Goal: Transaction & Acquisition: Purchase product/service

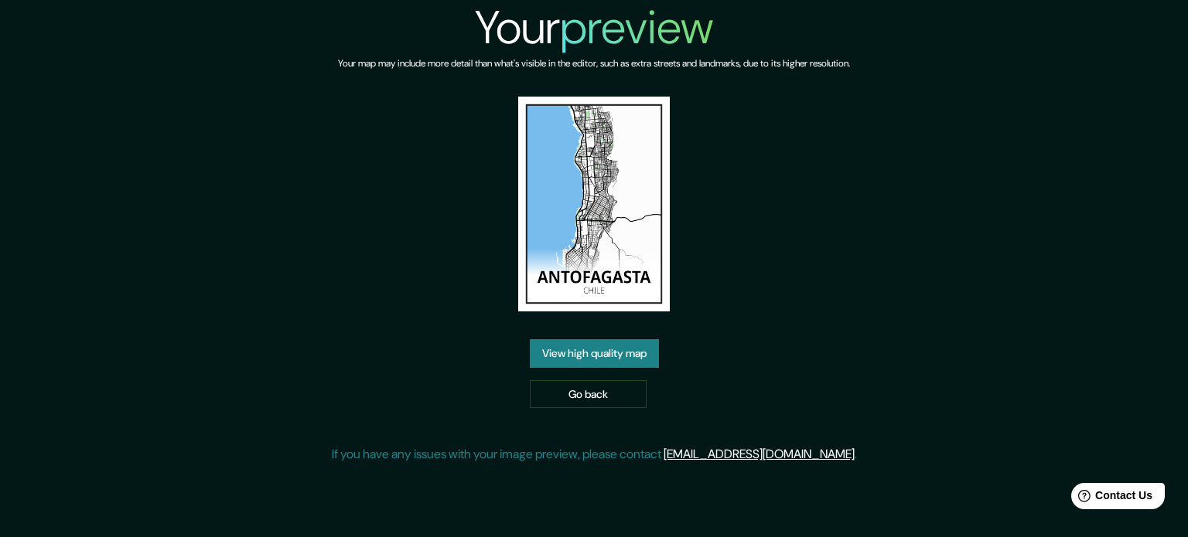
click at [607, 345] on link "View high quality map" at bounding box center [594, 353] width 129 height 29
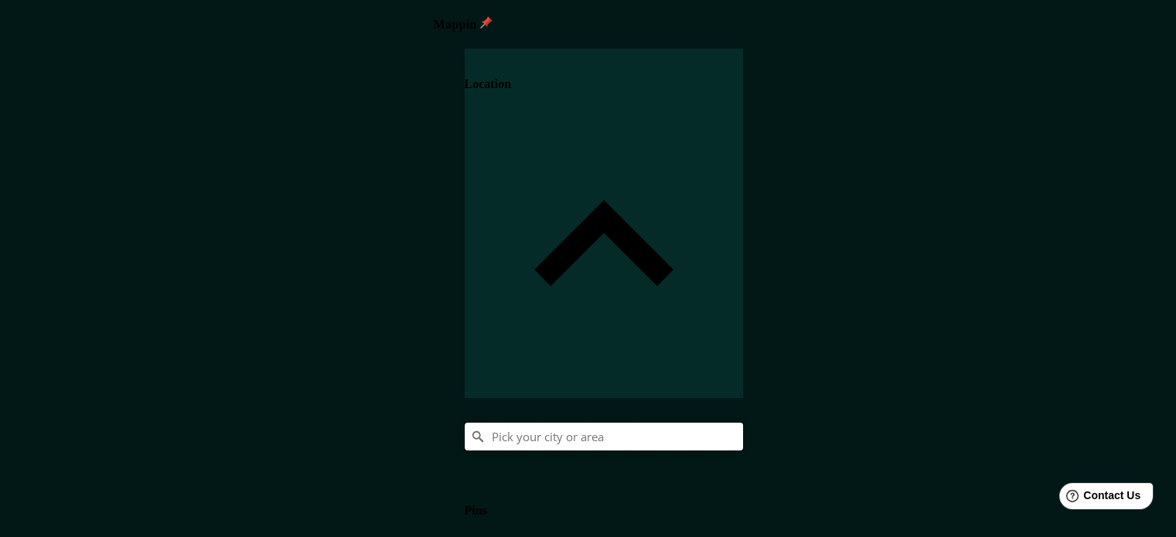
click at [743, 423] on input "Pick your city or area" at bounding box center [604, 437] width 278 height 28
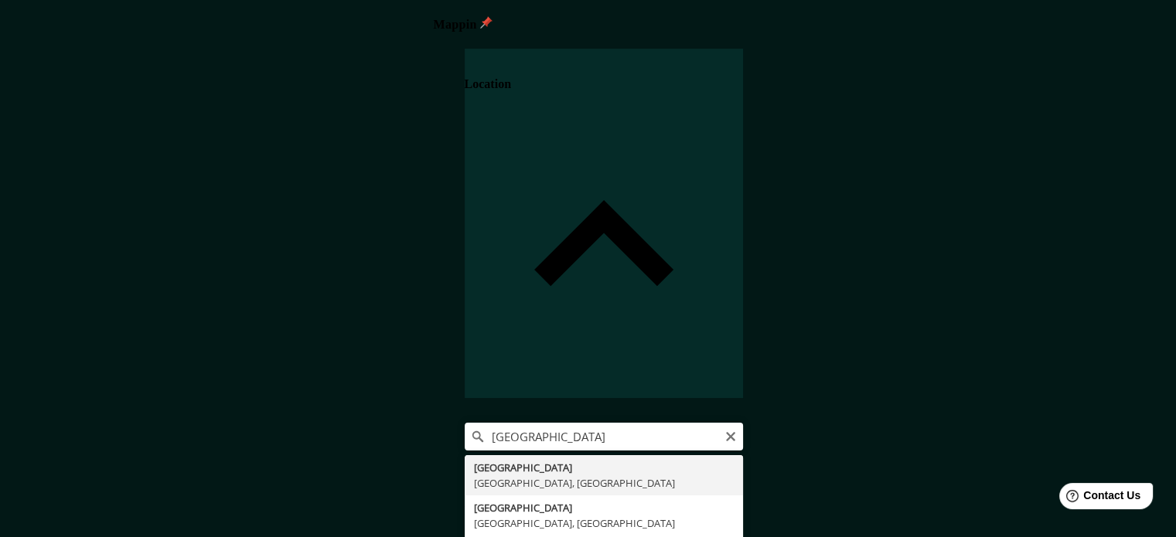
type input "Milán, Ciudad metropolitana de Milán, Italia"
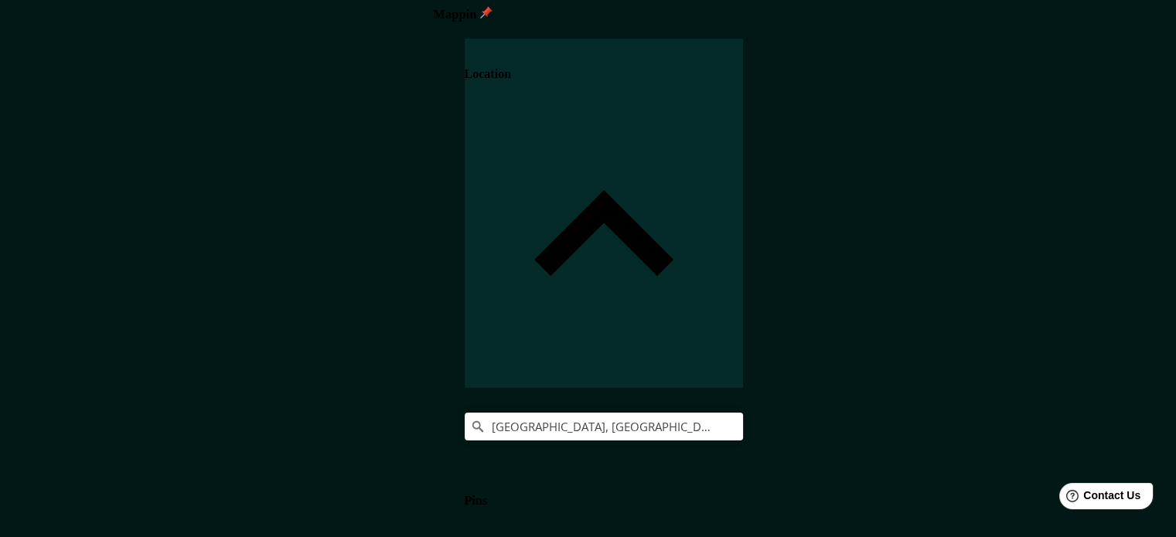
scroll to position [20, 0]
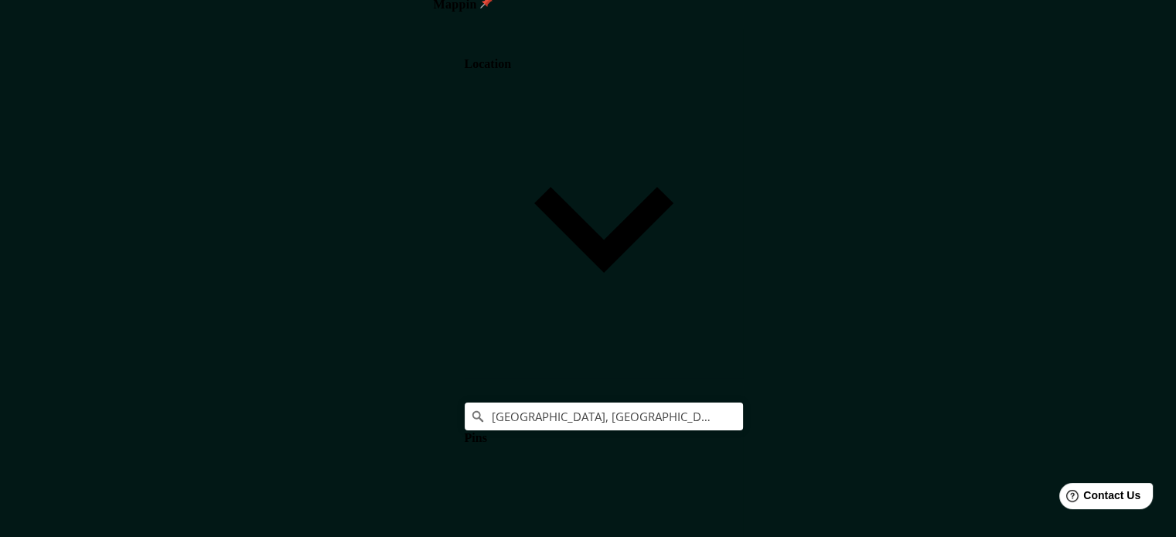
scroll to position [340, 0]
drag, startPoint x: 953, startPoint y: 157, endPoint x: 708, endPoint y: 134, distance: 245.4
type input "M"
type input "177"
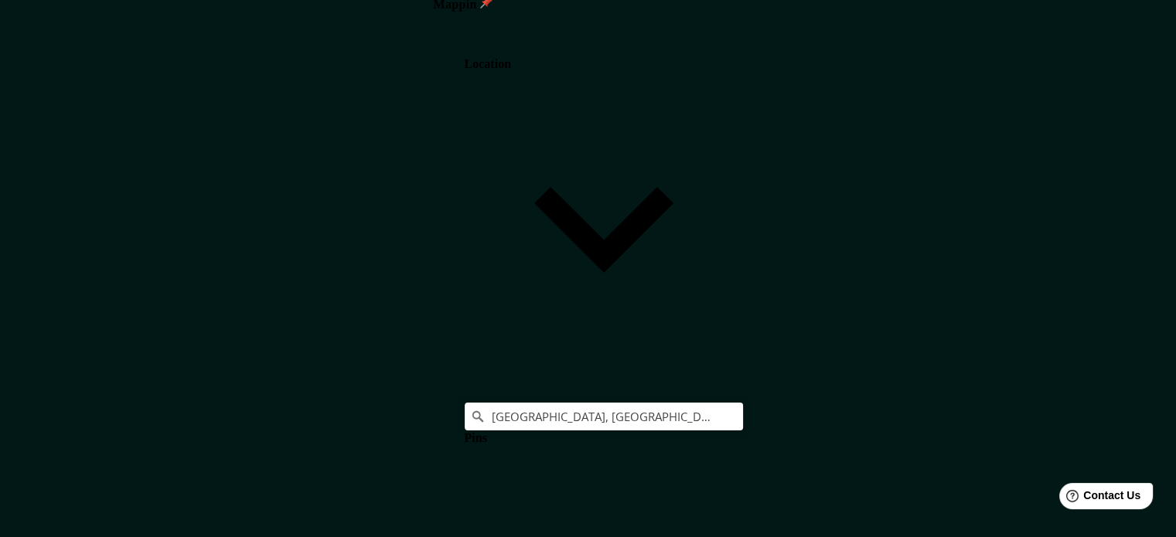
type input "35"
type input "MI"
type input "177"
type input "35"
type input "MIL"
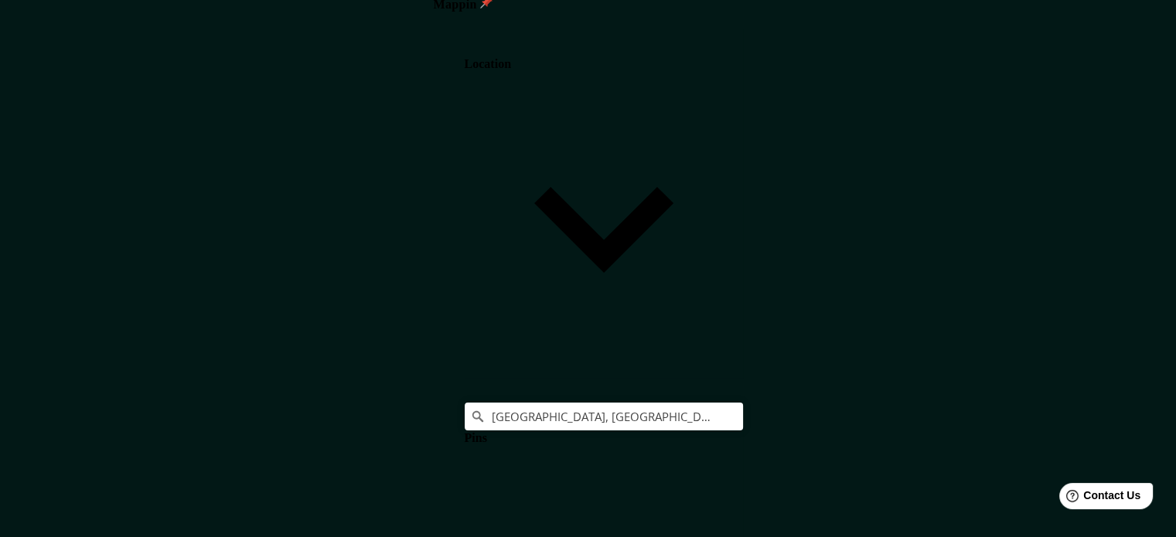
type input "177"
type input "35"
type input "MILAN"
type input "177"
type input "35"
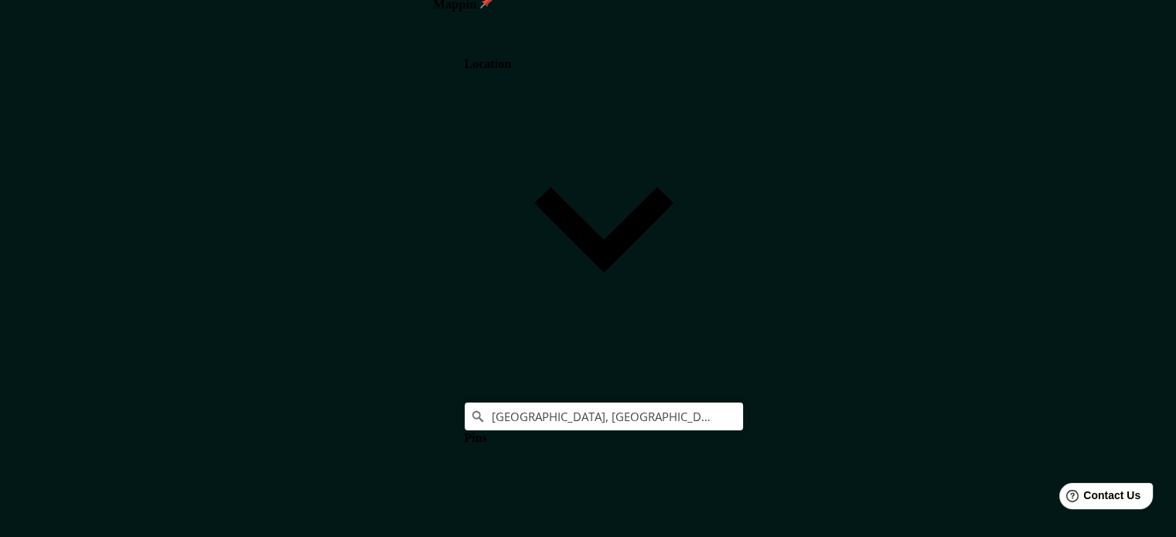
type input "MILAN"
drag, startPoint x: 996, startPoint y: 203, endPoint x: 763, endPoint y: 206, distance: 232.7
type input "I"
type input "177"
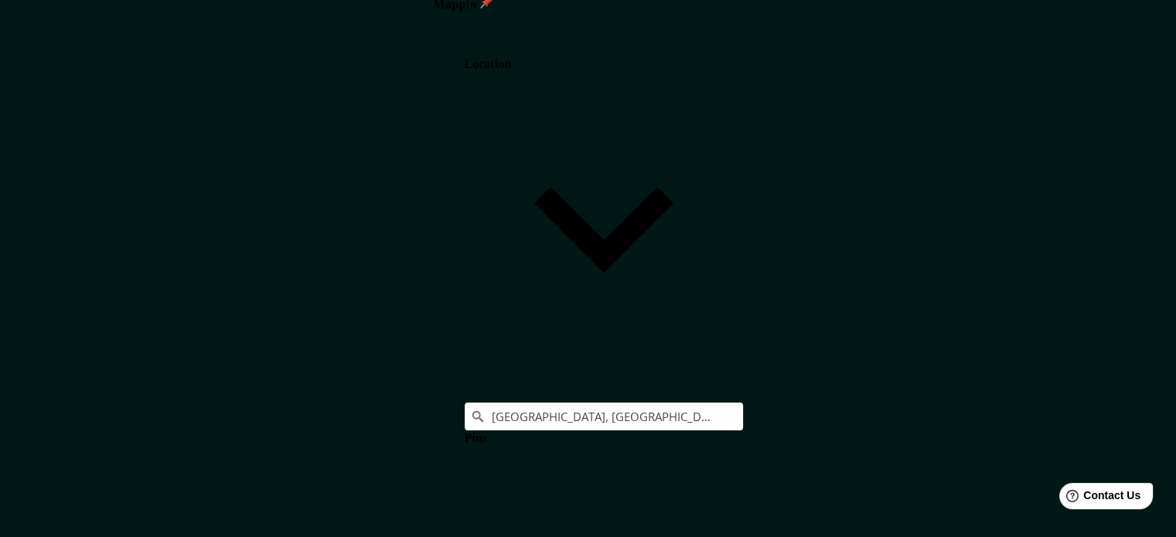
type input "35"
type input "IT"
type input "177"
type input "35"
type input "ITA"
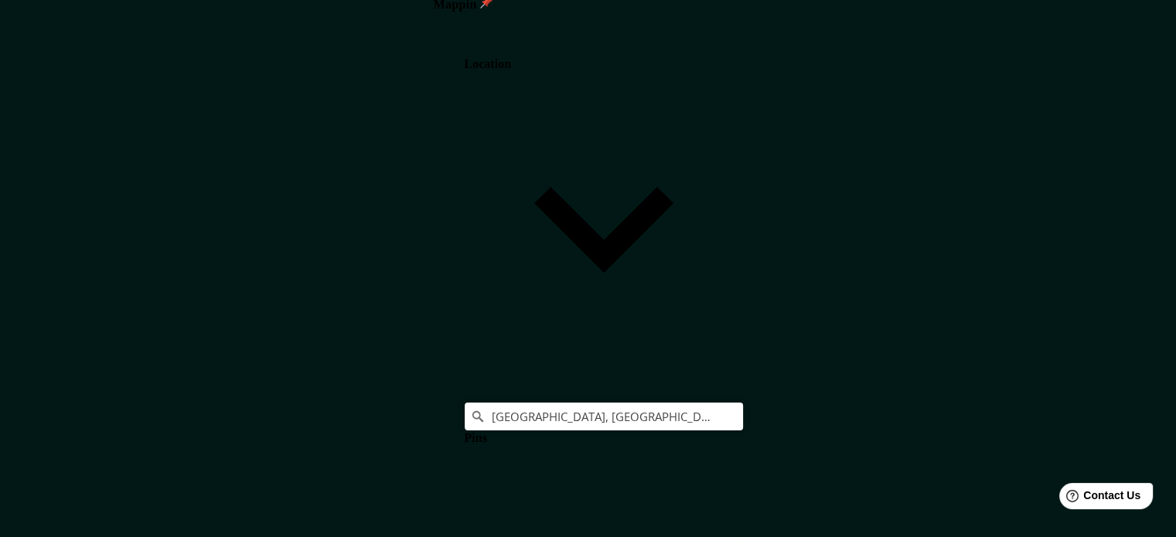
type input "177"
type input "35"
type input "ITAL"
type input "177"
type input "35"
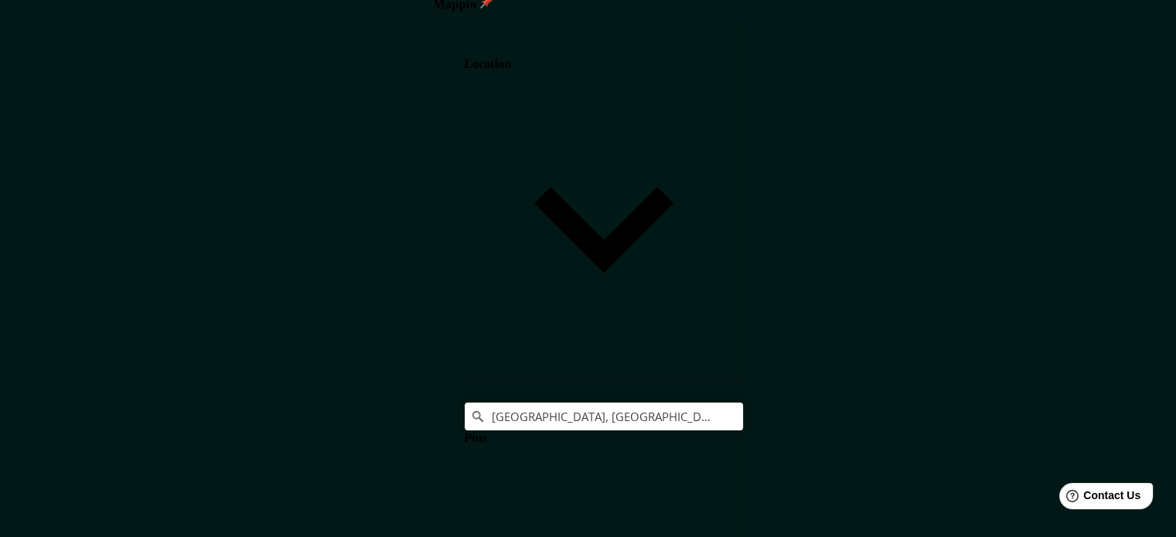
type input "ITALI"
type input "177"
type input "35"
type input "ITALIA"
type input "177"
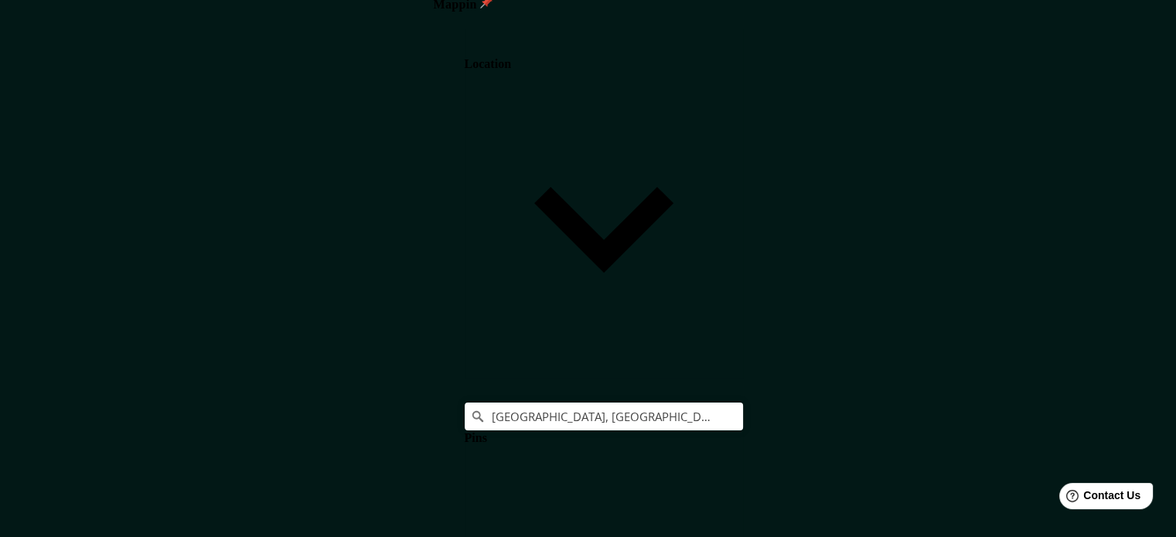
type input "35"
type input "ITALIA"
drag, startPoint x: 956, startPoint y: 249, endPoint x: 801, endPoint y: 251, distance: 154.6
type input "177"
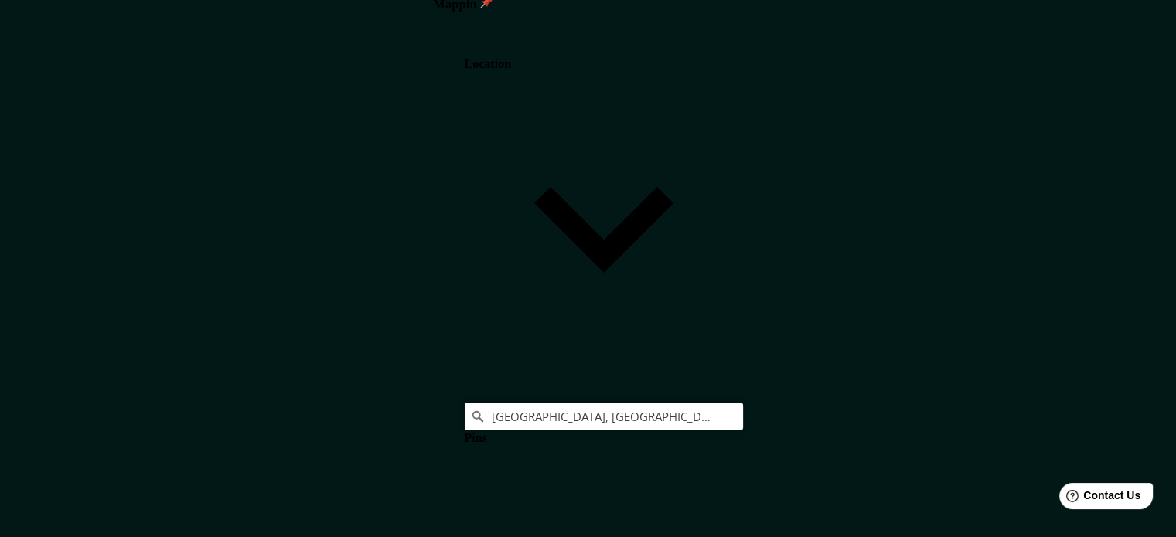
type input "35"
type input "177"
type input "35"
type input "177"
type input "35"
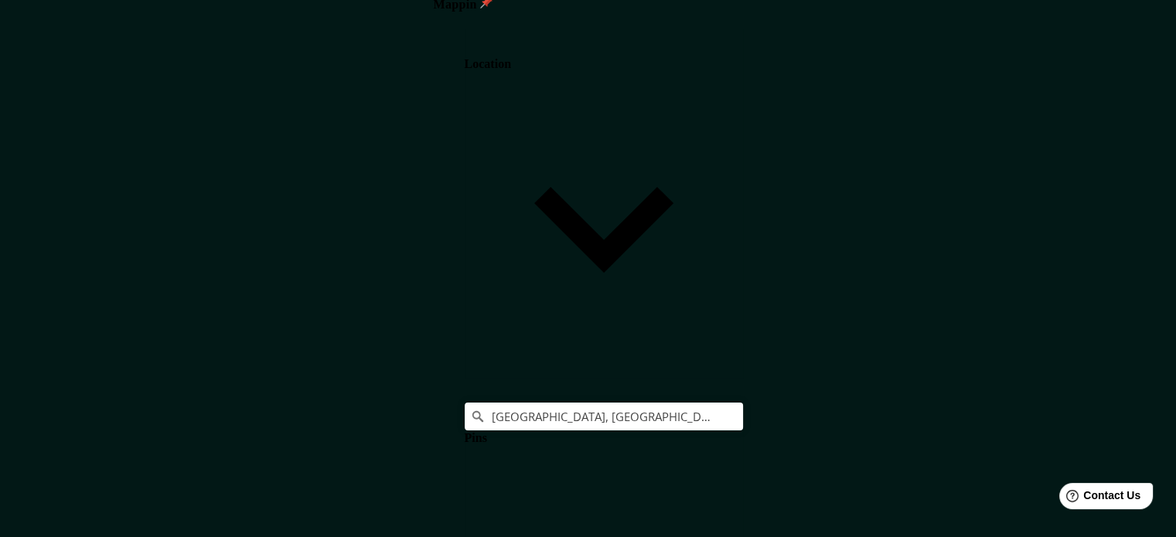
type input "177"
type input "35"
type input "177"
type input "35"
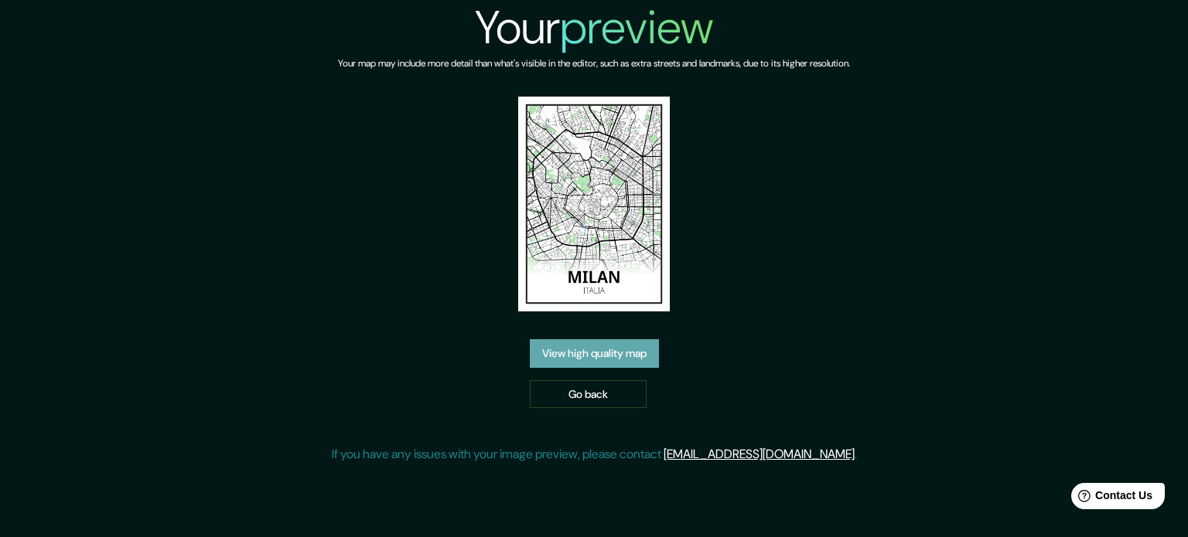
click at [591, 361] on link "View high quality map" at bounding box center [594, 353] width 129 height 29
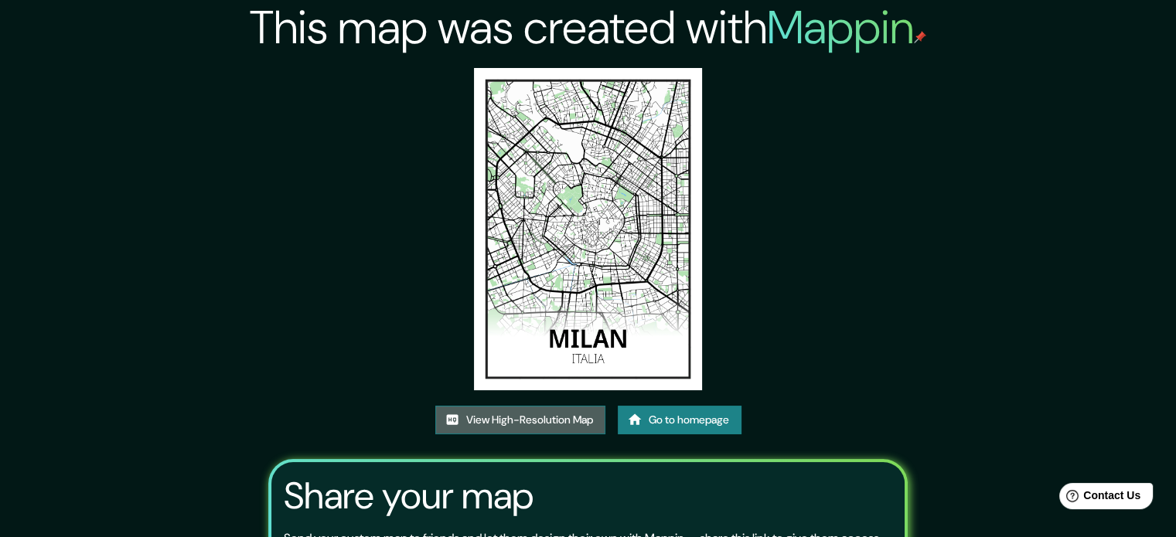
click at [547, 416] on link "View High-Resolution Map" at bounding box center [520, 420] width 170 height 29
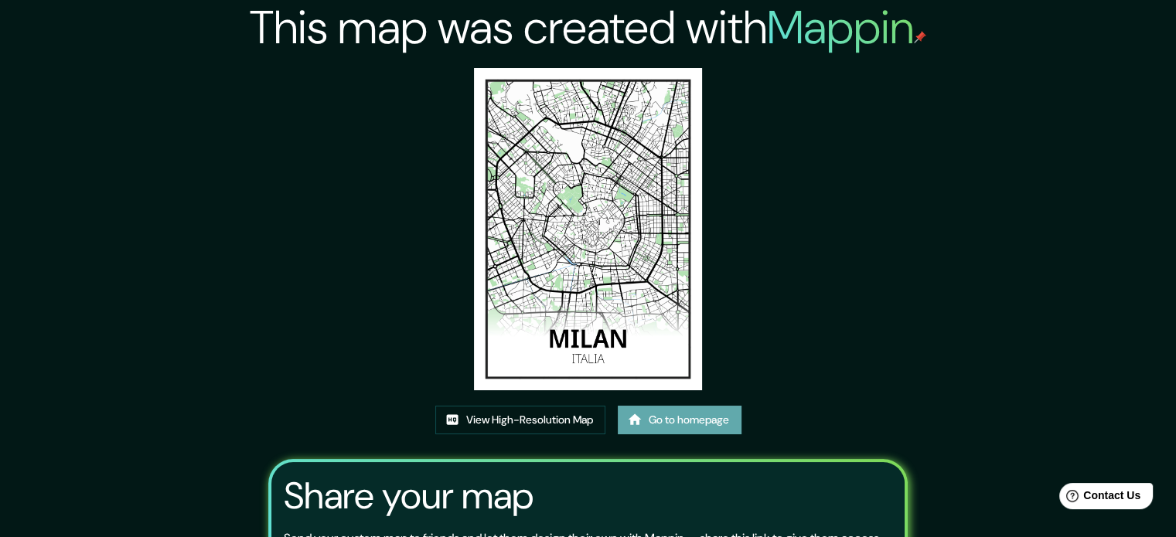
click at [693, 426] on link "Go to homepage" at bounding box center [680, 420] width 124 height 29
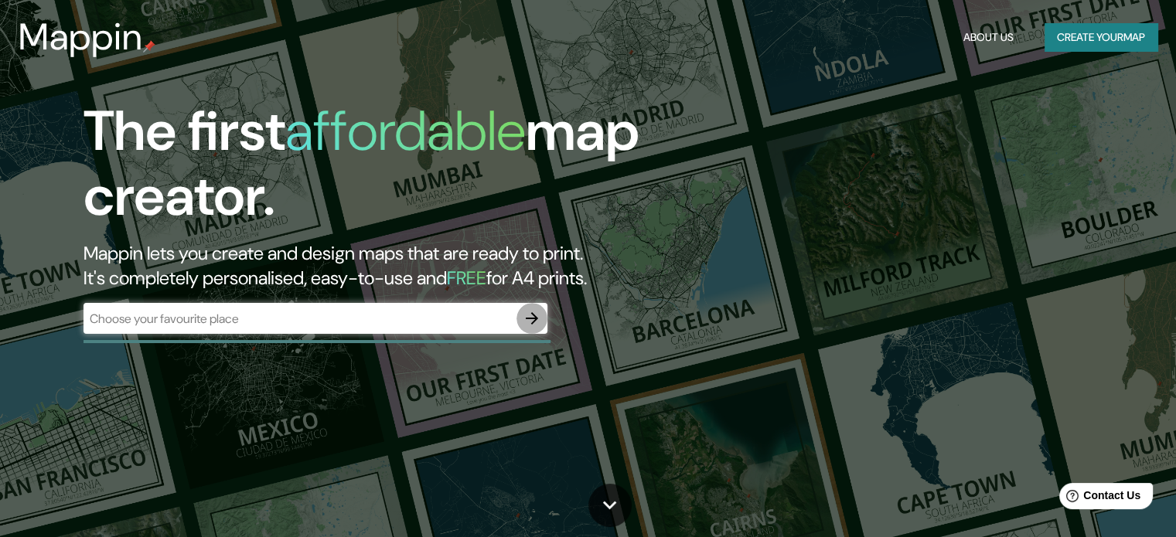
click at [533, 312] on icon "button" at bounding box center [532, 318] width 19 height 19
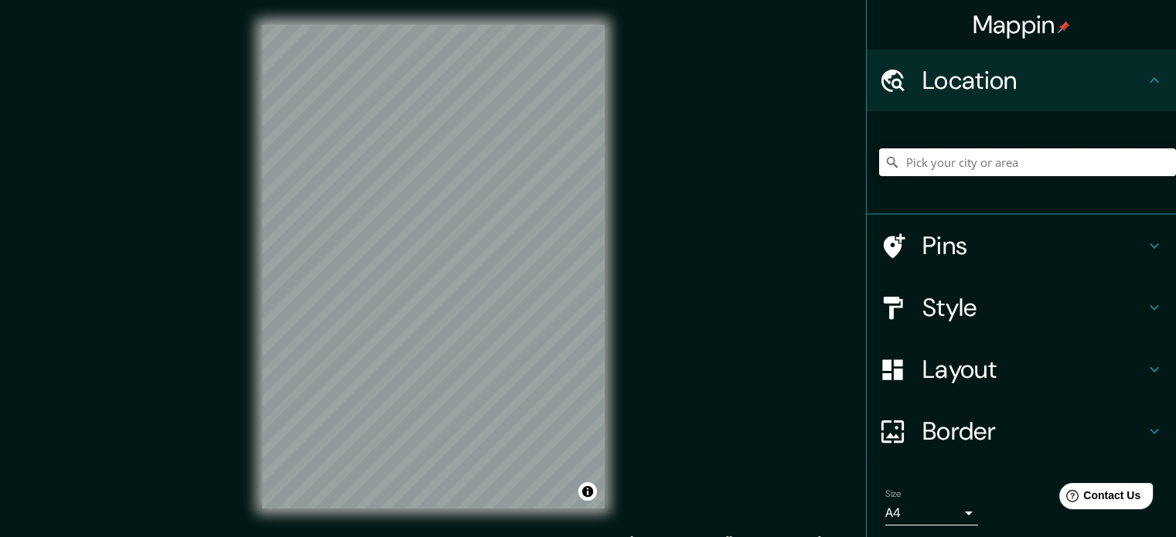
click at [942, 160] on input "Pick your city or area" at bounding box center [1027, 162] width 297 height 28
click at [990, 163] on input "Islamabad, Território da Capital Islamabad, Pakistán" at bounding box center [1027, 162] width 297 height 28
click at [991, 163] on input "Islamabad, Território da Capital Islamabad, Pakistán" at bounding box center [1027, 162] width 297 height 28
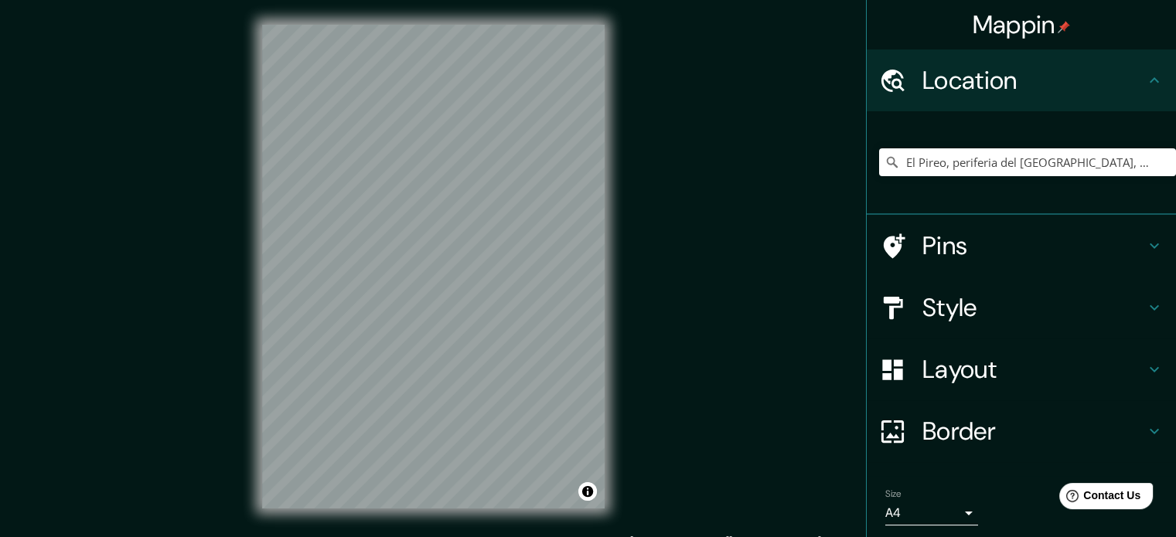
click at [1075, 318] on h4 "Style" at bounding box center [1033, 307] width 223 height 31
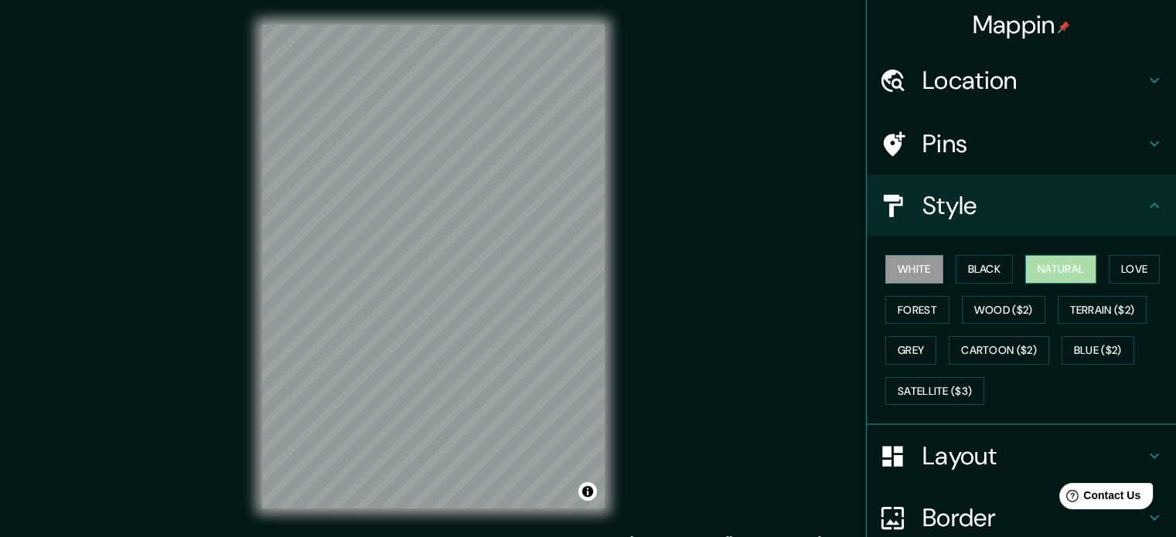
click at [1073, 272] on button "Natural" at bounding box center [1060, 269] width 71 height 29
click at [1056, 90] on h4 "Location" at bounding box center [1033, 80] width 223 height 31
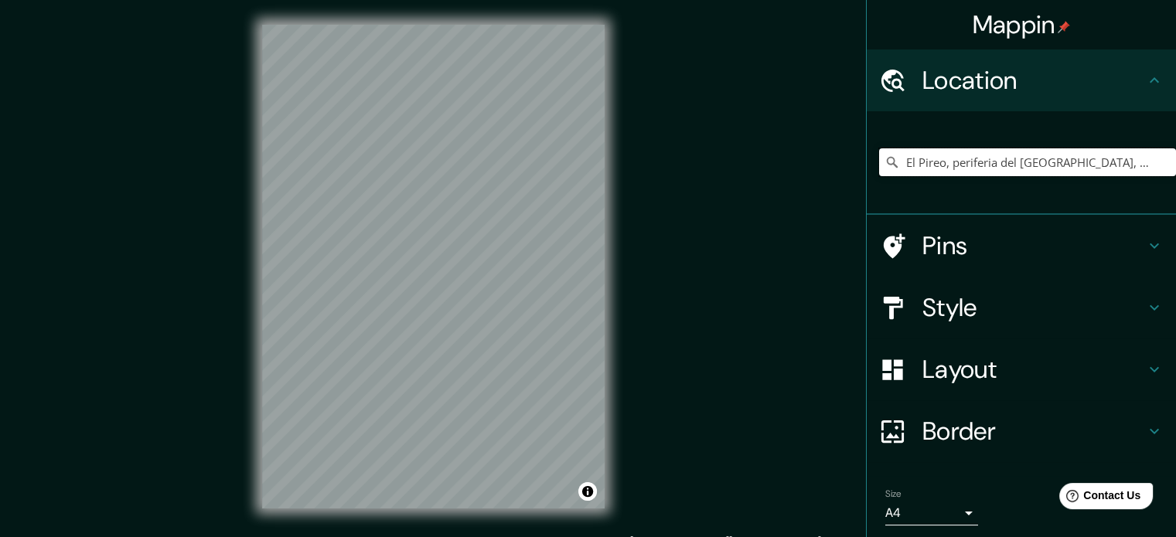
drag, startPoint x: 1076, startPoint y: 154, endPoint x: 795, endPoint y: 176, distance: 282.3
click at [795, 176] on div "Mappin Location El Pireo, periferia del Ática, Grecia Pins Style Layout Border …" at bounding box center [588, 279] width 1176 height 558
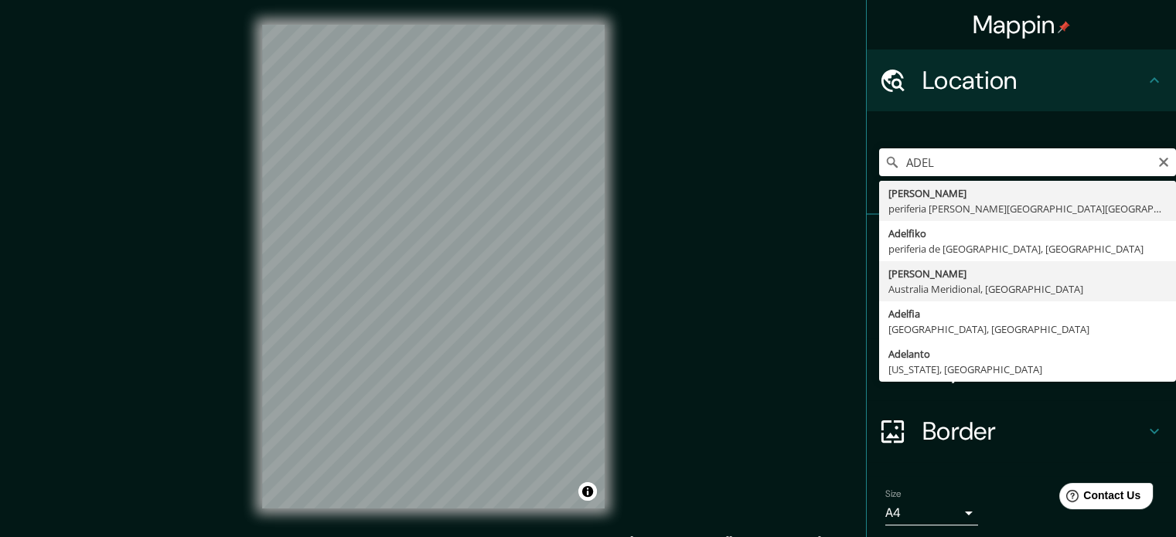
type input "Adelaida, Australia Meridional, Australia"
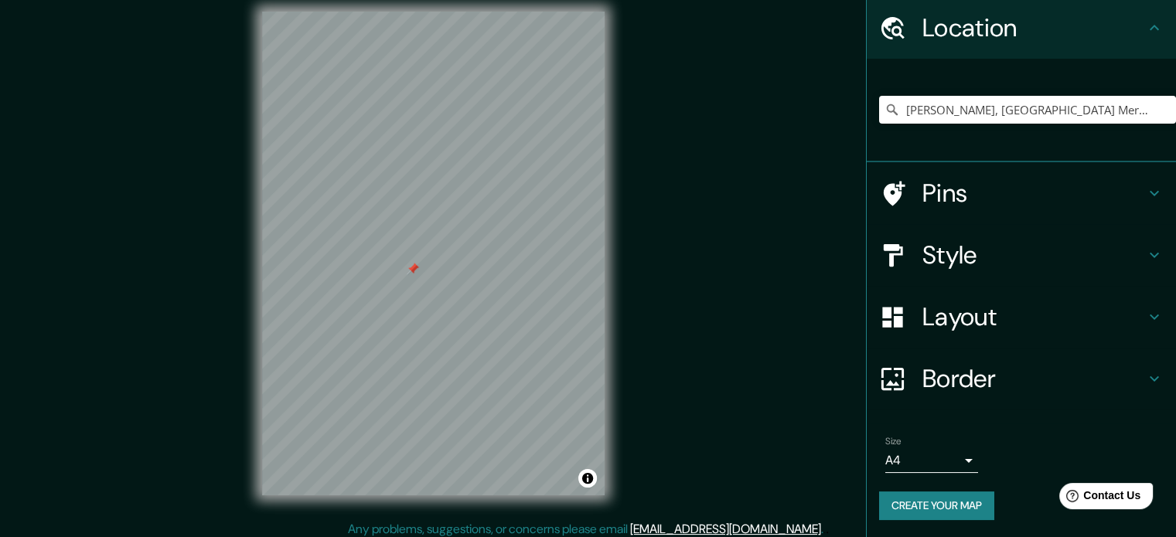
scroll to position [20, 0]
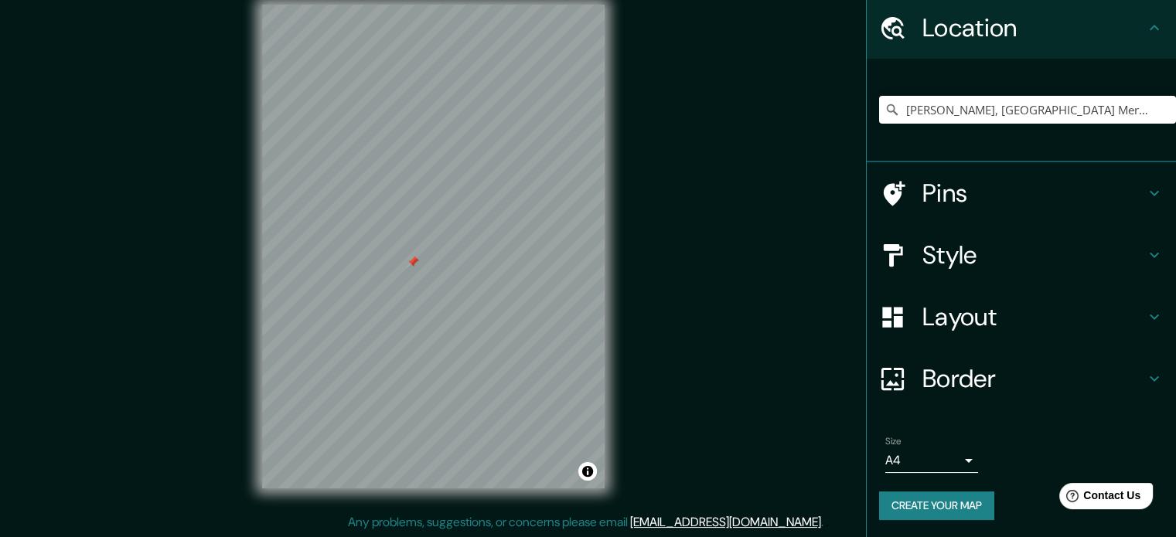
click at [1073, 370] on h4 "Border" at bounding box center [1033, 378] width 223 height 31
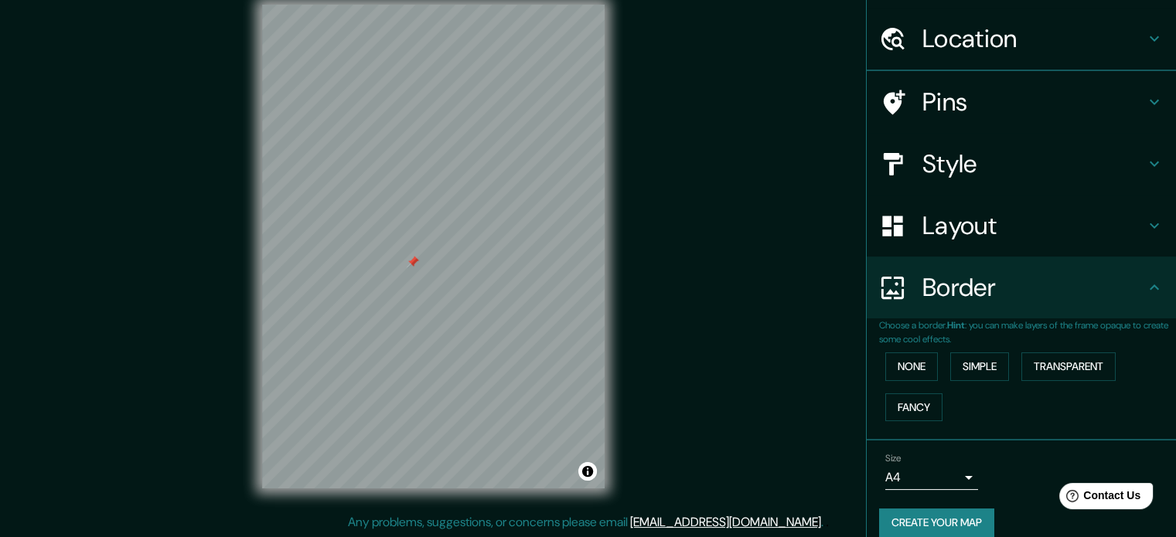
scroll to position [53, 0]
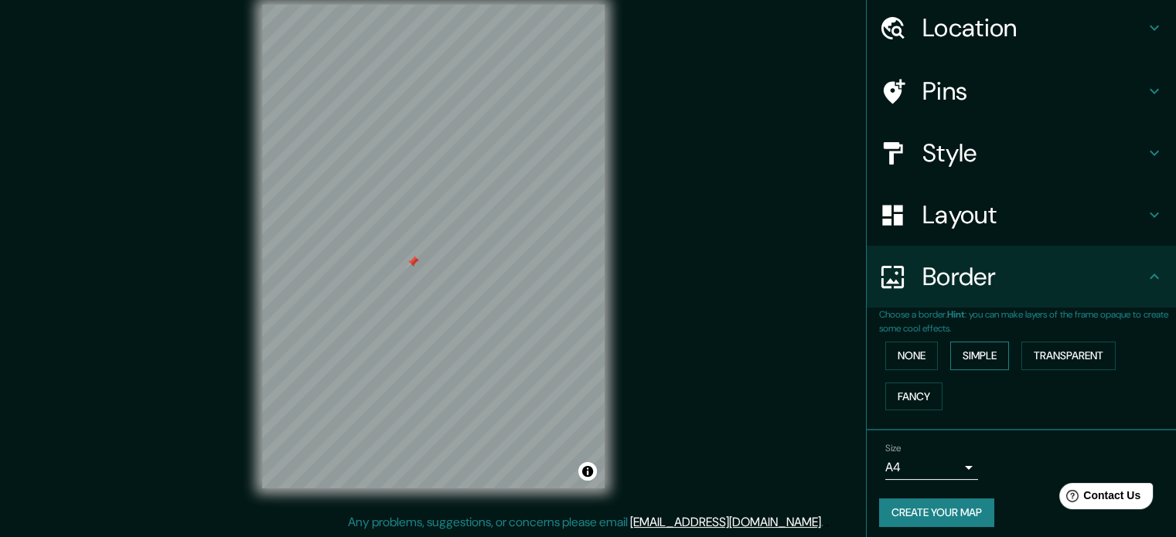
click at [987, 355] on button "Simple" at bounding box center [979, 356] width 59 height 29
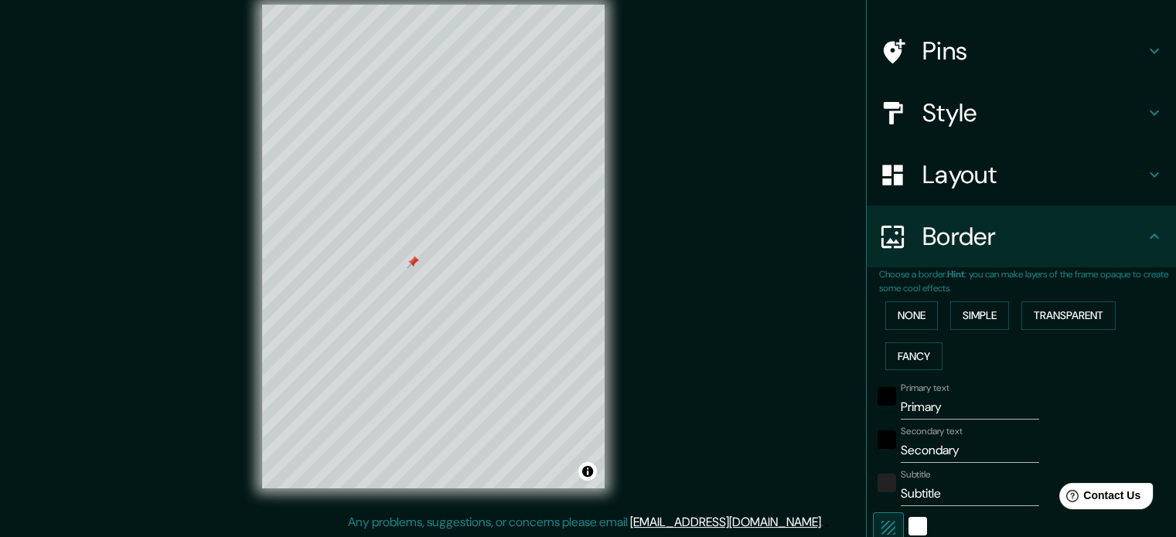
scroll to position [130, 0]
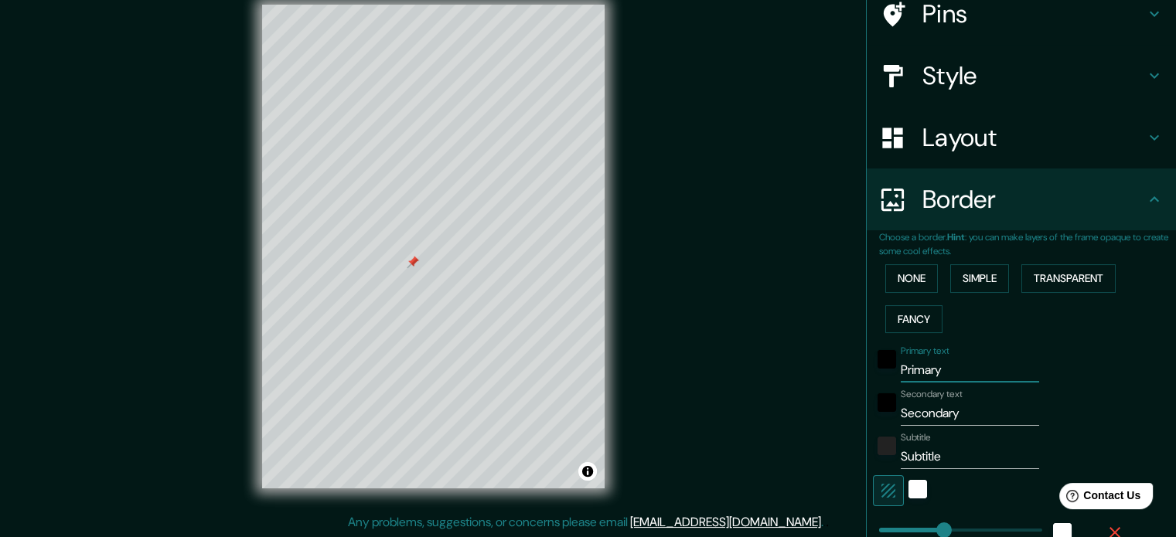
drag, startPoint x: 970, startPoint y: 370, endPoint x: 705, endPoint y: 346, distance: 266.2
click at [705, 346] on div "Mappin Location Adelaida, Australia Meridional, Australia Pins Style Layout Bor…" at bounding box center [588, 259] width 1176 height 558
type input "A"
type input "177"
type input "35"
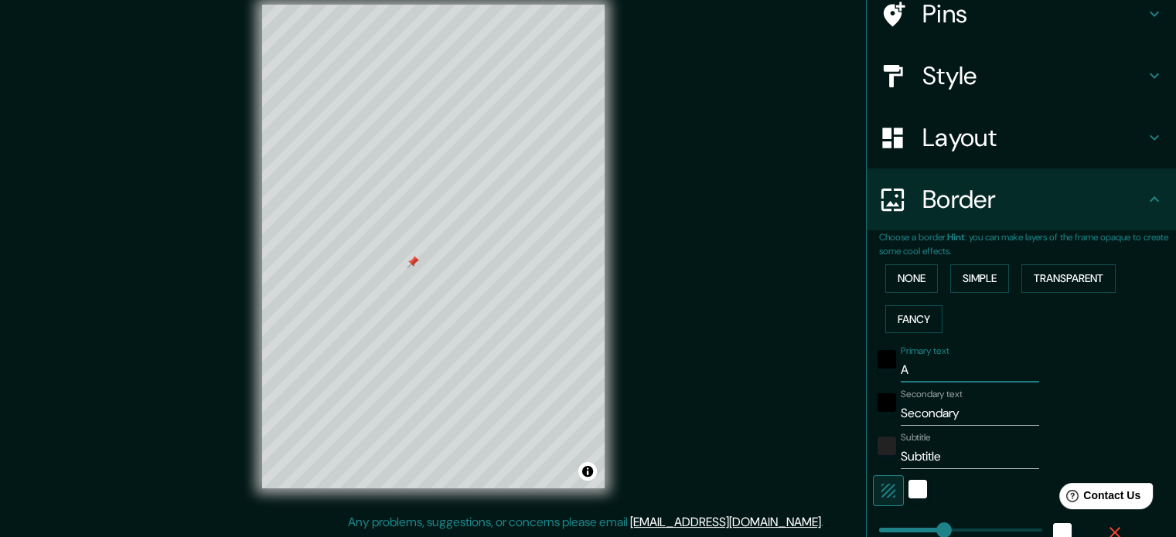
type input "AD"
type input "177"
type input "35"
type input "ADE"
type input "177"
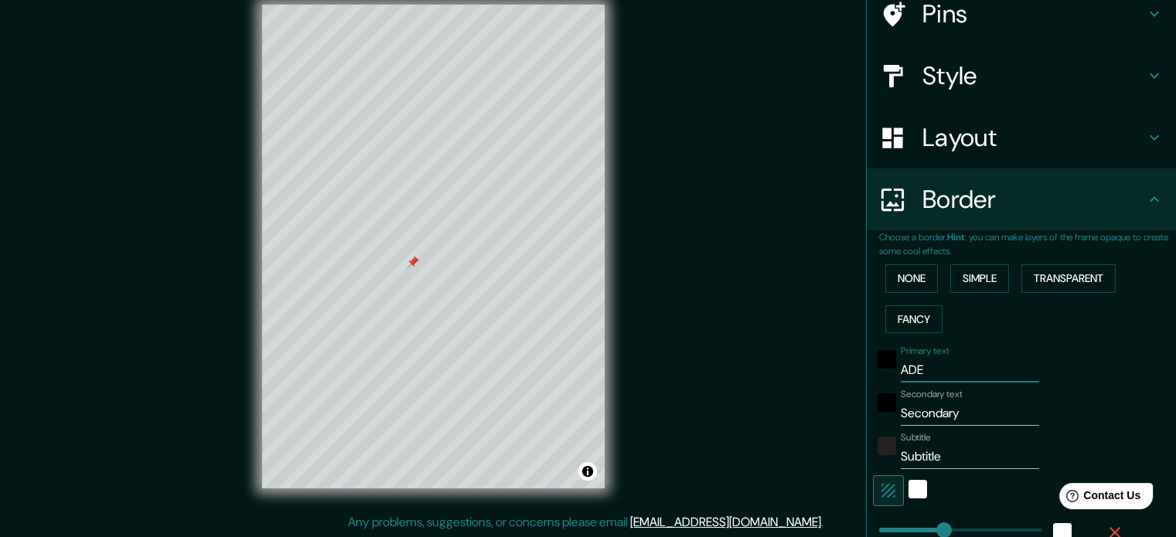
type input "35"
type input "ADEL"
type input "177"
type input "35"
type input "ADELA"
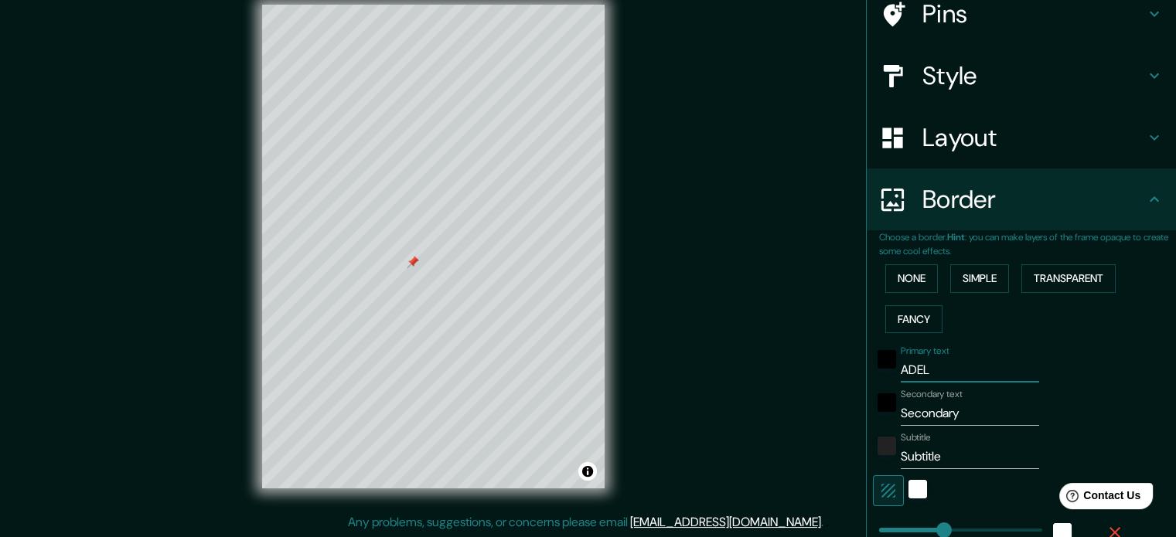
type input "177"
type input "35"
type input "ADELAI"
type input "177"
type input "35"
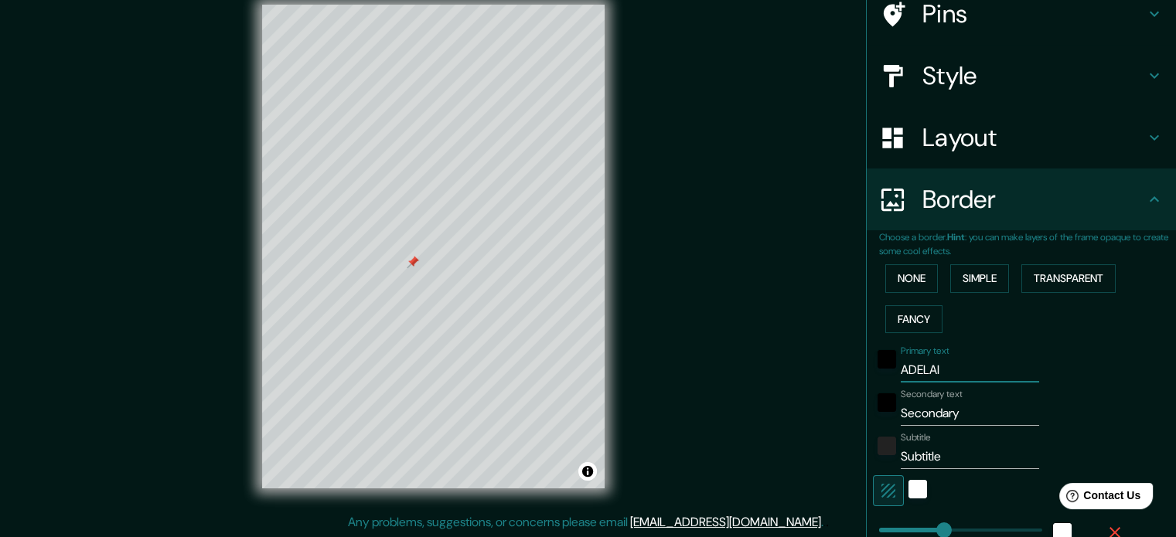
type input "ADELAID"
type input "177"
type input "35"
type input "ADELAIDA"
type input "177"
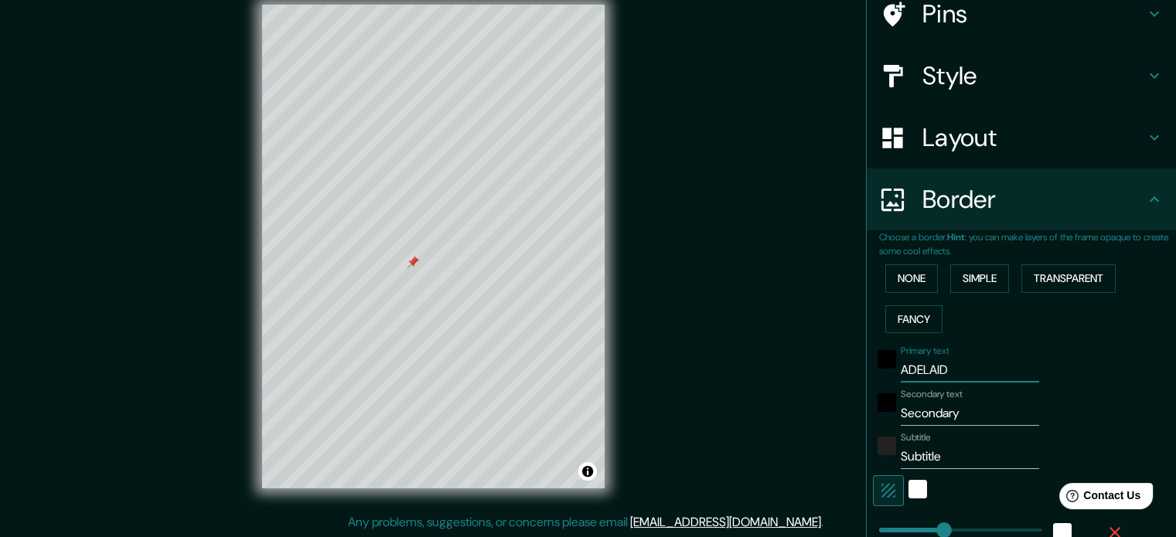
type input "35"
type input "ADELAIDA"
click at [961, 421] on input "Secondary" at bounding box center [970, 413] width 138 height 25
type input "A"
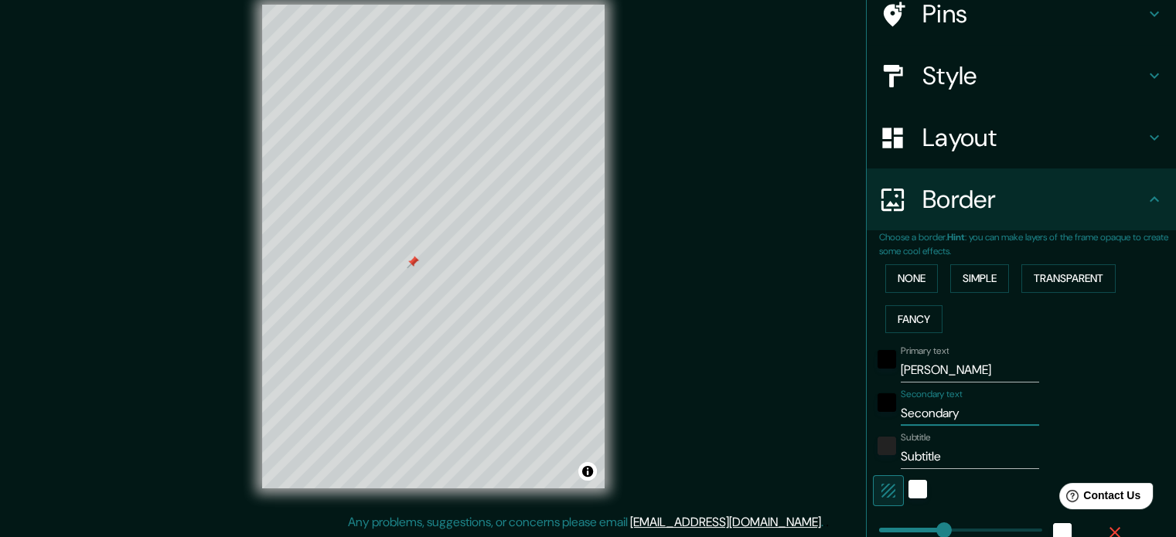
type input "177"
type input "35"
type input "AU"
type input "177"
type input "35"
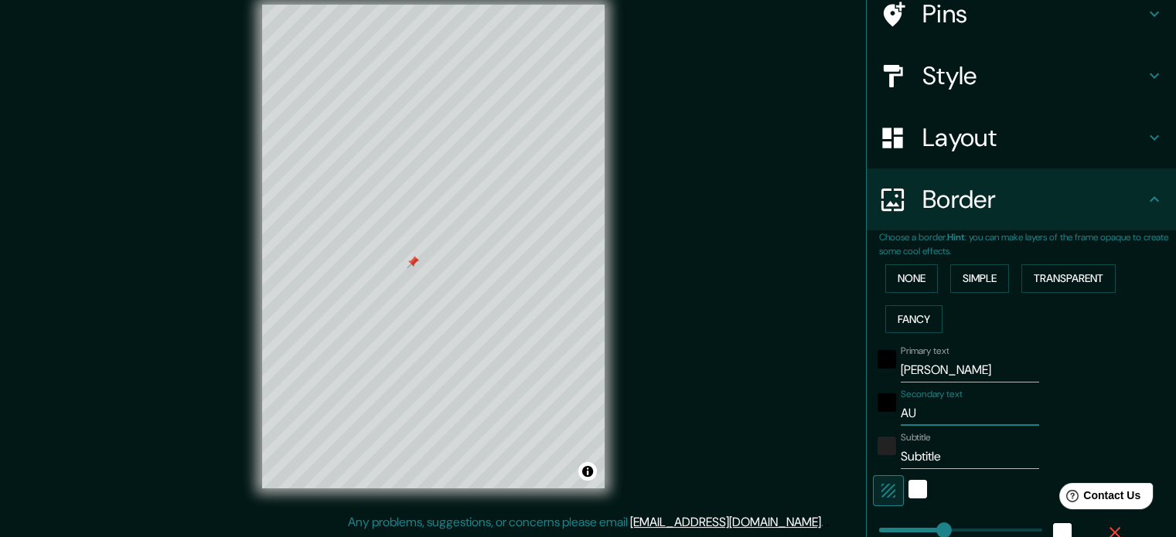
type input "AUS"
type input "177"
type input "35"
type input "AUST"
type input "177"
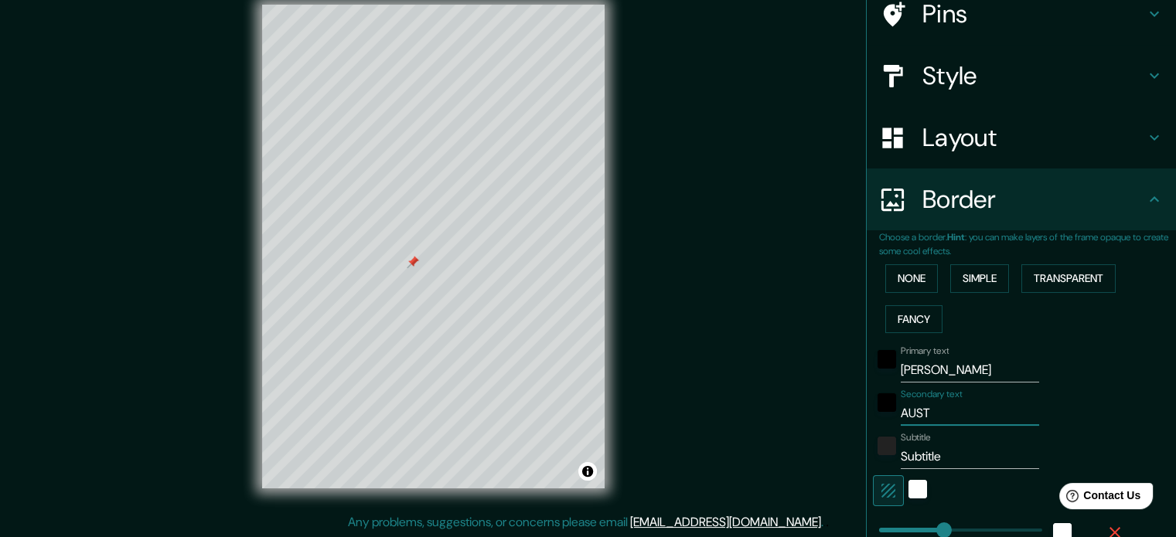
type input "35"
type input "AUSTR"
type input "177"
type input "35"
type input "AUSTRA"
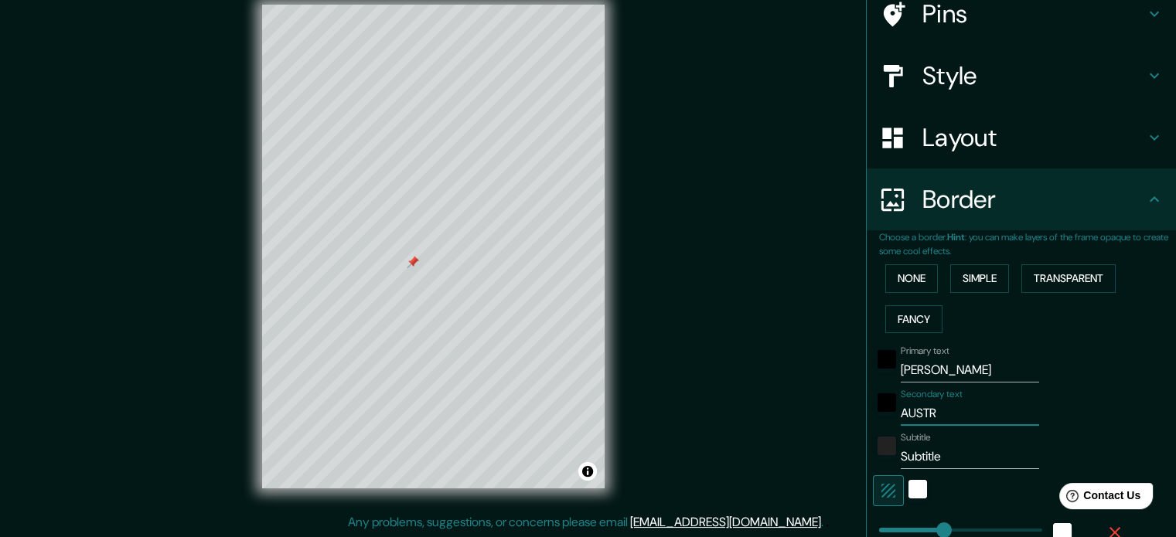
type input "177"
type input "35"
type input "AUSTRAL"
type input "177"
type input "35"
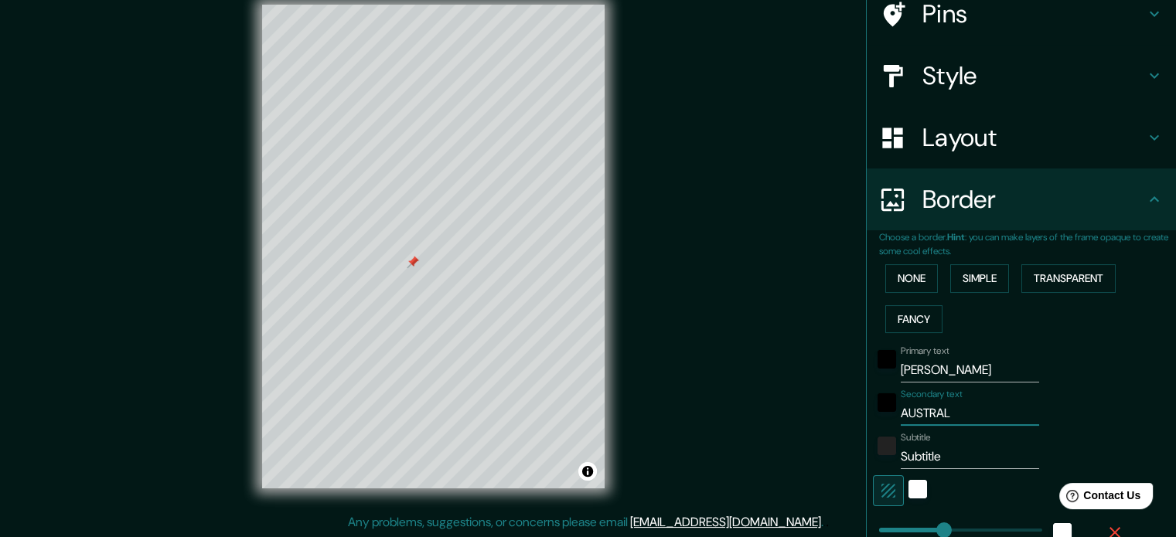
type input "AUSTRALI"
type input "177"
type input "35"
type input "AUSTRALIA"
type input "177"
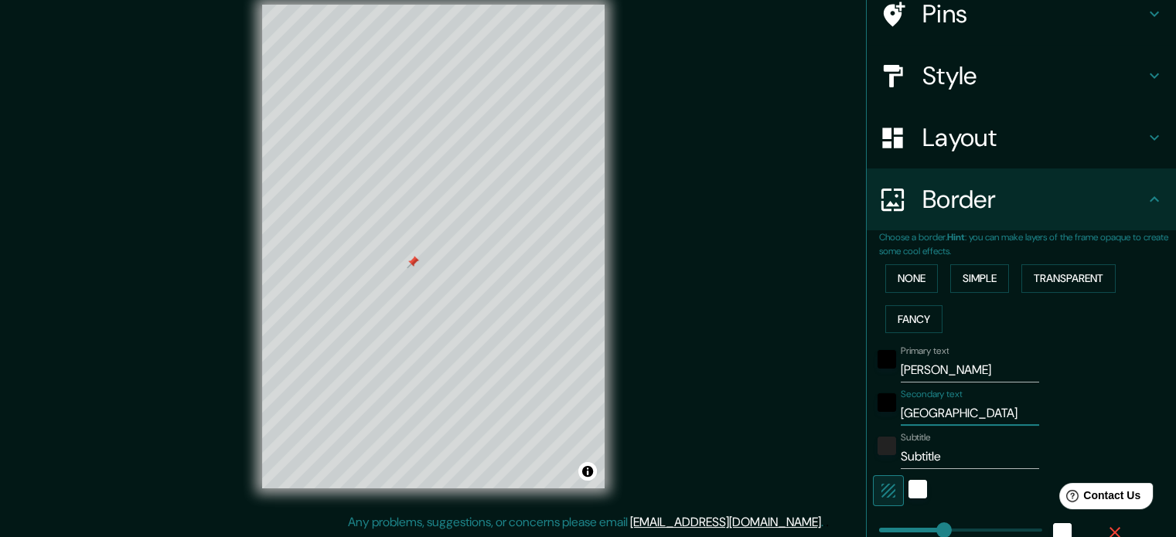
type input "35"
type input "AUSTRALIA"
drag, startPoint x: 983, startPoint y: 463, endPoint x: 813, endPoint y: 463, distance: 170.1
click at [813, 463] on div "Mappin Location Adelaida, Australia Meridional, Australia Pins Style Layout Bor…" at bounding box center [588, 259] width 1176 height 558
type input "177"
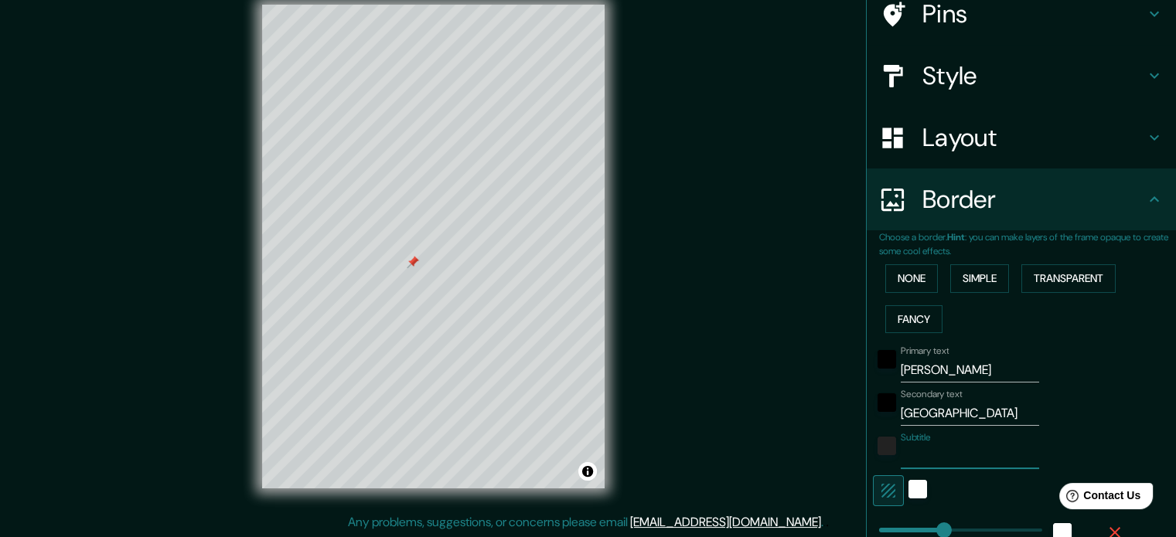
type input "35"
type input "177"
type input "35"
type input "177"
type input "35"
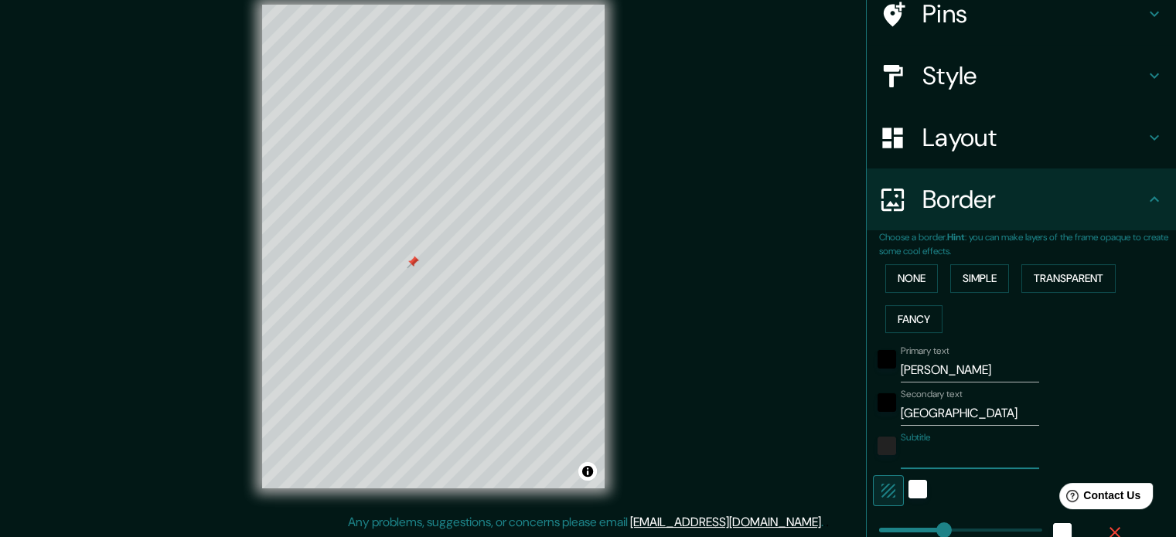
type input "177"
type input "35"
type input "177"
type input "35"
type input "177"
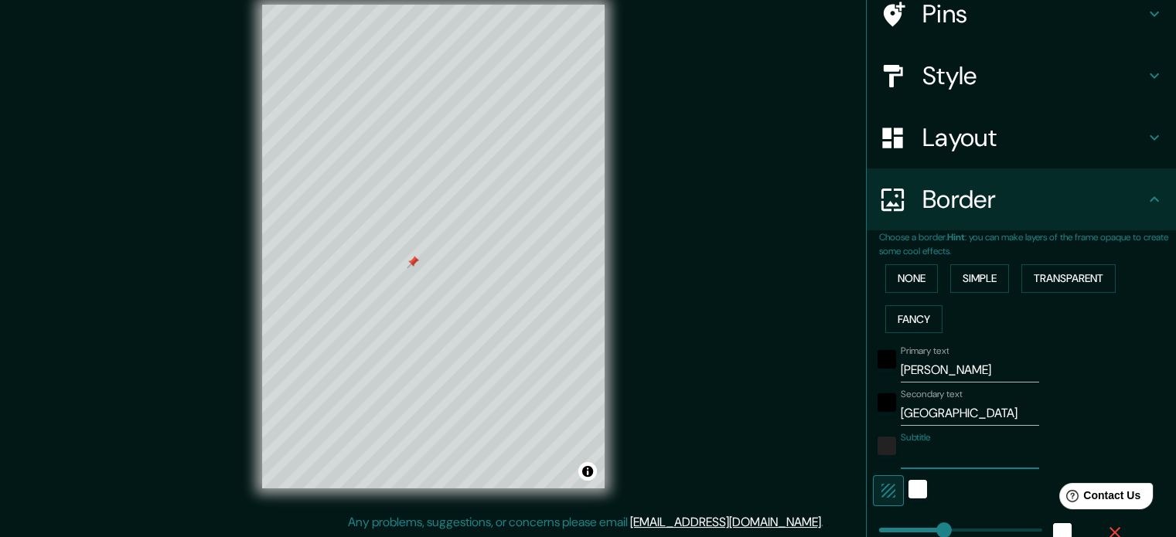
type input "35"
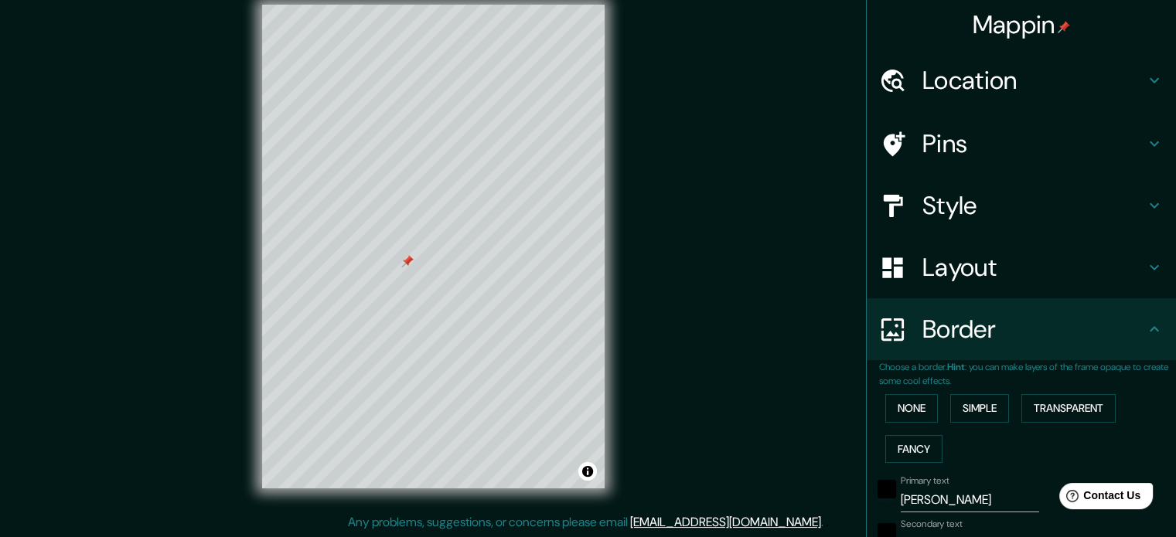
click at [1031, 141] on h4 "Pins" at bounding box center [1033, 143] width 223 height 31
type input "177"
type input "35"
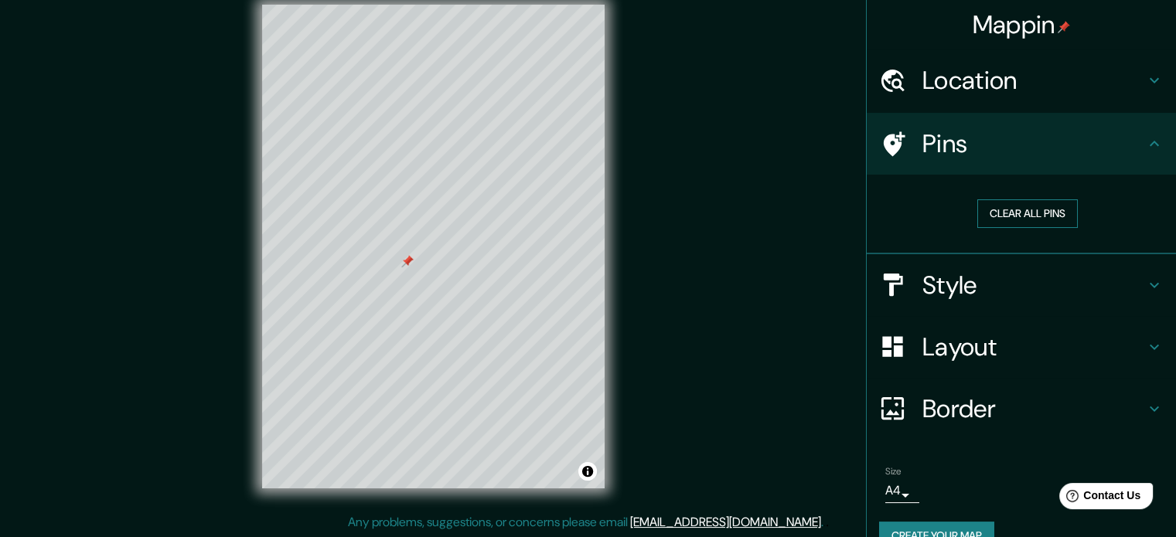
click at [1012, 213] on button "Clear all pins" at bounding box center [1027, 213] width 101 height 29
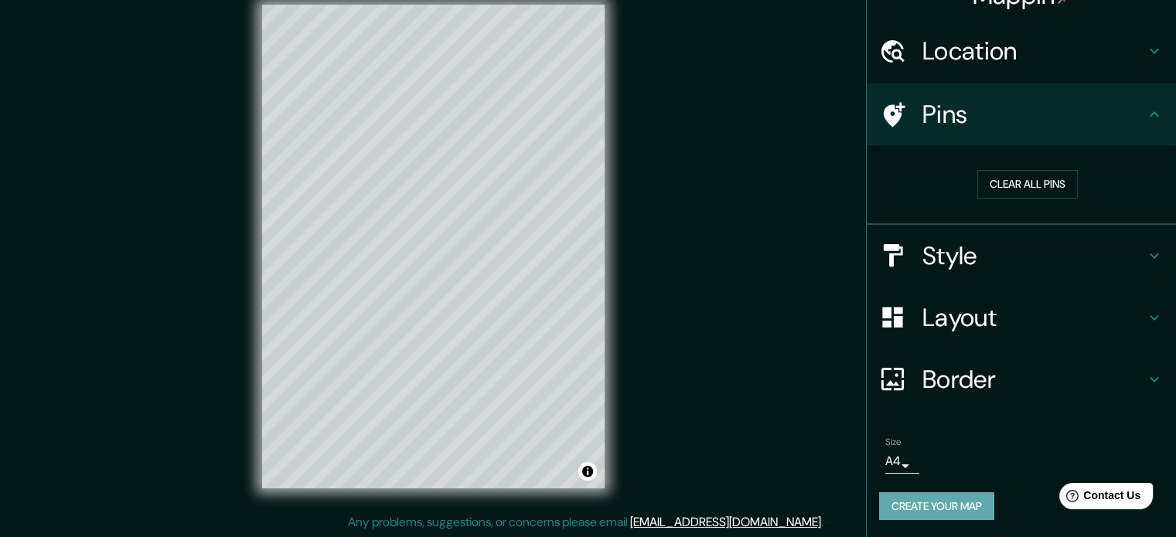
click at [937, 506] on button "Create your map" at bounding box center [936, 506] width 115 height 29
click at [1040, 245] on h4 "Style" at bounding box center [1033, 255] width 223 height 31
type input "177"
type input "35"
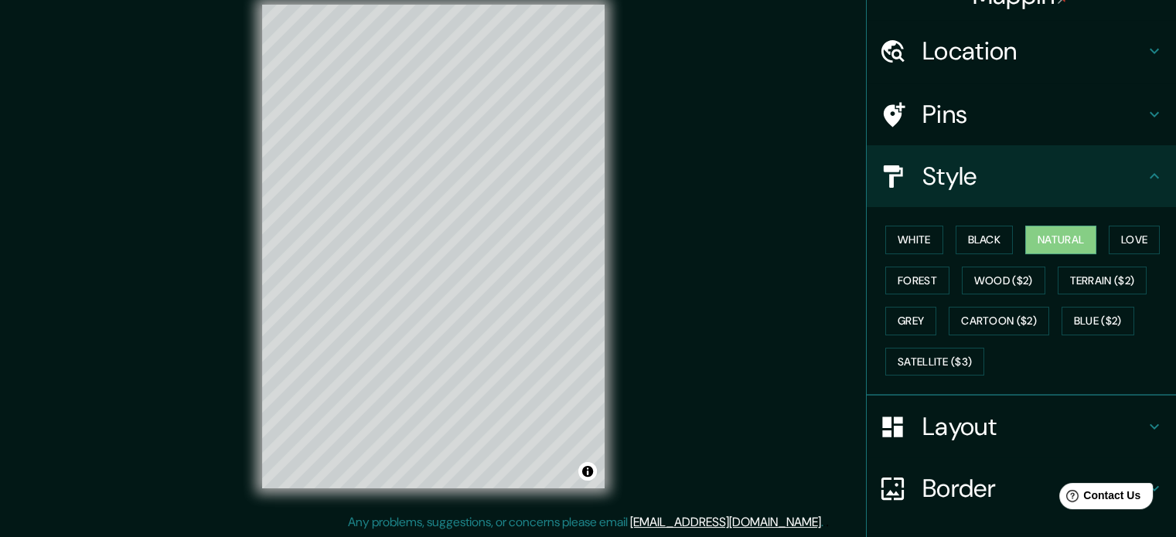
click at [980, 435] on h4 "Layout" at bounding box center [1033, 426] width 223 height 31
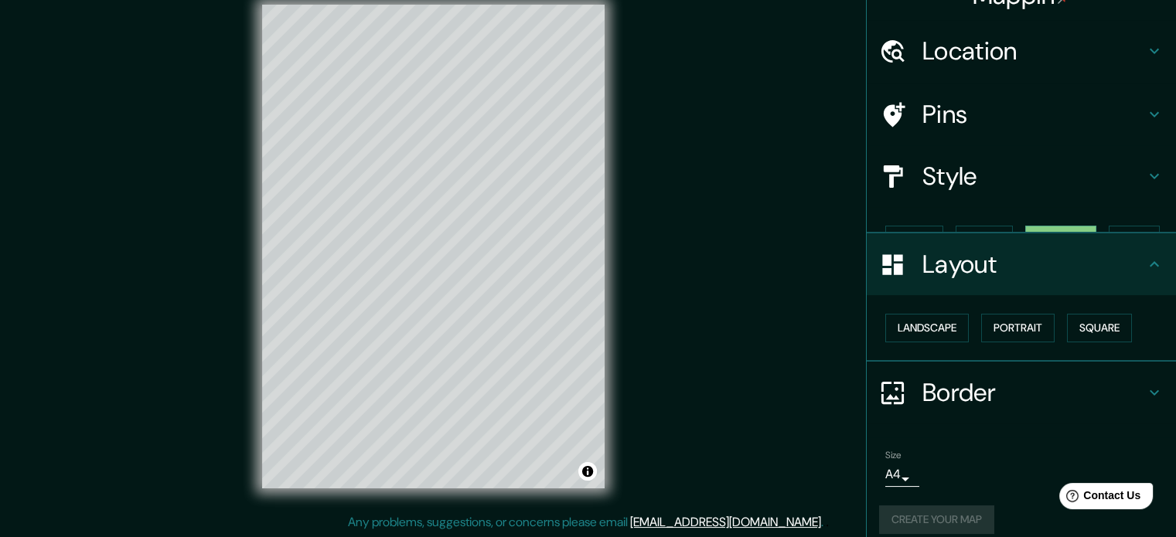
type input "177"
type input "35"
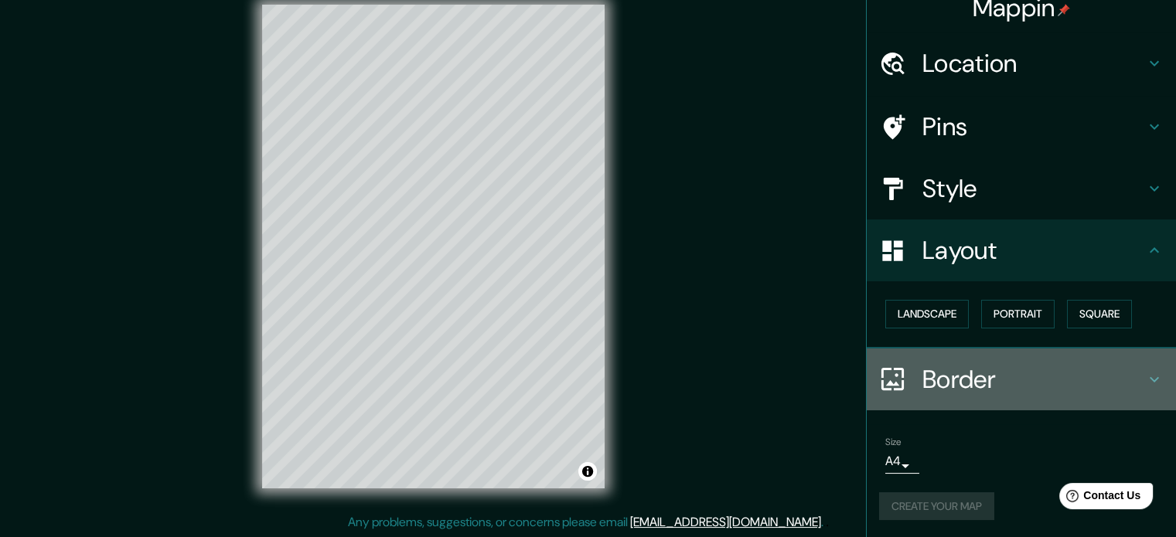
click at [993, 367] on h4 "Border" at bounding box center [1033, 379] width 223 height 31
type input "177"
type input "35"
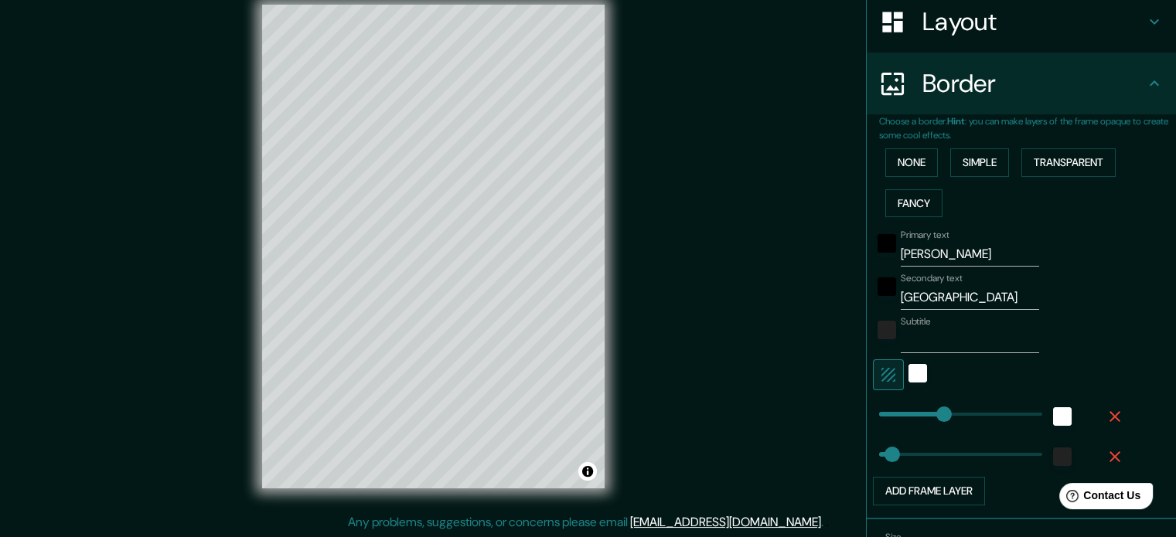
scroll to position [249, 0]
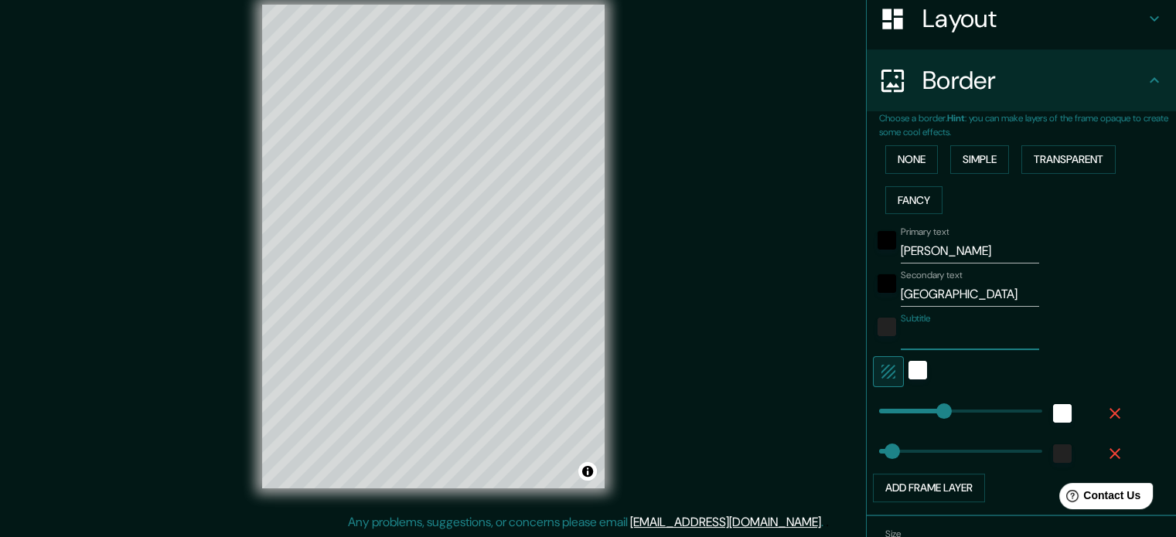
click at [969, 332] on input "Subtitle" at bounding box center [970, 337] width 138 height 25
type input "177"
type input "35"
type input "177"
type input "35"
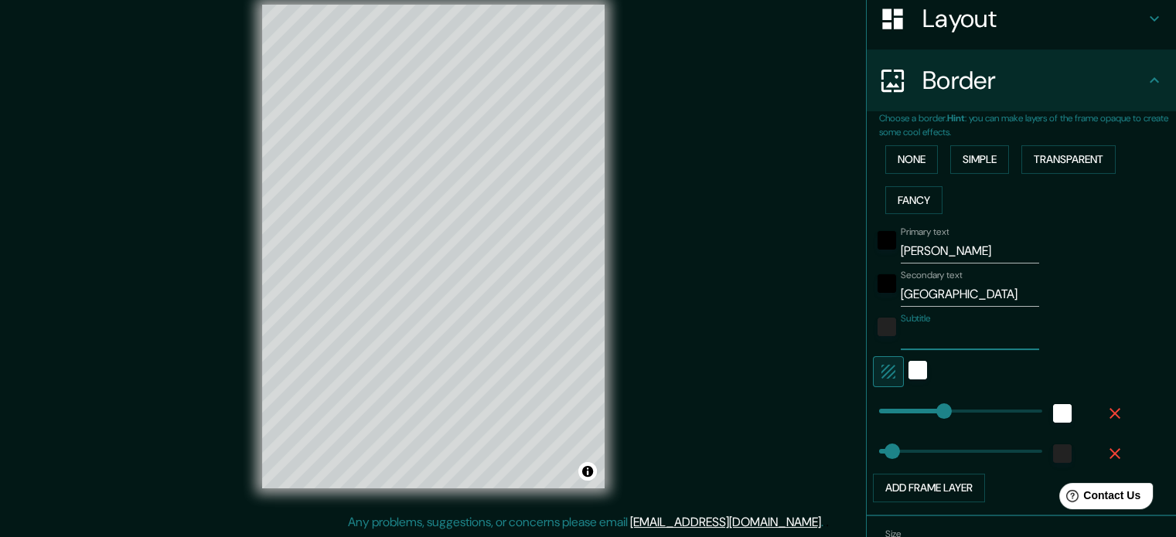
type input "177"
type input "35"
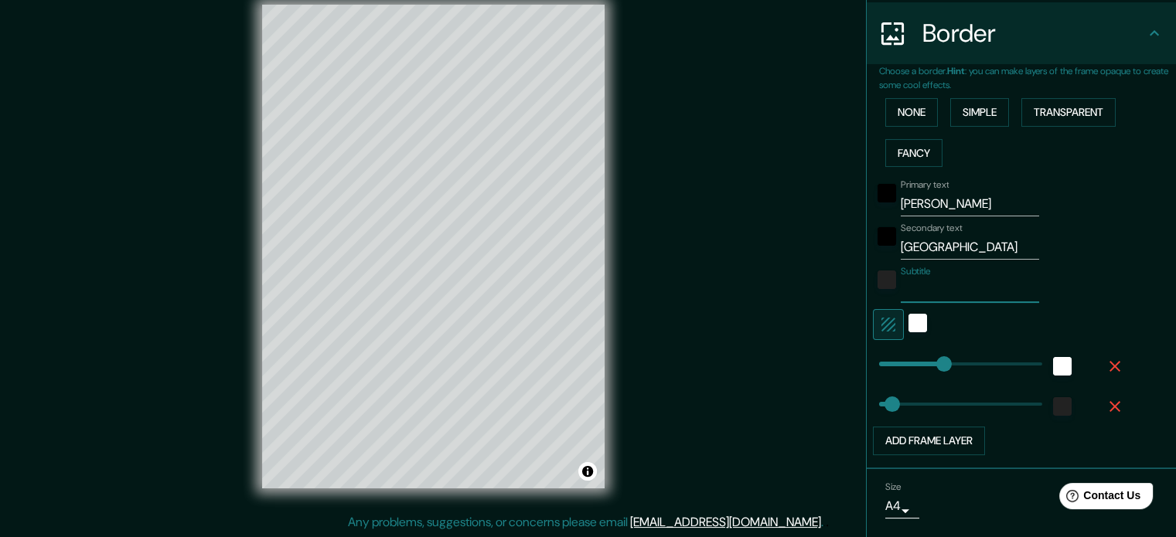
scroll to position [340, 0]
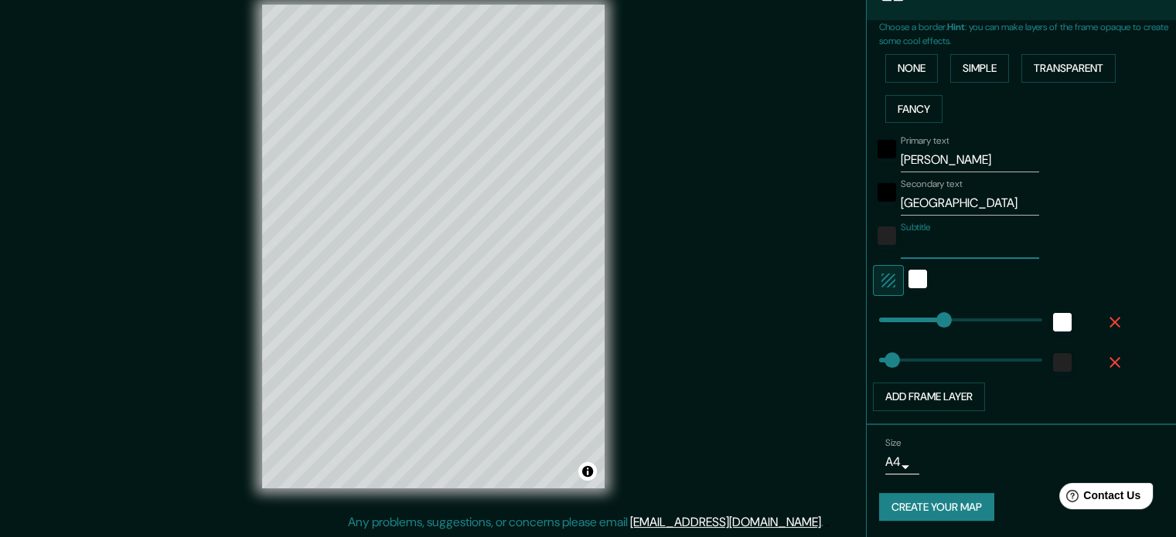
click at [952, 500] on button "Create your map" at bounding box center [936, 507] width 115 height 29
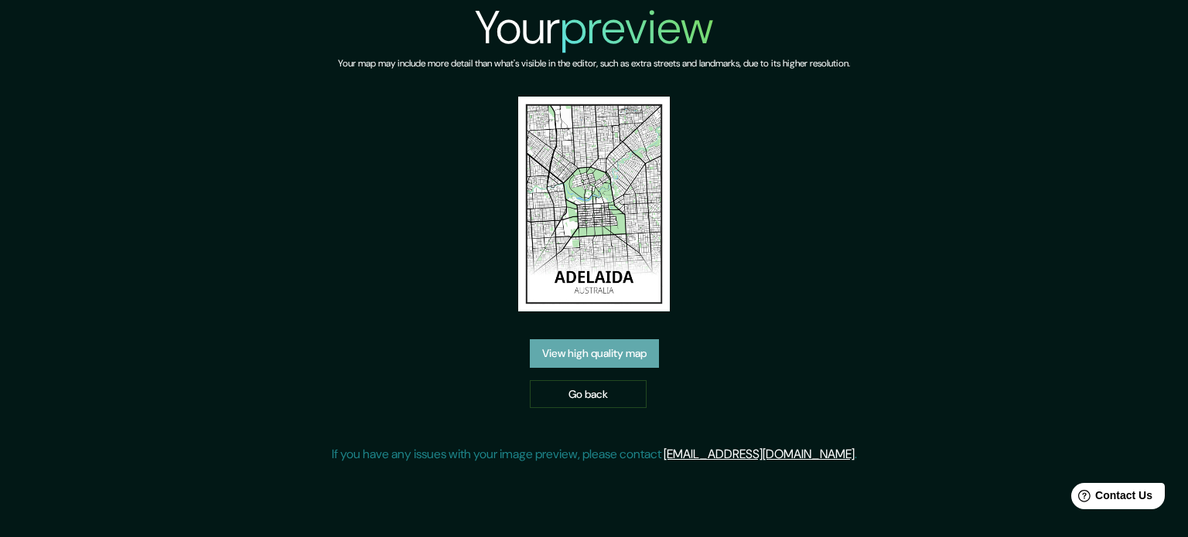
click at [592, 361] on link "View high quality map" at bounding box center [594, 353] width 129 height 29
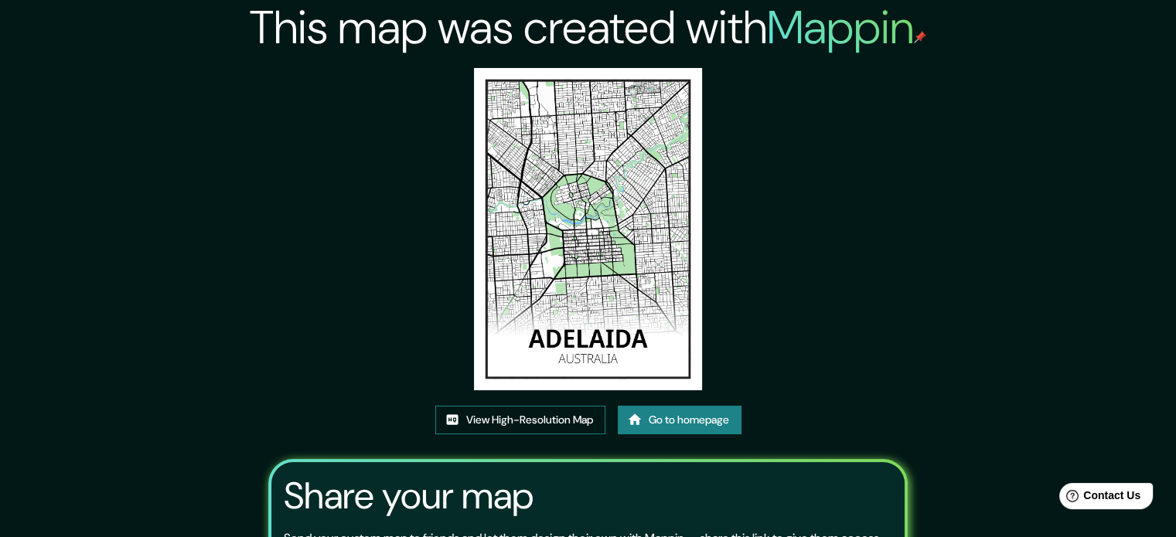
click at [564, 428] on link "View High-Resolution Map" at bounding box center [520, 420] width 170 height 29
click at [713, 415] on link "Go to homepage" at bounding box center [680, 420] width 124 height 29
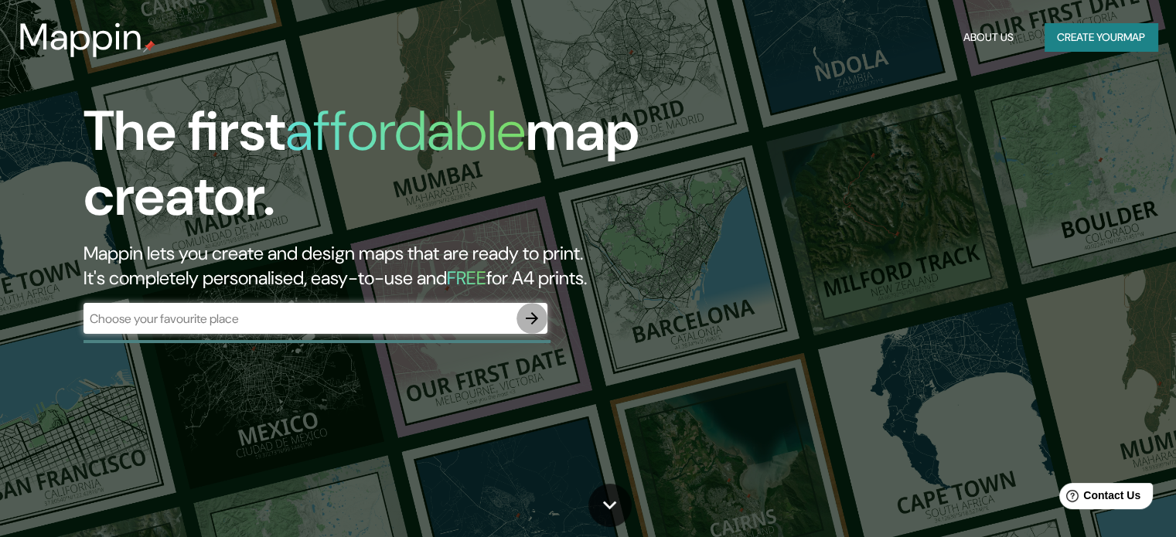
click at [532, 327] on icon "button" at bounding box center [532, 318] width 19 height 19
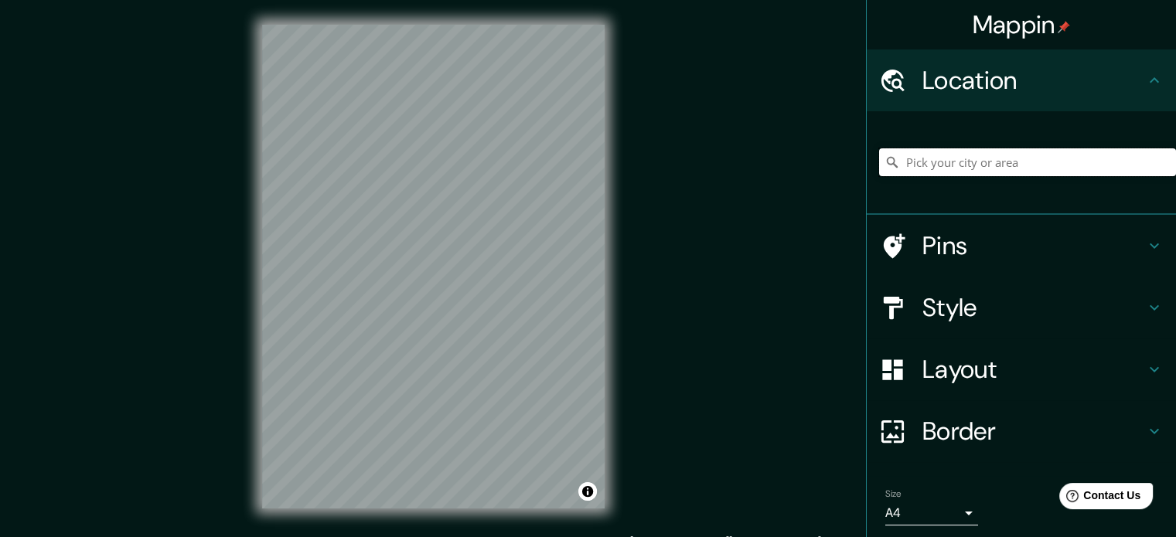
click at [928, 166] on input "Pick your city or area" at bounding box center [1027, 162] width 297 height 28
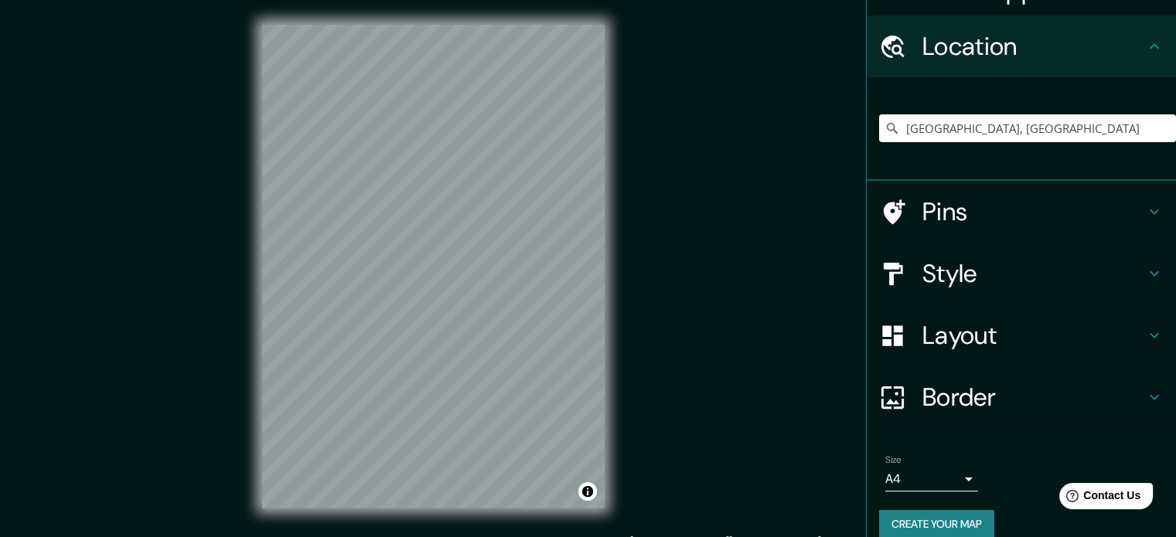
scroll to position [53, 0]
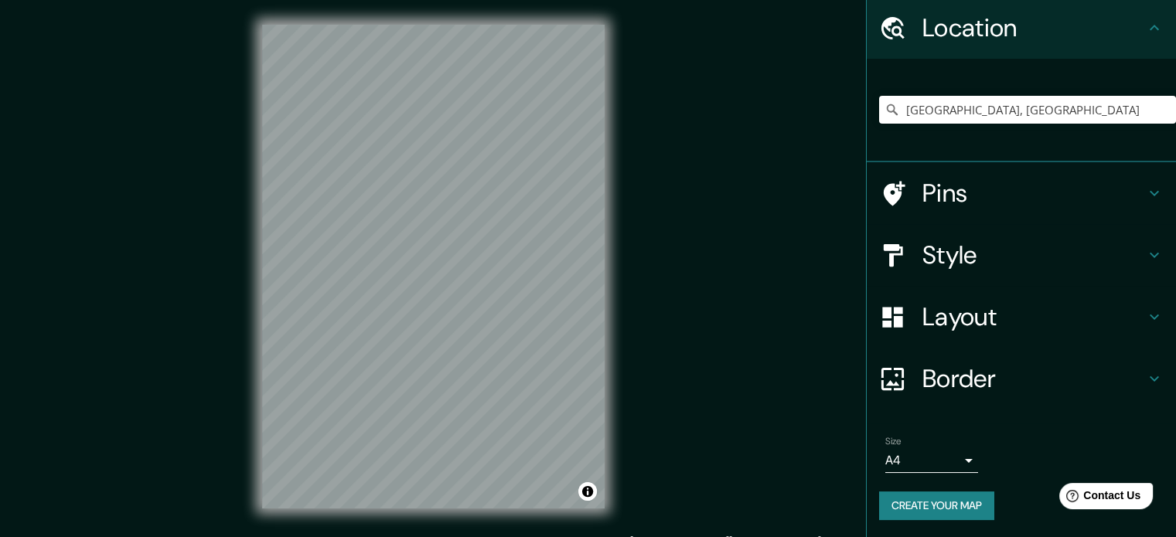
click at [1059, 260] on h4 "Style" at bounding box center [1033, 255] width 223 height 31
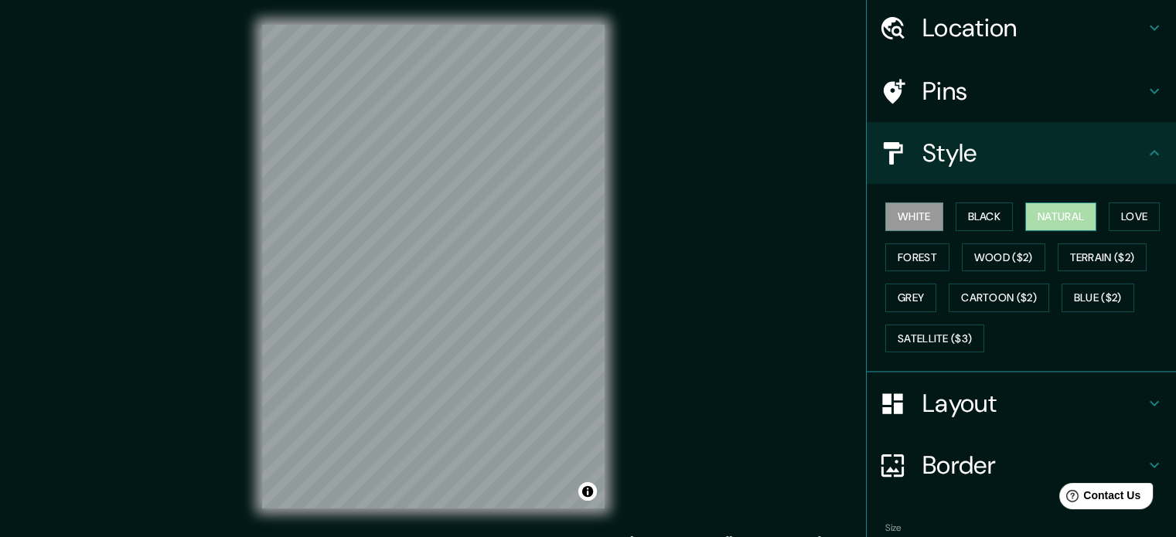
click at [1070, 220] on button "Natural" at bounding box center [1060, 217] width 71 height 29
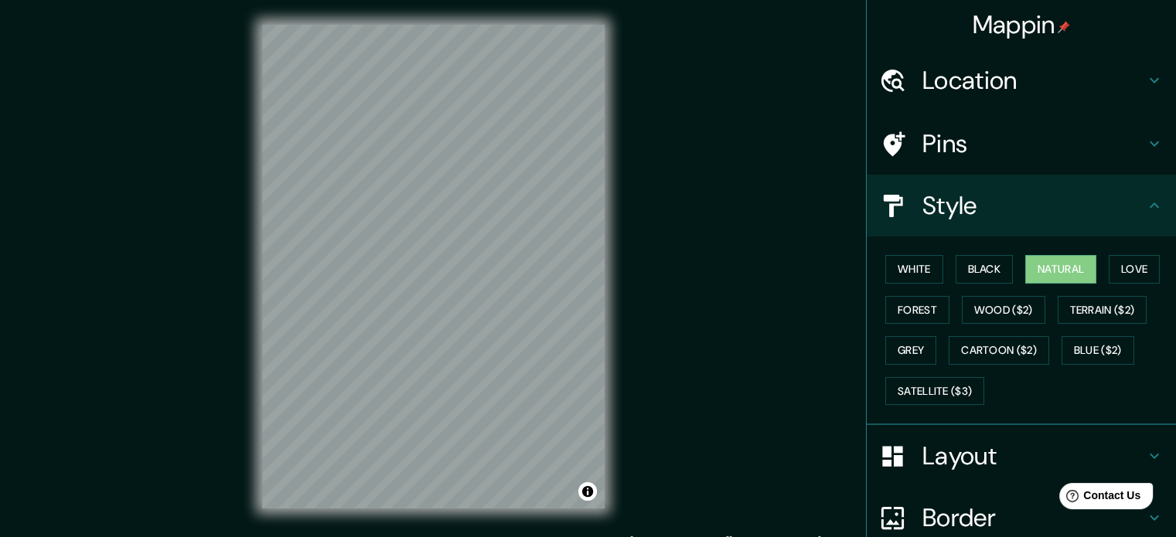
scroll to position [0, 0]
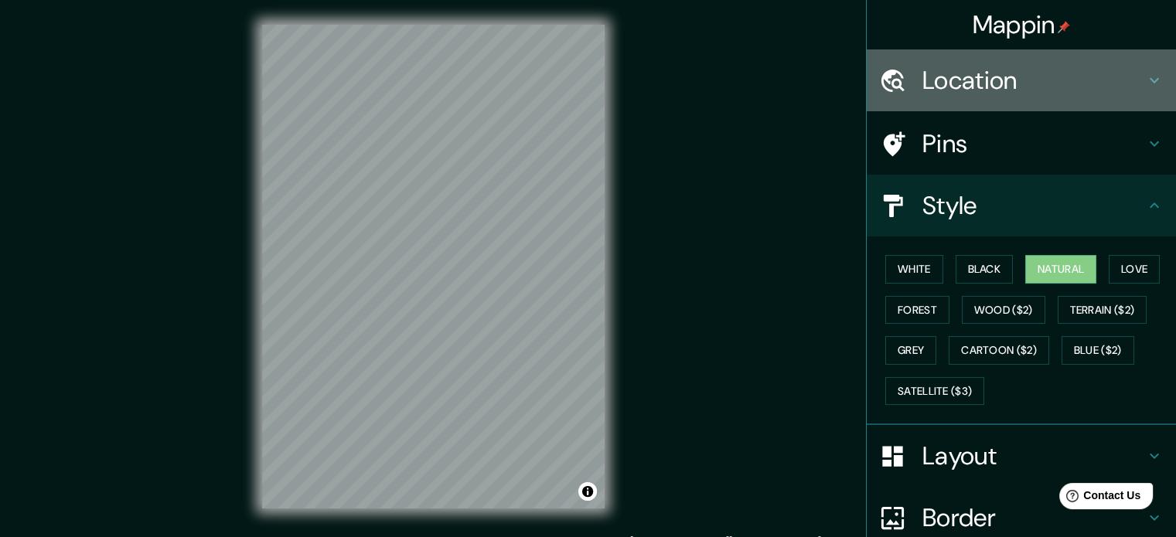
click at [1036, 89] on h4 "Location" at bounding box center [1033, 80] width 223 height 31
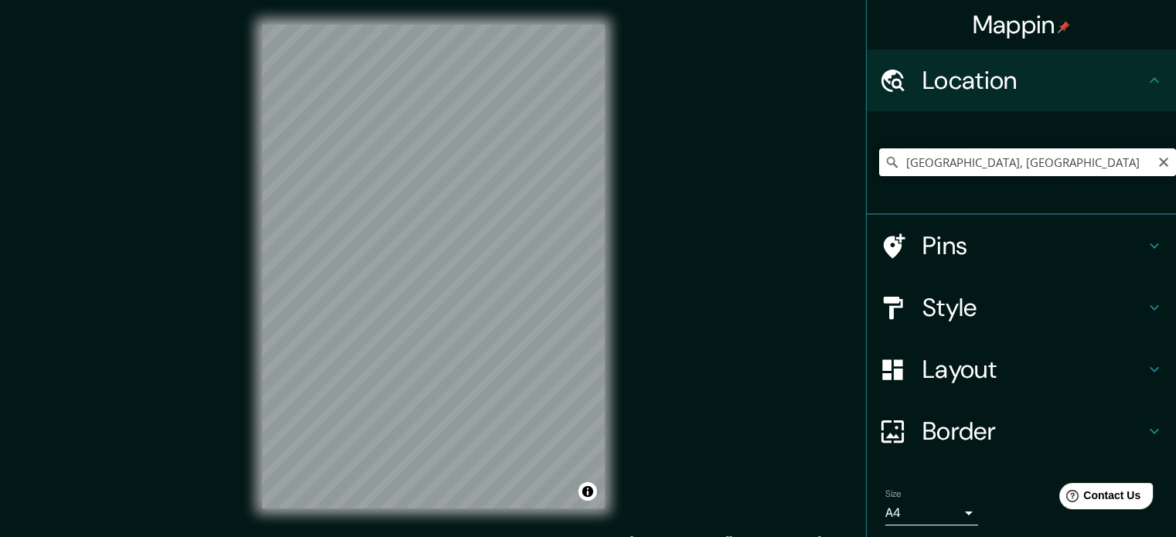
drag, startPoint x: 1022, startPoint y: 164, endPoint x: 916, endPoint y: 176, distance: 106.6
click at [999, 168] on input "Dublín, Irlanda" at bounding box center [1027, 162] width 297 height 28
drag, startPoint x: 916, startPoint y: 176, endPoint x: 734, endPoint y: 188, distance: 182.9
click at [734, 188] on div "Mappin Location Dublín, Irlanda Pins Style Layout Border Choose a border. Hint …" at bounding box center [588, 279] width 1176 height 558
click at [1024, 153] on input "Estocolmo, condado de Estocolmo, Suecia" at bounding box center [1027, 162] width 297 height 28
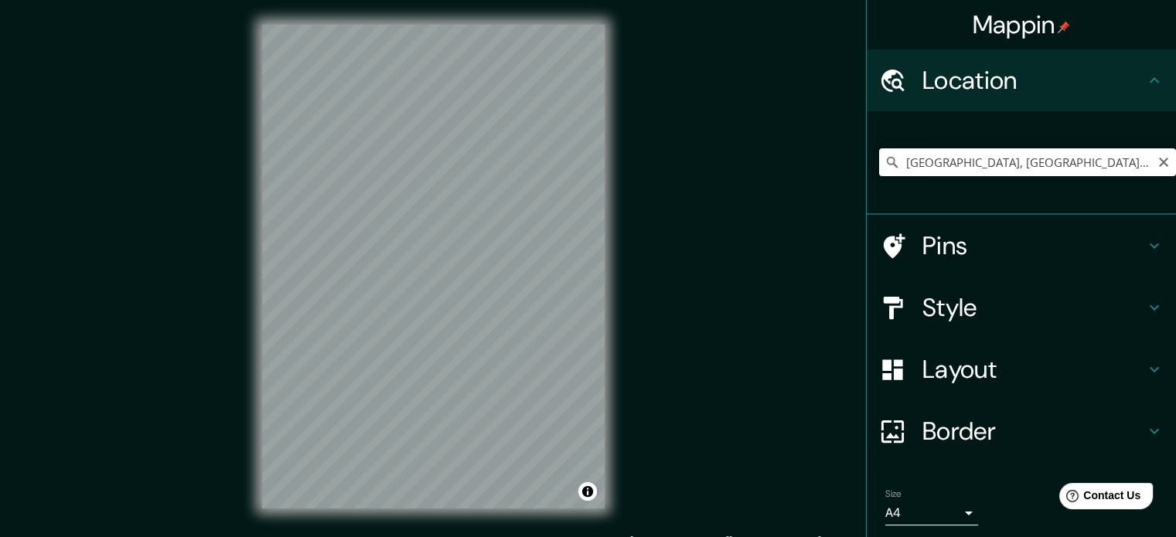
click at [1024, 153] on input "Estocolmo, condado de Estocolmo, Suecia" at bounding box center [1027, 162] width 297 height 28
drag, startPoint x: 1065, startPoint y: 162, endPoint x: 668, endPoint y: 130, distance: 398.7
click at [668, 130] on div "Mappin Location Praga, Praga, República Checa Pins Style Layout Border Choose a…" at bounding box center [588, 279] width 1176 height 558
click at [966, 154] on input "Zaragoza, provincia de Zaragoza, España" at bounding box center [1027, 162] width 297 height 28
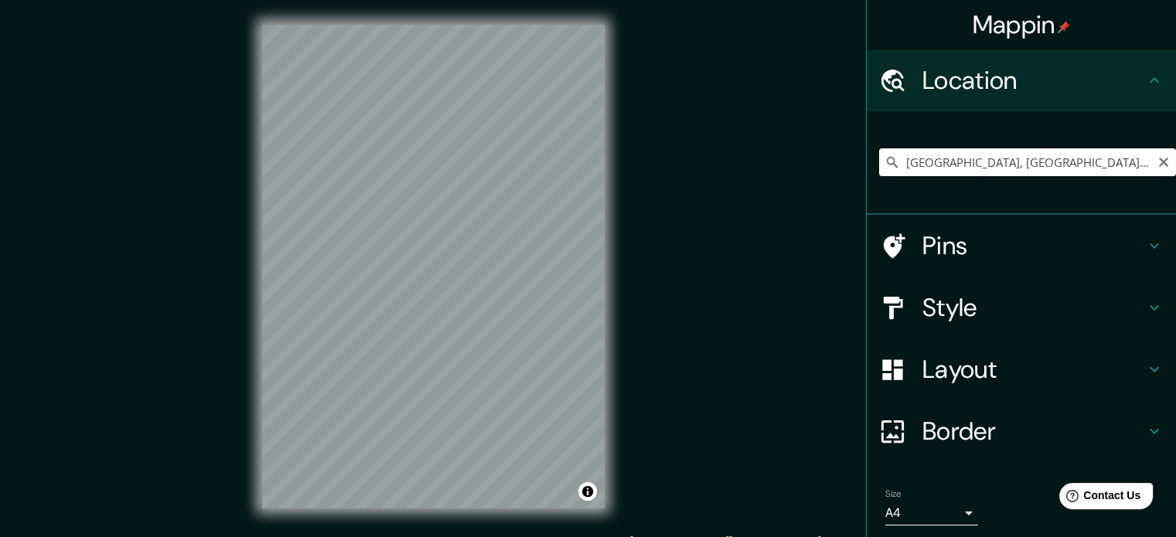
click at [966, 154] on input "Zaragoza, provincia de Zaragoza, España" at bounding box center [1027, 162] width 297 height 28
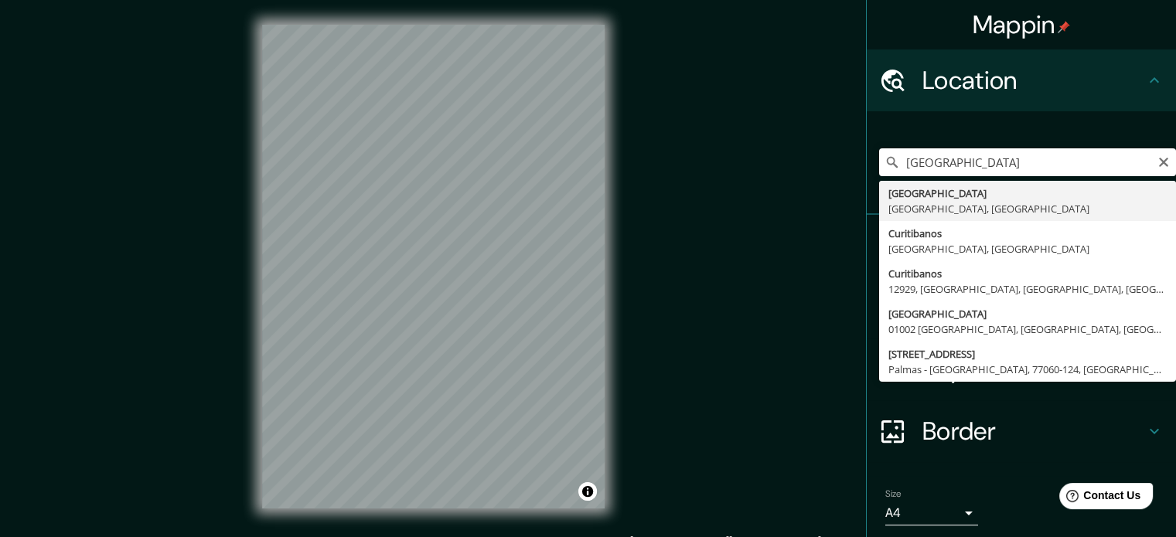
type input "Curitiba, Paraná, Brasil"
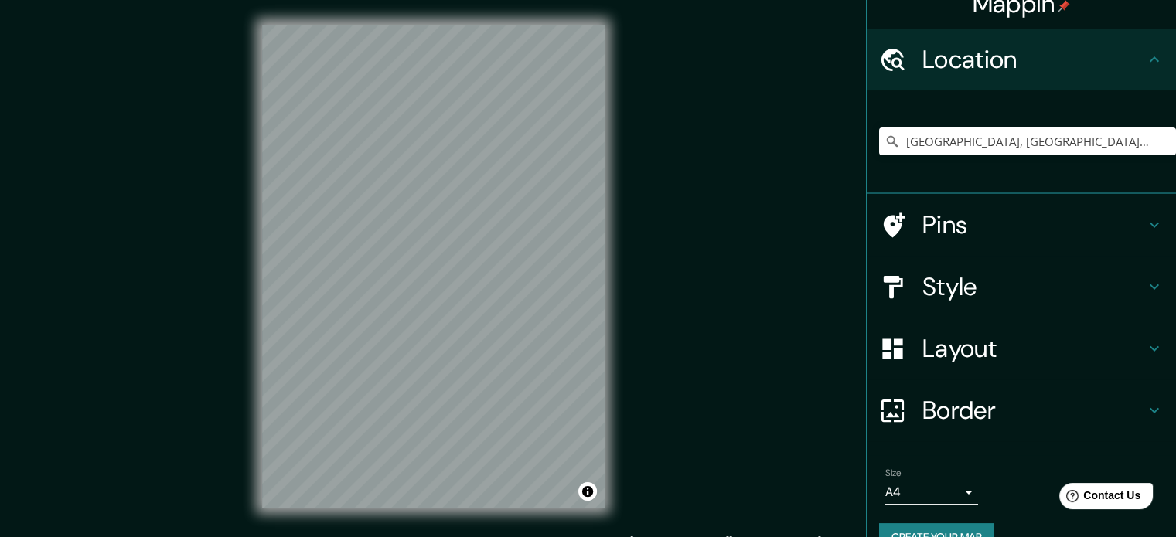
scroll to position [53, 0]
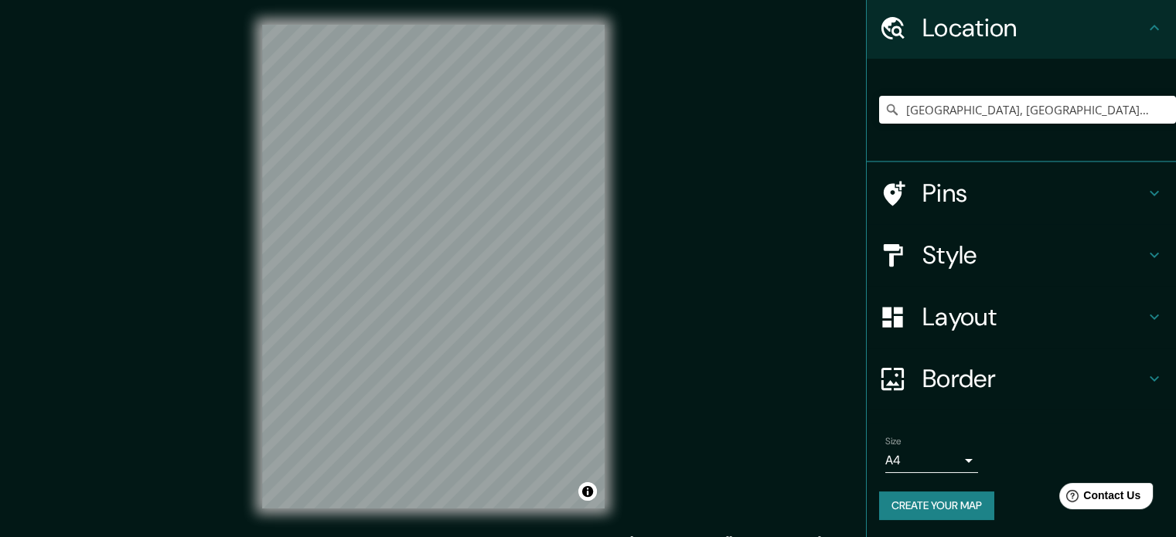
click at [1021, 251] on h4 "Style" at bounding box center [1033, 255] width 223 height 31
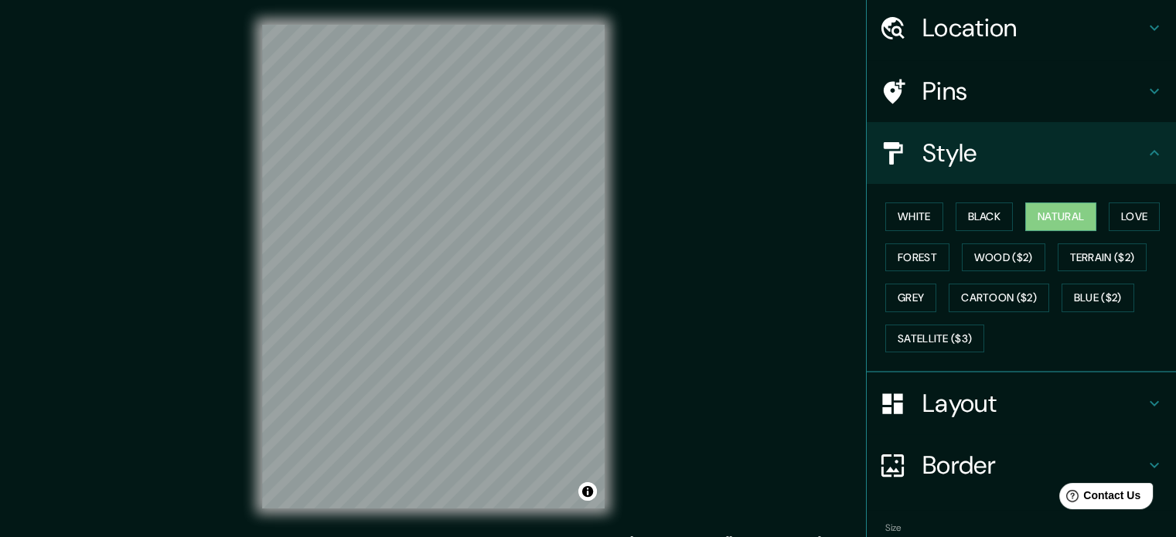
click at [1035, 393] on h4 "Layout" at bounding box center [1033, 403] width 223 height 31
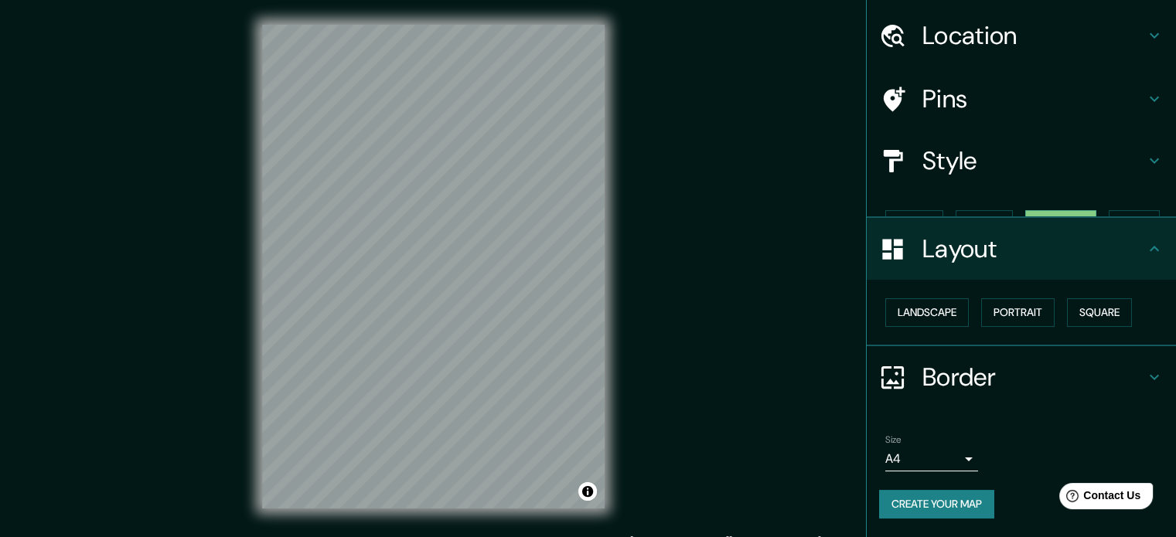
scroll to position [17, 0]
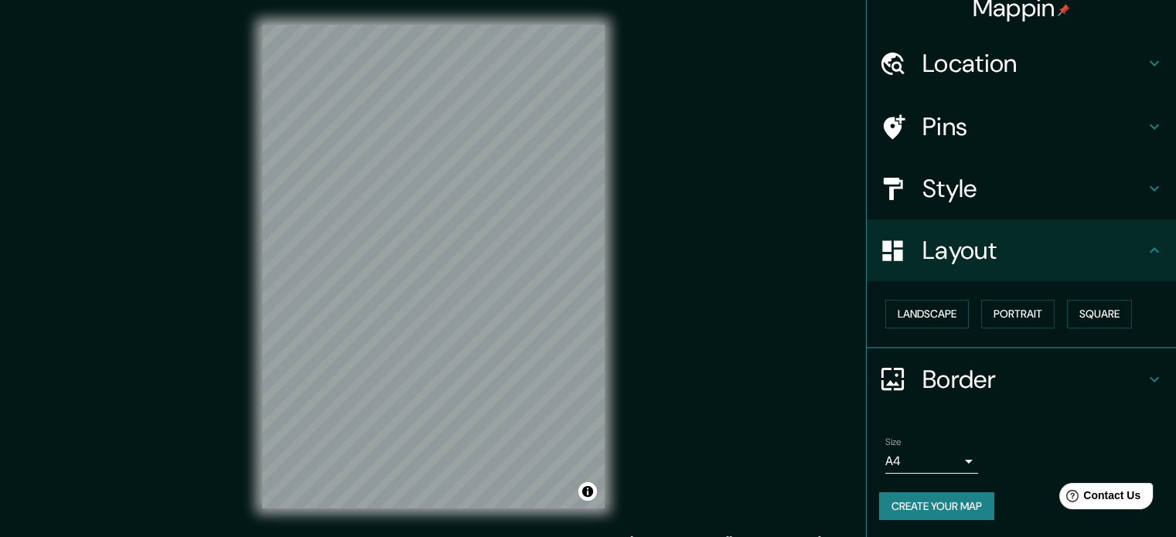
click at [996, 390] on h4 "Border" at bounding box center [1033, 379] width 223 height 31
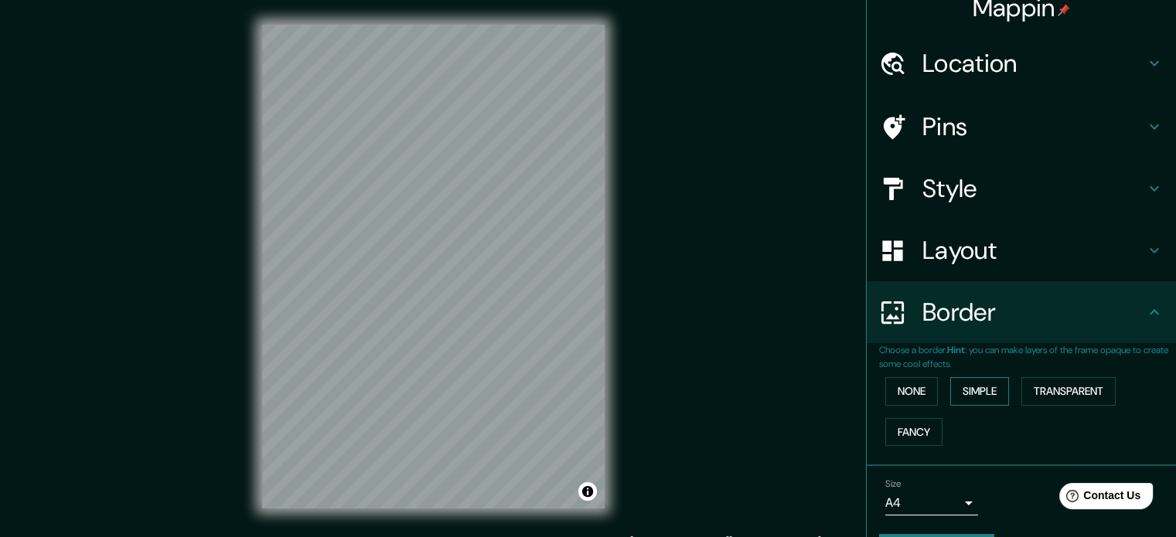
click at [975, 392] on button "Simple" at bounding box center [979, 391] width 59 height 29
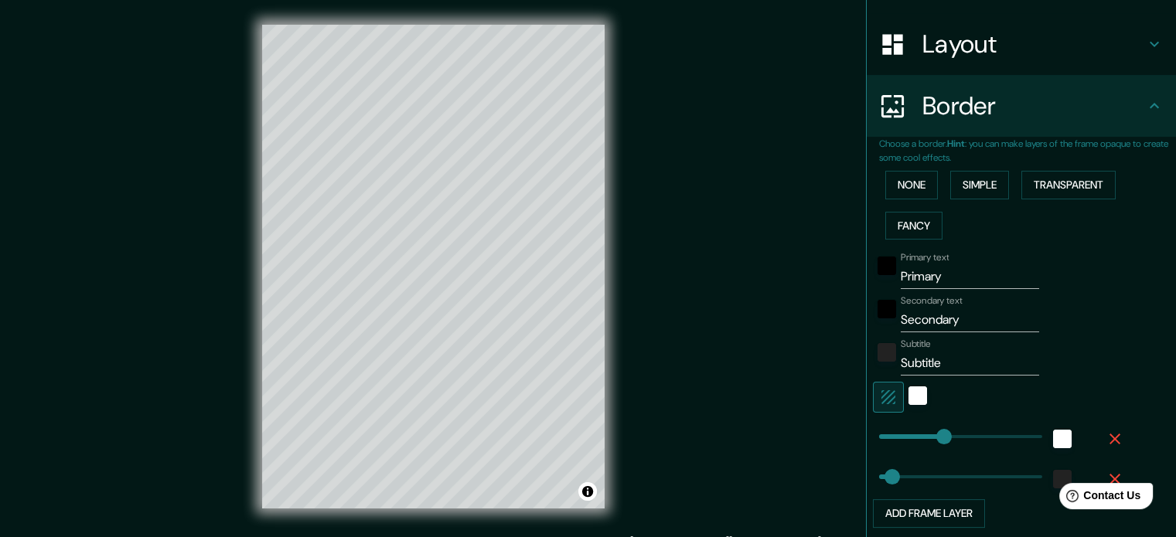
scroll to position [249, 0]
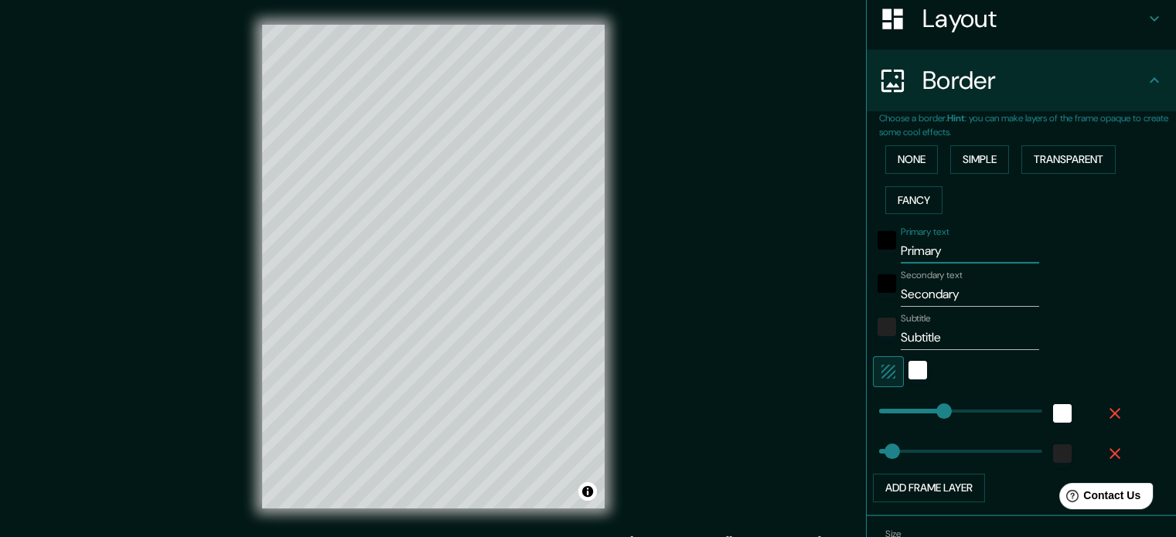
drag, startPoint x: 960, startPoint y: 247, endPoint x: 680, endPoint y: 261, distance: 280.2
click at [680, 261] on div "Mappin Location Curitiba, Paraná, Brasil Pins Style Layout Border Choose a bord…" at bounding box center [588, 279] width 1176 height 558
type input "C"
type input "177"
type input "35"
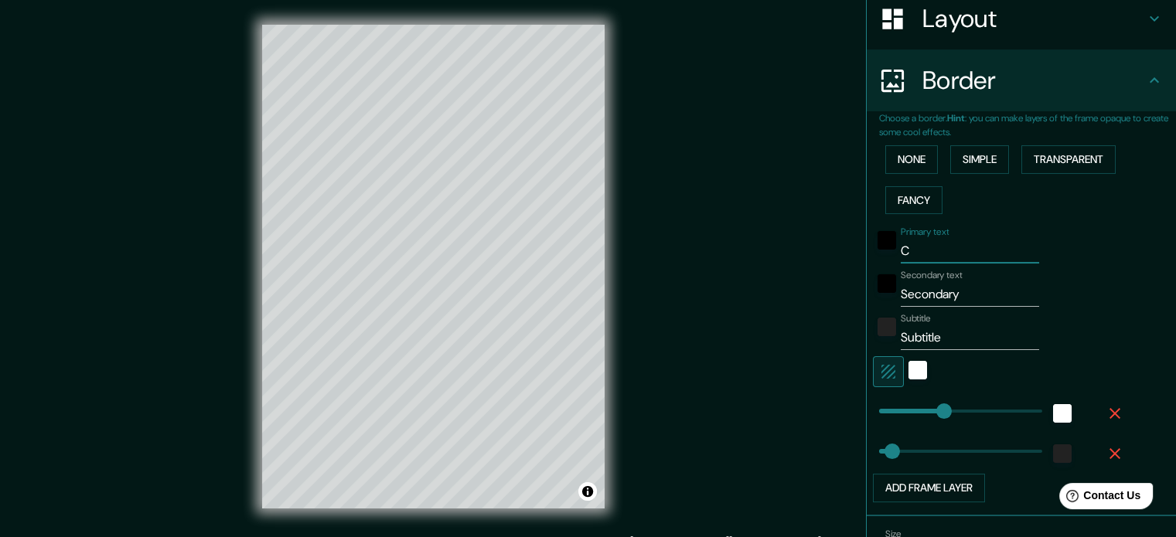
type input "CU"
type input "177"
type input "35"
type input "CUR"
type input "177"
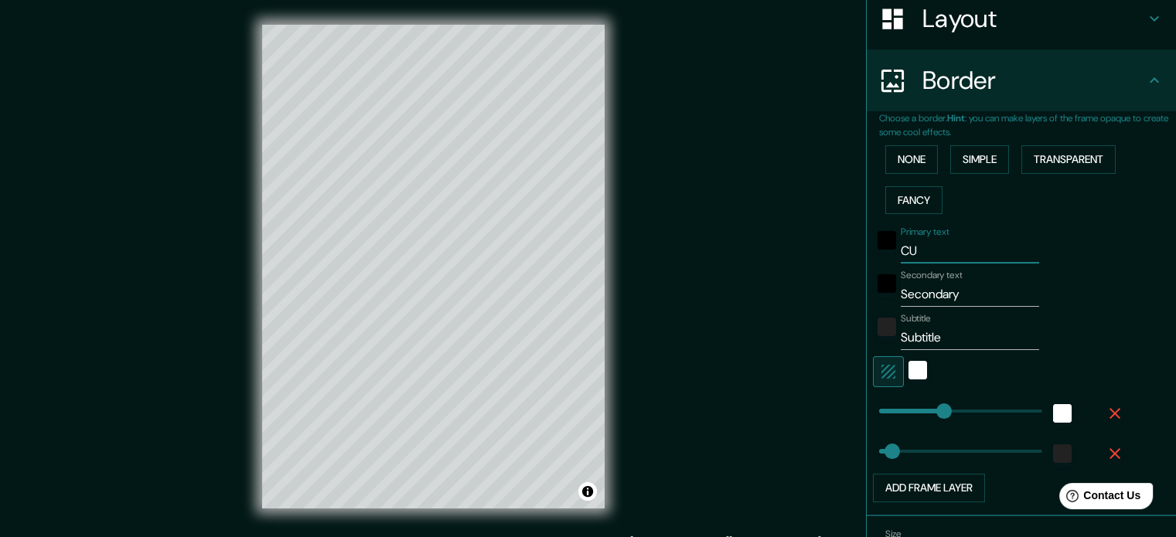
type input "35"
type input "CURI"
type input "177"
type input "35"
type input "CURIT"
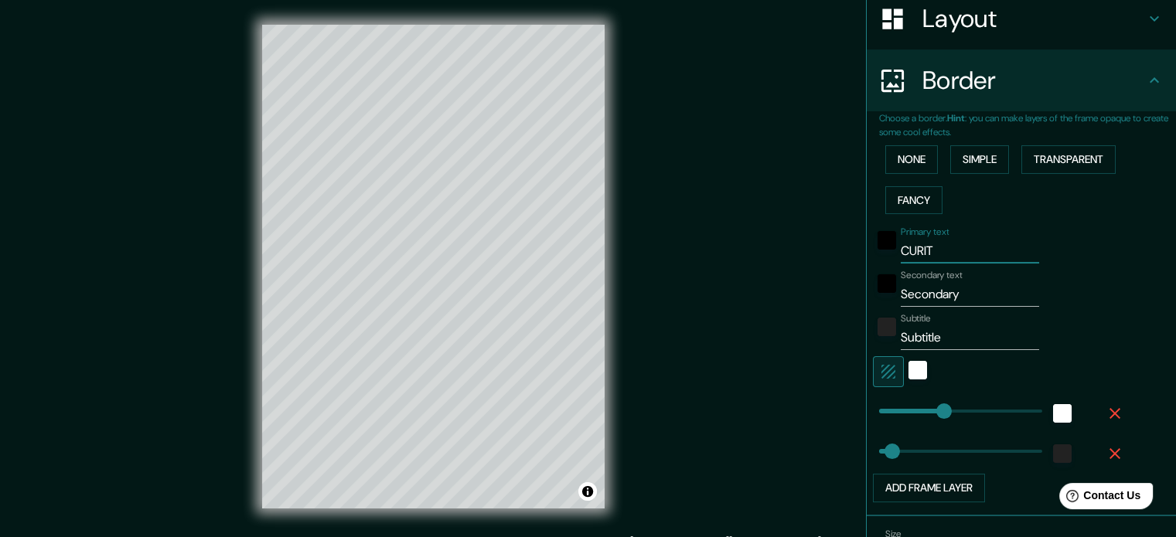
type input "177"
type input "35"
type input "CURITI"
type input "177"
type input "35"
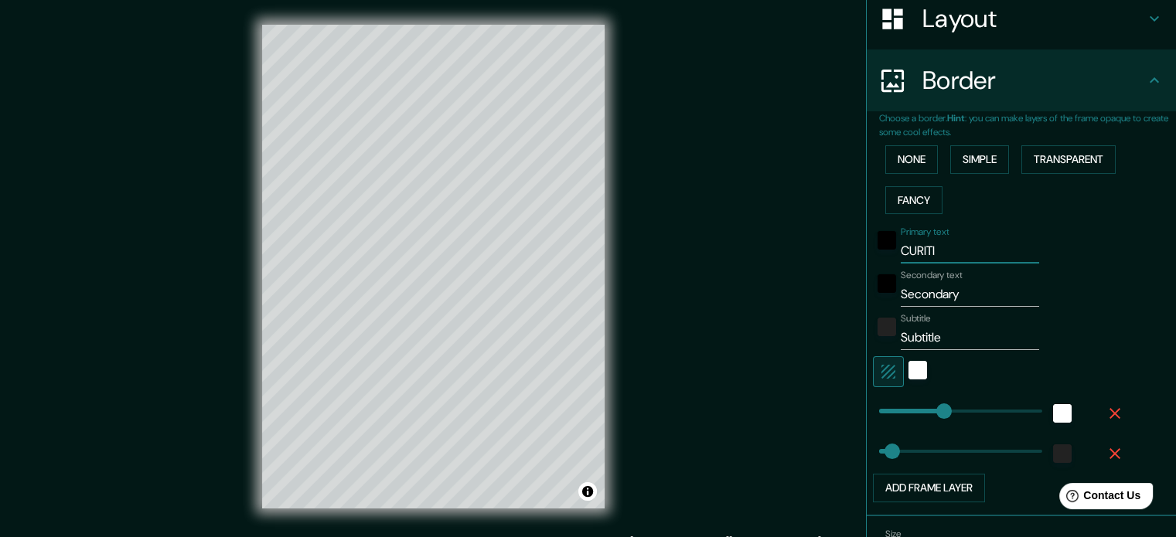
type input "CURITIB"
type input "177"
type input "35"
type input "CURITIBA"
type input "177"
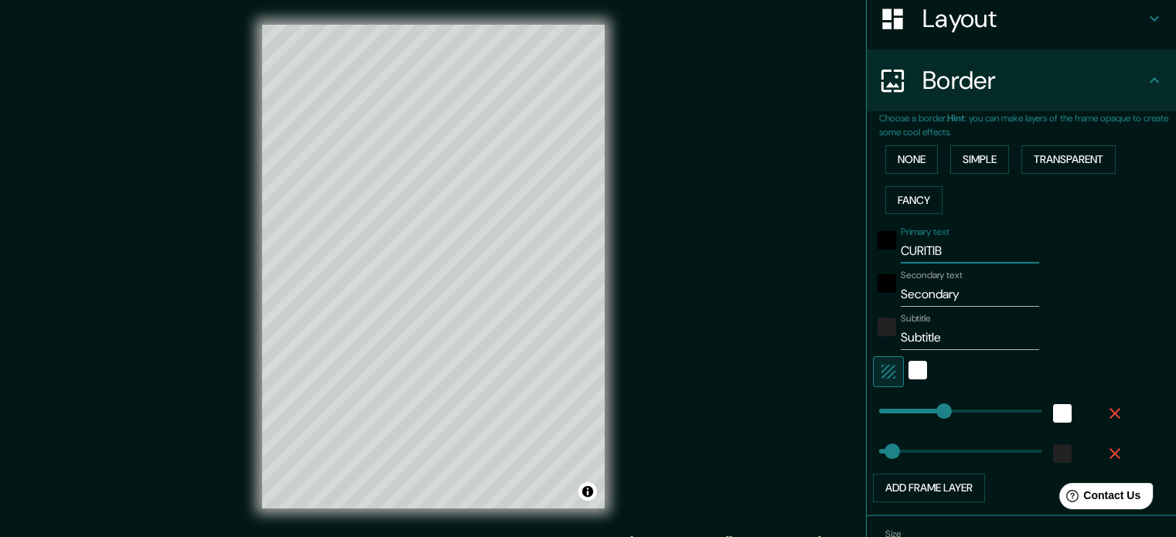
type input "35"
type input "CURITIBA"
drag, startPoint x: 956, startPoint y: 285, endPoint x: 836, endPoint y: 288, distance: 120.7
click at [836, 288] on div "Mappin Location Curitiba, Paraná, Brasil Pins Style Layout Border Choose a bord…" at bounding box center [588, 279] width 1176 height 558
type input "B"
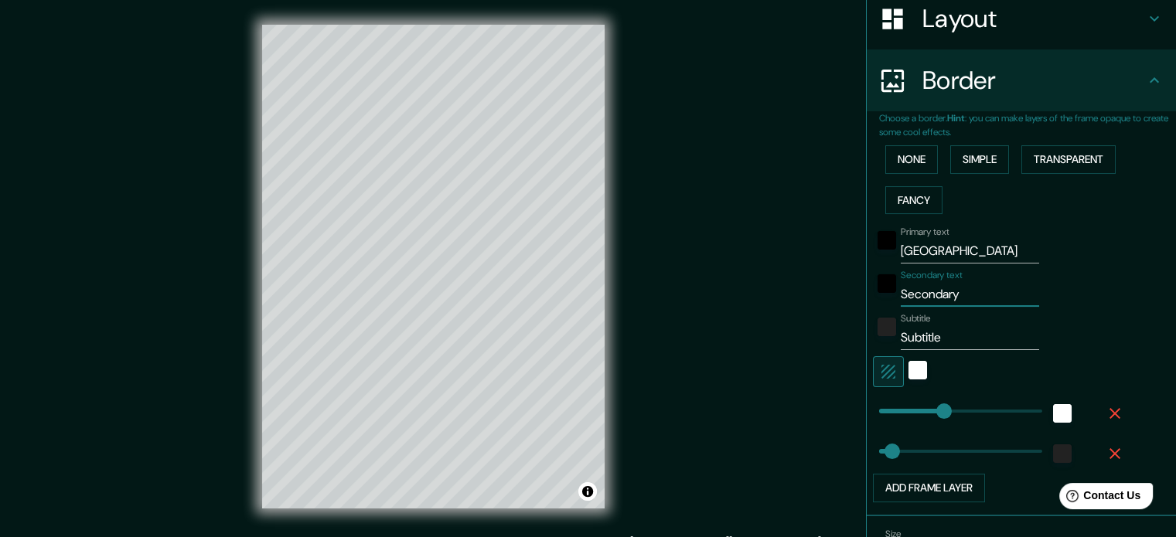
type input "177"
type input "35"
type input "BRA"
type input "177"
type input "35"
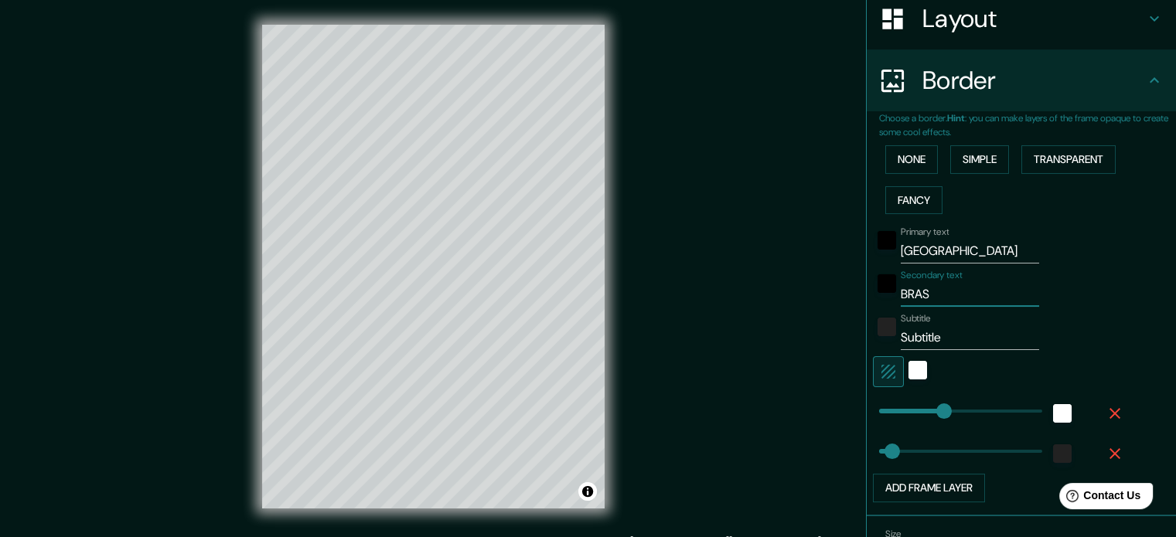
type input "BRASI"
type input "177"
type input "35"
type input "BRASIL"
type input "177"
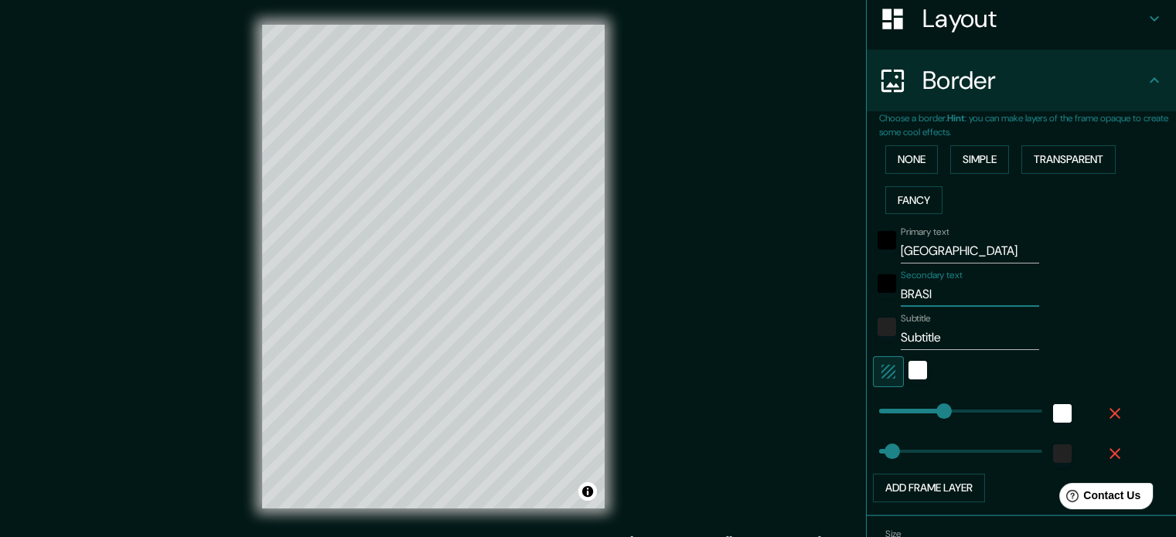
type input "35"
type input "BRASIL"
drag, startPoint x: 934, startPoint y: 336, endPoint x: 706, endPoint y: 336, distance: 228.1
click at [706, 336] on div "Mappin Location Curitiba, Paraná, Brasil Pins Style Layout Border Choose a bord…" at bounding box center [588, 279] width 1176 height 558
type input "177"
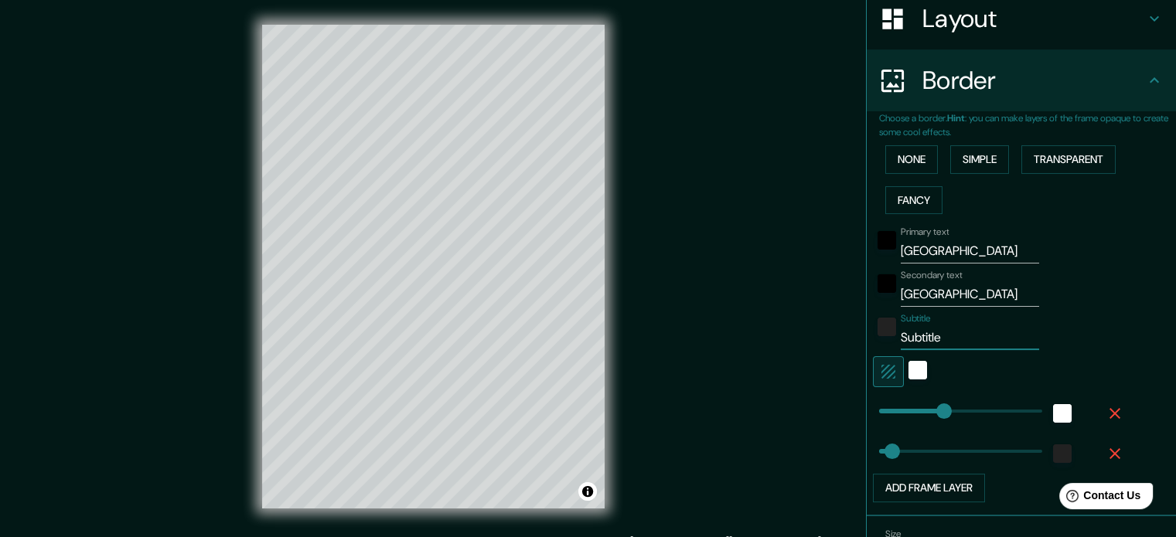
type input "35"
type input "177"
type input "35"
type input "177"
type input "35"
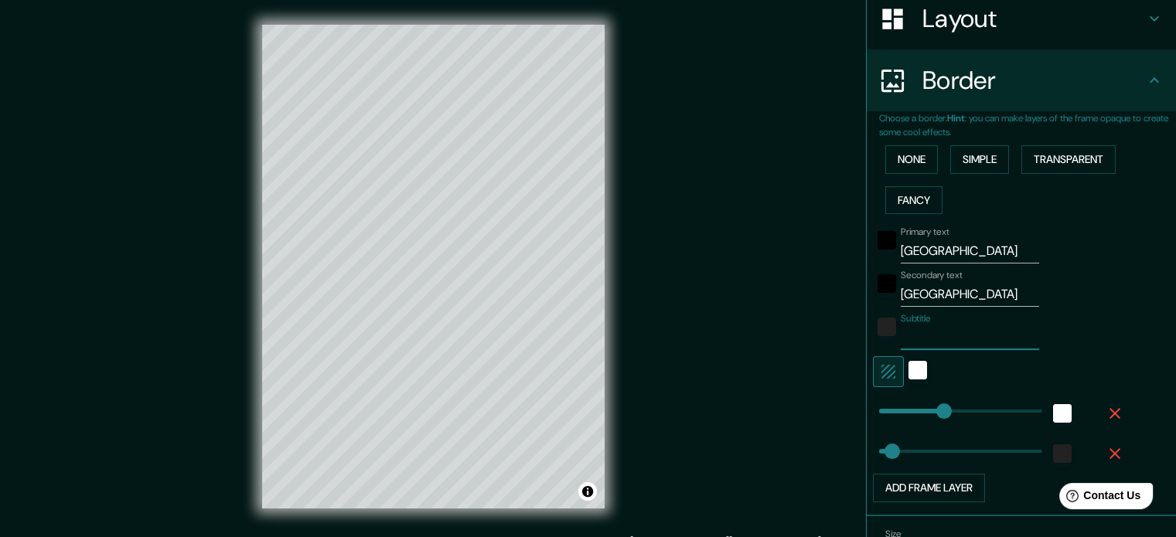
type input "177"
type input "35"
type input "177"
type input "35"
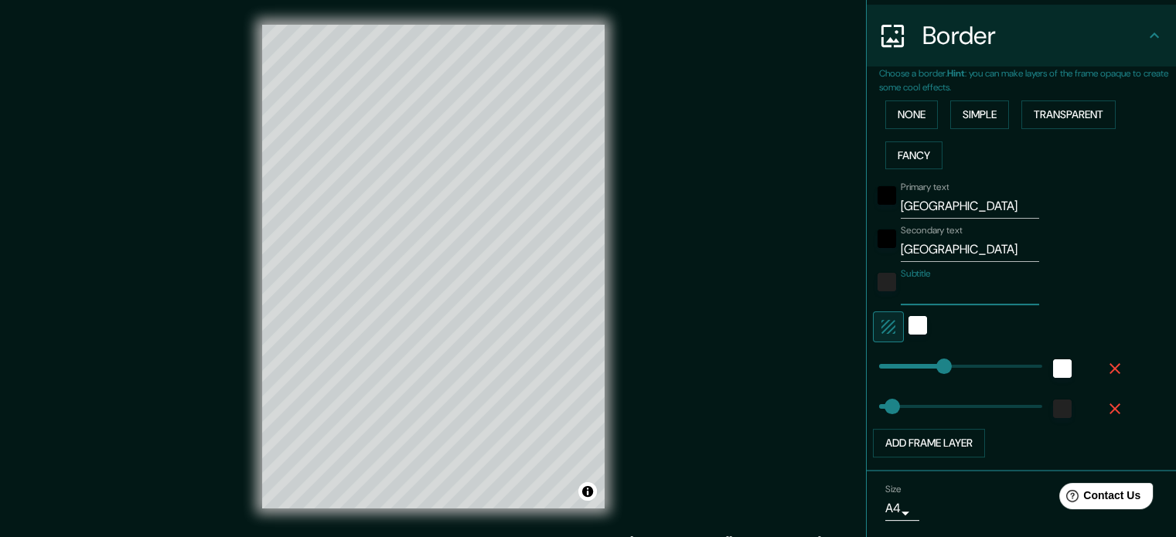
scroll to position [340, 0]
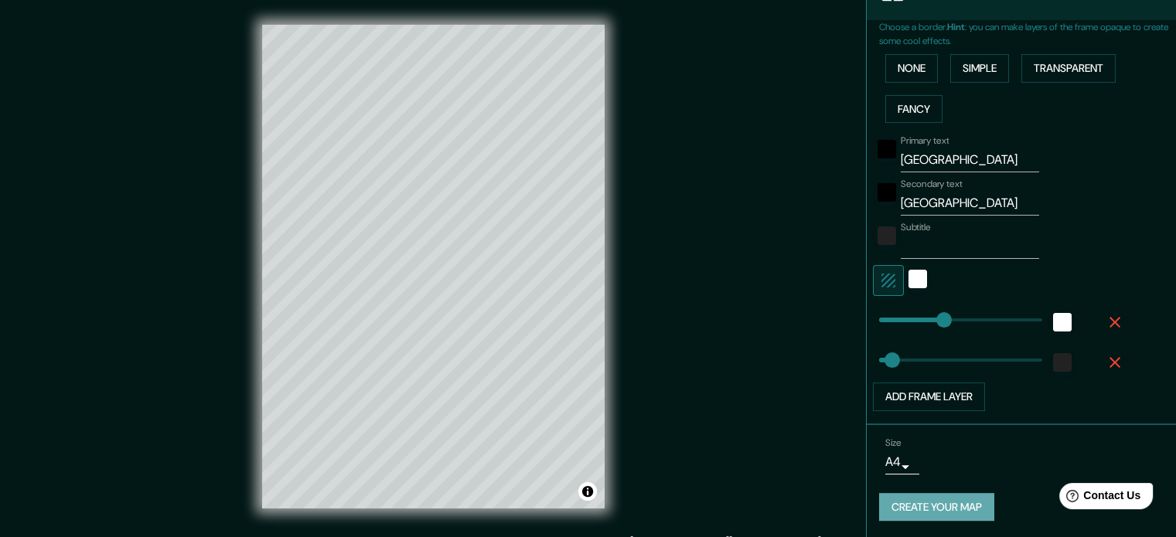
click at [948, 503] on button "Create your map" at bounding box center [936, 507] width 115 height 29
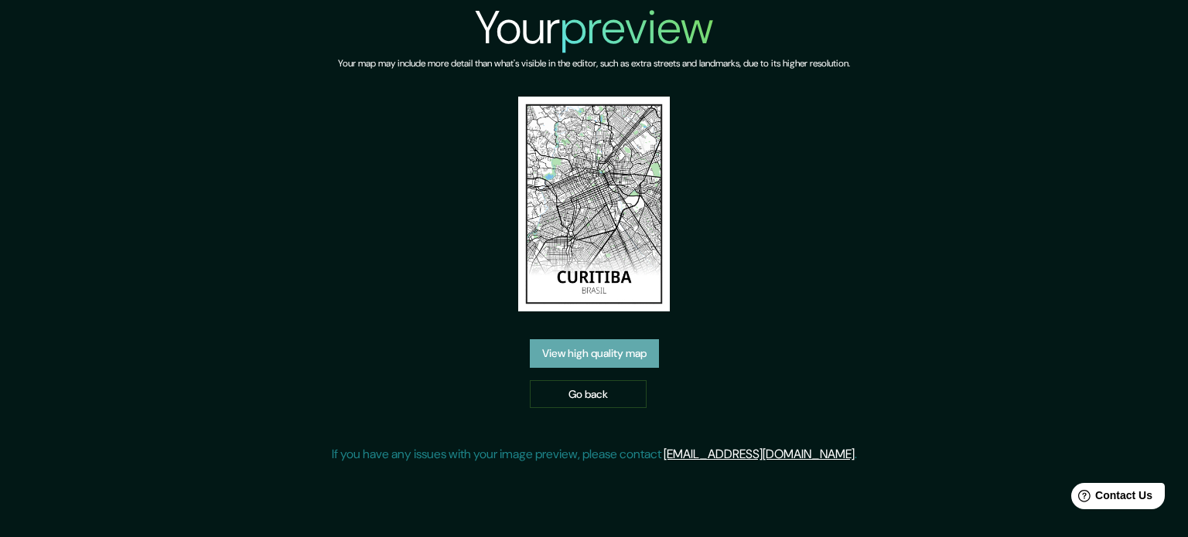
click at [628, 355] on link "View high quality map" at bounding box center [594, 353] width 129 height 29
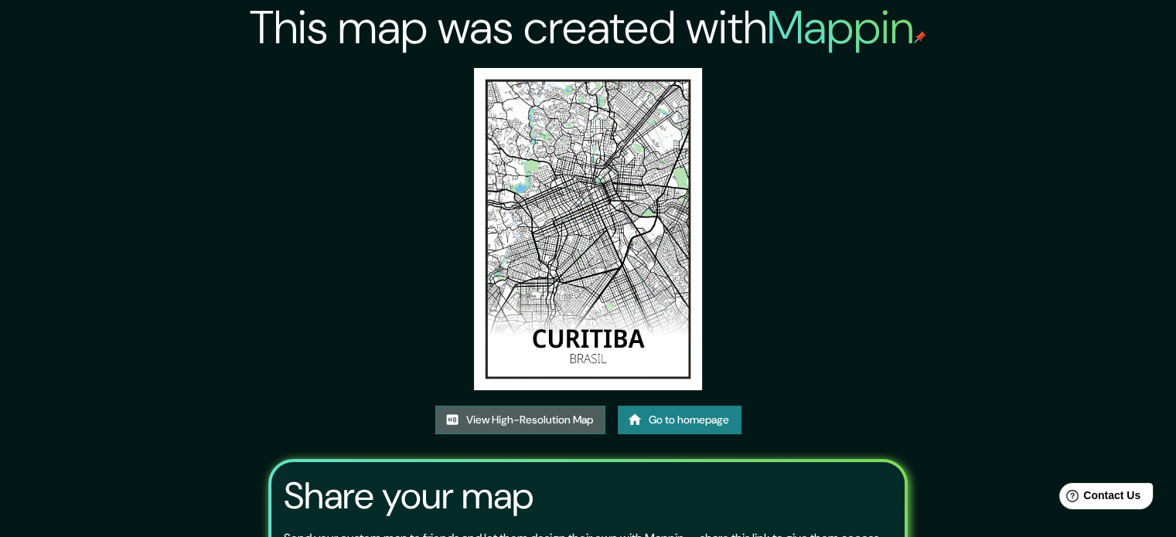
click at [580, 407] on link "View High-Resolution Map" at bounding box center [520, 420] width 170 height 29
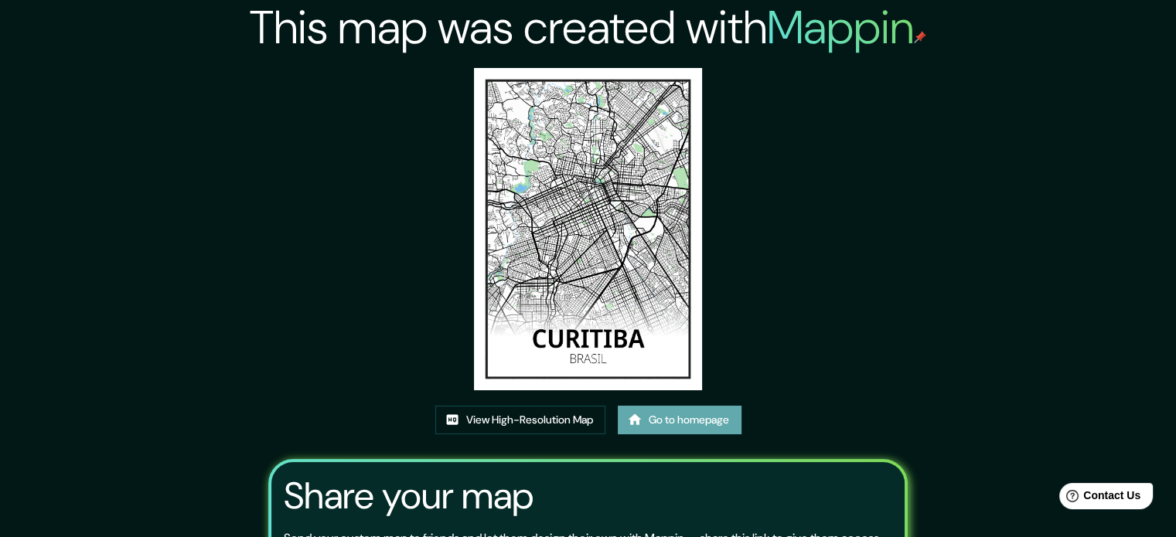
click at [649, 416] on link "Go to homepage" at bounding box center [680, 420] width 124 height 29
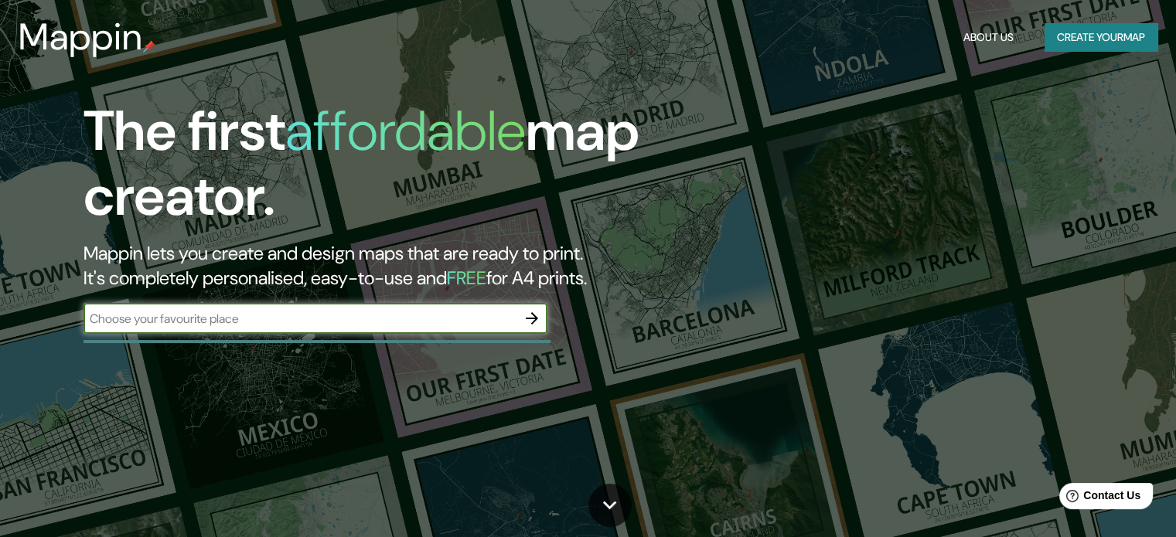
click at [1055, 31] on button "Create your map" at bounding box center [1101, 37] width 113 height 29
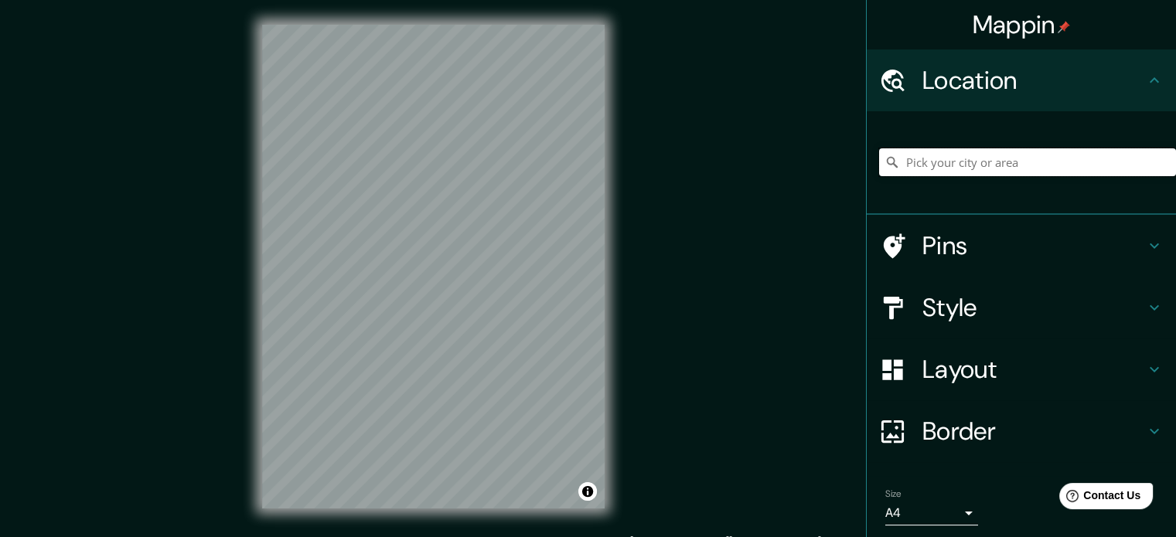
click at [1004, 163] on input "Pick your city or area" at bounding box center [1027, 162] width 297 height 28
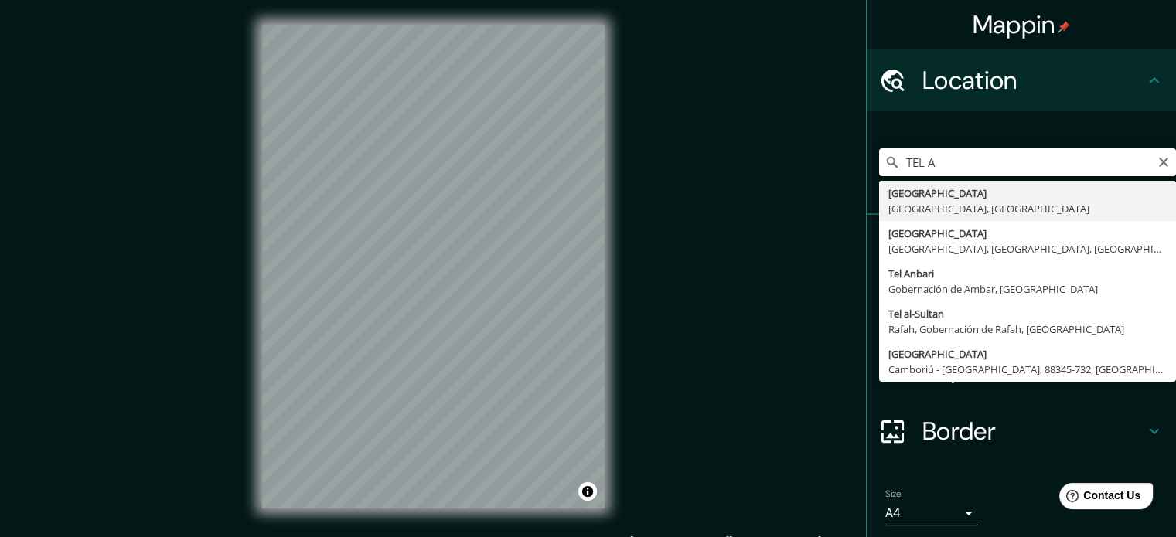
type input "Tel Aviv, Distrito de Tel Aviv, Israel"
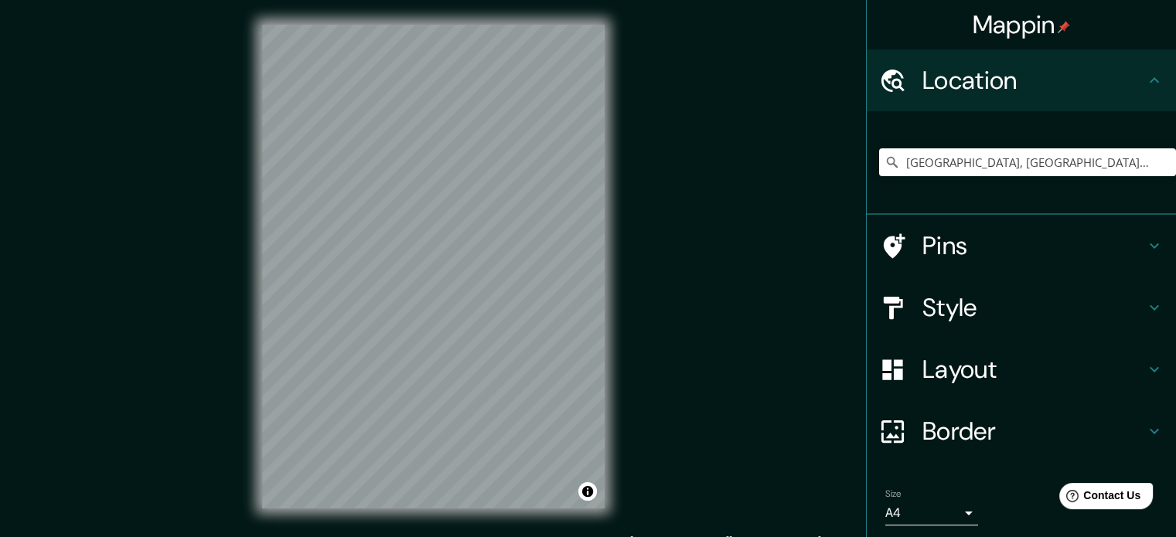
click at [1076, 320] on h4 "Style" at bounding box center [1033, 307] width 223 height 31
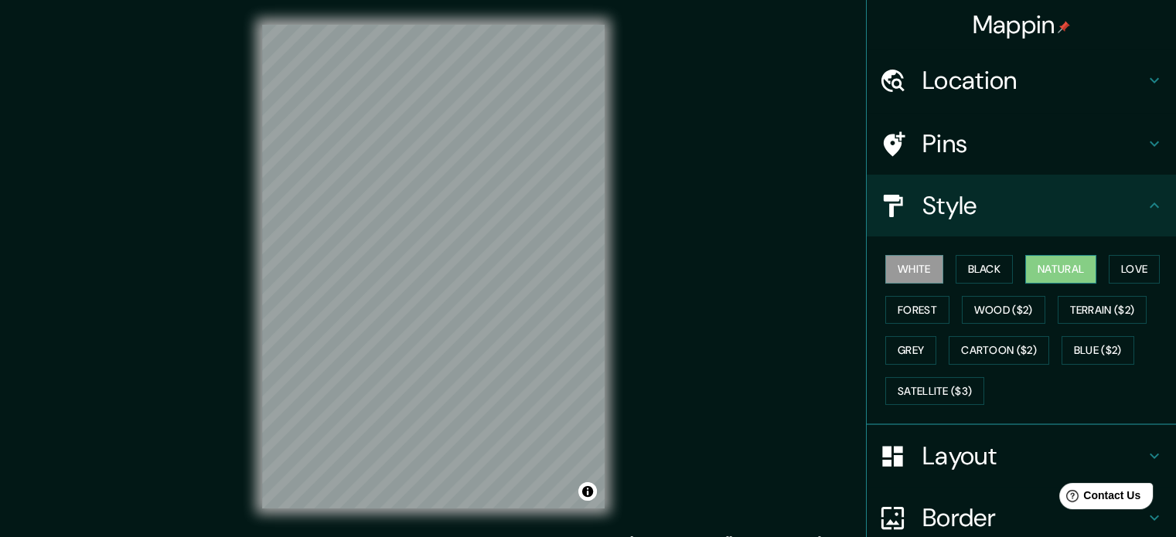
click at [1061, 266] on button "Natural" at bounding box center [1060, 269] width 71 height 29
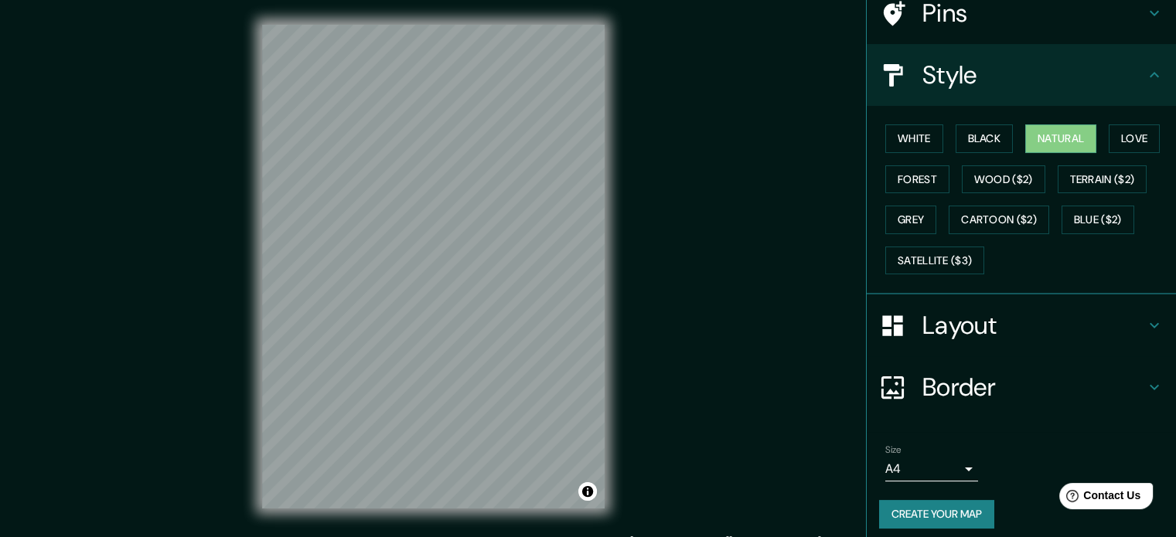
scroll to position [138, 0]
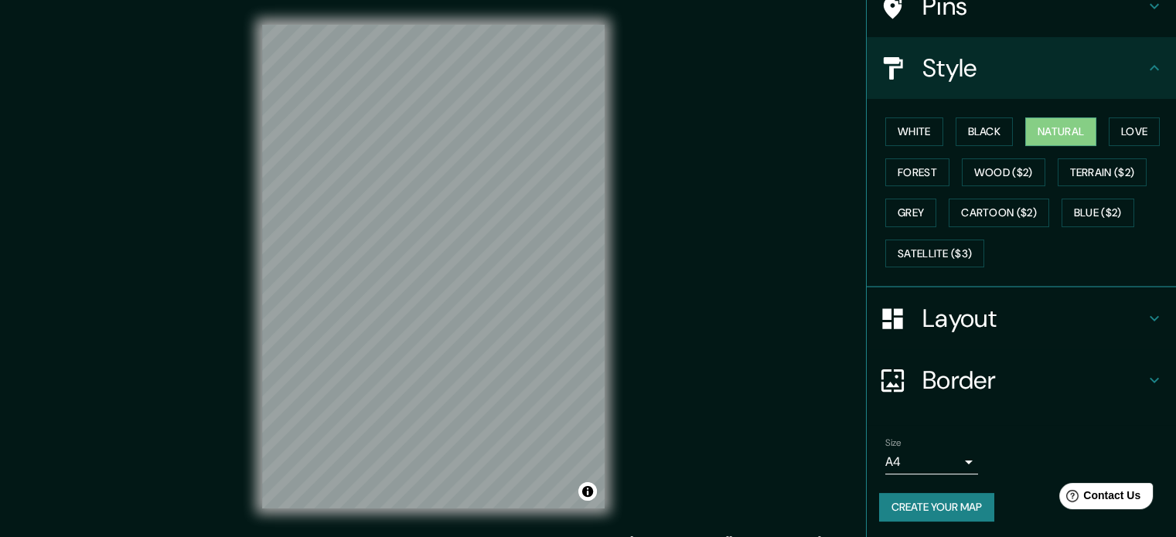
click at [1000, 373] on h4 "Border" at bounding box center [1033, 380] width 223 height 31
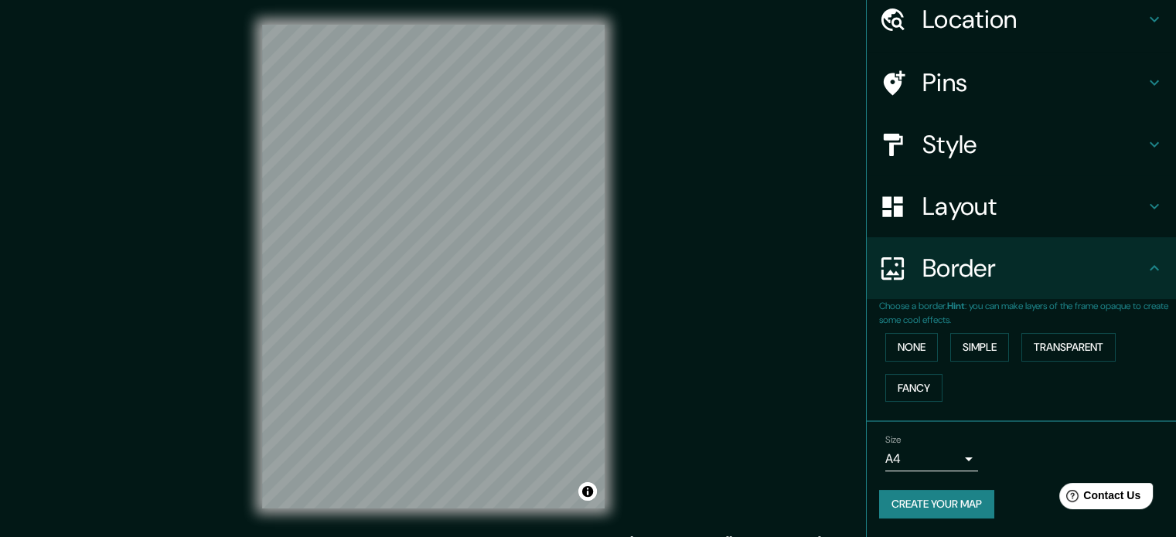
scroll to position [59, 0]
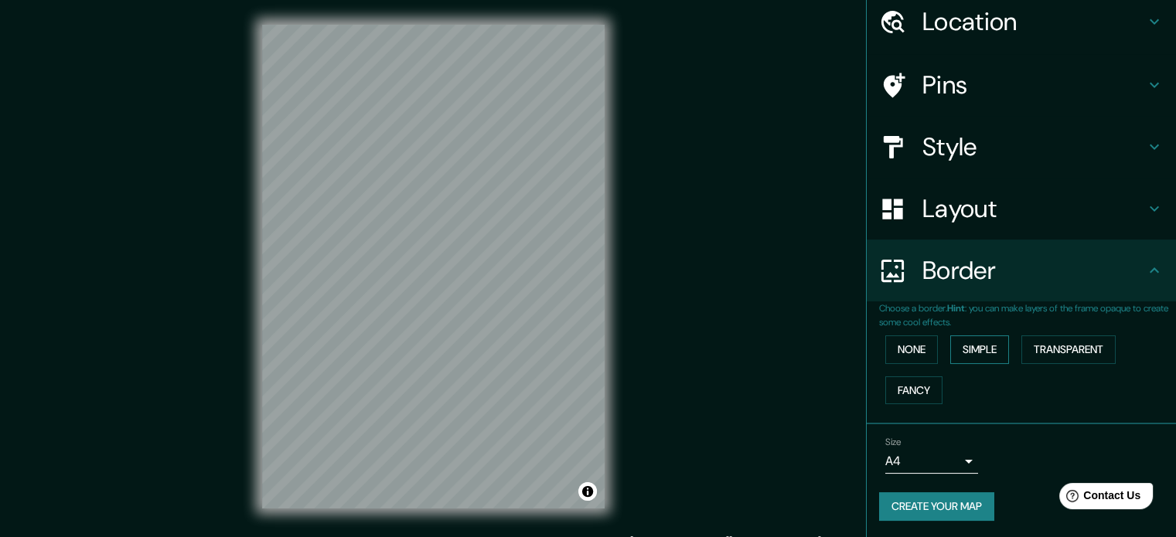
click at [988, 350] on button "Simple" at bounding box center [979, 350] width 59 height 29
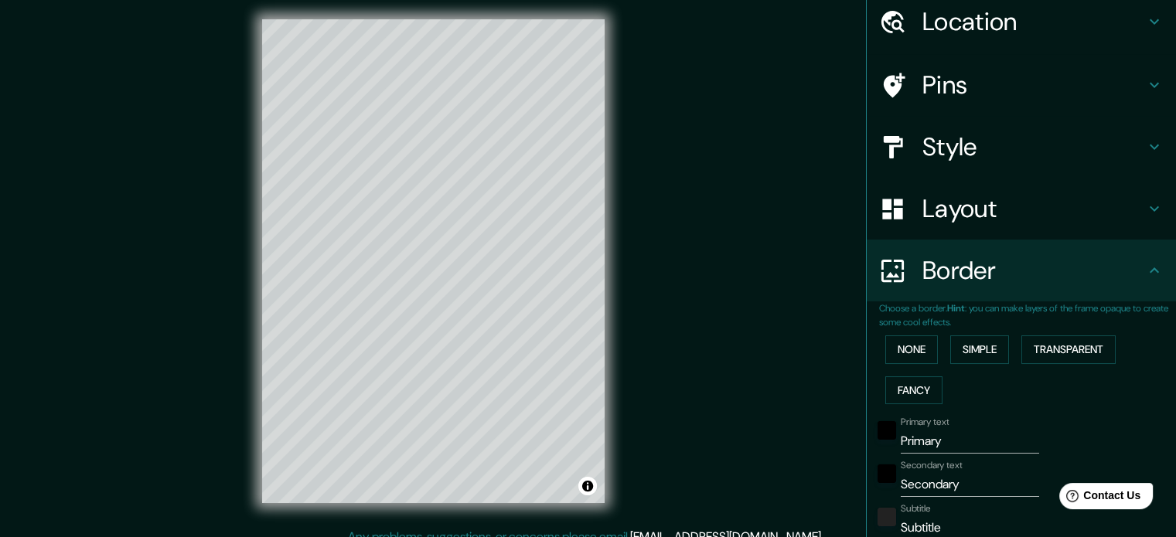
scroll to position [20, 0]
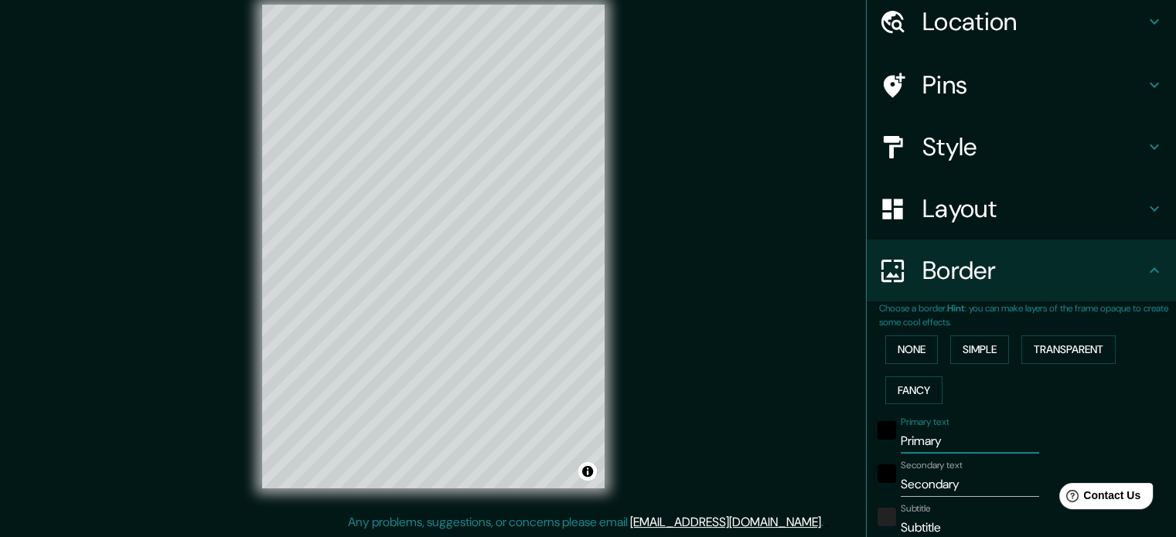
drag, startPoint x: 956, startPoint y: 435, endPoint x: 804, endPoint y: 461, distance: 154.4
click at [804, 461] on div "Mappin Location Tel Aviv, Distrito de Tel Aviv, Israel Pins Style Layout Border…" at bounding box center [588, 259] width 1176 height 558
type input "TE"
type input "177"
type input "35"
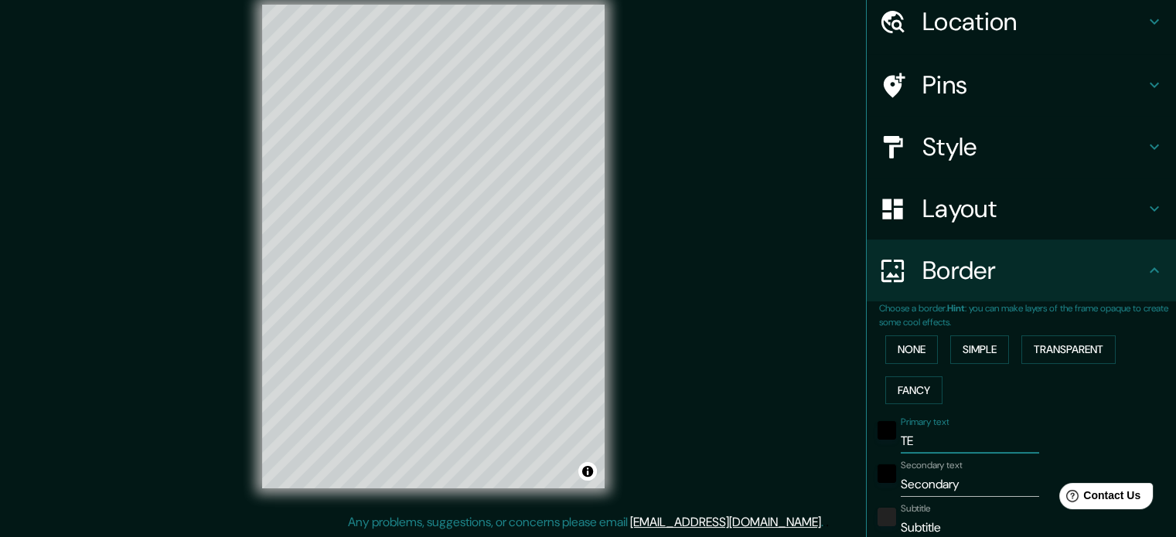
type input "TEL"
type input "177"
type input "35"
type input "TEL"
type input "177"
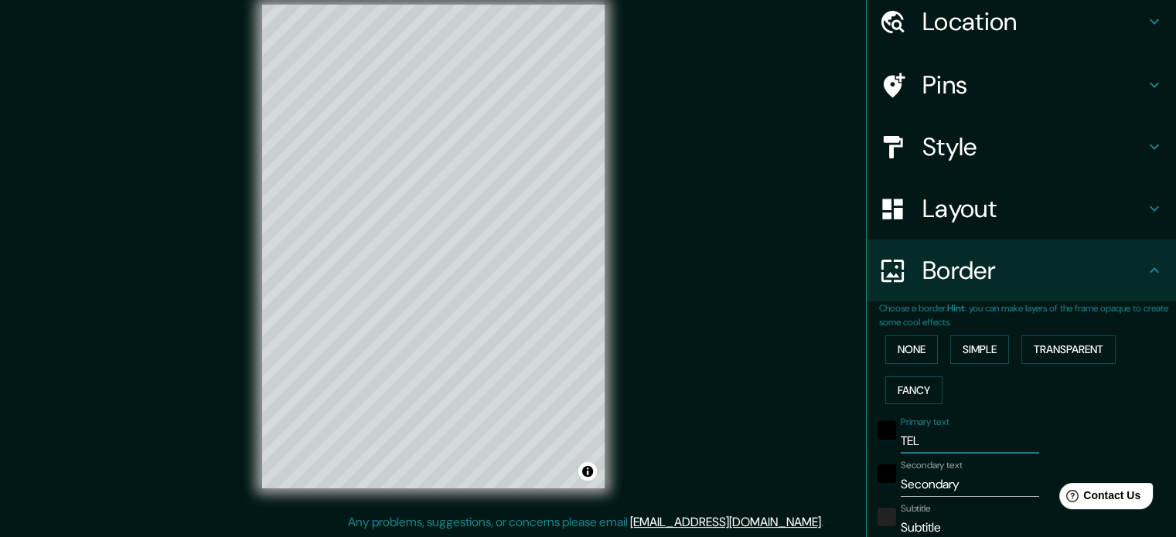
type input "35"
type input "TEL A"
type input "177"
type input "35"
type input "TEL AI"
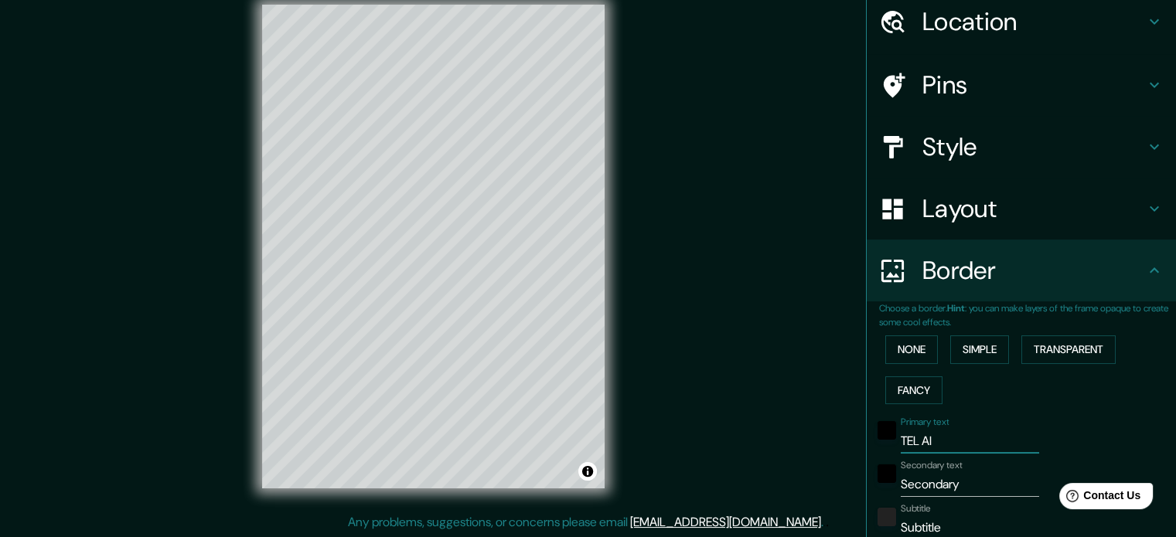
type input "177"
type input "35"
type input "TEL AIV"
type input "177"
type input "35"
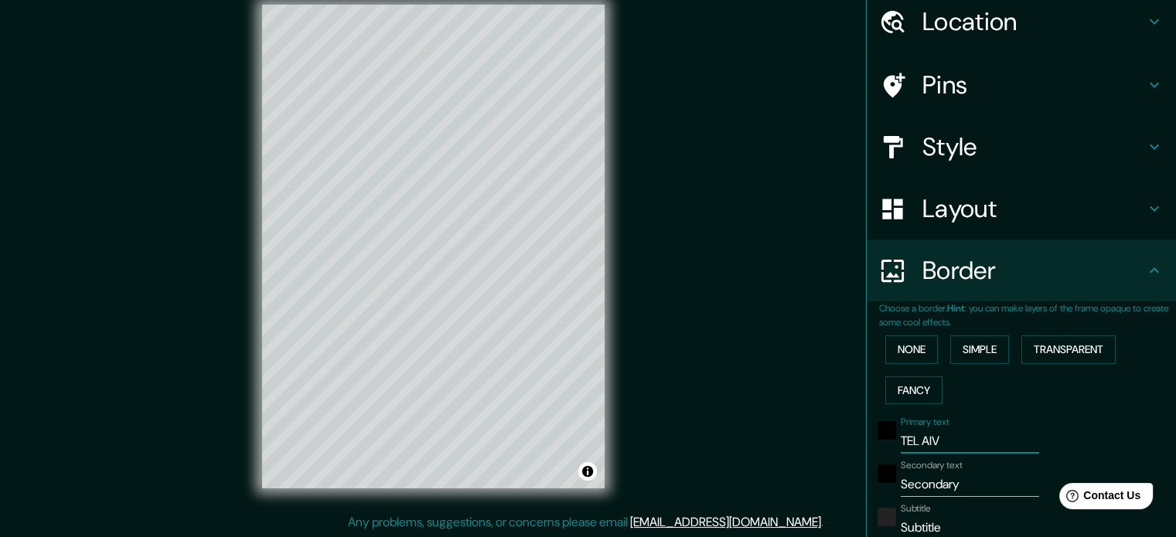
type input "TEL AIV¿"
type input "177"
type input "35"
type input "TEL AIV¿¿"
type input "177"
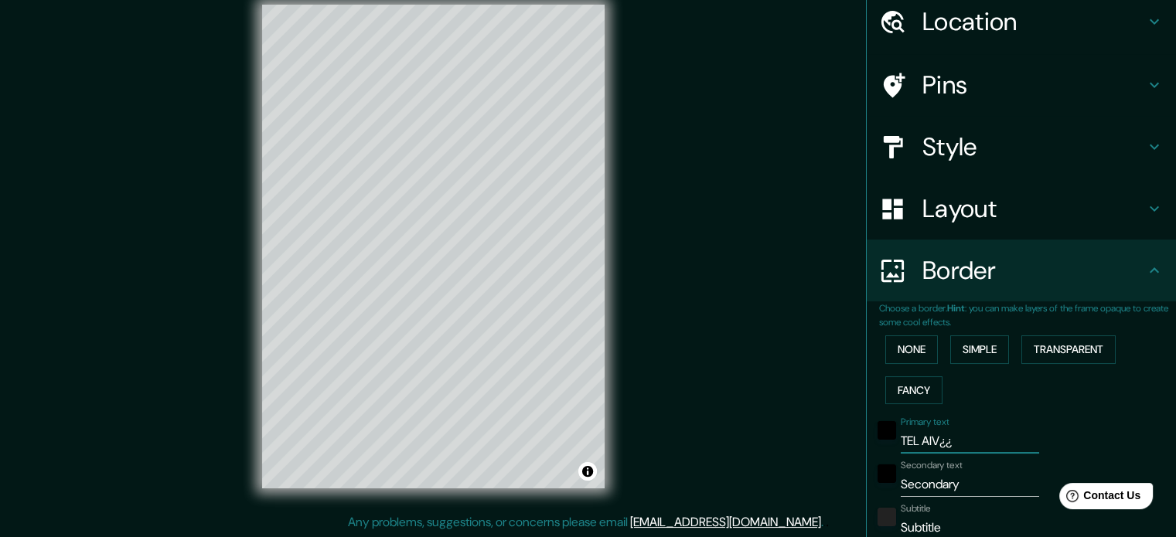
type input "35"
type input "TEL AIV¿"
type input "177"
type input "35"
type input "TEL AIV"
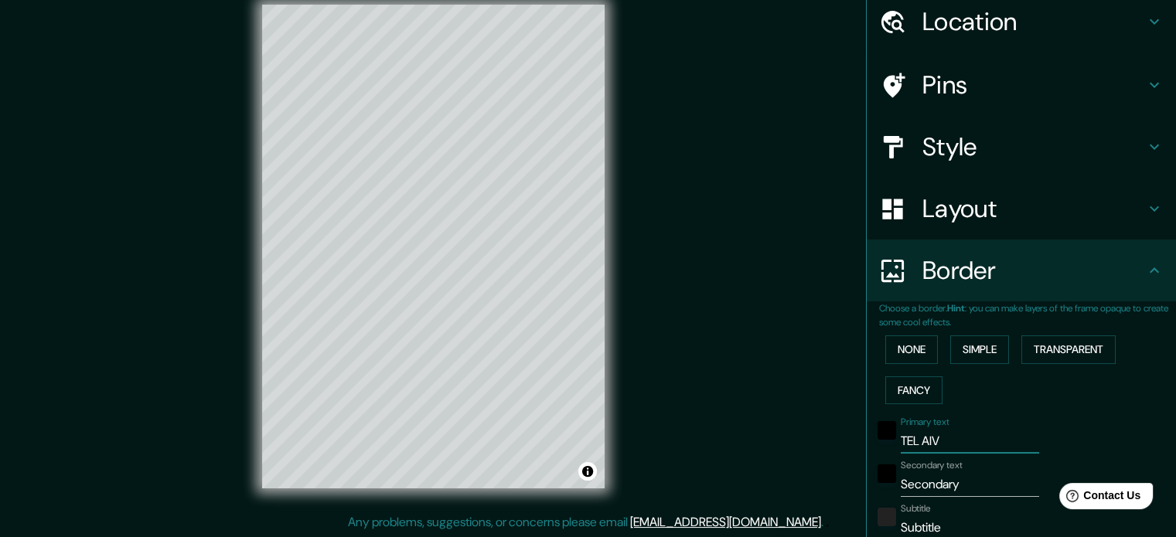
type input "177"
type input "35"
type input "TEL AI"
type input "177"
type input "35"
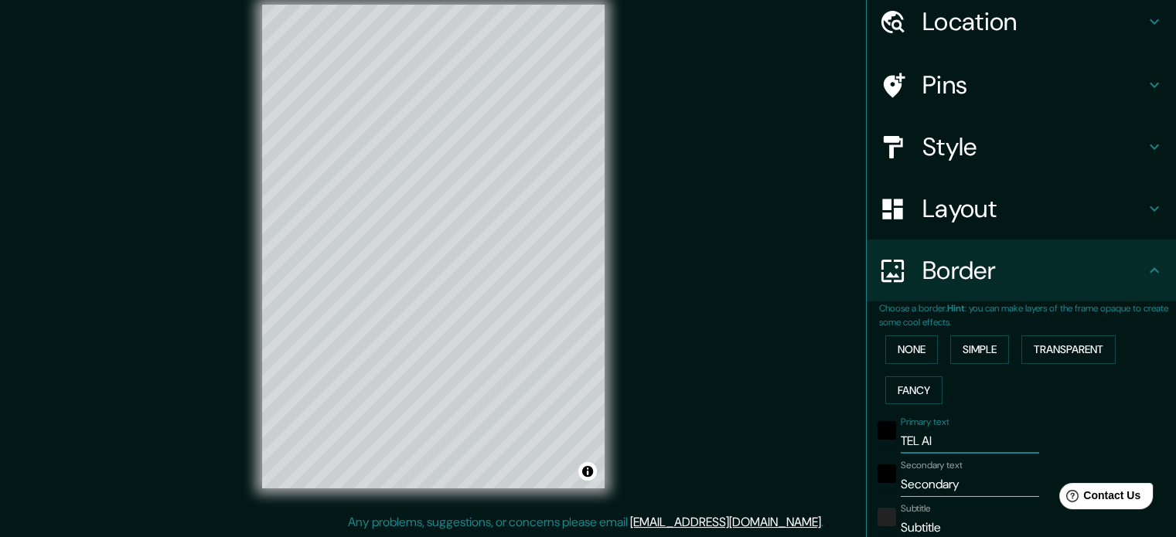
type input "TEL A"
type input "177"
type input "35"
type input "TEL AV"
type input "177"
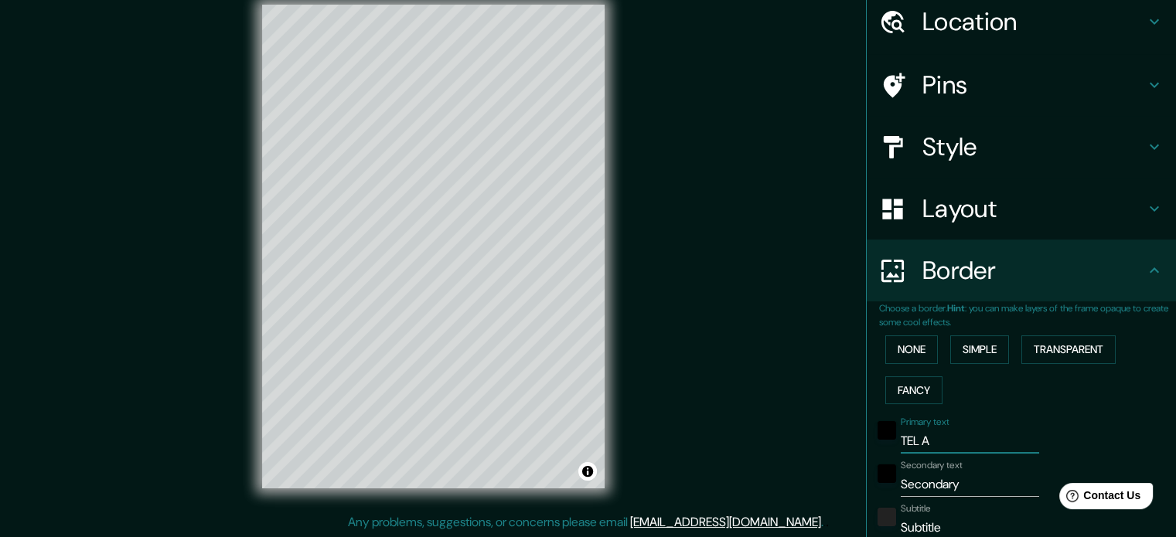
type input "35"
type input "TEL AVI"
type input "177"
type input "35"
type input "TEL AVIV"
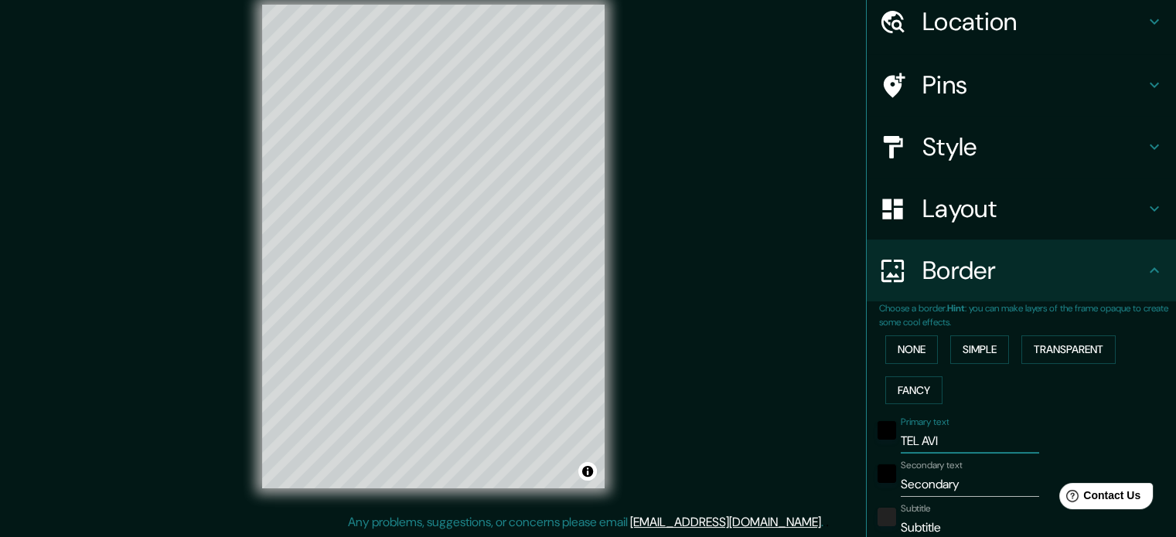
type input "177"
type input "35"
type input "TEL AVIV"
drag, startPoint x: 961, startPoint y: 489, endPoint x: 796, endPoint y: 476, distance: 165.9
click at [796, 476] on div "Mappin Location Tel Aviv, Distrito de Tel Aviv, Israel Pins Style Layout Border…" at bounding box center [588, 259] width 1176 height 558
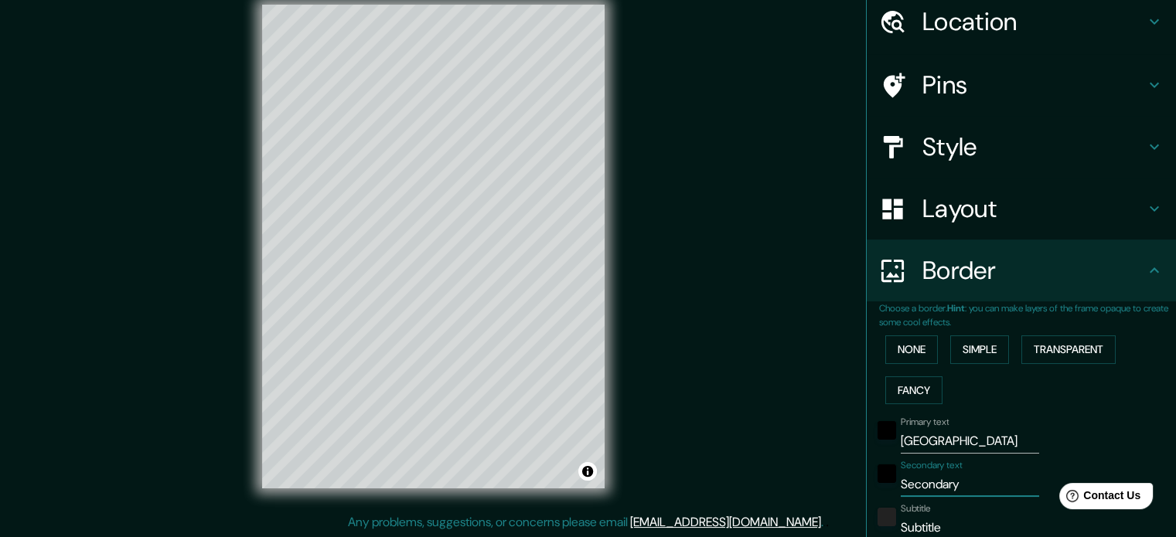
type input "I"
type input "177"
type input "35"
type input "IS"
type input "177"
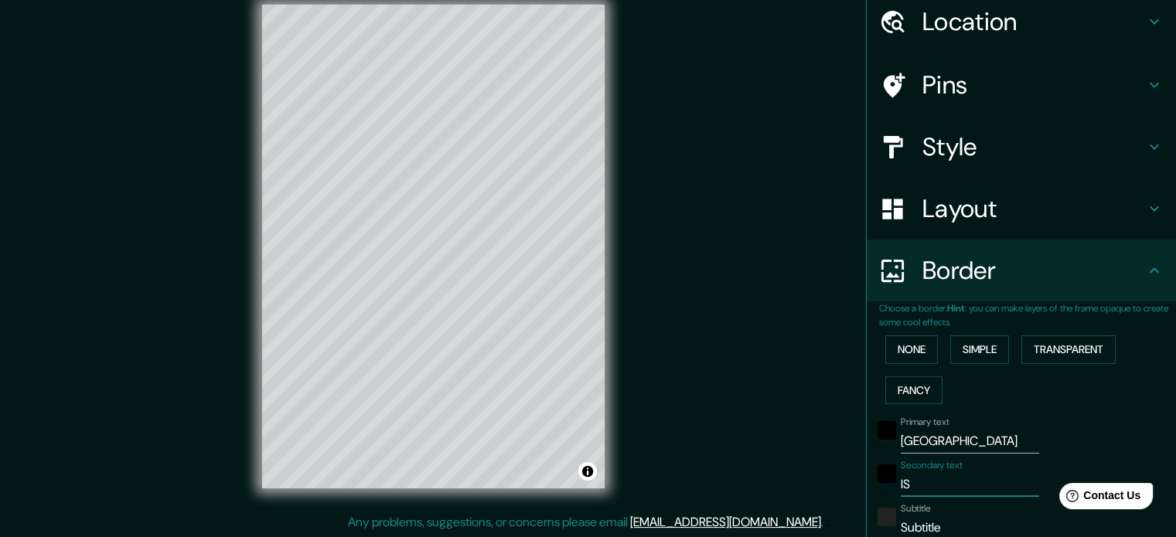
type input "35"
type input "ISR"
type input "177"
type input "35"
type input "ISRA"
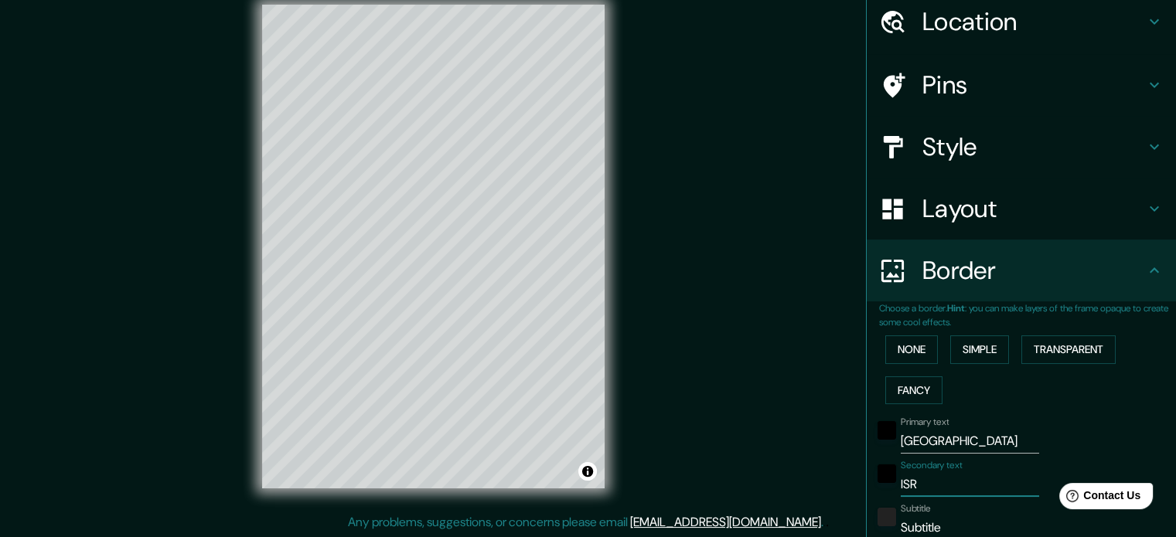
type input "177"
type input "35"
type input "ISRAEL"
type input "177"
type input "35"
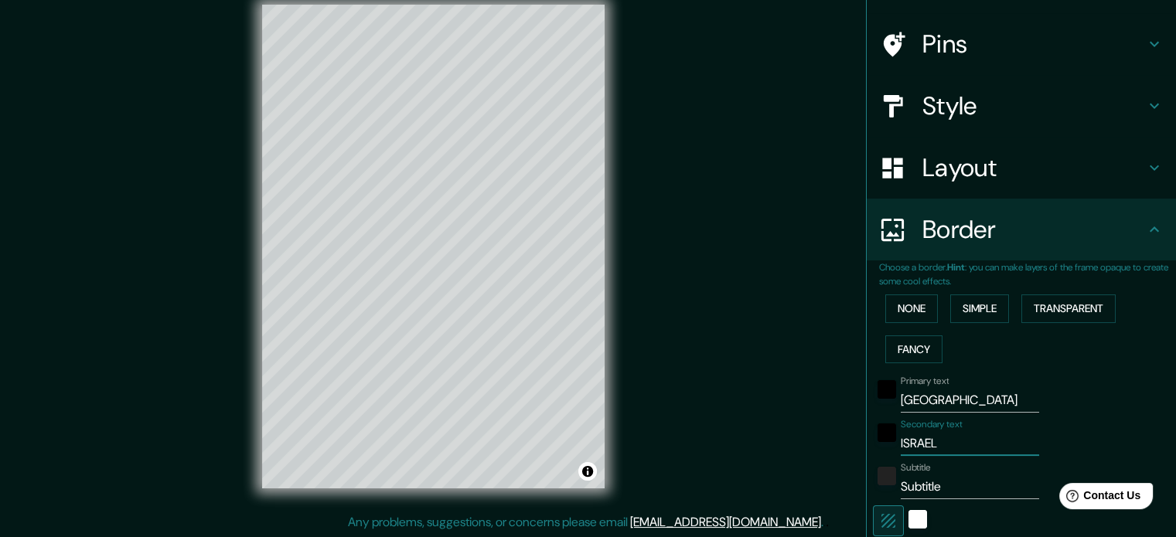
scroll to position [136, 0]
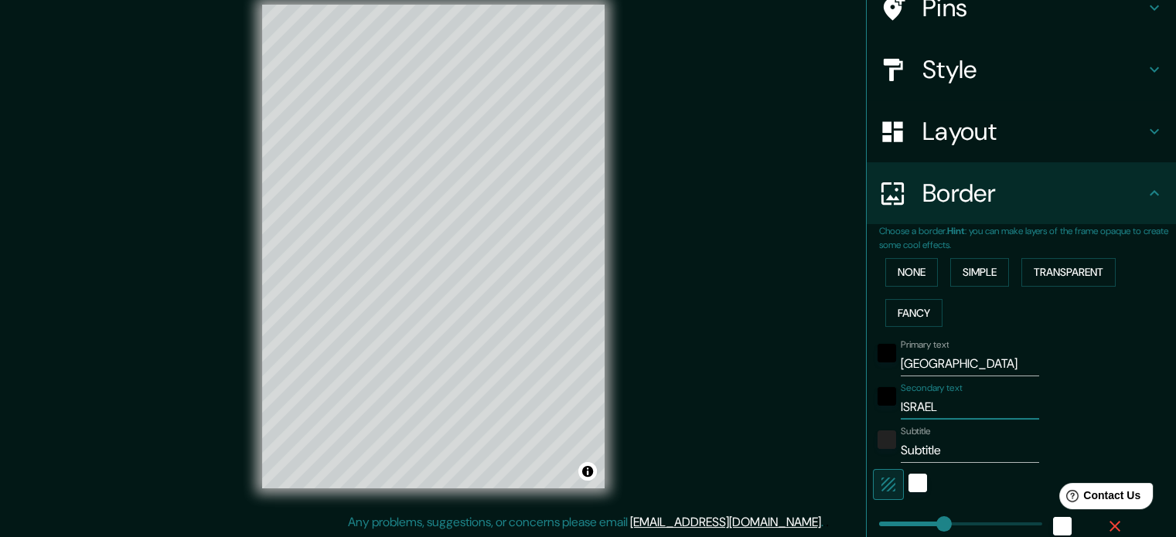
type input "ISRAEL"
drag, startPoint x: 956, startPoint y: 441, endPoint x: 773, endPoint y: 454, distance: 183.7
click at [773, 454] on div "Mappin Location Tel Aviv, Distrito de Tel Aviv, Israel Pins Style Layout Border…" at bounding box center [588, 259] width 1176 height 558
type input "177"
type input "35"
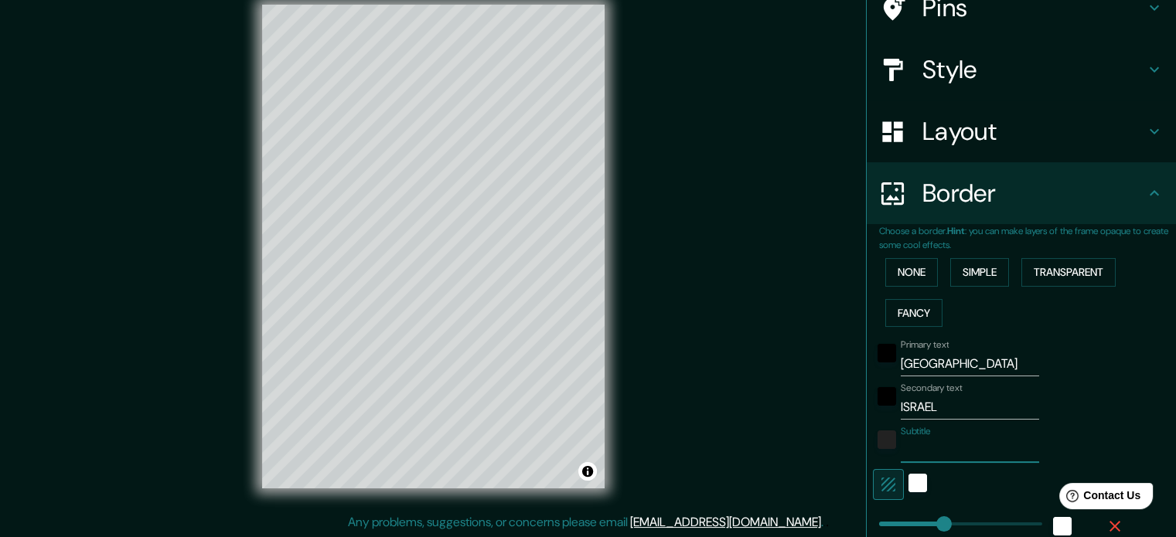
type input "177"
type input "35"
type input "177"
type input "35"
type input "177"
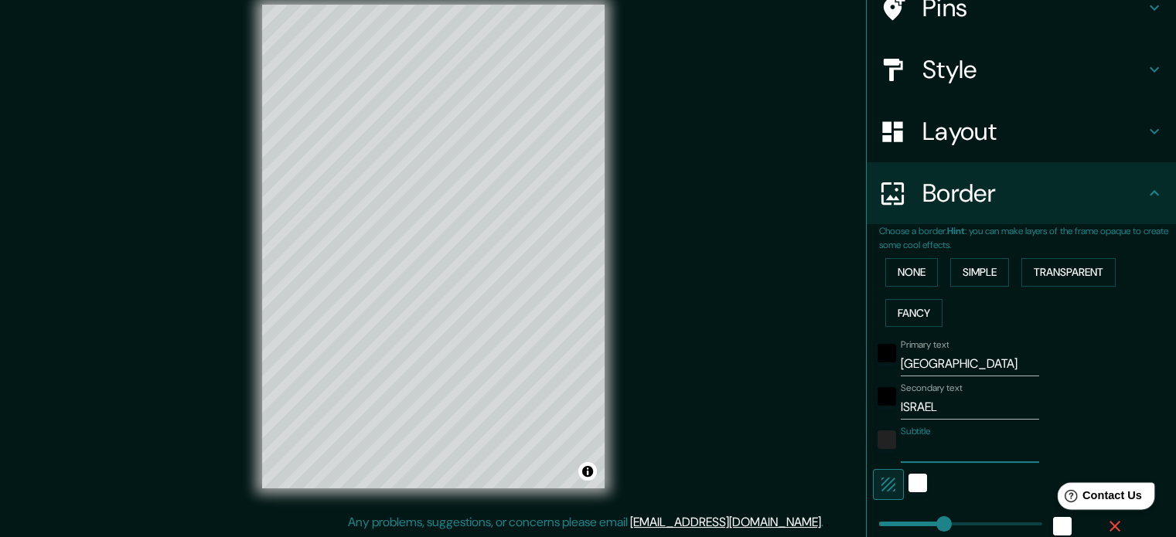
type input "35"
type input "177"
type input "35"
type input "177"
type input "35"
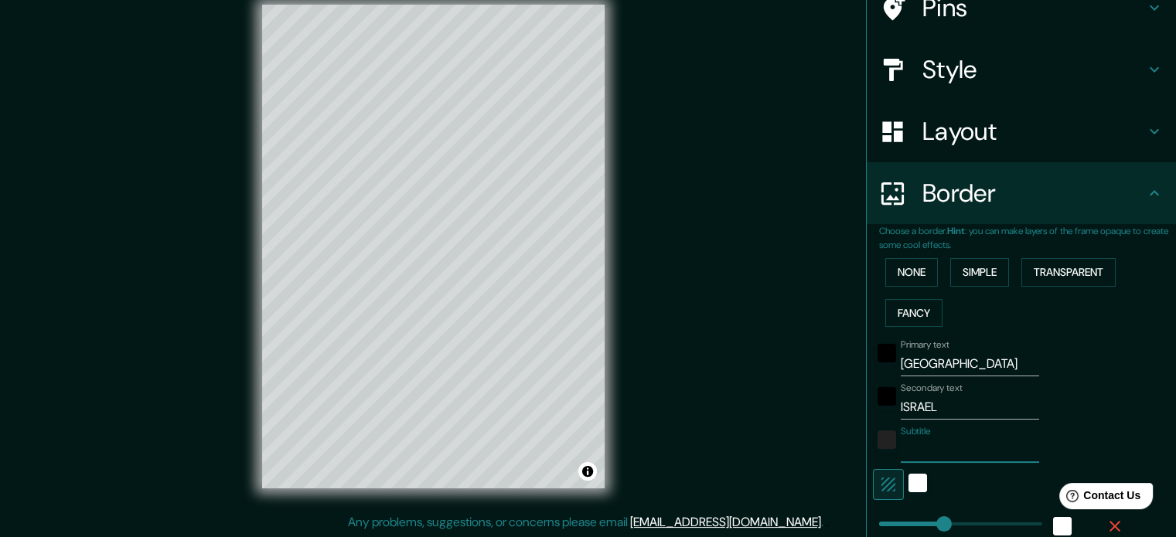
type input "177"
type input "35"
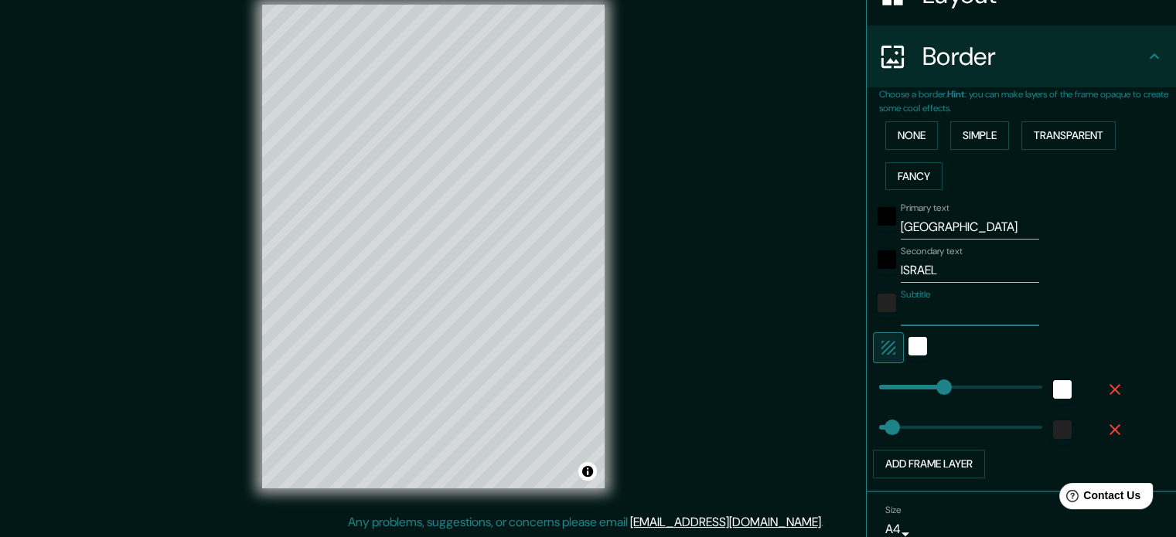
scroll to position [340, 0]
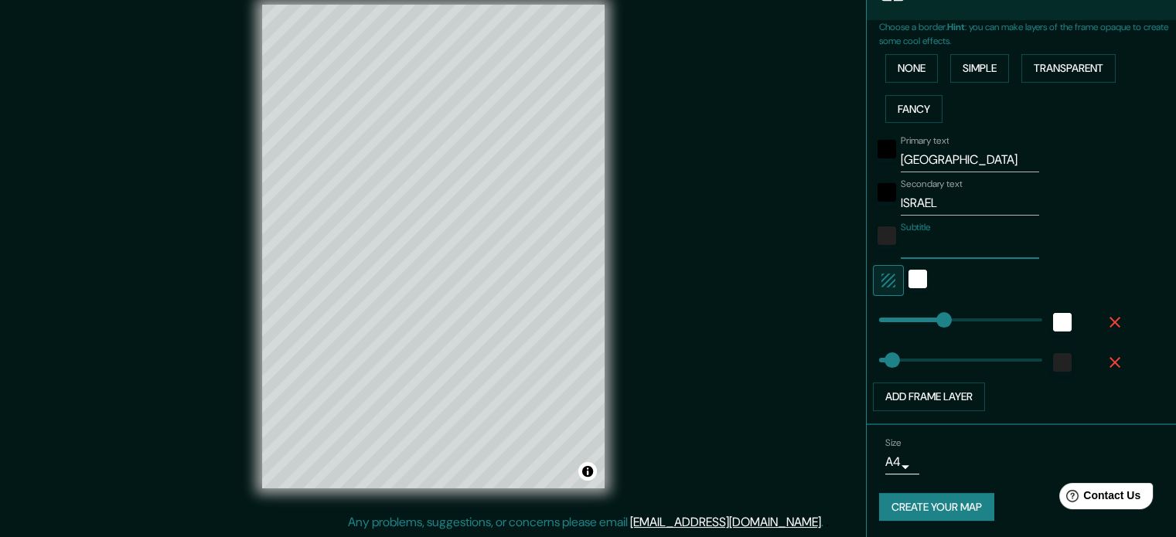
click at [919, 504] on button "Create your map" at bounding box center [936, 507] width 115 height 29
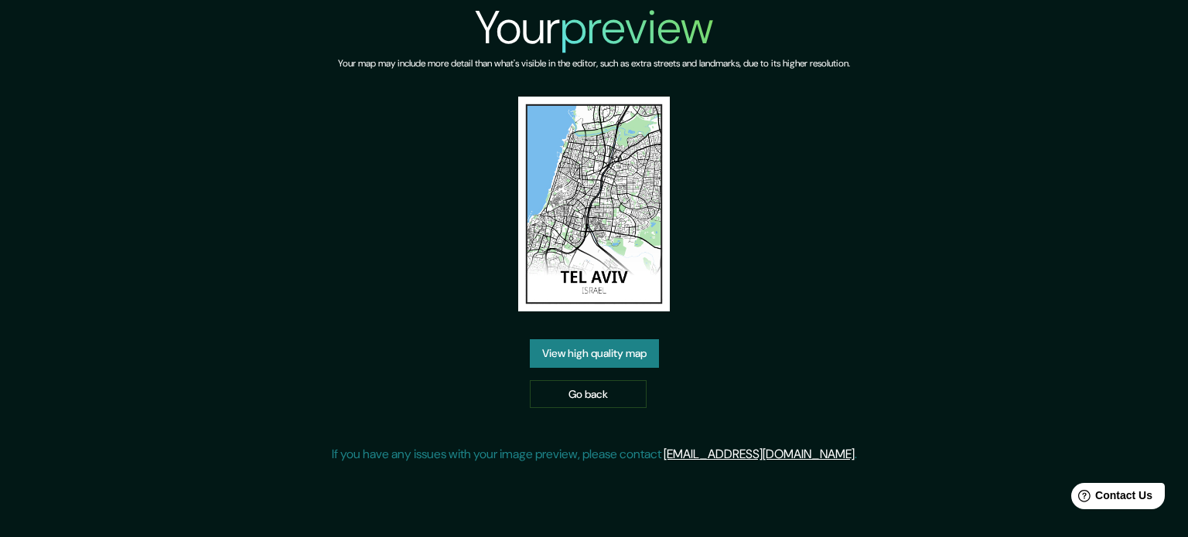
click at [612, 358] on link "View high quality map" at bounding box center [594, 353] width 129 height 29
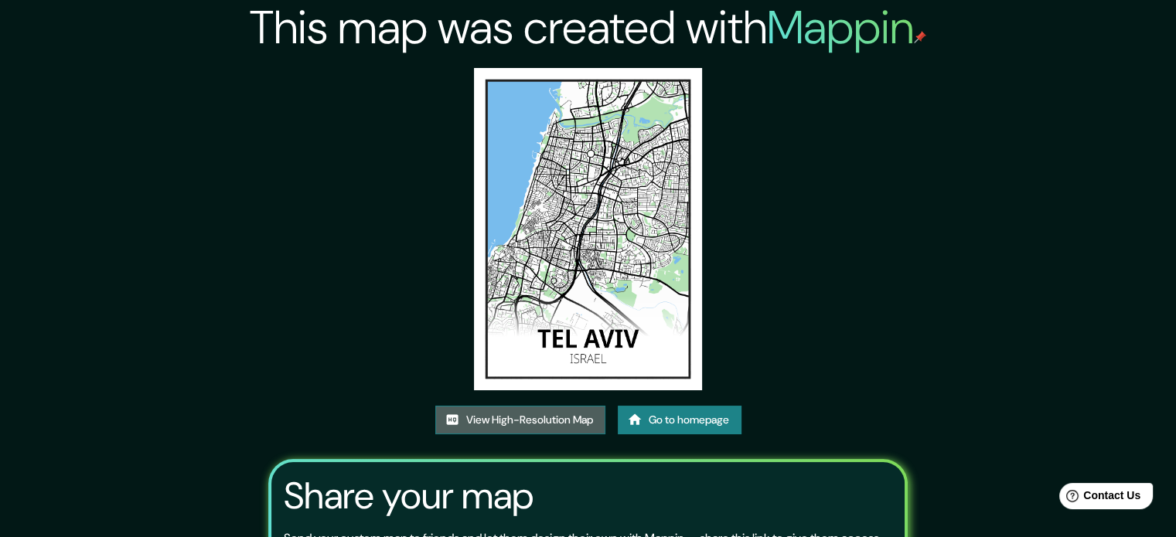
click at [546, 418] on link "View High-Resolution Map" at bounding box center [520, 420] width 170 height 29
click at [649, 421] on link "Go to homepage" at bounding box center [680, 420] width 124 height 29
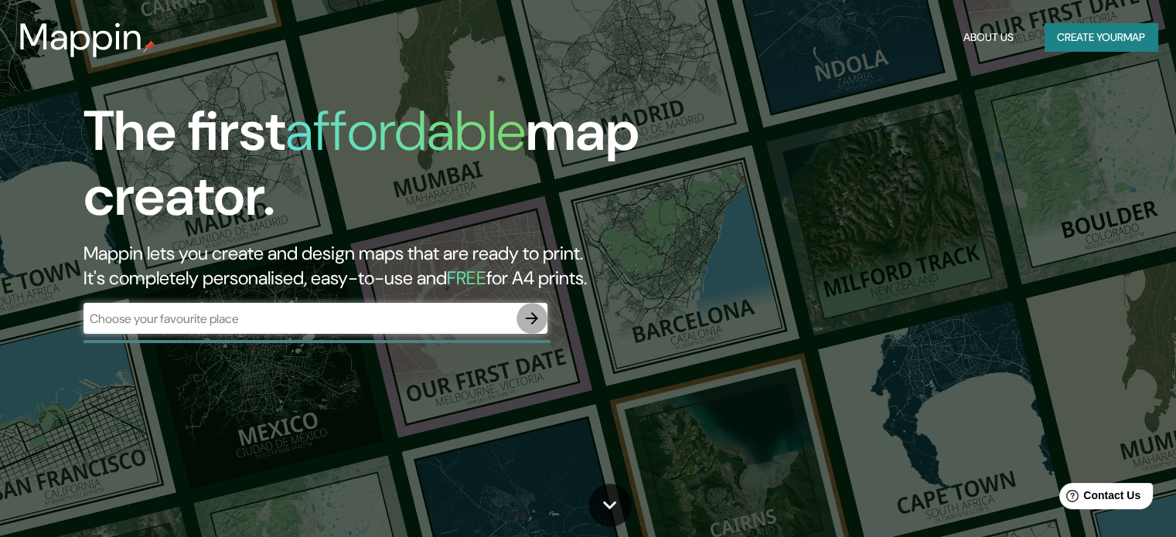
click at [527, 322] on icon "button" at bounding box center [532, 318] width 19 height 19
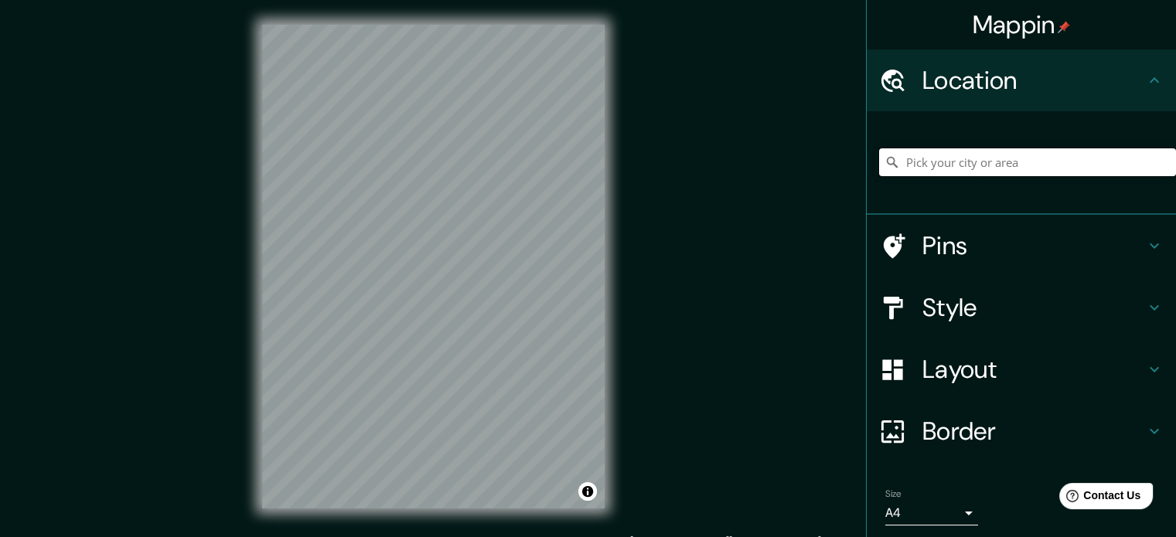
click at [934, 157] on input "Pick your city or area" at bounding box center [1027, 162] width 297 height 28
click at [1036, 324] on div "Style" at bounding box center [1021, 308] width 309 height 62
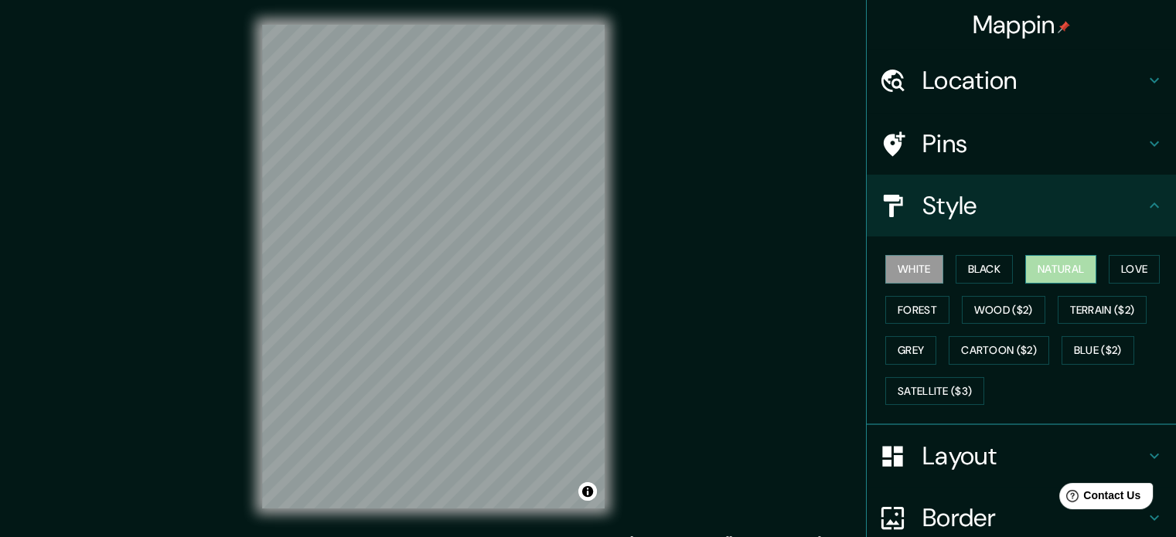
click at [1070, 264] on button "Natural" at bounding box center [1060, 269] width 71 height 29
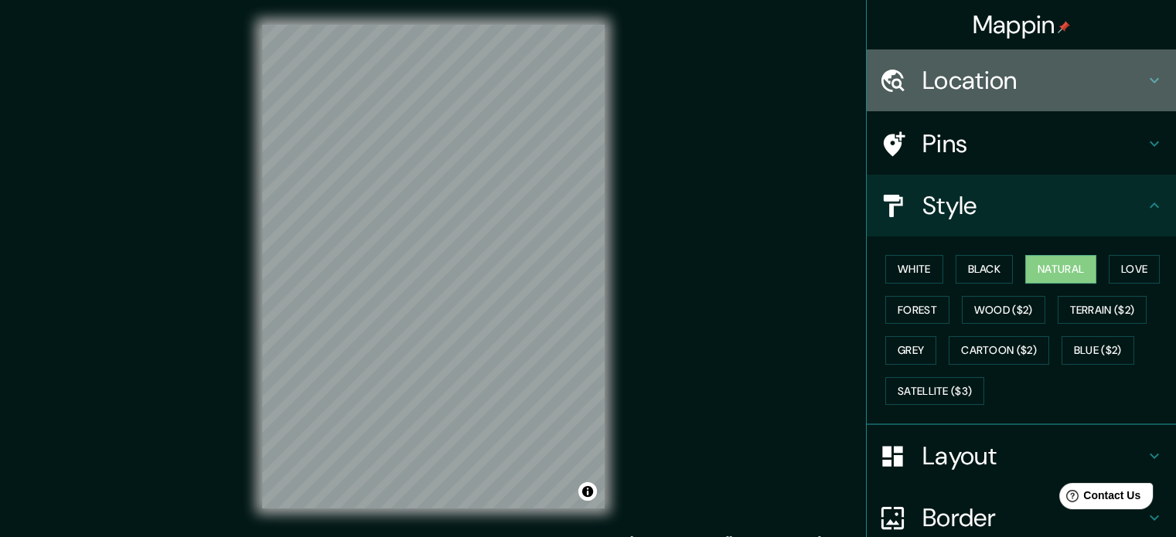
click at [1073, 96] on div "Location" at bounding box center [1021, 80] width 309 height 62
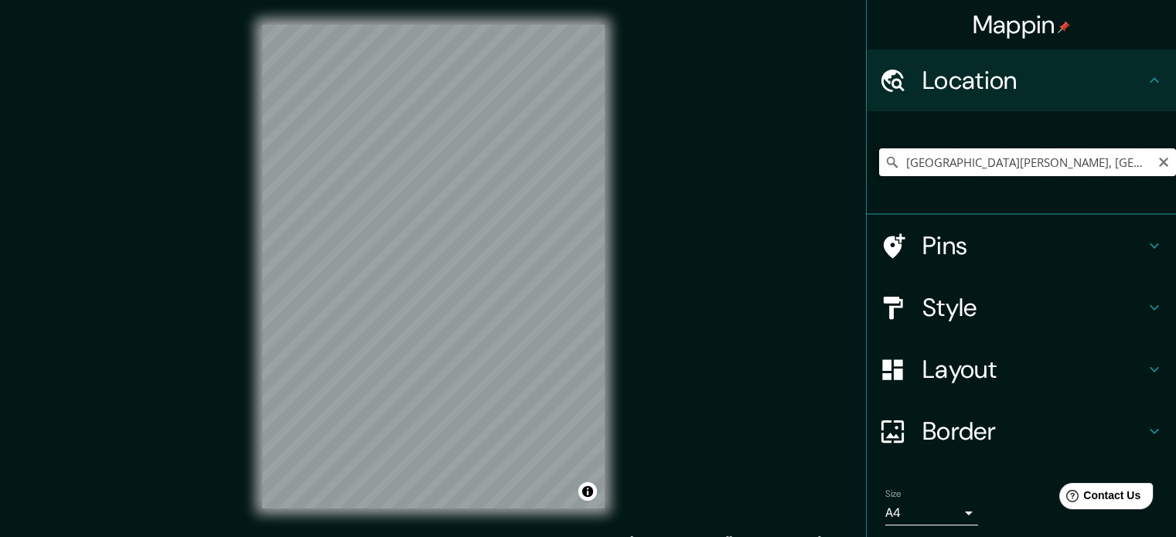
click at [1037, 161] on input "San Rafael Oriente, Departamento de San Miguel, El Salvador" at bounding box center [1027, 162] width 297 height 28
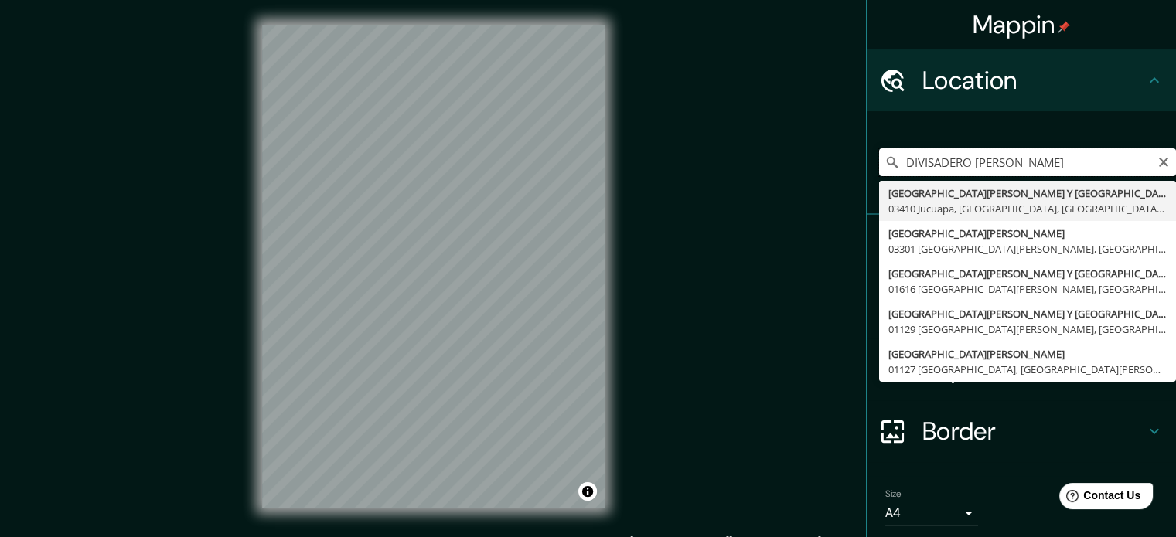
click at [891, 158] on input "DIVISADERO MORAZAN" at bounding box center [1027, 162] width 297 height 28
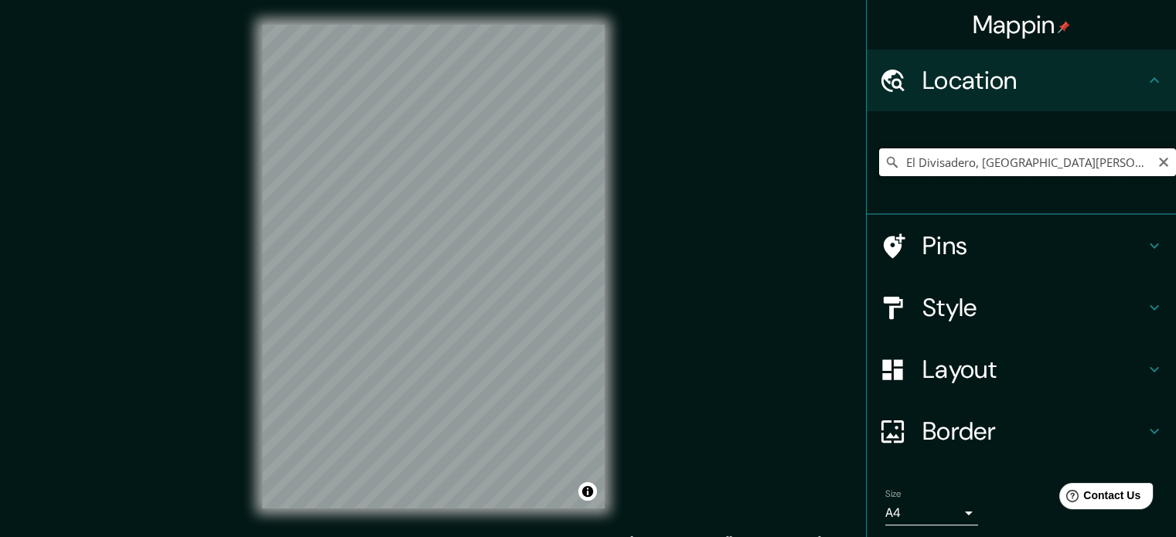
click at [1077, 160] on input "El Divisadero, Departamento de Morazán, El Salvador" at bounding box center [1027, 162] width 297 height 28
click at [1028, 167] on input "Santa Ana, Departamento de Santa Ana, El Salvador" at bounding box center [1027, 162] width 297 height 28
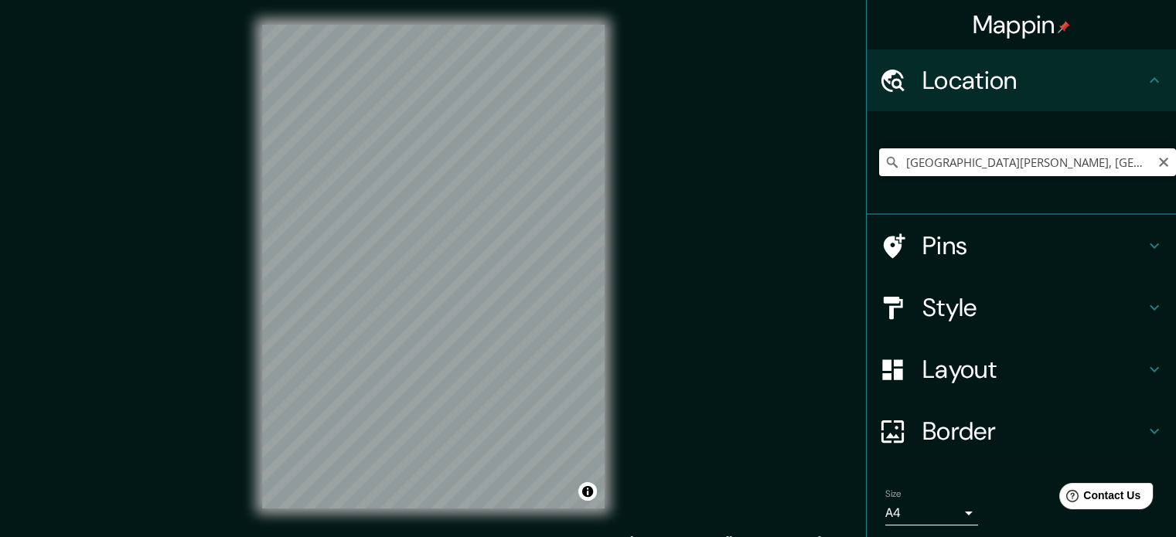
click at [1028, 167] on input "Santa Ana, Departamento de Santa Ana, El Salvador" at bounding box center [1027, 162] width 297 height 28
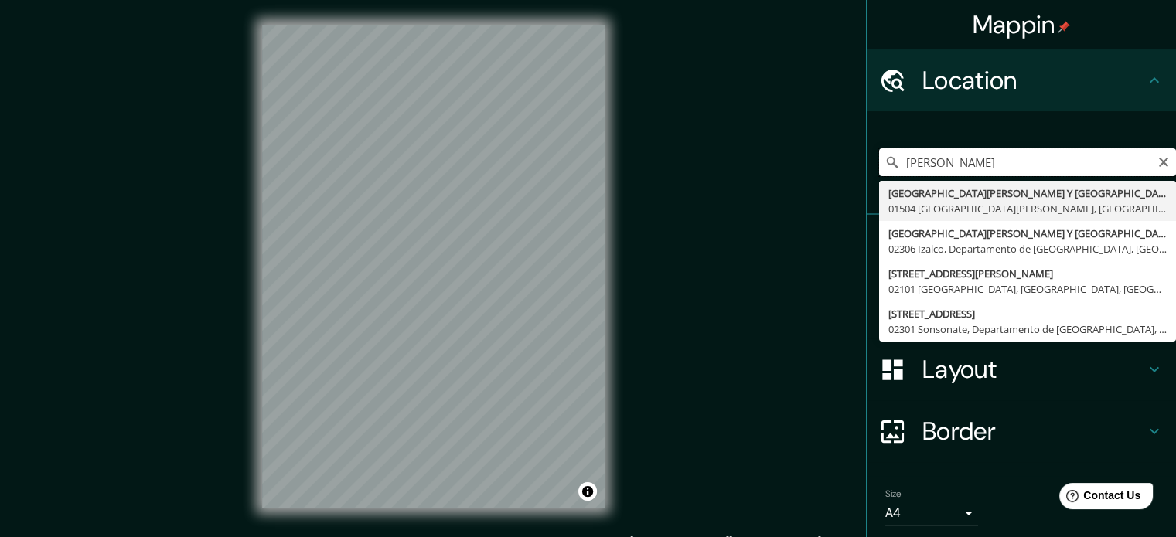
click at [895, 158] on input "GOTERA MORAZAN" at bounding box center [1027, 162] width 297 height 28
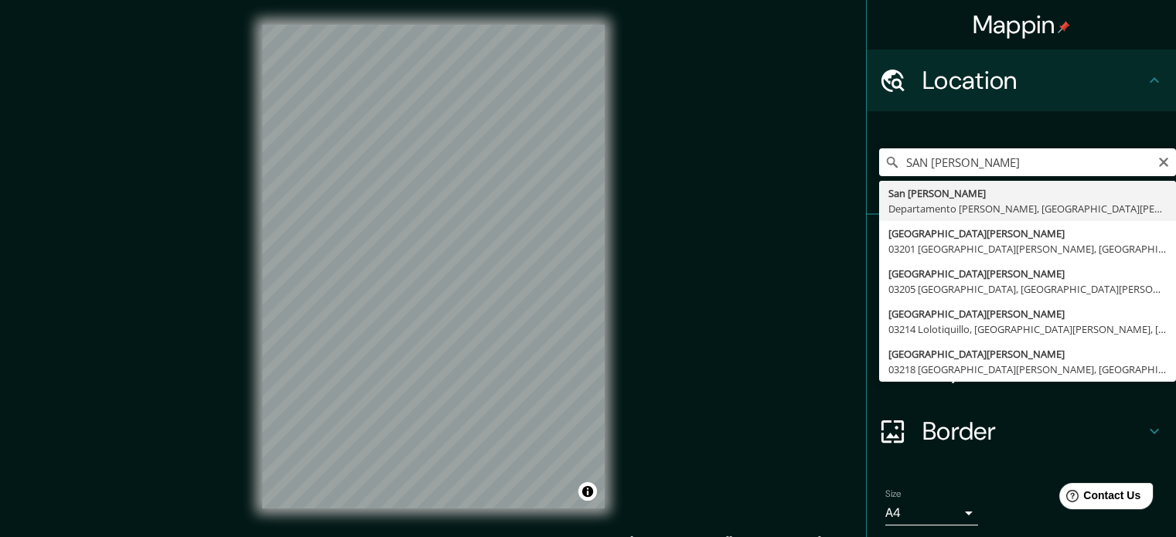
type input "San [PERSON_NAME], [GEOGRAPHIC_DATA][PERSON_NAME], [GEOGRAPHIC_DATA][PERSON_NAM…"
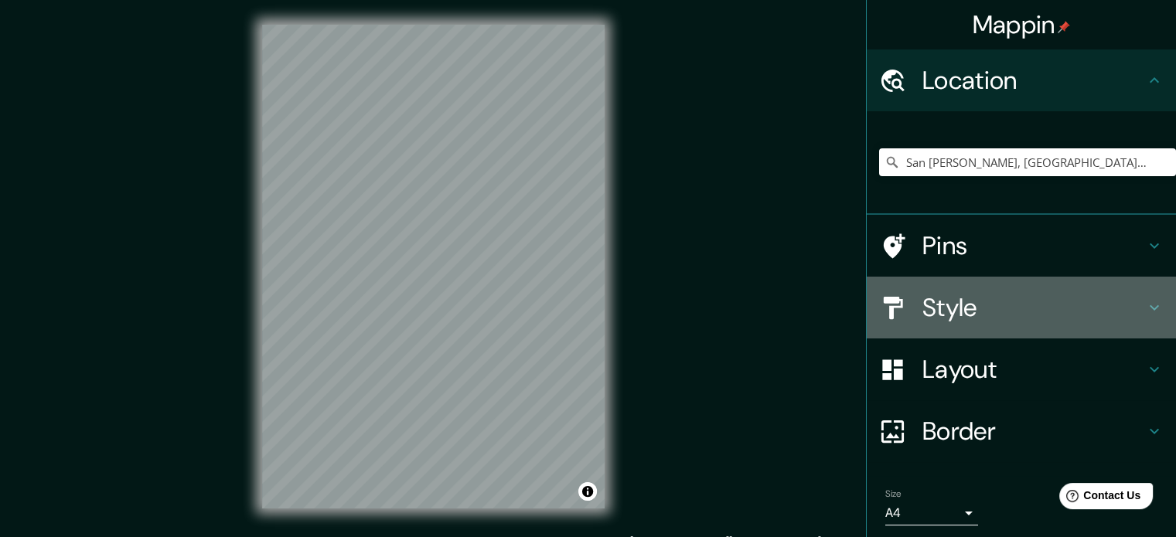
click at [974, 302] on h4 "Style" at bounding box center [1033, 307] width 223 height 31
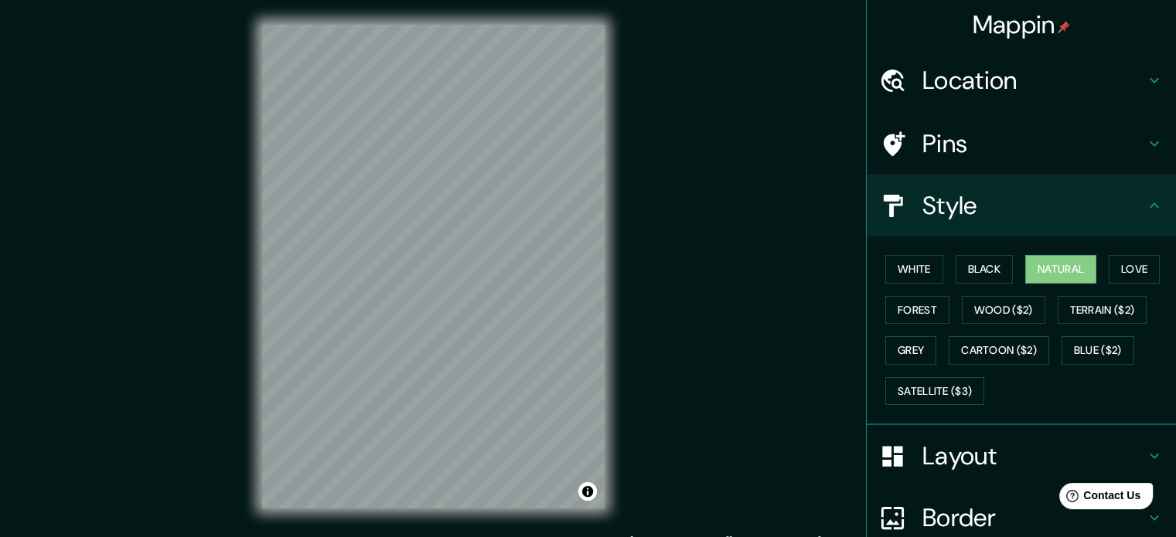
click at [1029, 80] on h4 "Location" at bounding box center [1033, 80] width 223 height 31
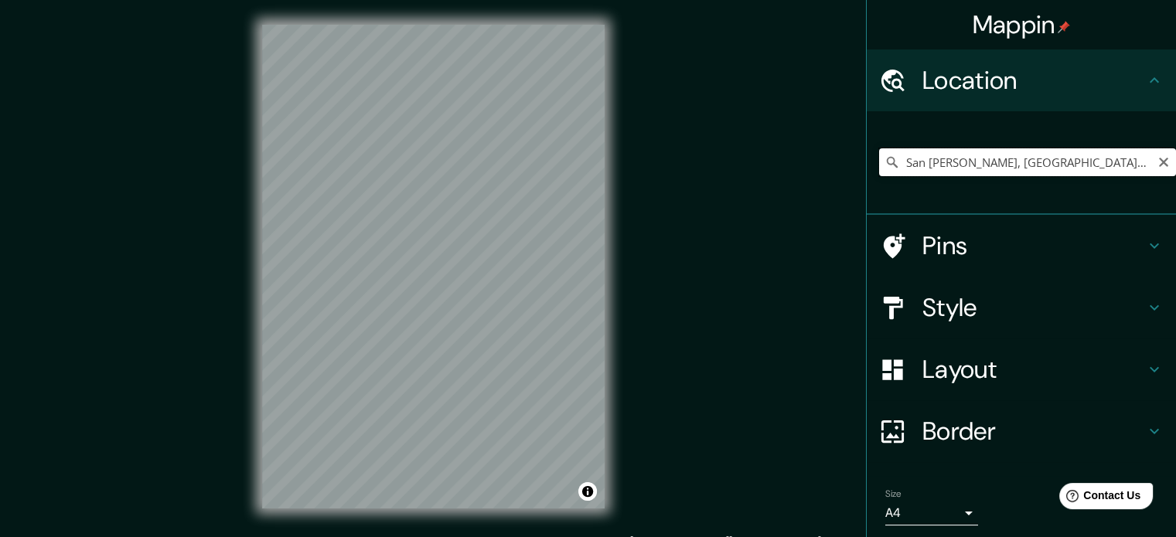
click at [1051, 153] on input "San [PERSON_NAME], [GEOGRAPHIC_DATA][PERSON_NAME], [GEOGRAPHIC_DATA][PERSON_NAM…" at bounding box center [1027, 162] width 297 height 28
click at [1126, 156] on input "San [PERSON_NAME], [GEOGRAPHIC_DATA][PERSON_NAME], [GEOGRAPHIC_DATA][PERSON_NAM…" at bounding box center [1027, 162] width 297 height 28
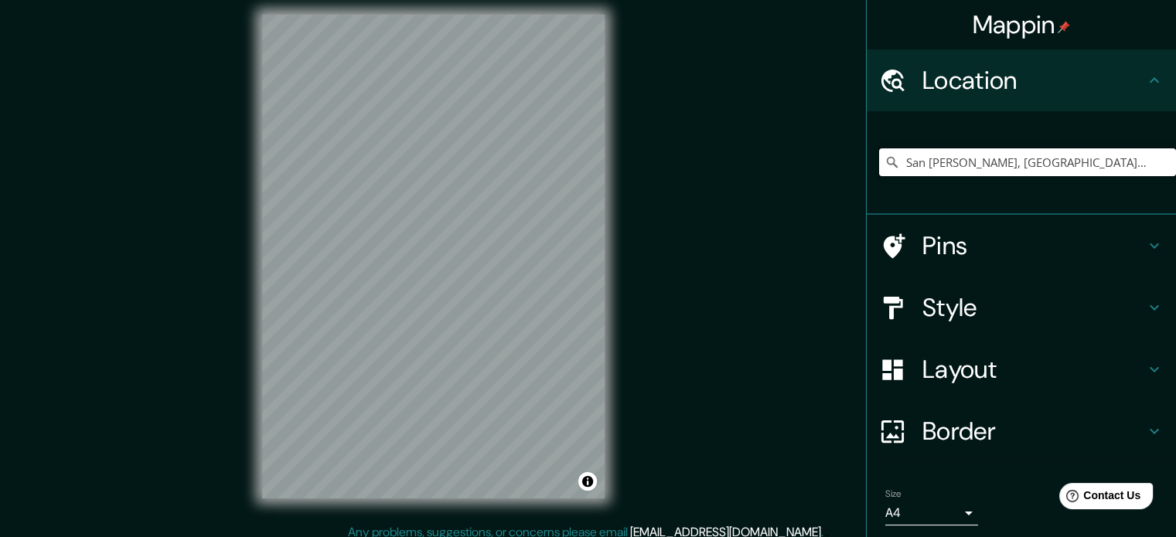
scroll to position [20, 0]
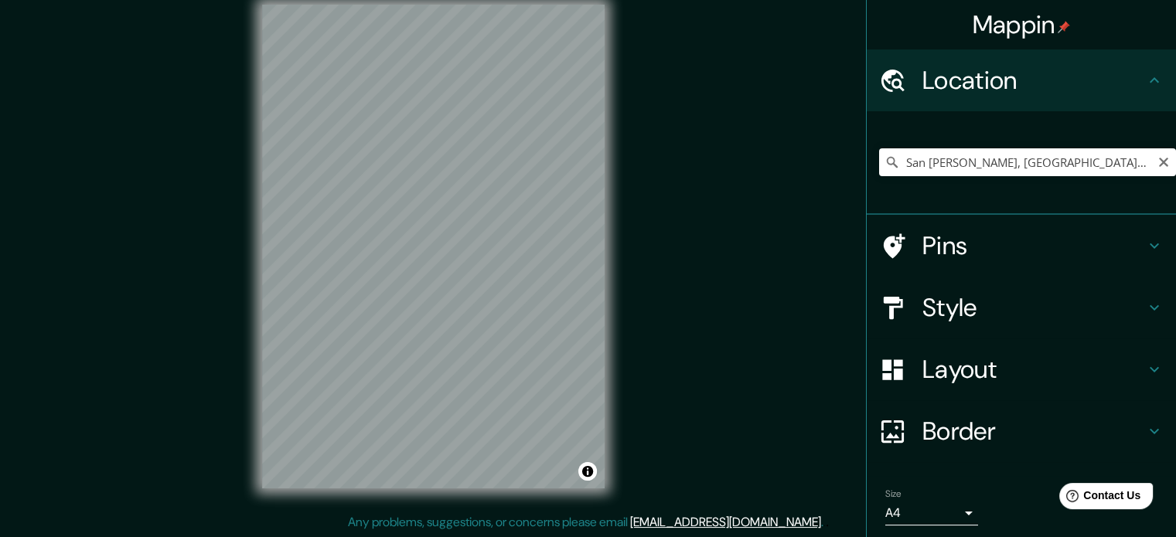
drag, startPoint x: 1150, startPoint y: 163, endPoint x: 1114, endPoint y: 167, distance: 36.5
click at [1157, 164] on icon "Clear" at bounding box center [1163, 162] width 12 height 12
click at [1048, 167] on input "Pick your city or area" at bounding box center [1027, 162] width 297 height 28
click at [963, 166] on input "Usulután, Departamento de Usulután, El Salvador" at bounding box center [1027, 162] width 297 height 28
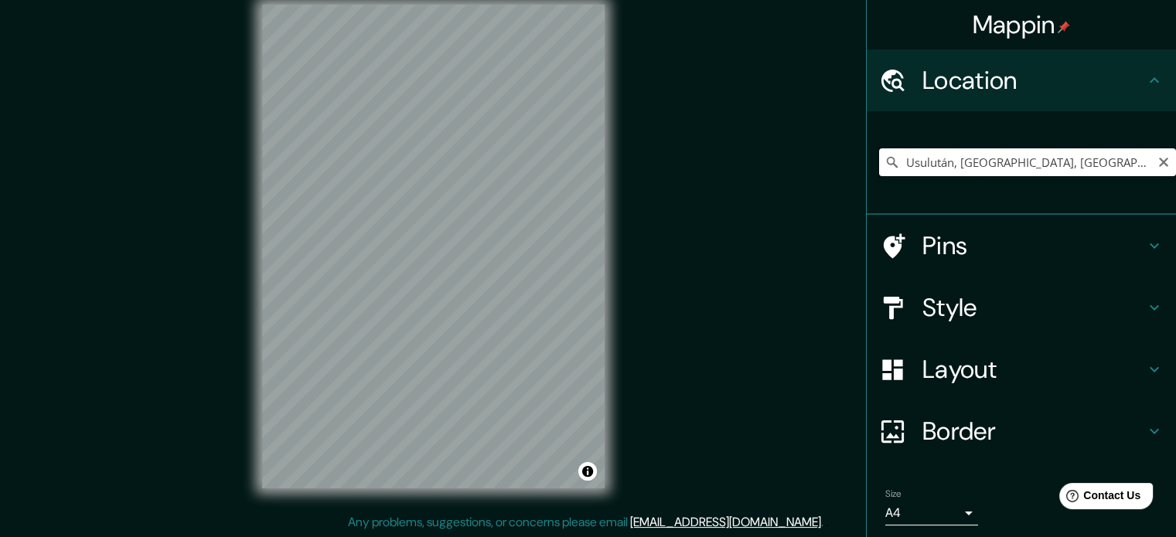
click at [963, 166] on input "Usulután, Departamento de Usulután, El Salvador" at bounding box center [1027, 162] width 297 height 28
click at [213, 274] on div "Mappin Location Berlin, Departamento de Usulután, El Salvador Pins Style Layout…" at bounding box center [588, 259] width 1176 height 558
click at [993, 314] on h4 "Style" at bounding box center [1033, 307] width 223 height 31
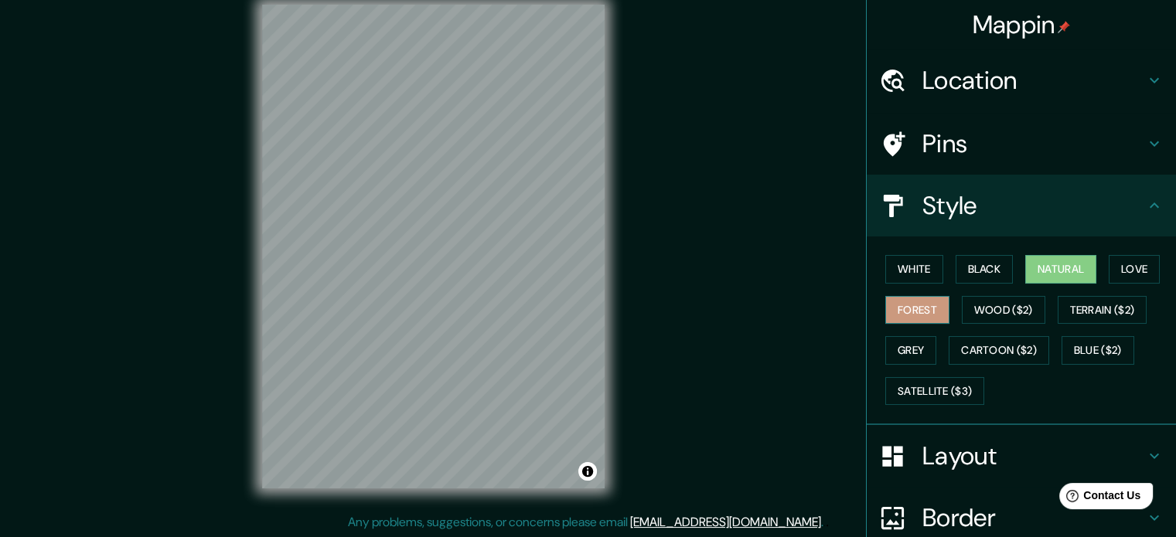
click at [919, 315] on button "Forest" at bounding box center [917, 310] width 64 height 29
click at [1109, 271] on button "Love" at bounding box center [1134, 269] width 51 height 29
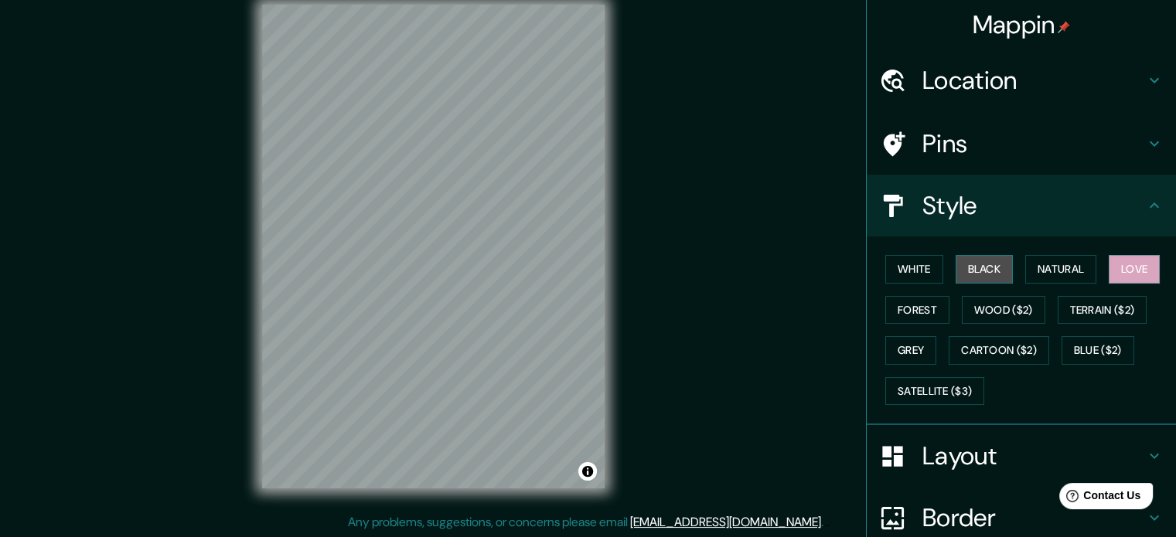
click at [974, 271] on button "Black" at bounding box center [985, 269] width 58 height 29
click at [913, 314] on button "Forest" at bounding box center [917, 310] width 64 height 29
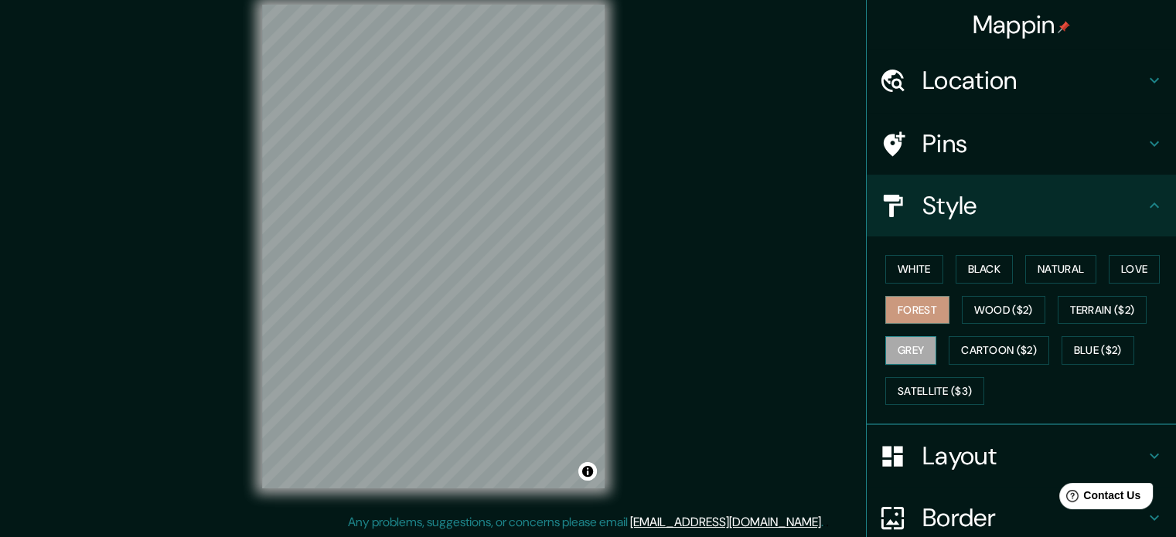
click at [909, 347] on button "Grey" at bounding box center [910, 350] width 51 height 29
click at [920, 383] on button "Satellite ($3)" at bounding box center [934, 391] width 99 height 29
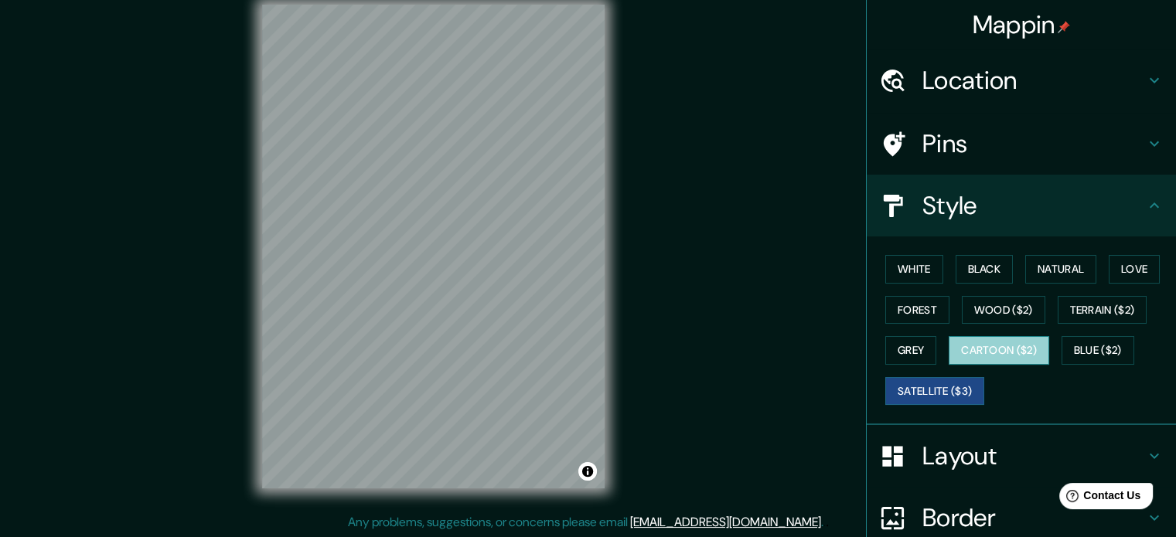
click at [1018, 346] on button "Cartoon ($2)" at bounding box center [999, 350] width 101 height 29
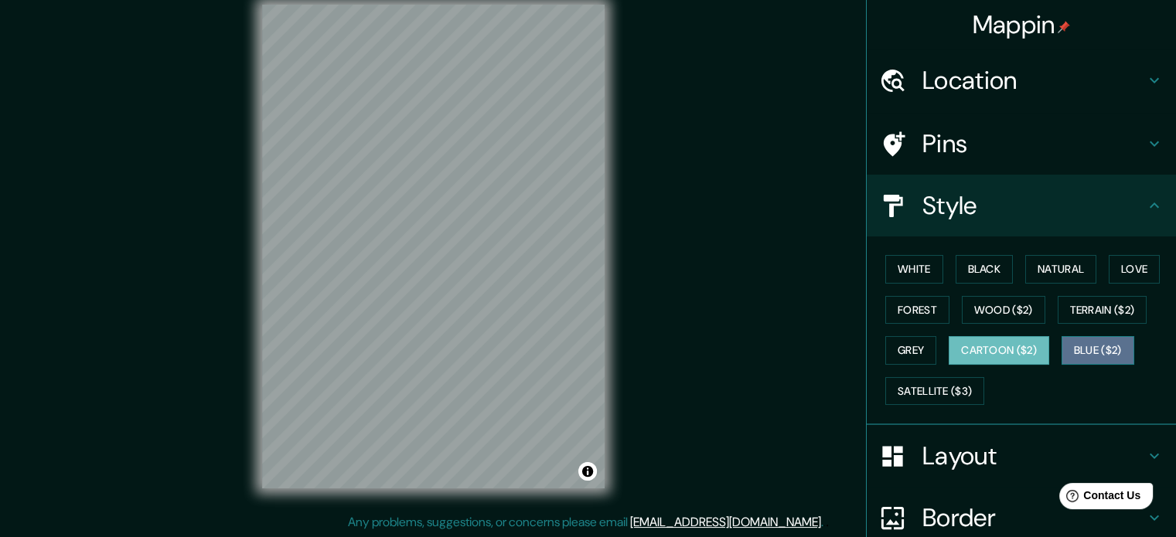
click at [1094, 352] on button "Blue ($2)" at bounding box center [1098, 350] width 73 height 29
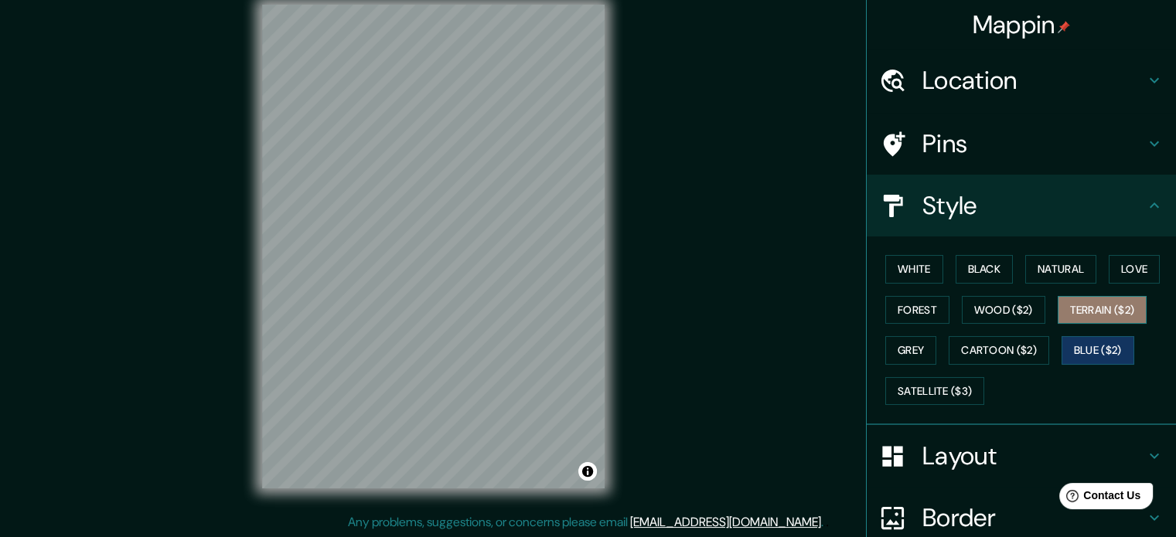
click at [1086, 302] on button "Terrain ($2)" at bounding box center [1103, 310] width 90 height 29
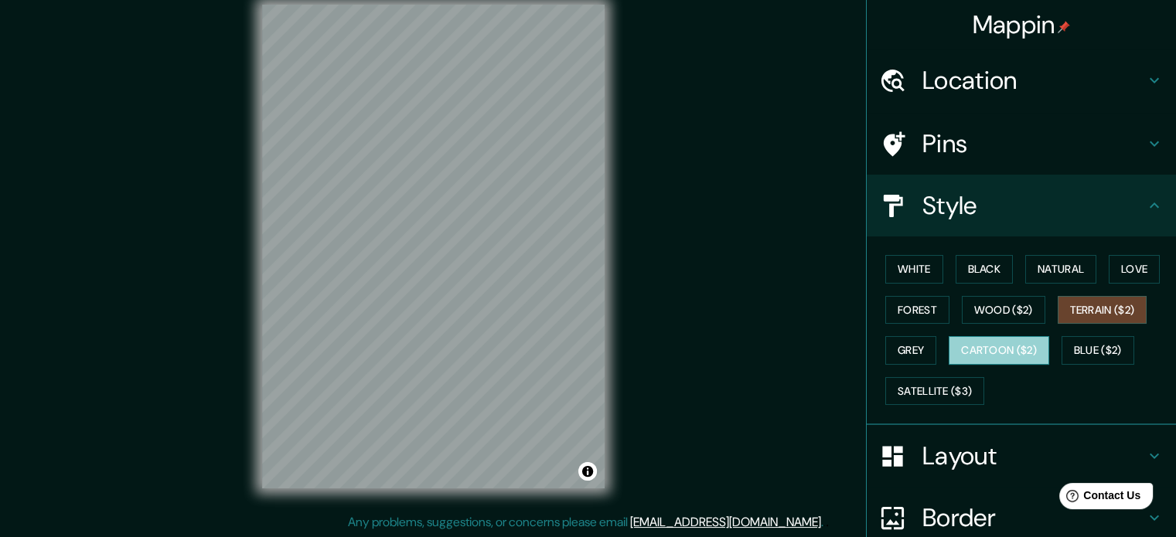
click at [973, 346] on button "Cartoon ($2)" at bounding box center [999, 350] width 101 height 29
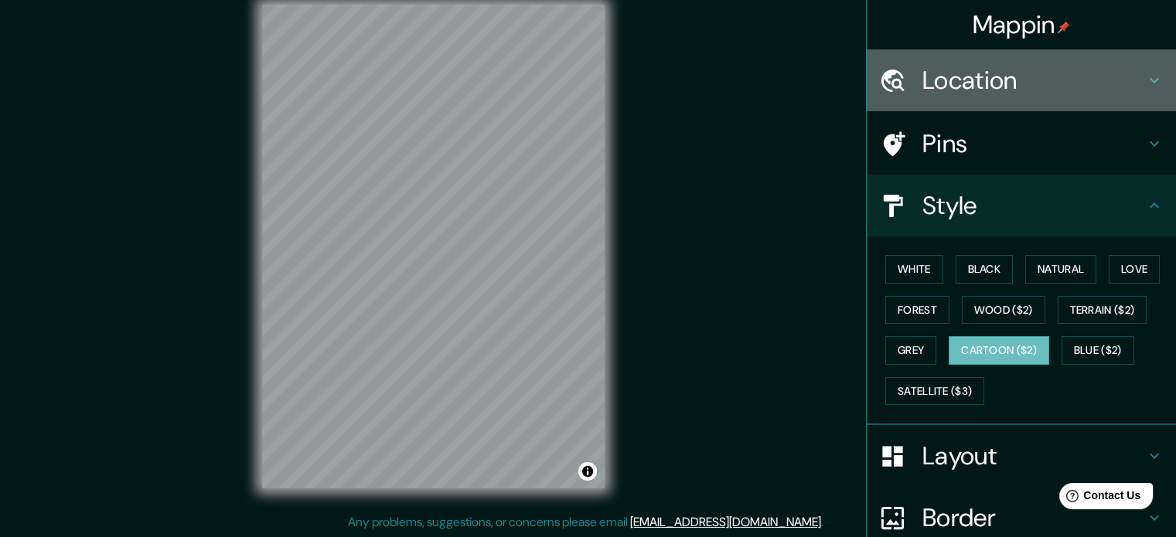
click at [1086, 86] on h4 "Location" at bounding box center [1033, 80] width 223 height 31
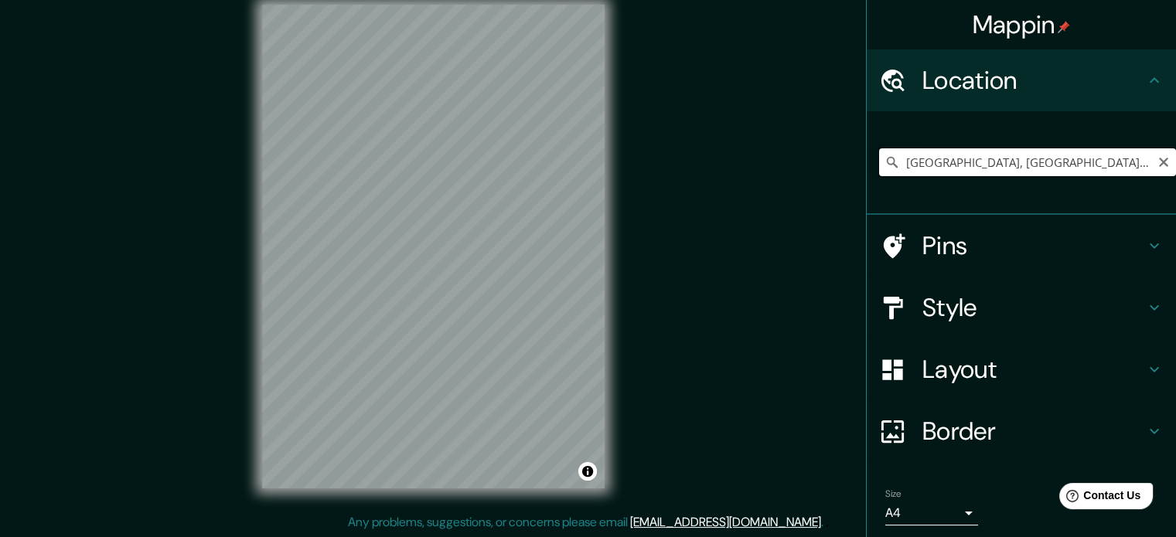
click at [1034, 159] on input "Berlin, Departamento de Usulután, El Salvador" at bounding box center [1027, 162] width 297 height 28
click at [467, 282] on div at bounding box center [465, 277] width 12 height 12
click at [461, 278] on div at bounding box center [461, 277] width 12 height 12
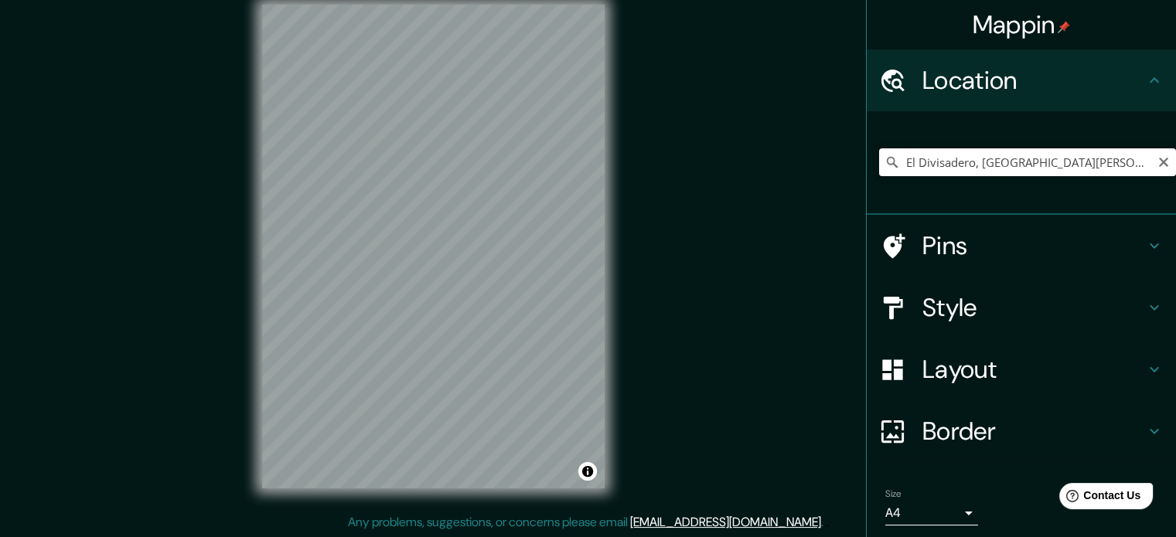
click at [1086, 160] on input "El Divisadero, Departamento de Morazán, El Salvador" at bounding box center [1027, 162] width 297 height 28
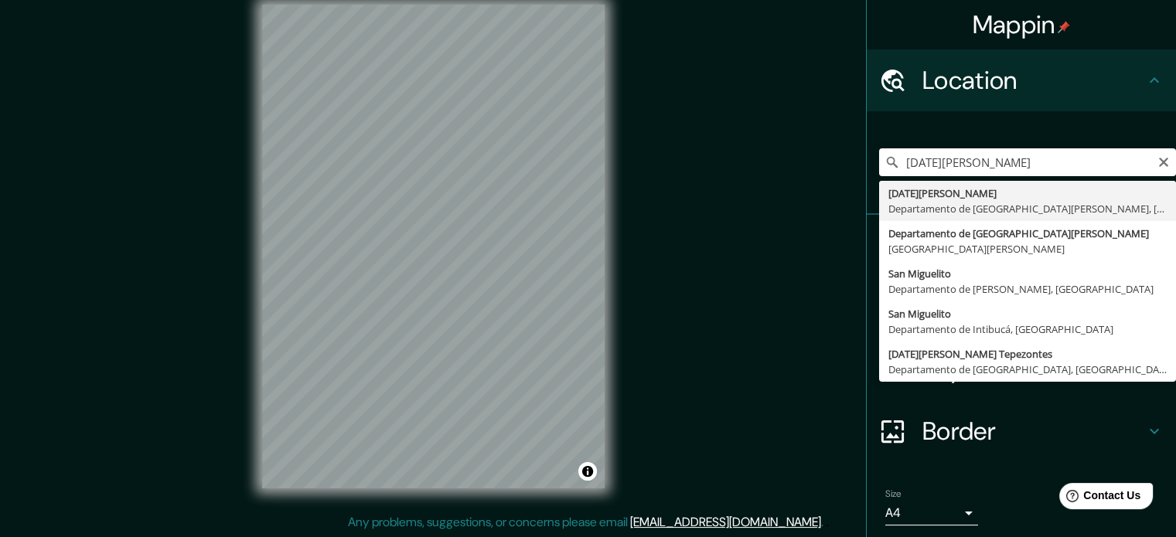
type input "San Miguel, Departamento de San Miguel, El Salvador"
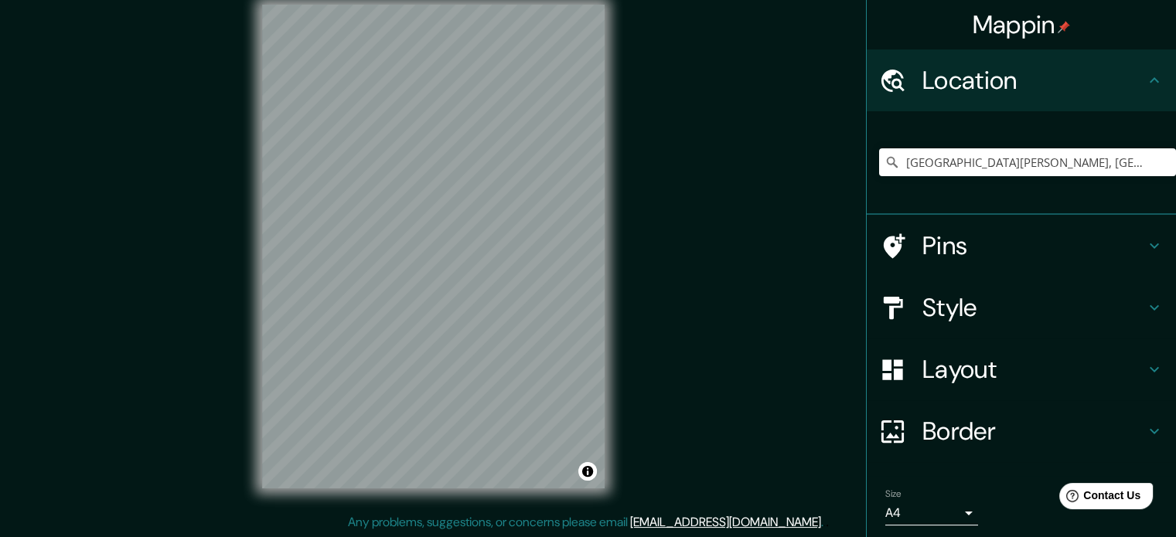
click at [1046, 303] on h4 "Style" at bounding box center [1033, 307] width 223 height 31
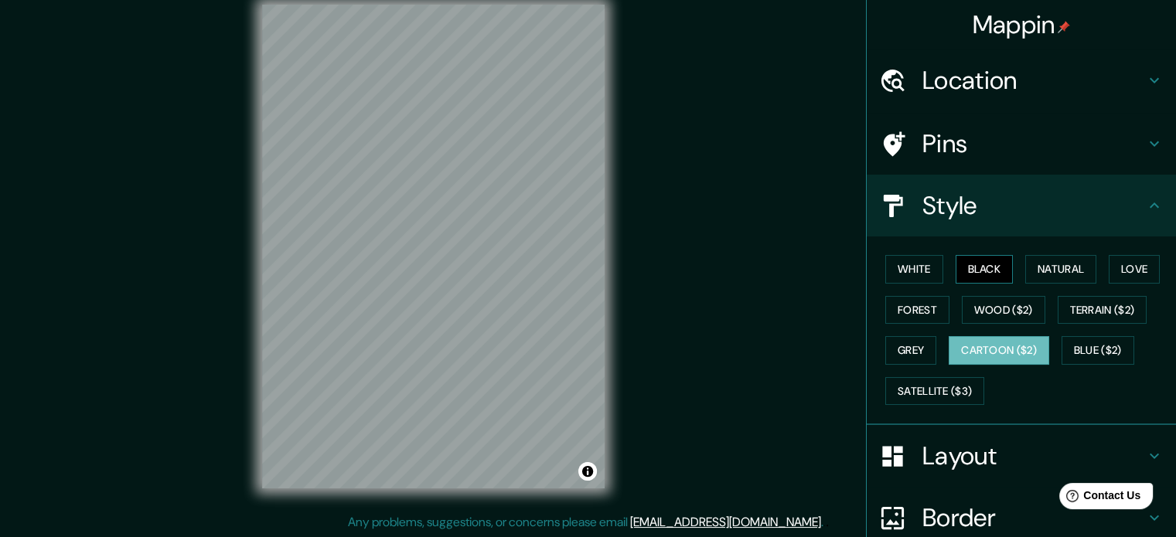
click at [977, 263] on button "Black" at bounding box center [985, 269] width 58 height 29
click at [1061, 270] on button "Natural" at bounding box center [1060, 269] width 71 height 29
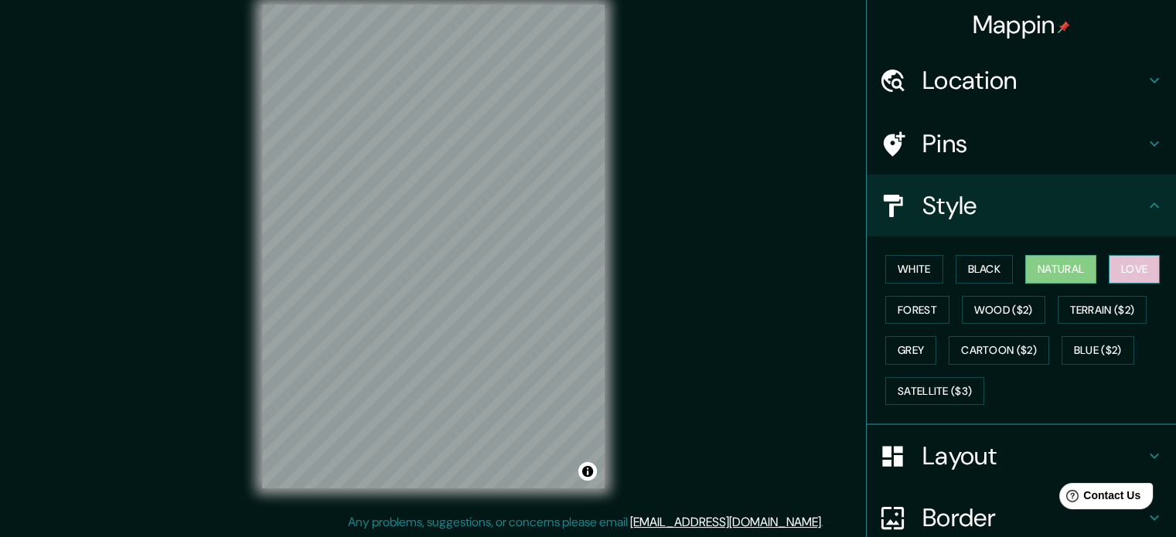
click at [1123, 268] on button "Love" at bounding box center [1134, 269] width 51 height 29
click at [923, 303] on button "Forest" at bounding box center [917, 310] width 64 height 29
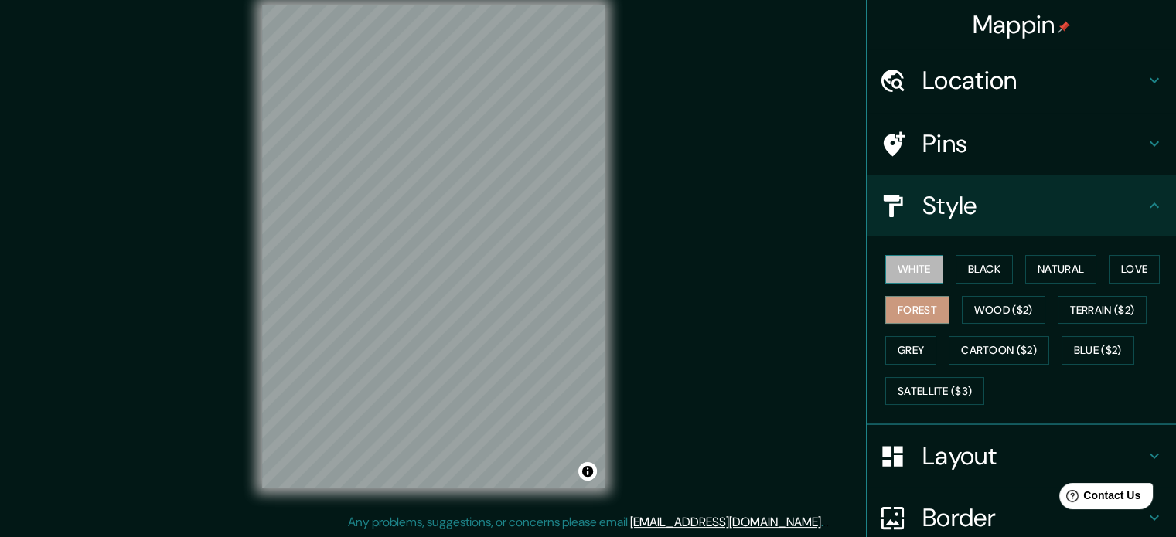
click at [919, 268] on button "White" at bounding box center [914, 269] width 58 height 29
click at [990, 265] on button "Black" at bounding box center [985, 269] width 58 height 29
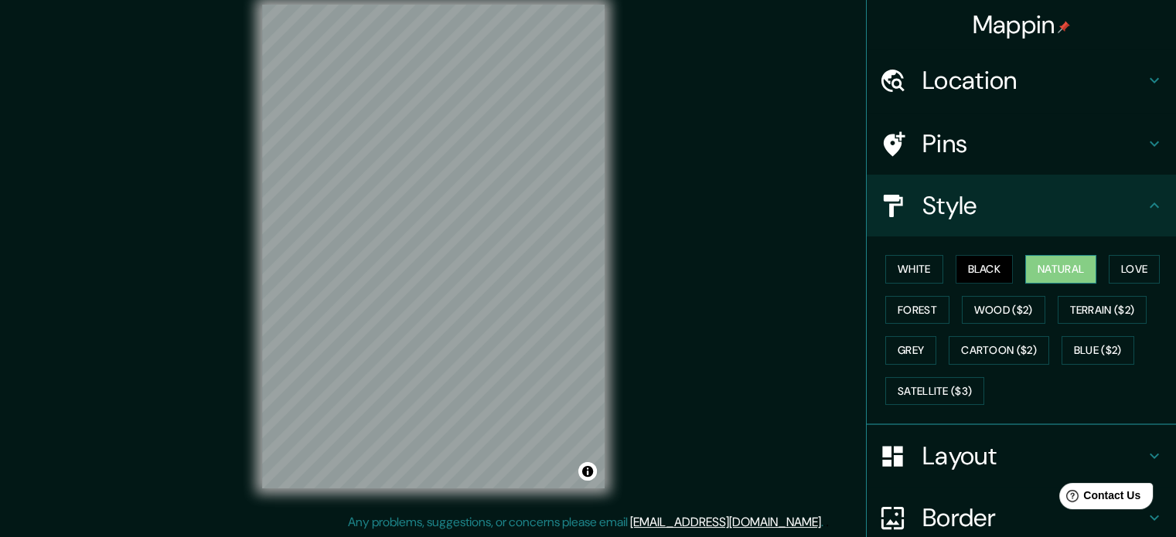
click at [1067, 263] on button "Natural" at bounding box center [1060, 269] width 71 height 29
click at [894, 349] on button "Grey" at bounding box center [910, 350] width 51 height 29
click at [1054, 268] on button "Natural" at bounding box center [1060, 269] width 71 height 29
click at [1075, 349] on button "Blue ($2)" at bounding box center [1098, 350] width 73 height 29
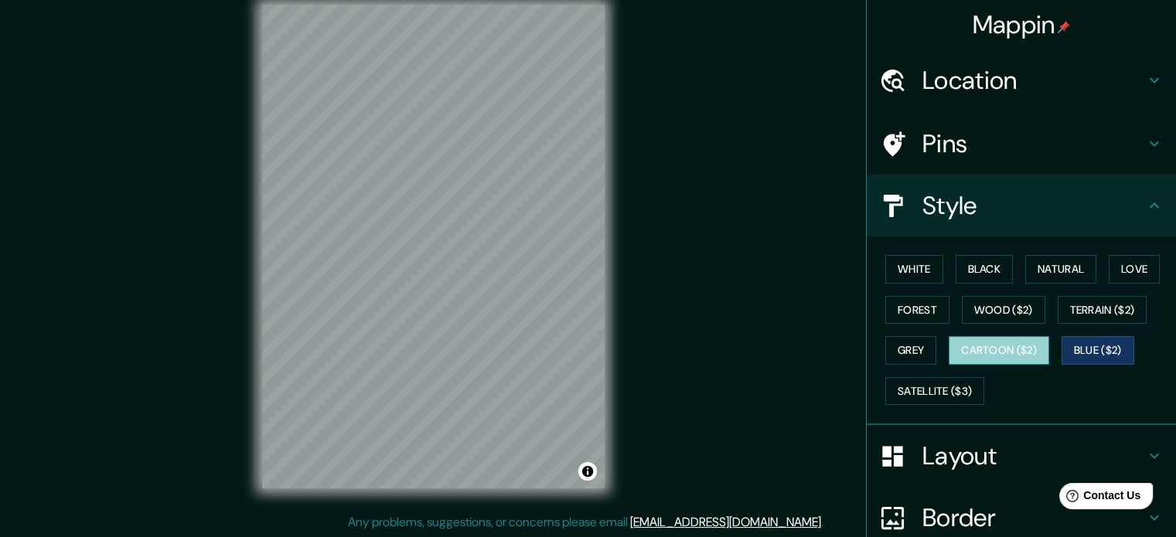
click at [998, 348] on button "Cartoon ($2)" at bounding box center [999, 350] width 101 height 29
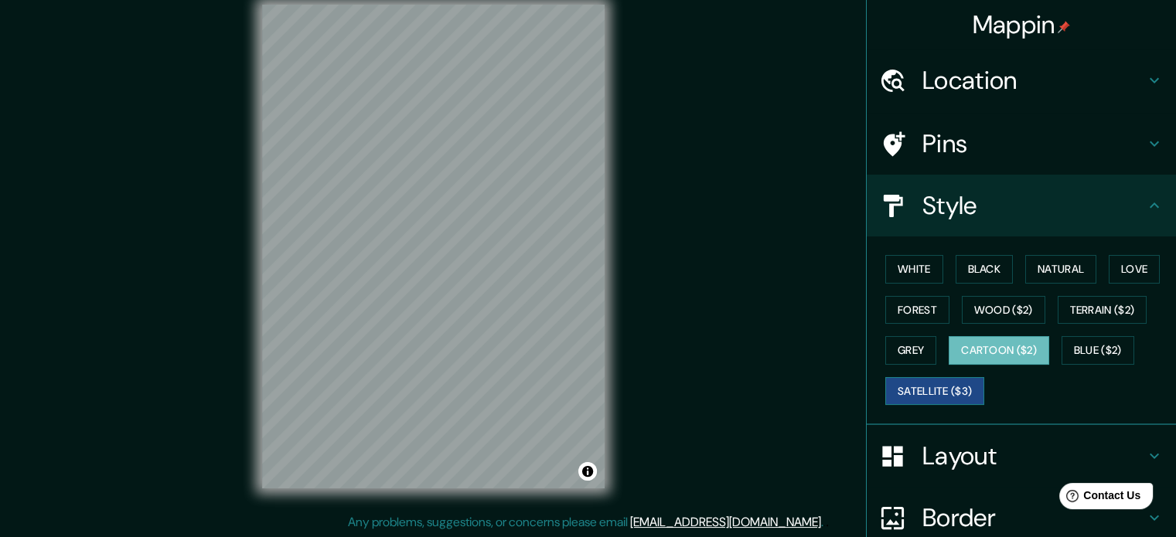
click at [922, 393] on button "Satellite ($3)" at bounding box center [934, 391] width 99 height 29
click at [1089, 310] on button "Terrain ($2)" at bounding box center [1103, 310] width 90 height 29
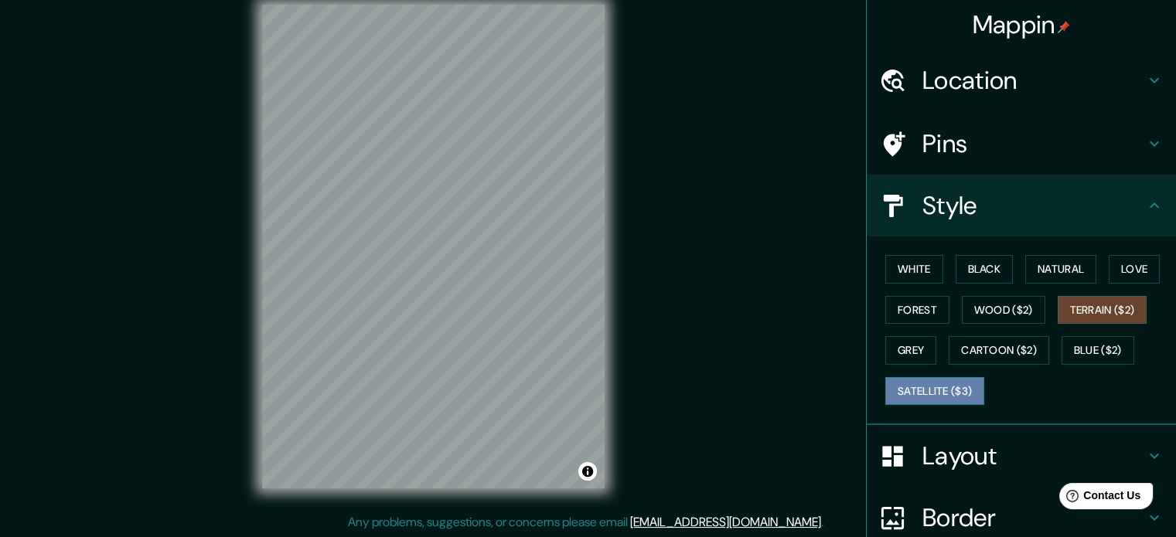
click at [925, 386] on button "Satellite ($3)" at bounding box center [934, 391] width 99 height 29
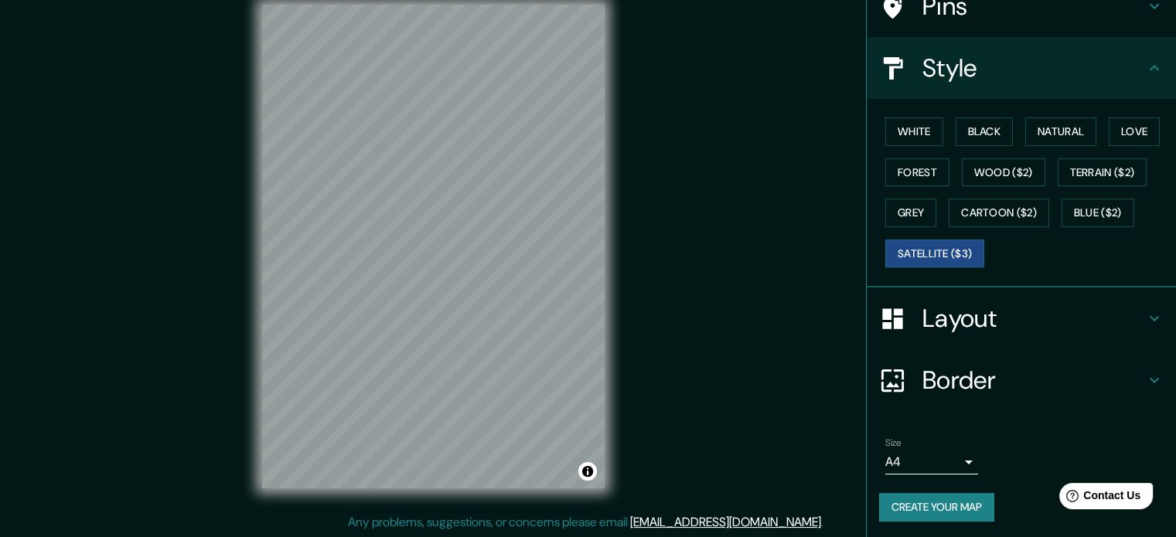
click at [954, 385] on h4 "Border" at bounding box center [1033, 380] width 223 height 31
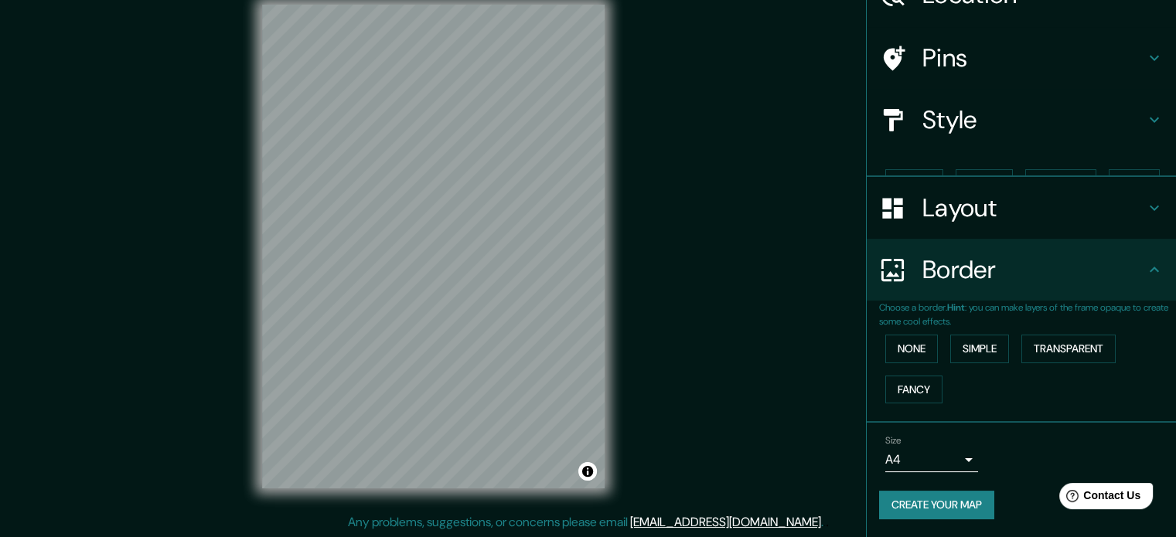
scroll to position [59, 0]
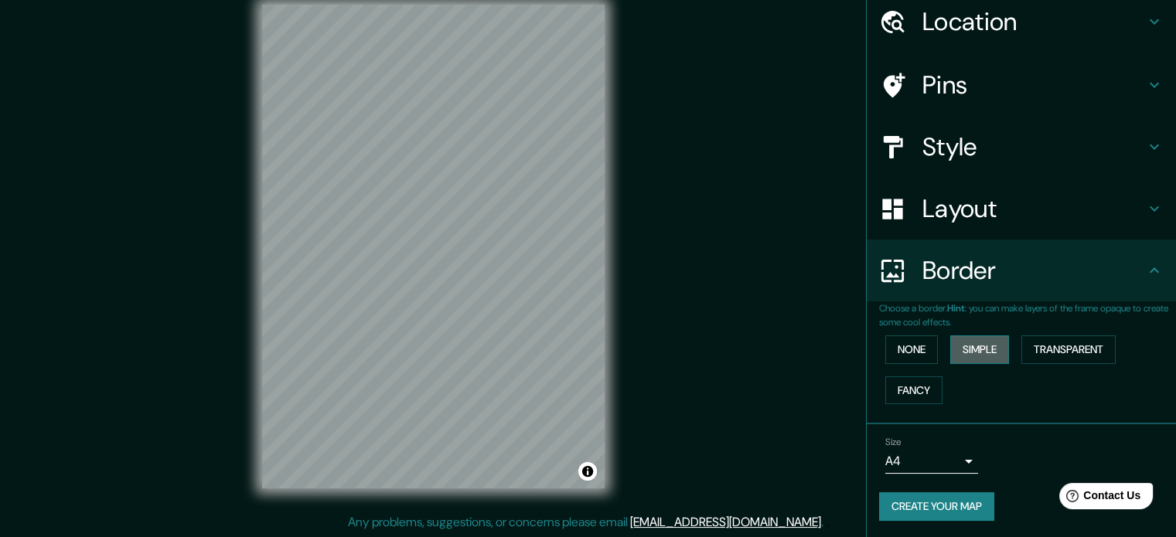
click at [951, 354] on button "Simple" at bounding box center [979, 350] width 59 height 29
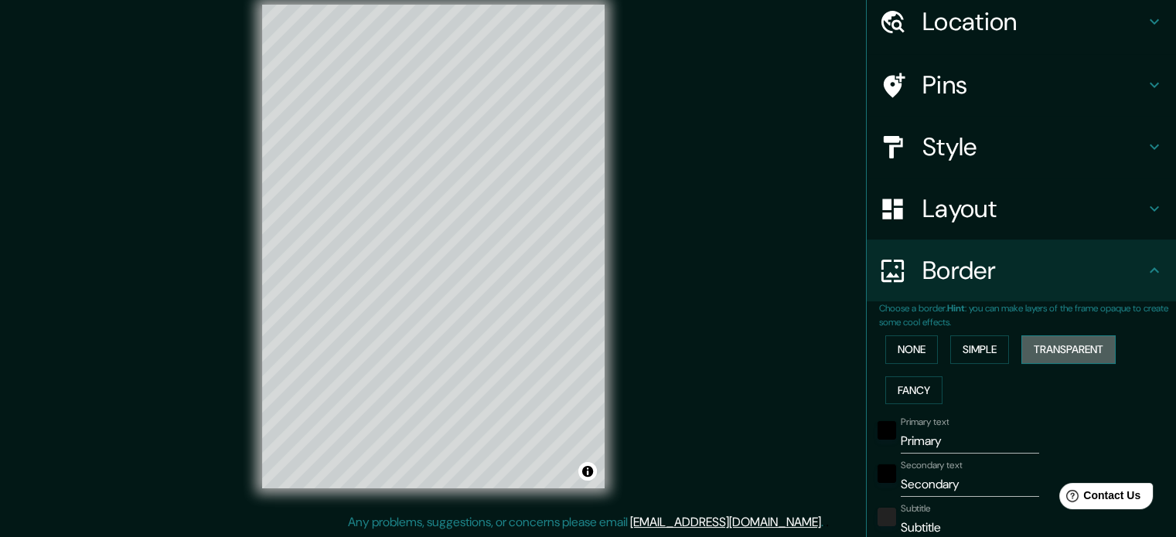
click at [1057, 351] on button "Transparent" at bounding box center [1068, 350] width 94 height 29
click at [988, 348] on button "Simple" at bounding box center [979, 350] width 59 height 29
click at [902, 387] on button "Fancy" at bounding box center [913, 391] width 57 height 29
click at [968, 347] on button "Simple" at bounding box center [979, 350] width 59 height 29
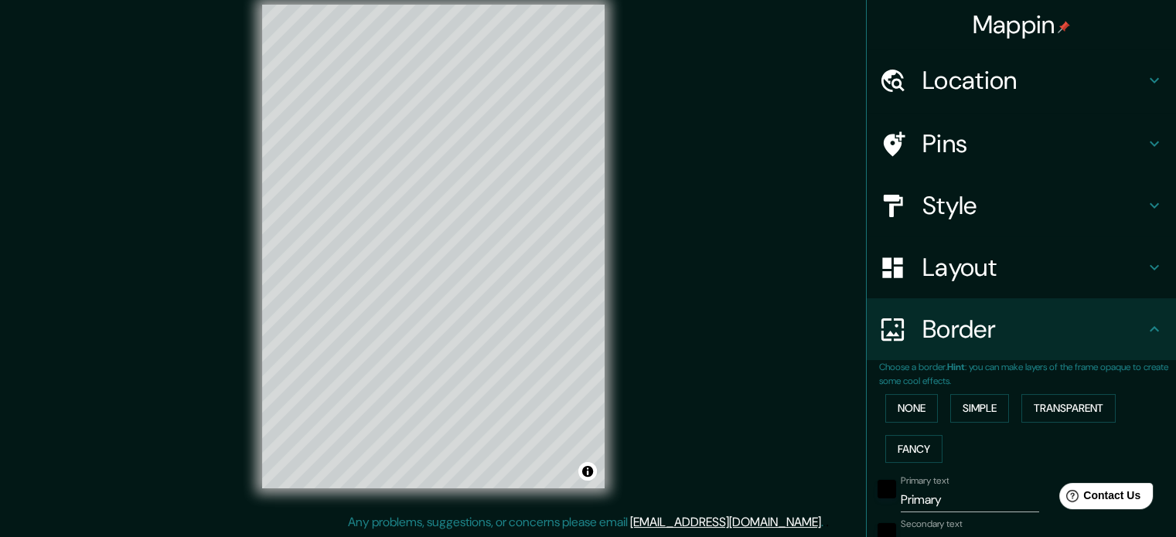
scroll to position [0, 0]
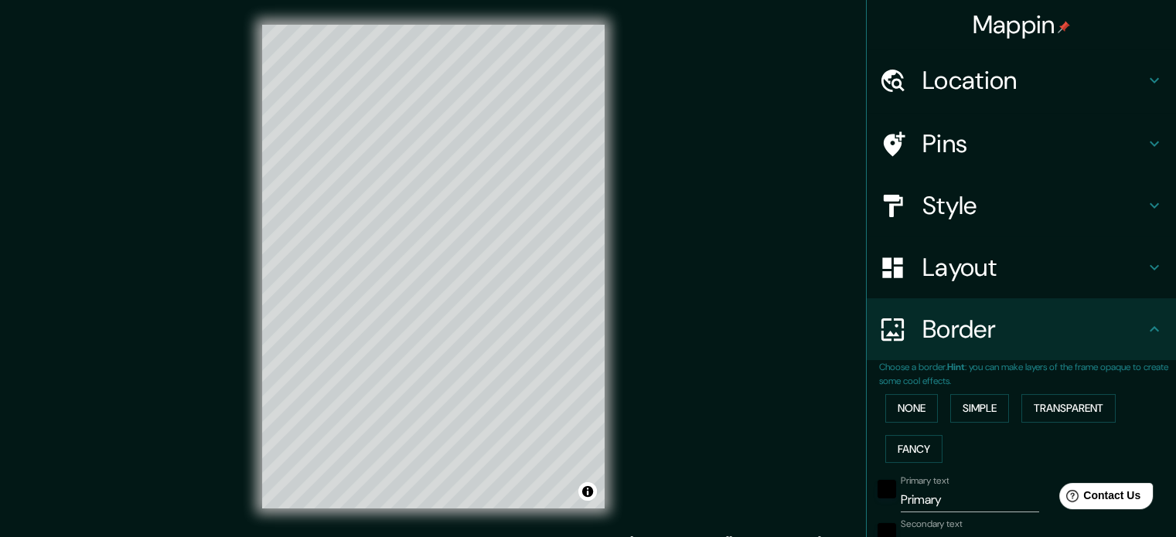
click at [1046, 200] on h4 "Style" at bounding box center [1033, 205] width 223 height 31
type input "177"
type input "35"
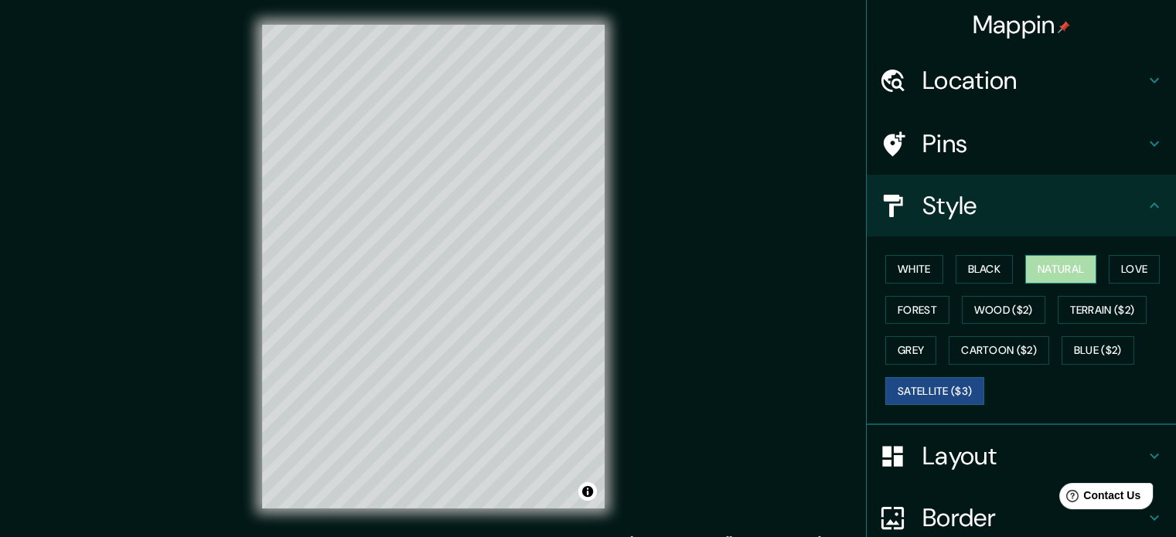
click at [1070, 274] on button "Natural" at bounding box center [1060, 269] width 71 height 29
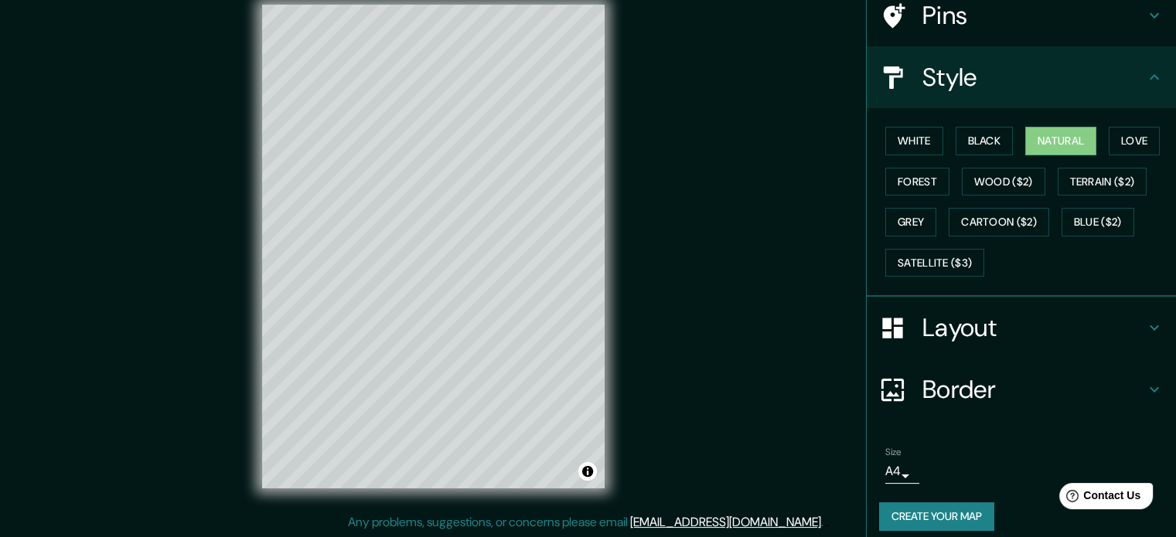
scroll to position [138, 0]
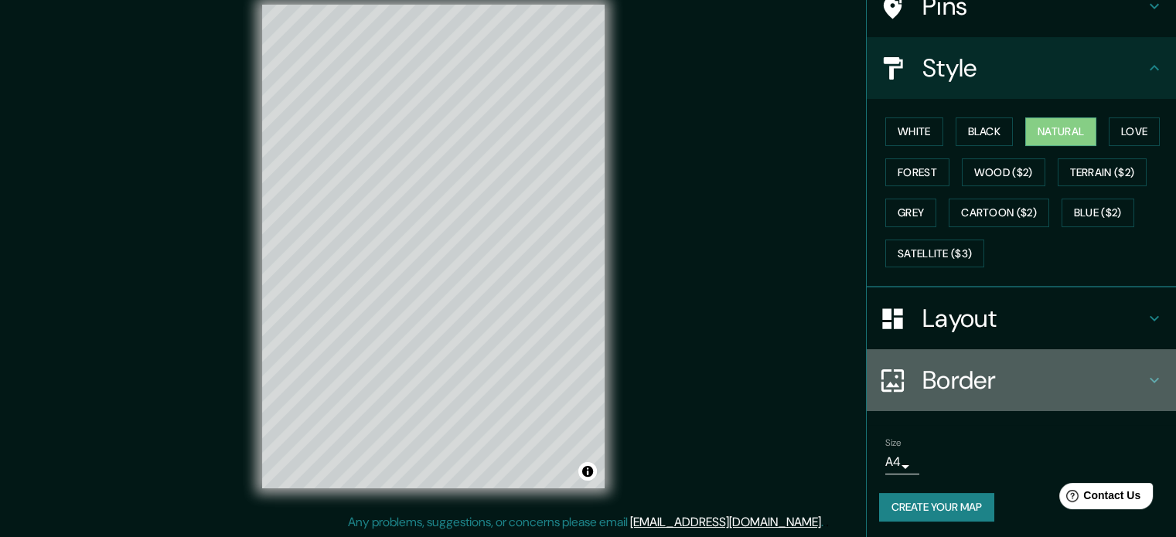
click at [936, 373] on h4 "Border" at bounding box center [1033, 380] width 223 height 31
type input "177"
type input "35"
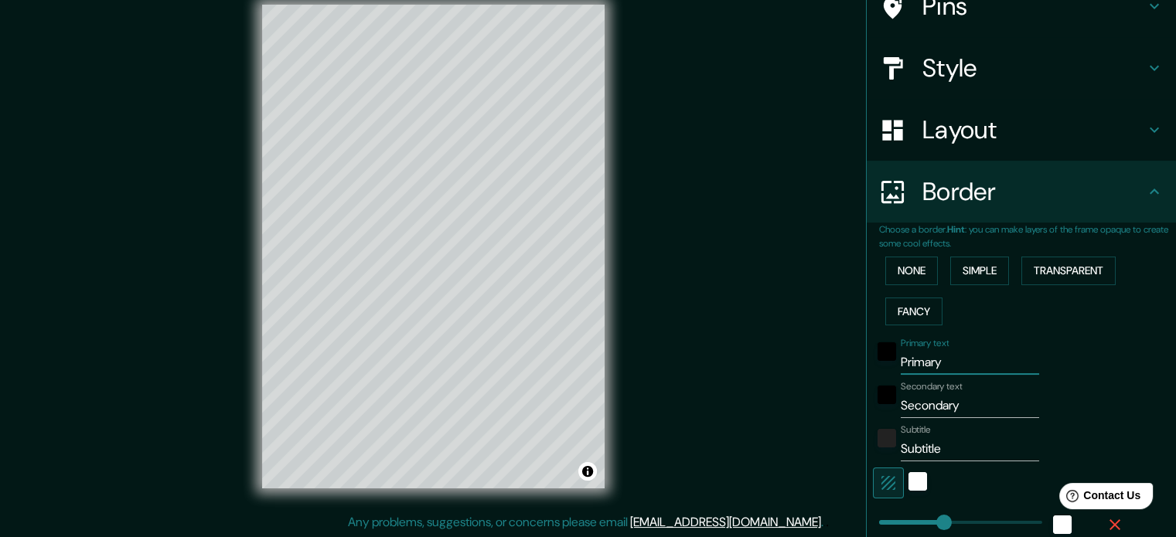
drag, startPoint x: 955, startPoint y: 364, endPoint x: 759, endPoint y: 364, distance: 195.6
click at [759, 364] on div "Mappin Location San Miguel, Departamento de San Miguel, El Salvador Pins Style …" at bounding box center [588, 259] width 1176 height 558
type input "S"
type input "177"
type input "35"
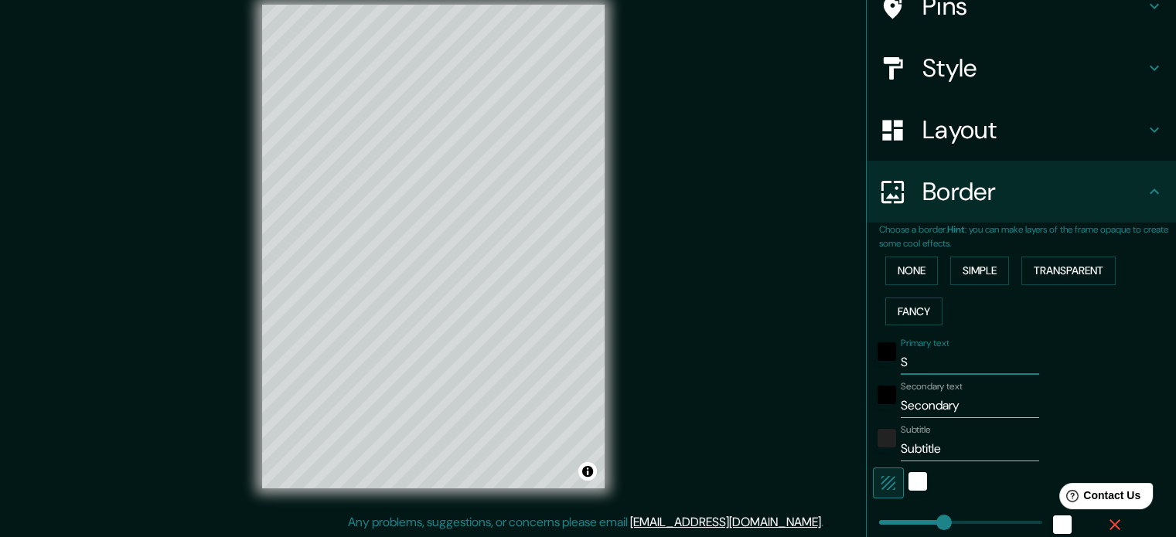
type input "SA"
type input "177"
type input "35"
type input "SAN"
type input "177"
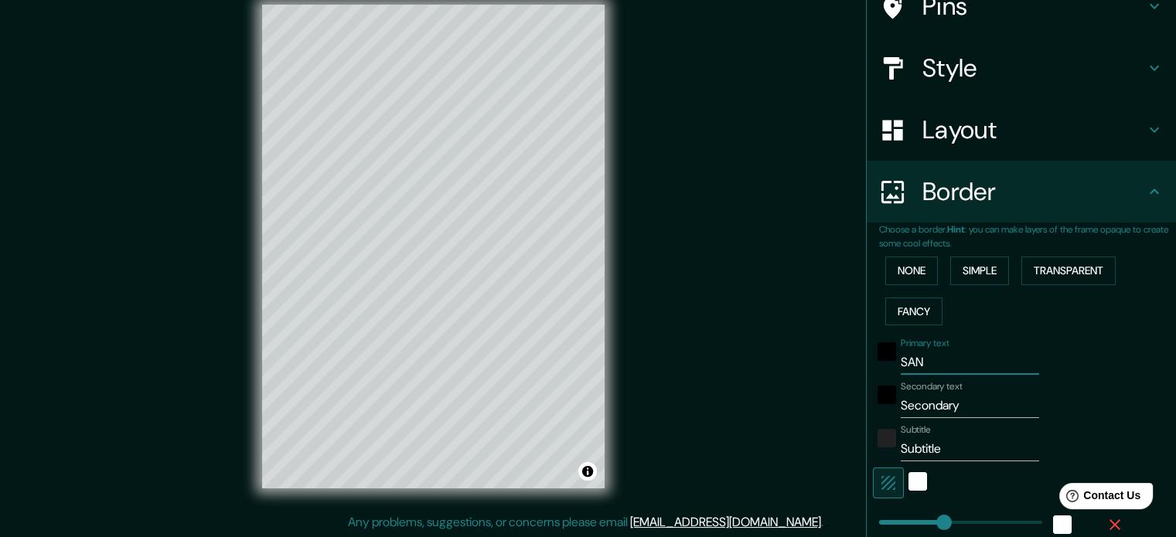
type input "35"
type input "SAN"
type input "177"
type input "35"
type input "SAN M"
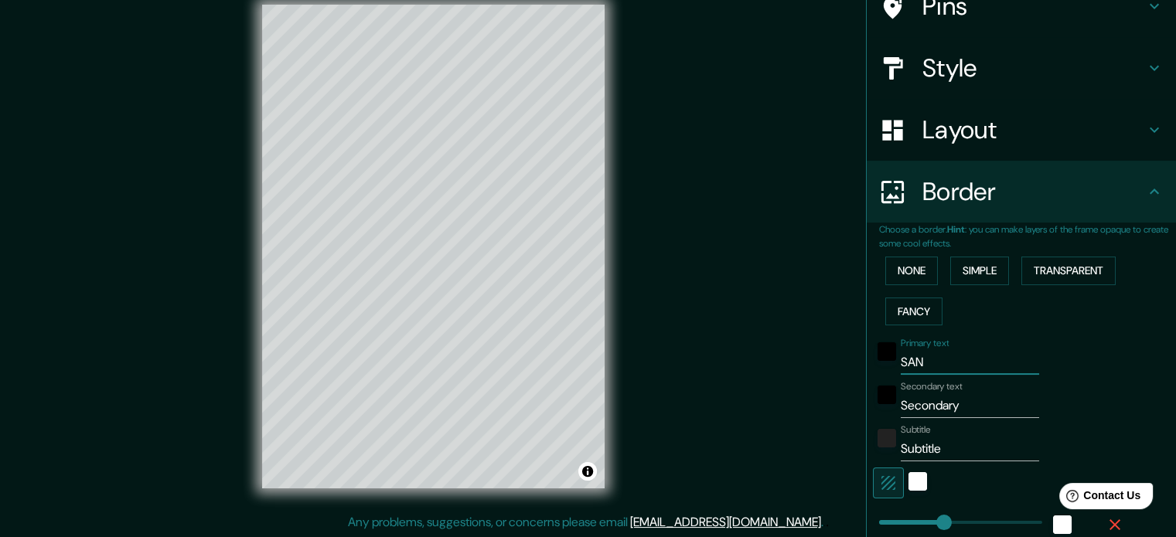
type input "177"
type input "35"
type input "SAN MI"
type input "177"
type input "35"
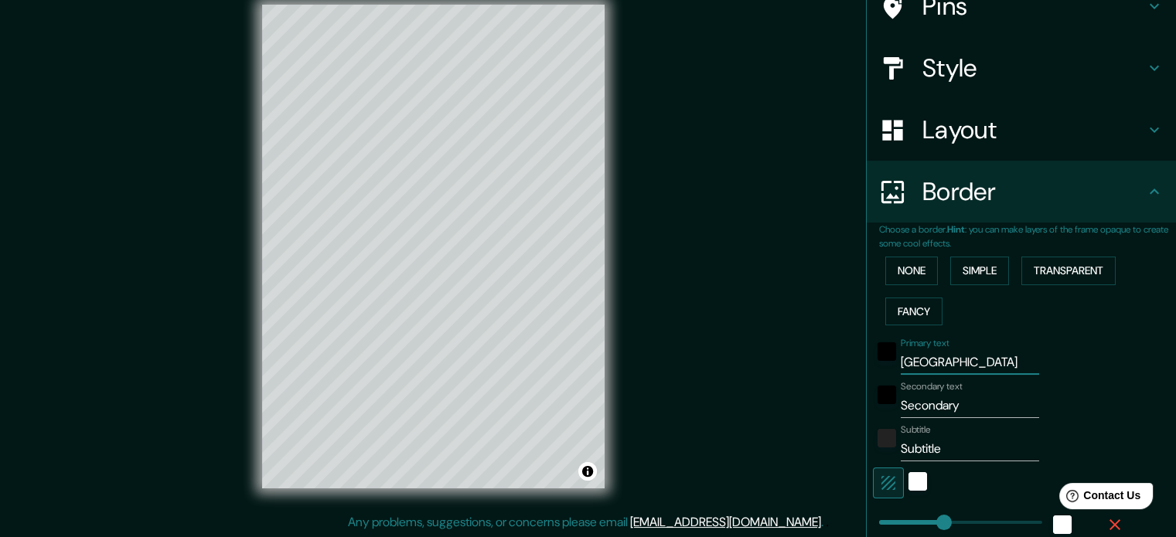
type input "SAN MIG"
type input "177"
type input "35"
type input "SAN MIGU"
type input "177"
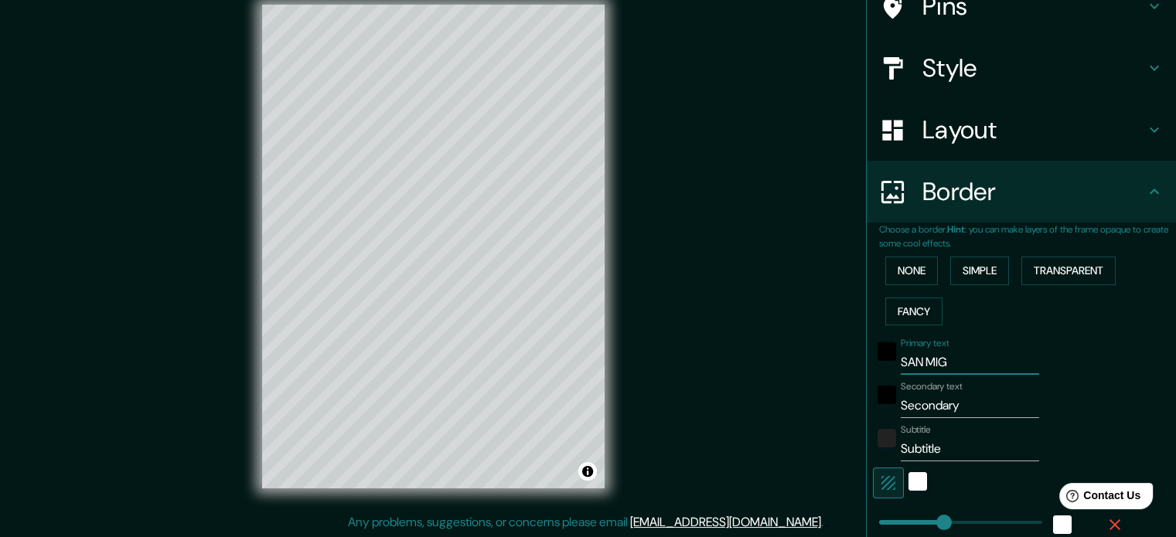
type input "35"
type input "SAN MIGUE"
type input "177"
type input "35"
type input "SAN MIGUEL"
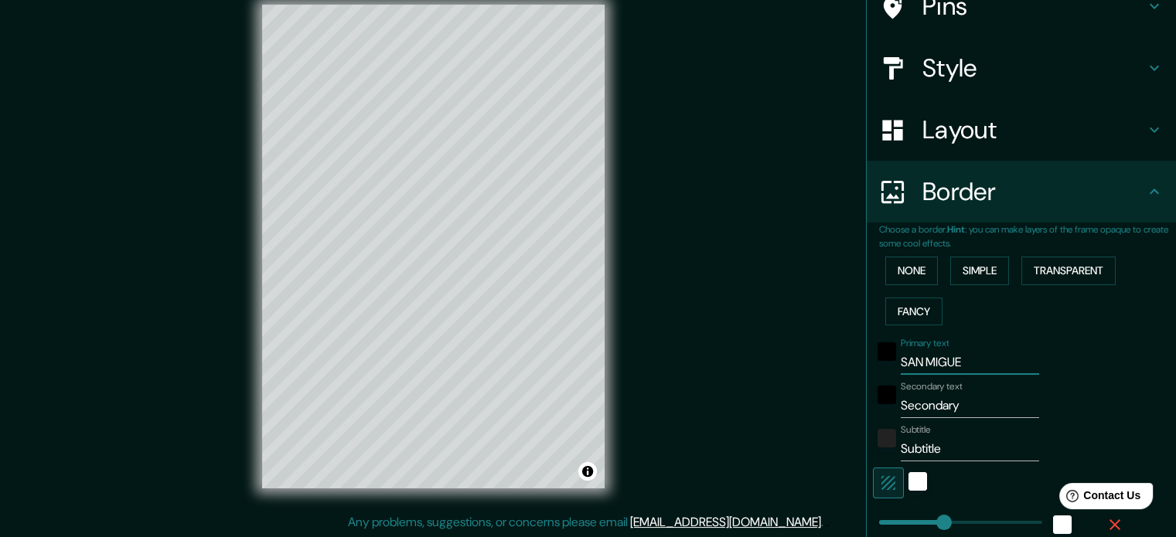
type input "177"
type input "35"
type input "SAN MIGUEL"
drag, startPoint x: 962, startPoint y: 413, endPoint x: 793, endPoint y: 432, distance: 169.7
click at [793, 432] on div "Mappin Location San Miguel, Departamento de San Miguel, El Salvador Pins Style …" at bounding box center [588, 259] width 1176 height 558
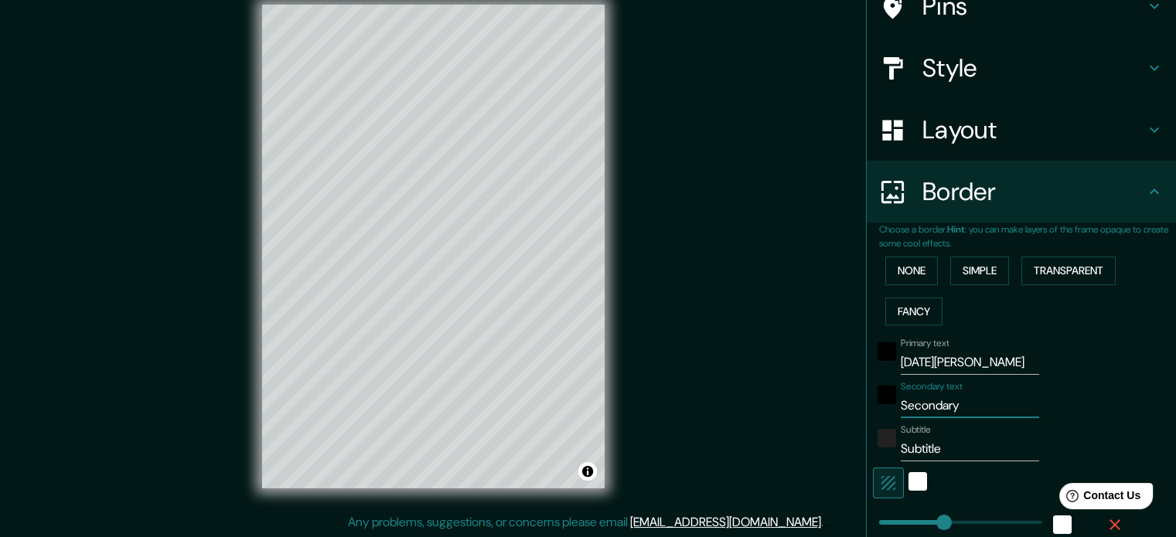
type input "E"
type input "177"
type input "35"
type input "EL"
type input "177"
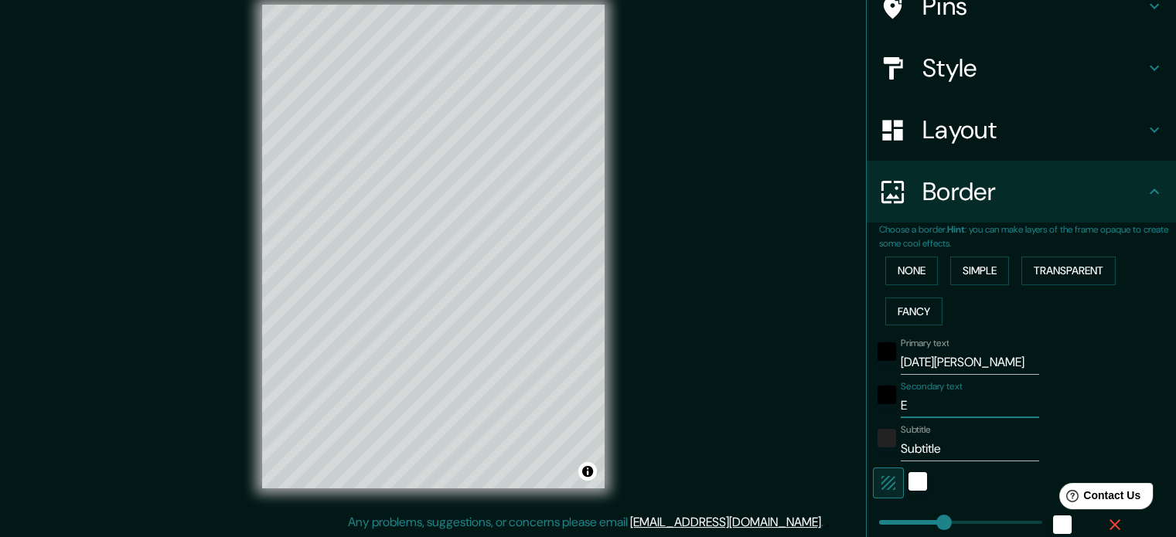
type input "35"
type input "EL"
type input "177"
type input "35"
type input "EL S"
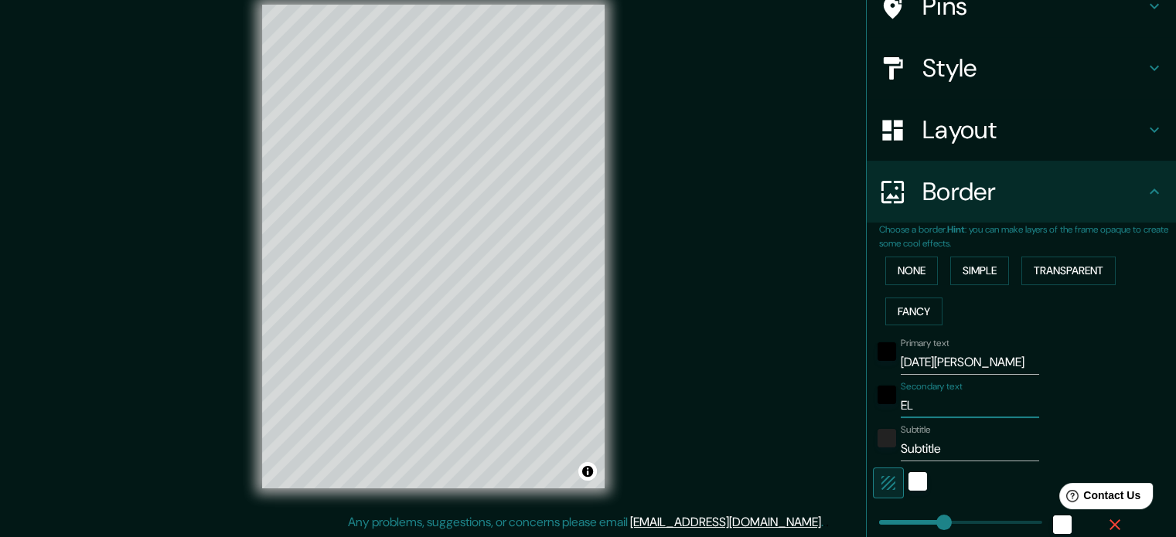
type input "177"
type input "35"
type input "EL SA"
type input "177"
type input "35"
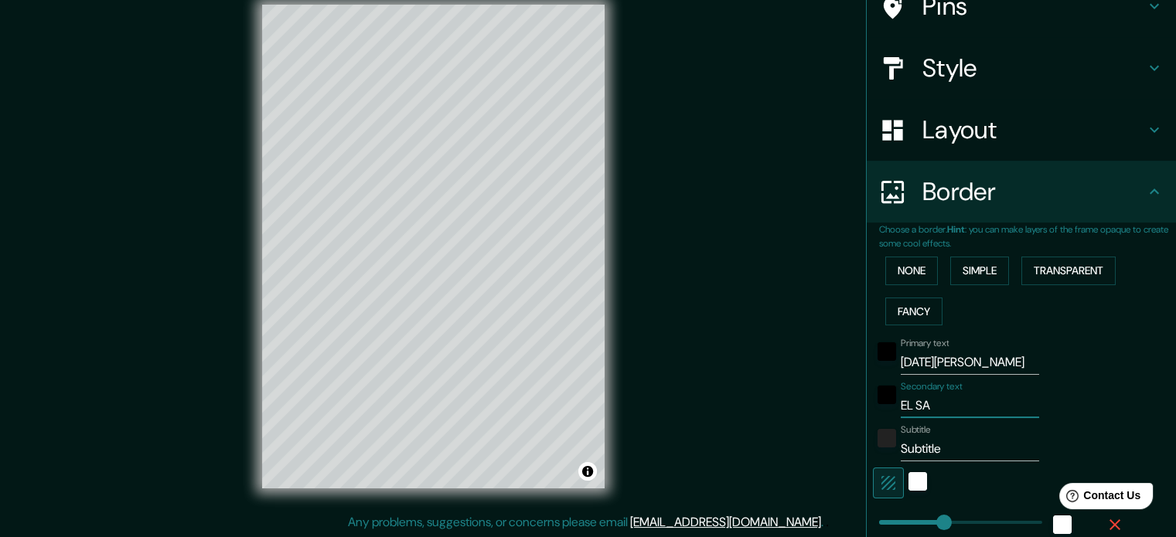
type input "EL SAL"
type input "177"
type input "35"
type input "EL SALV"
type input "177"
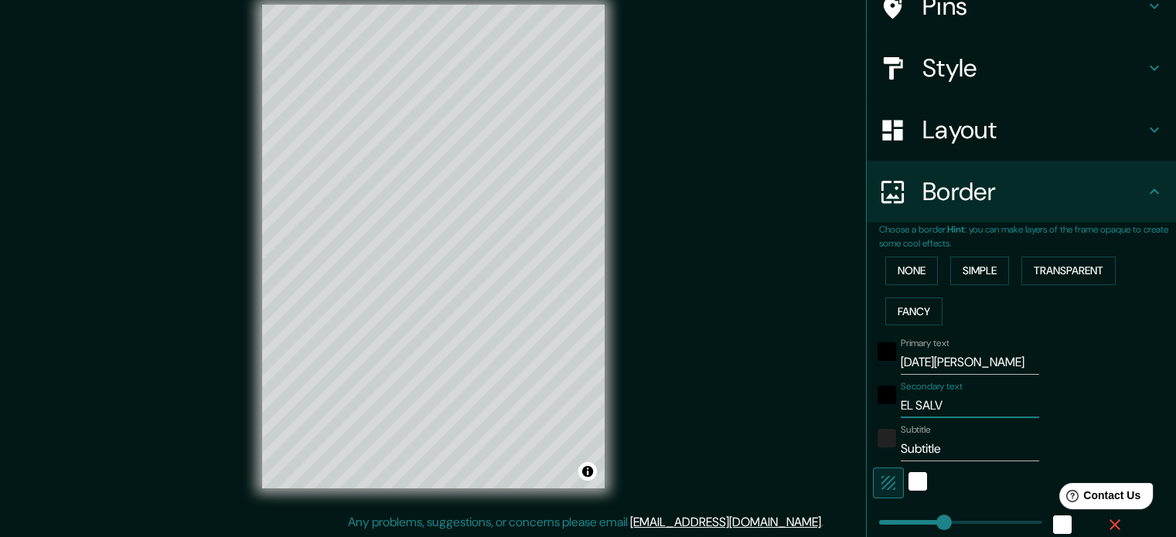
type input "35"
type input "EL SALVA"
type input "177"
type input "35"
type input "EL SALVAD"
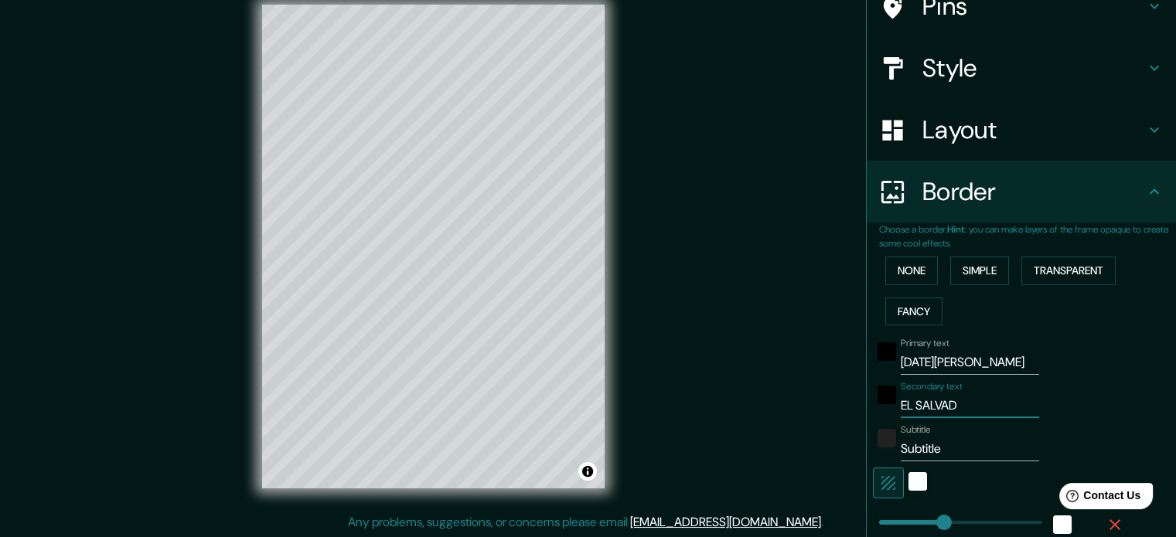
type input "177"
type input "35"
type input "EL SALVADO"
type input "177"
type input "35"
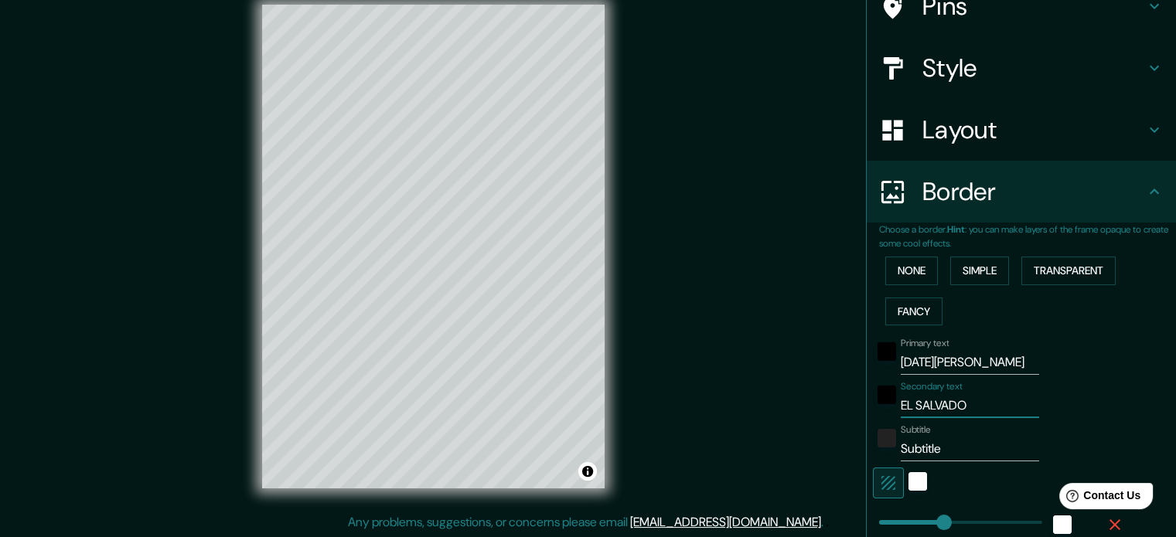
type input "EL SALVADOR"
type input "177"
type input "35"
type input "EL SALVADOR"
drag, startPoint x: 955, startPoint y: 454, endPoint x: 854, endPoint y: 454, distance: 101.3
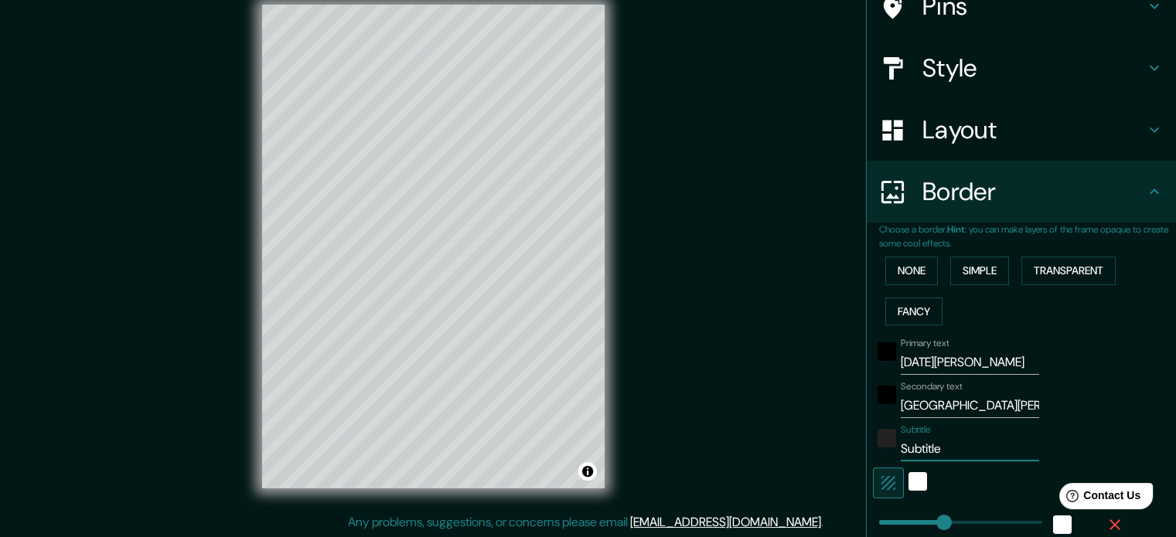
click at [854, 454] on div "Mappin Location San Miguel, Departamento de San Miguel, El Salvador Pins Style …" at bounding box center [588, 259] width 1176 height 558
type input "177"
type input "35"
type input "177"
type input "35"
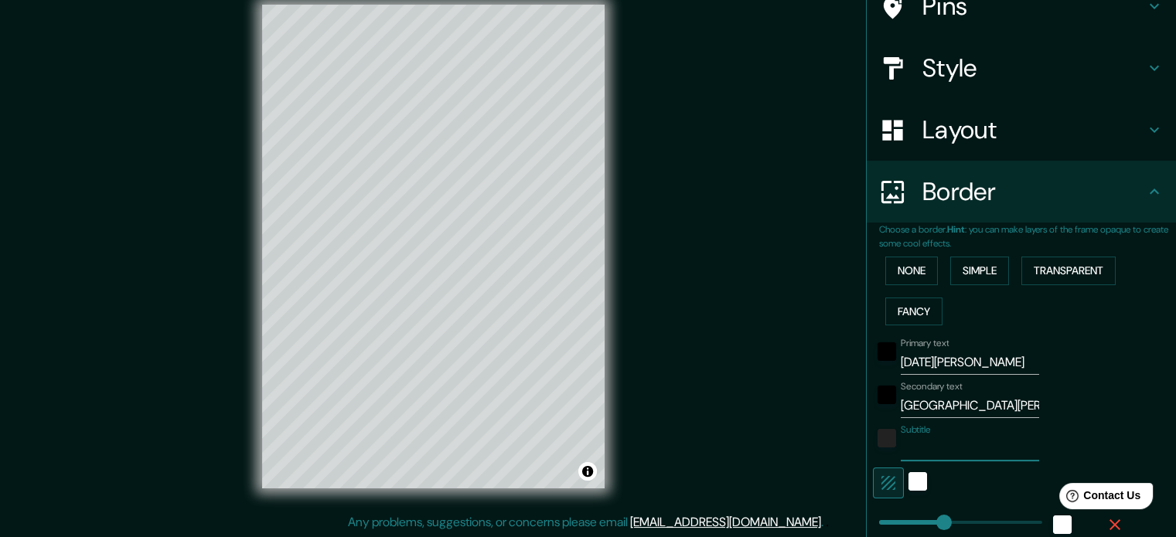
type input "177"
type input "35"
type input "177"
type input "35"
type input "177"
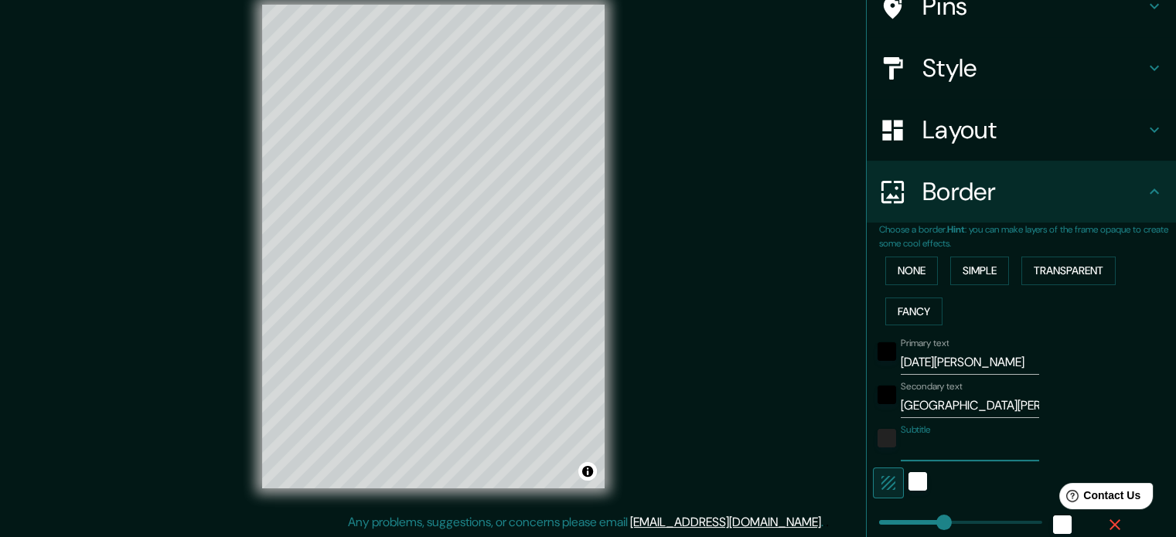
type input "35"
type input "177"
type input "35"
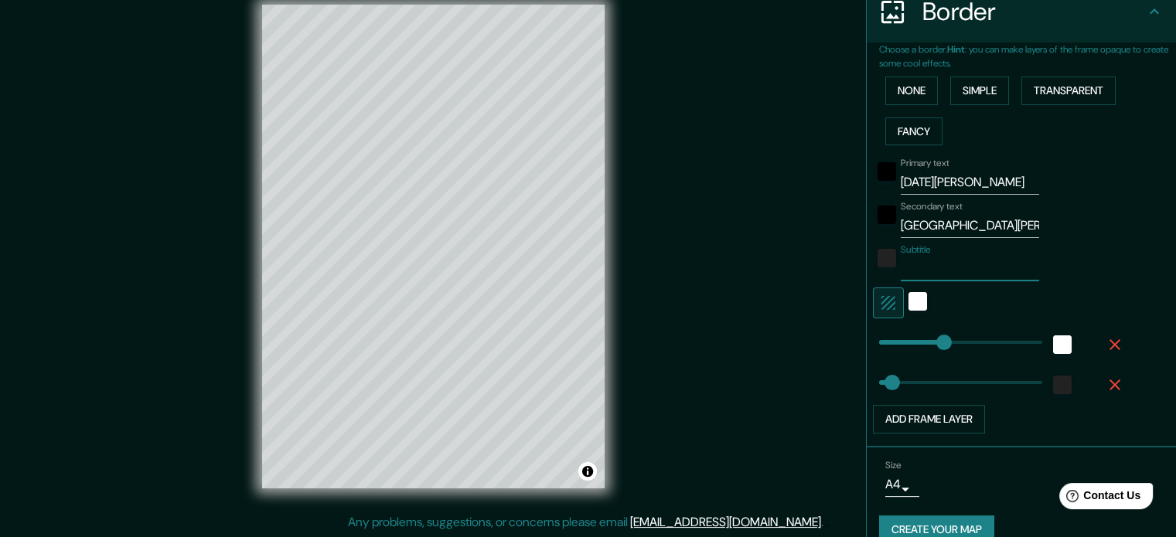
scroll to position [340, 0]
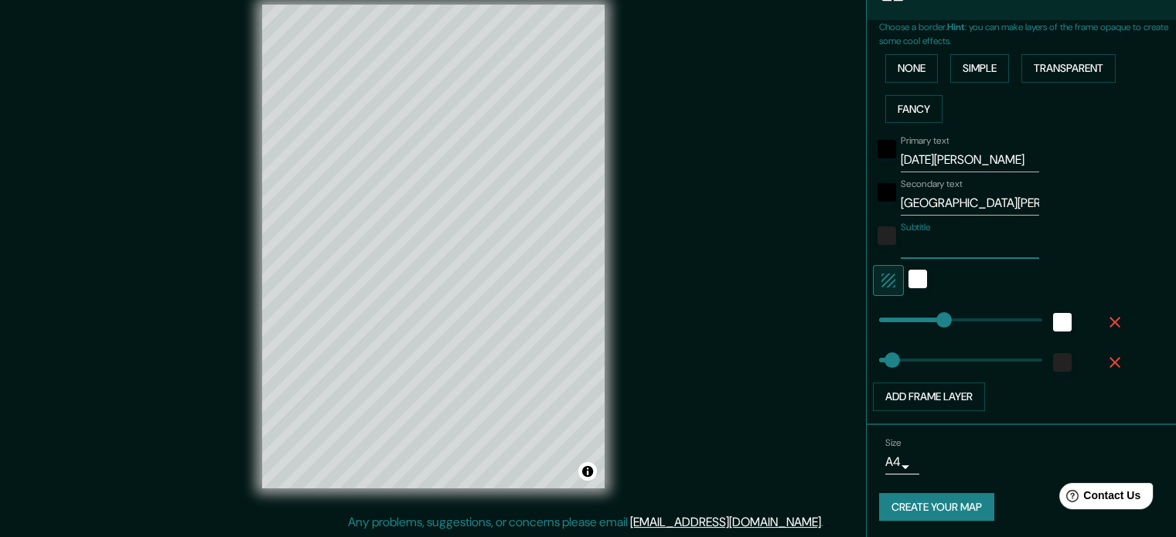
click at [934, 499] on button "Create your map" at bounding box center [936, 507] width 115 height 29
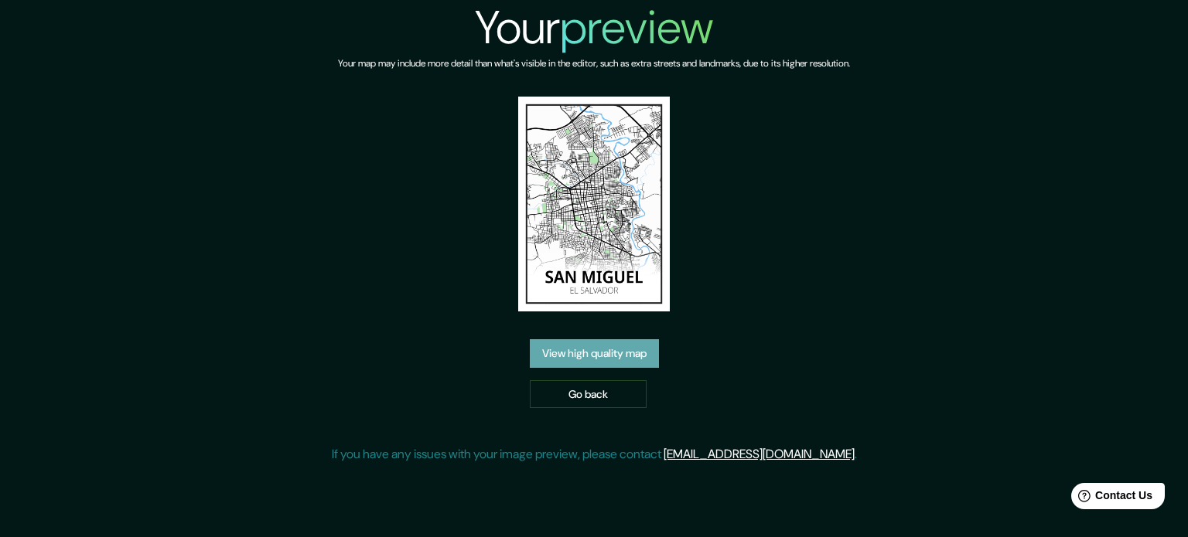
click at [625, 349] on link "View high quality map" at bounding box center [594, 353] width 129 height 29
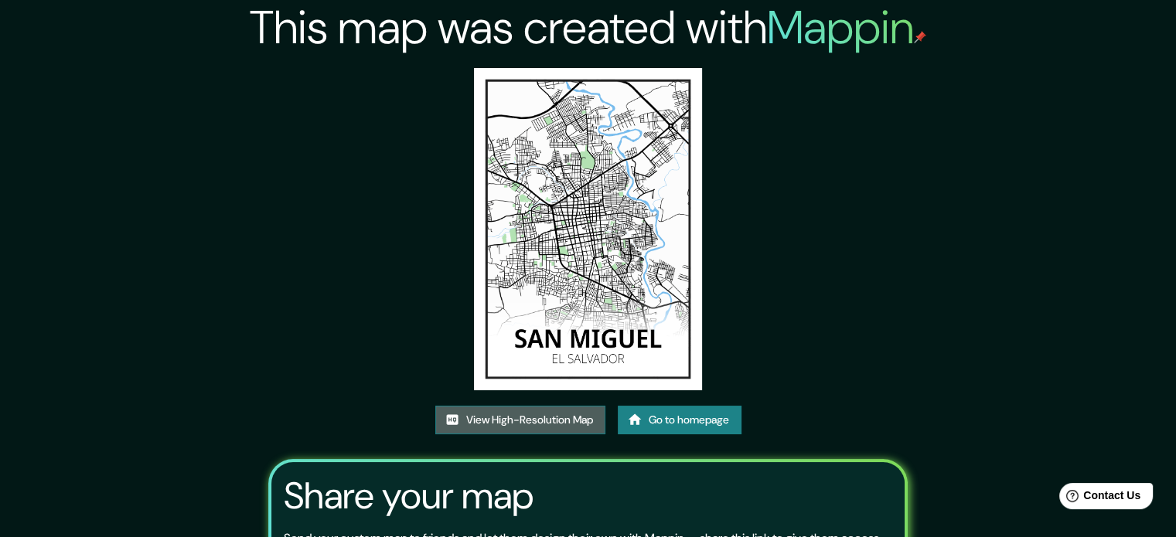
click at [553, 412] on link "View High-Resolution Map" at bounding box center [520, 420] width 170 height 29
click at [683, 417] on link "Go to homepage" at bounding box center [680, 420] width 124 height 29
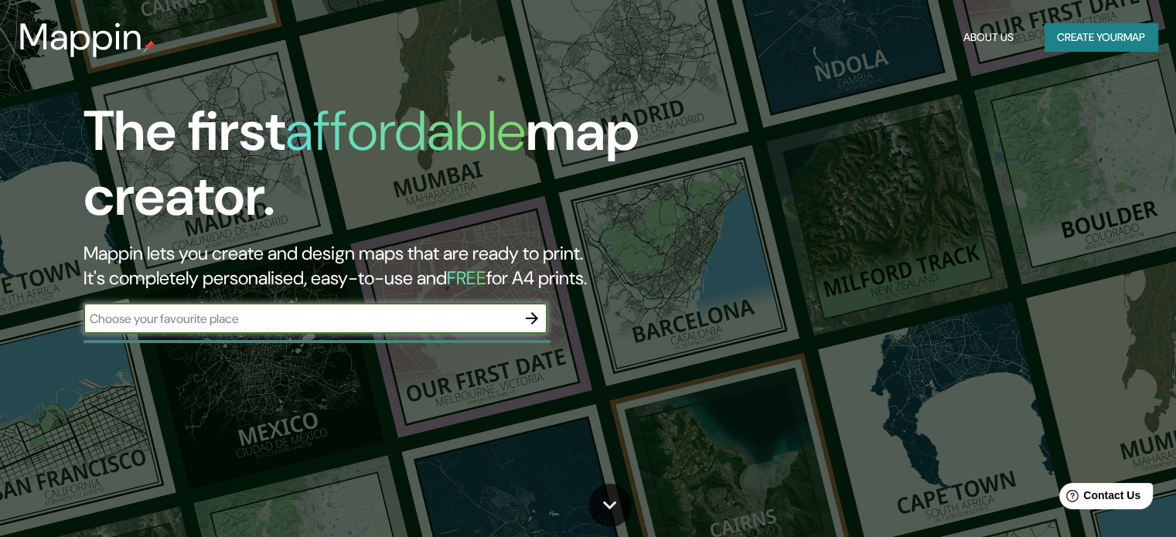
click at [536, 314] on icon "button" at bounding box center [532, 318] width 19 height 19
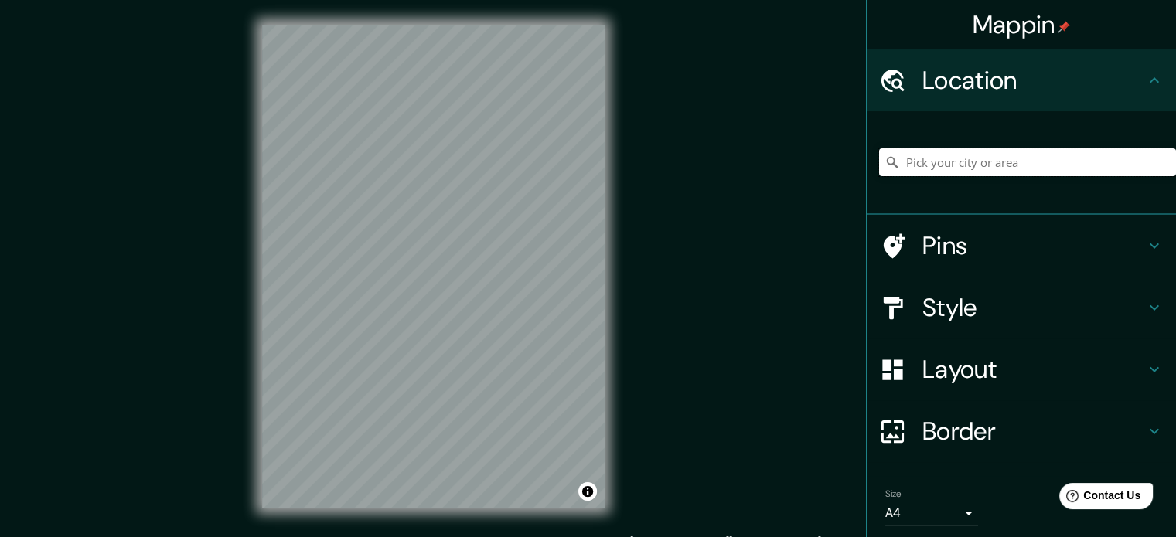
click at [952, 159] on input "Pick your city or area" at bounding box center [1027, 162] width 297 height 28
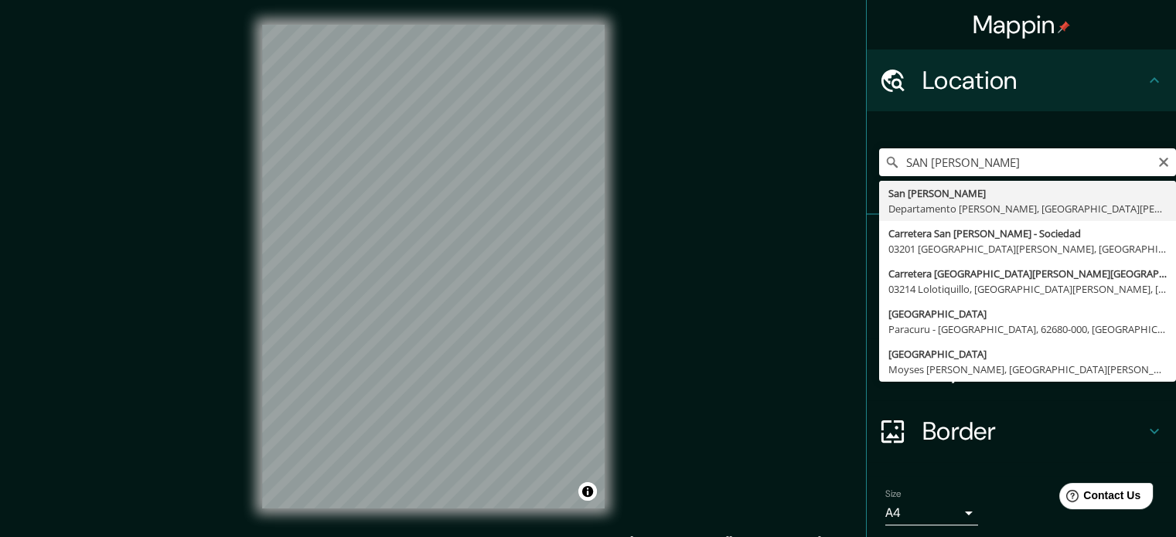
type input "San [PERSON_NAME], [GEOGRAPHIC_DATA][PERSON_NAME], [GEOGRAPHIC_DATA][PERSON_NAM…"
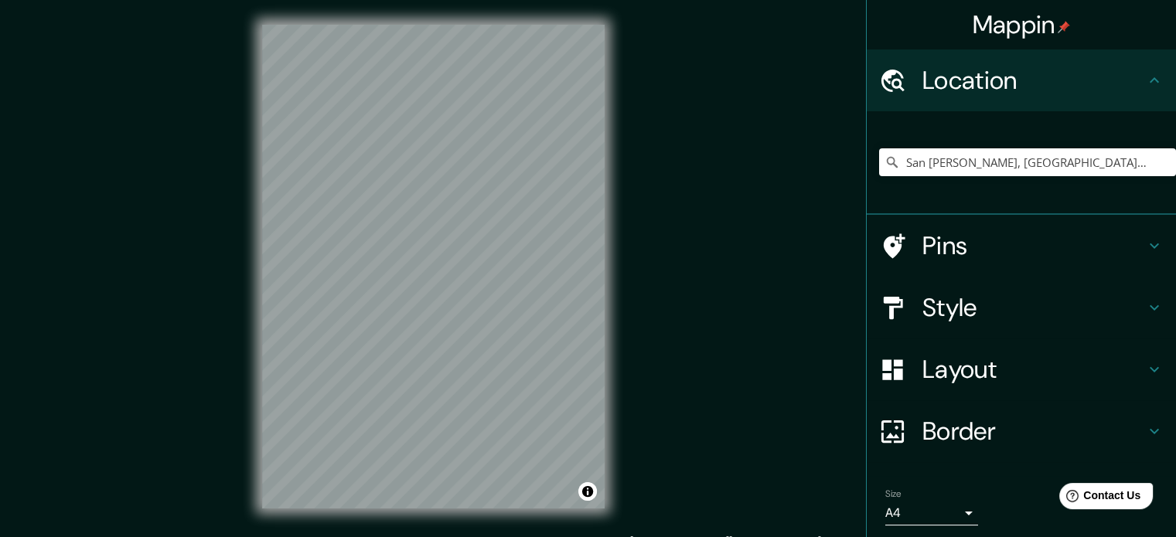
click at [1068, 317] on h4 "Style" at bounding box center [1033, 307] width 223 height 31
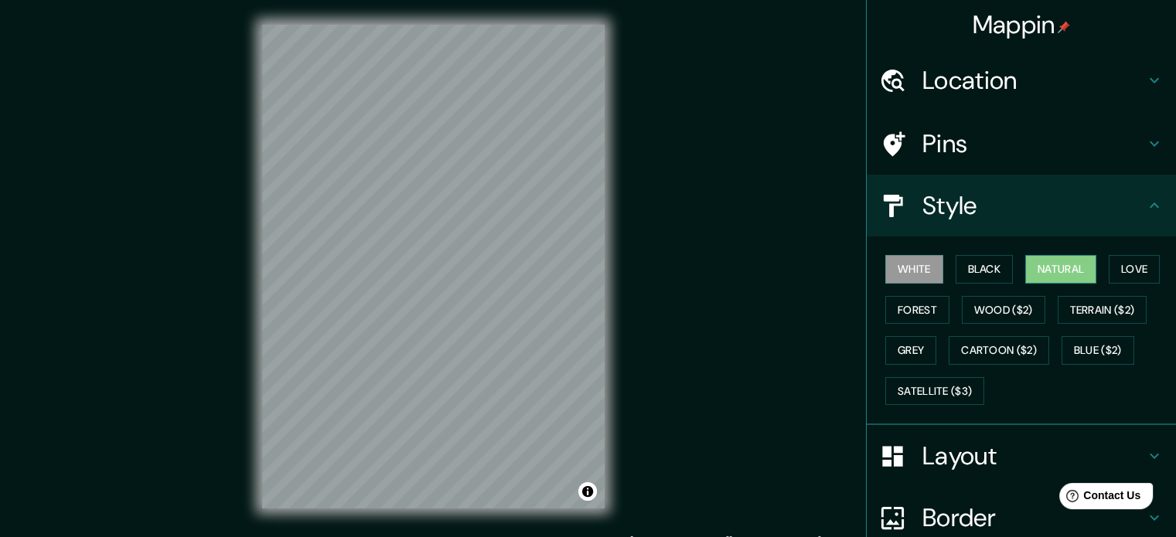
click at [1061, 268] on button "Natural" at bounding box center [1060, 269] width 71 height 29
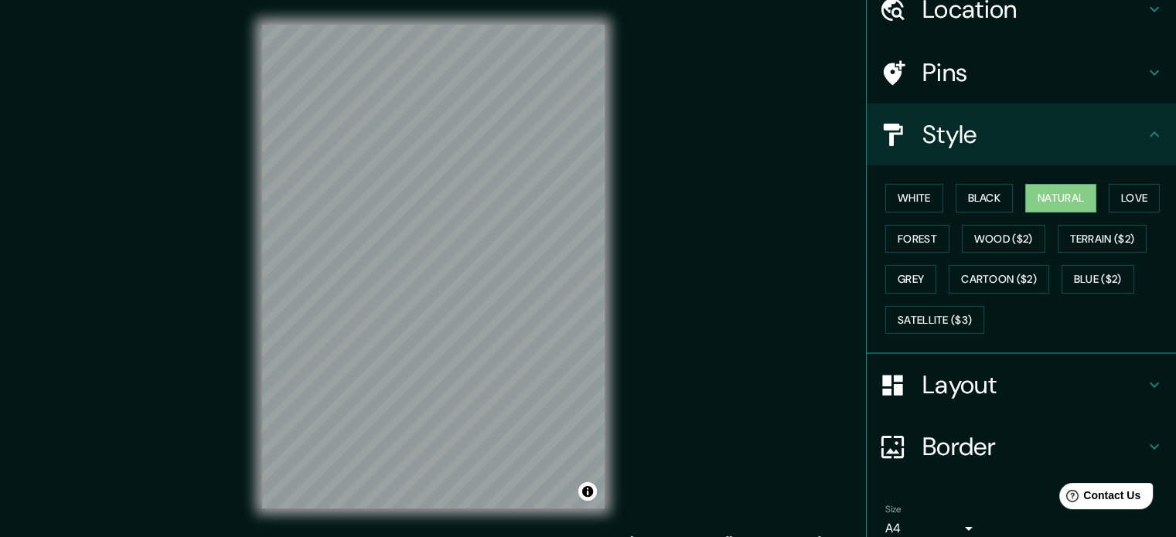
scroll to position [77, 0]
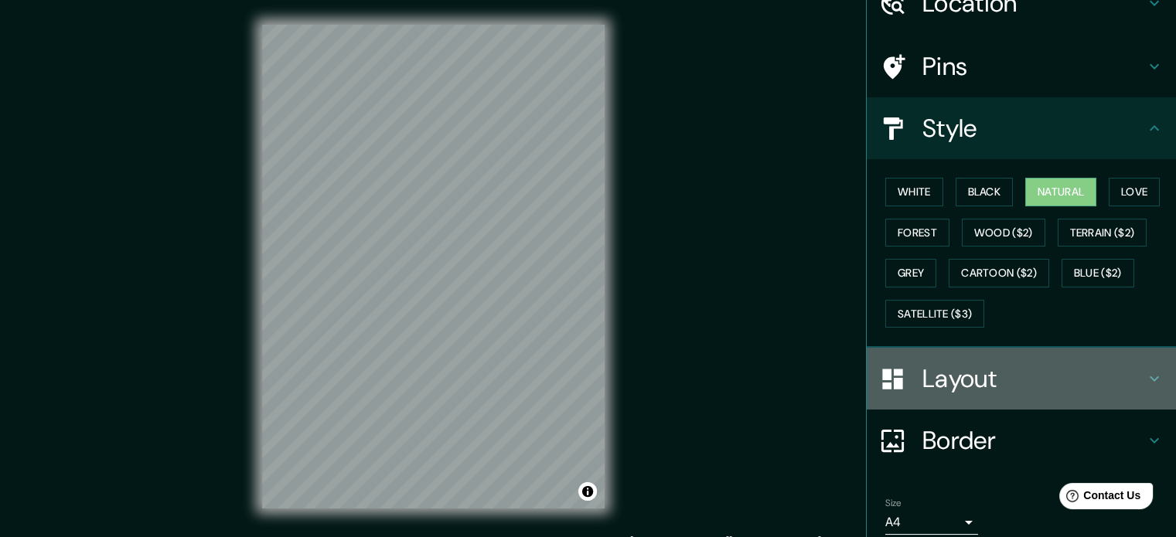
click at [1028, 370] on h4 "Layout" at bounding box center [1033, 378] width 223 height 31
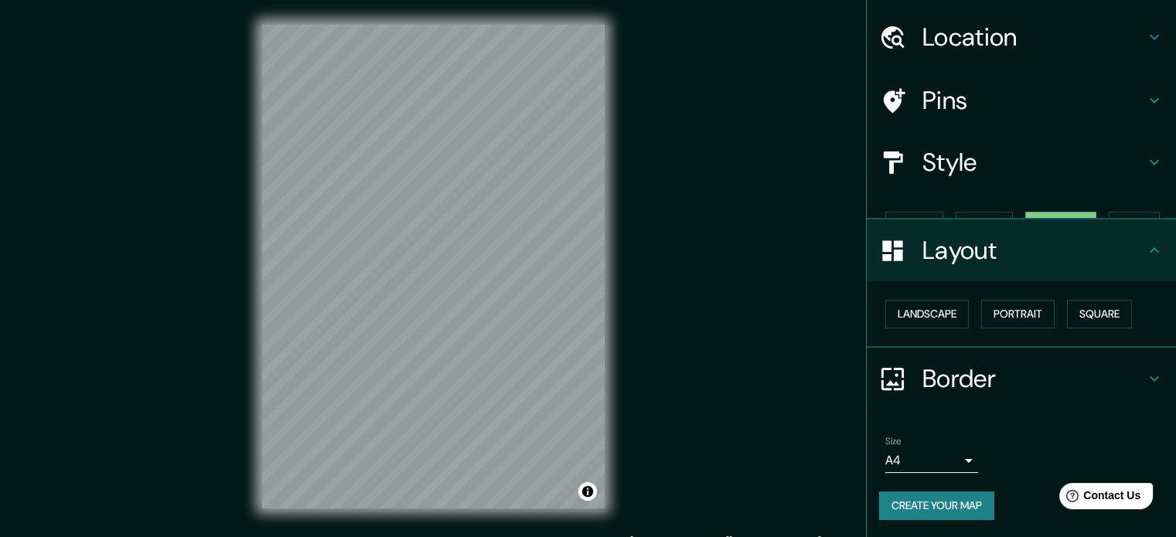
scroll to position [17, 0]
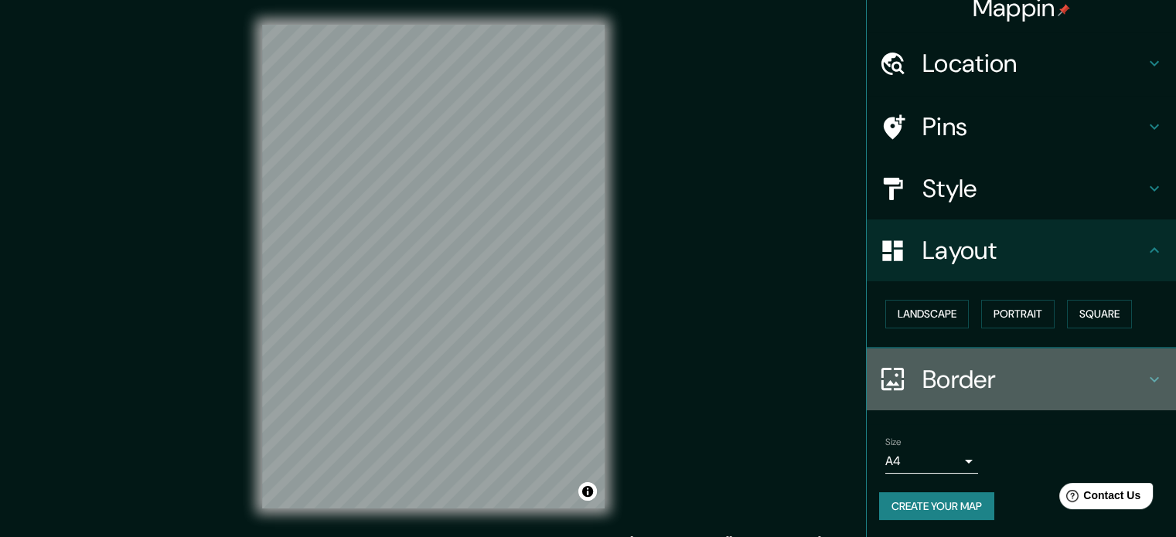
click at [1027, 385] on h4 "Border" at bounding box center [1033, 379] width 223 height 31
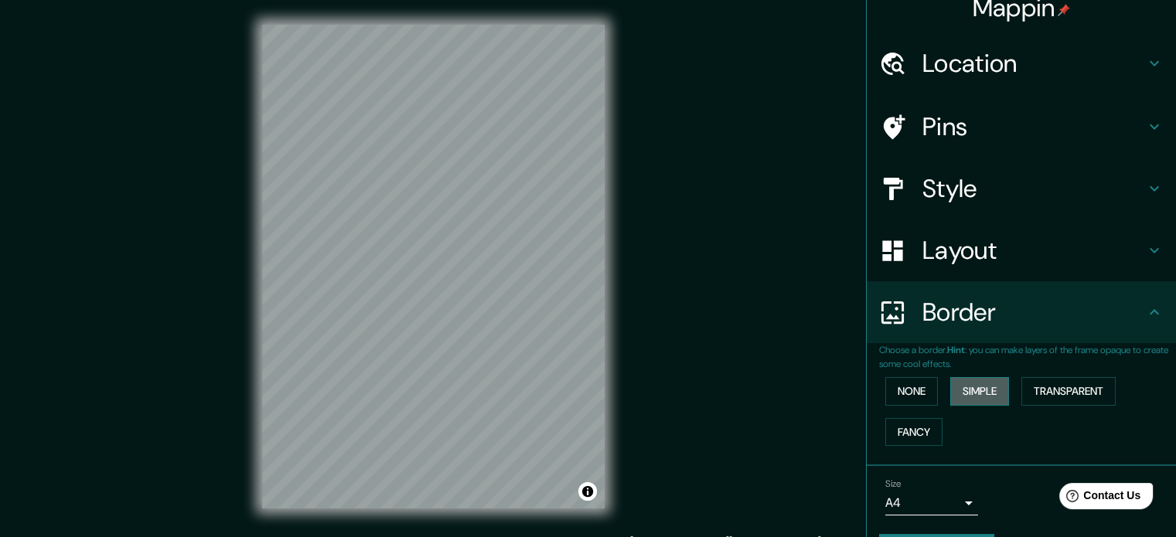
click at [976, 396] on button "Simple" at bounding box center [979, 391] width 59 height 29
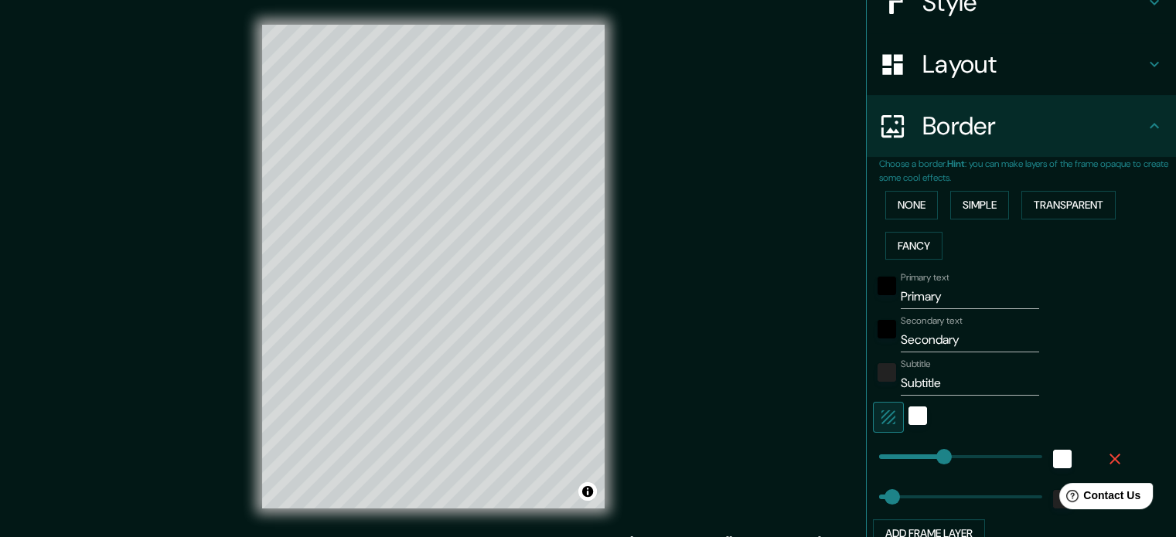
scroll to position [326, 0]
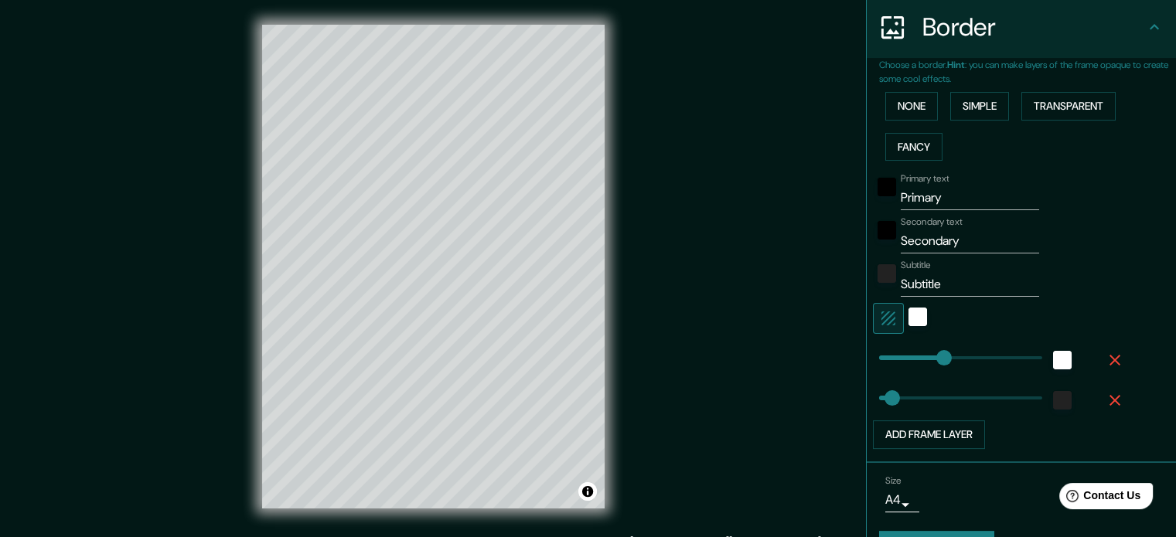
type input "177"
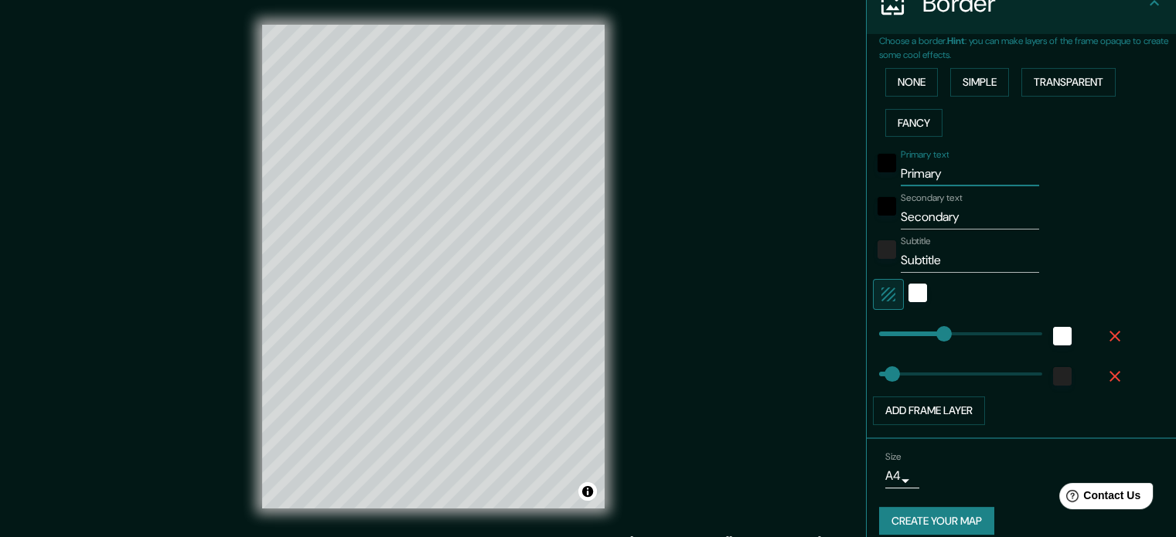
drag, startPoint x: 942, startPoint y: 173, endPoint x: 786, endPoint y: 164, distance: 157.2
click at [786, 164] on div "Mappin Location [GEOGRAPHIC_DATA][PERSON_NAME][GEOGRAPHIC_DATA], [GEOGRAPHIC_DA…" at bounding box center [588, 279] width 1176 height 558
type input "S"
type input "177"
type input "35"
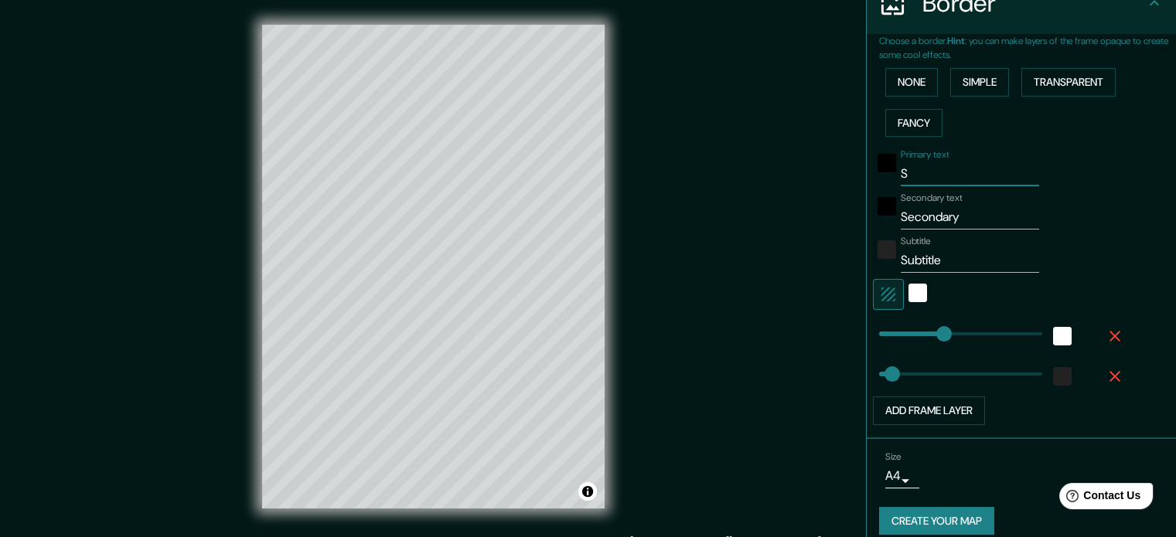
type input "SA"
type input "177"
type input "35"
type input "SAN"
type input "177"
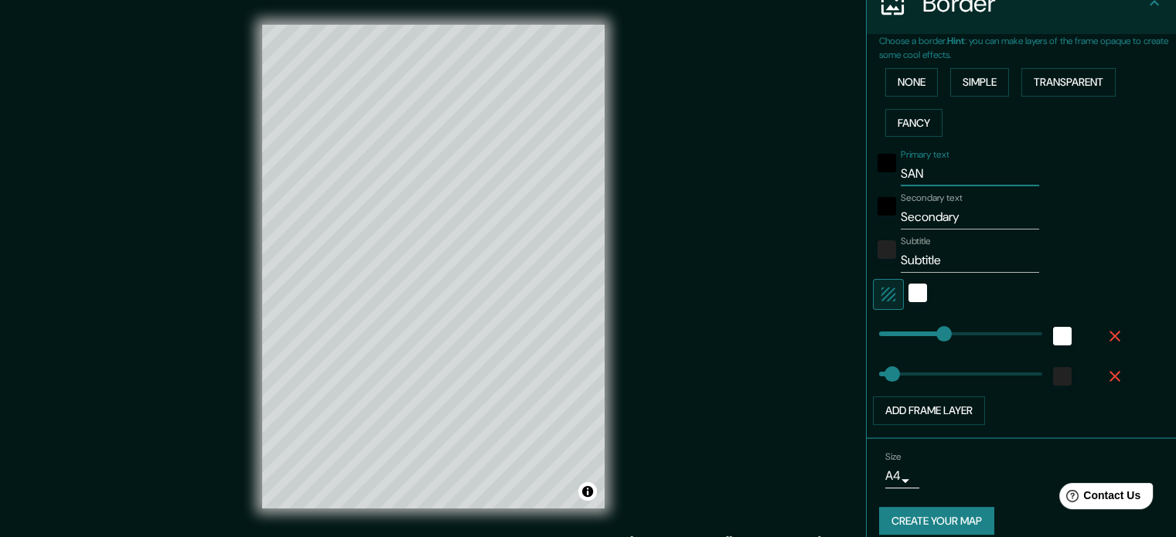
type input "35"
type input "SAN"
type input "177"
type input "35"
type input "SAN F"
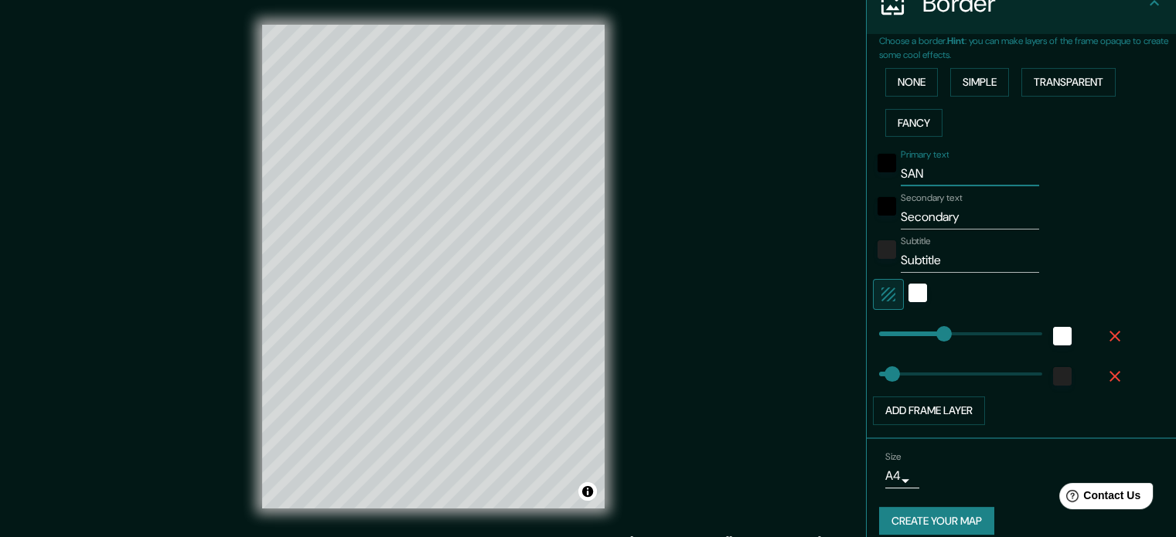
type input "177"
type input "35"
type input "SAN FS"
type input "177"
type input "35"
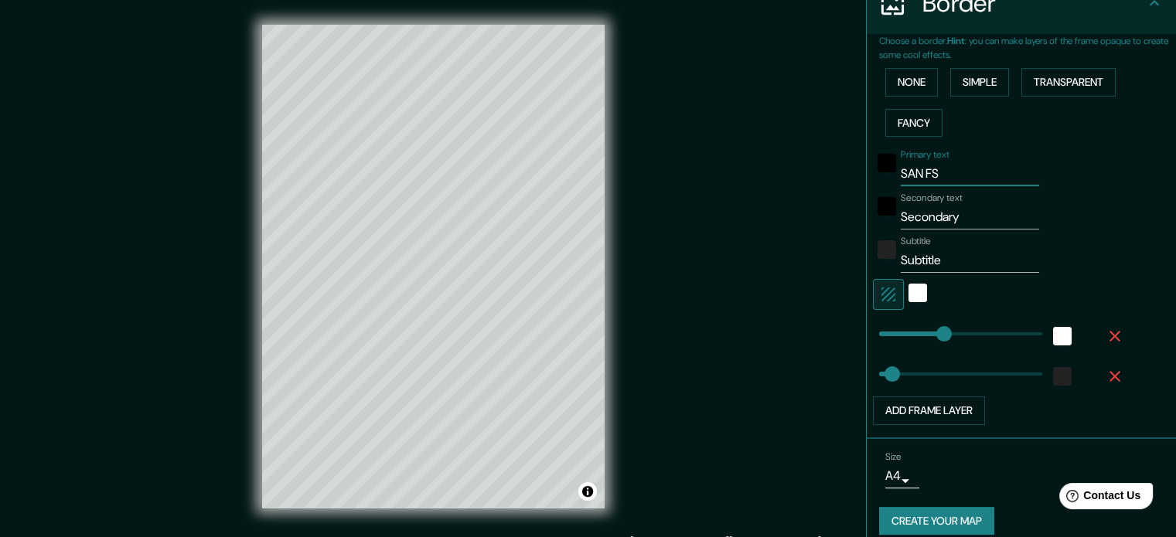
type input "SAN FSC"
type input "177"
type input "35"
type input "SAN FSCO"
type input "177"
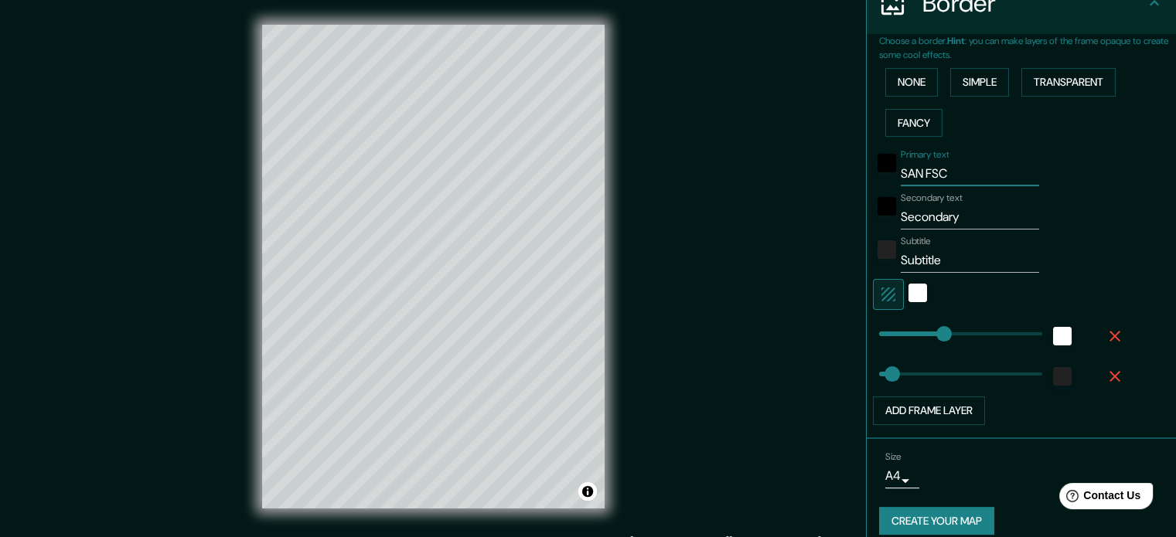
type input "35"
type input "SAN FSC"
type input "177"
type input "35"
type input "SAN FS"
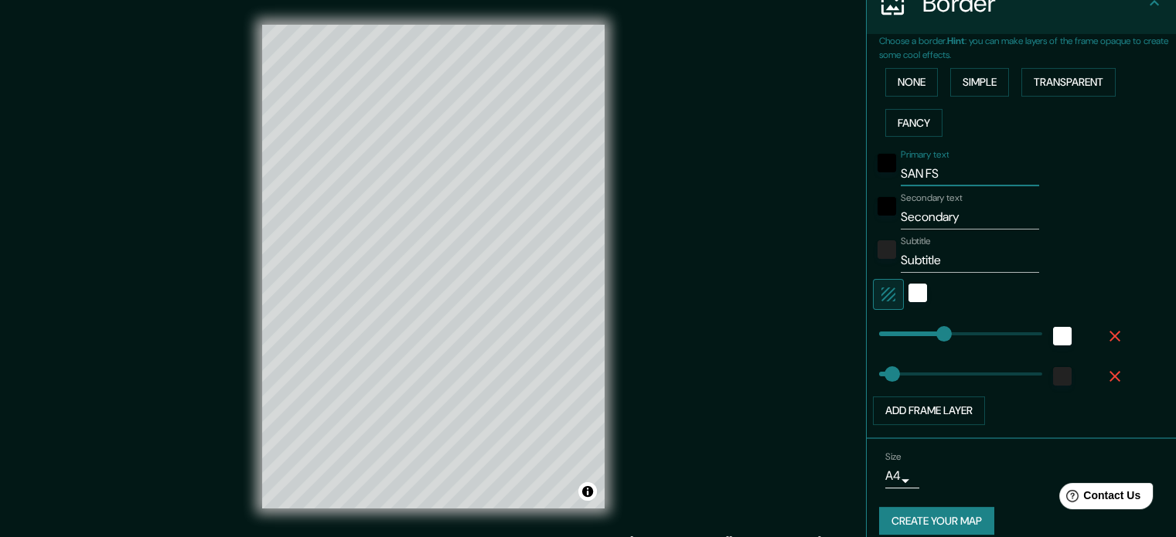
type input "177"
type input "35"
type input "SAN F"
type input "177"
type input "35"
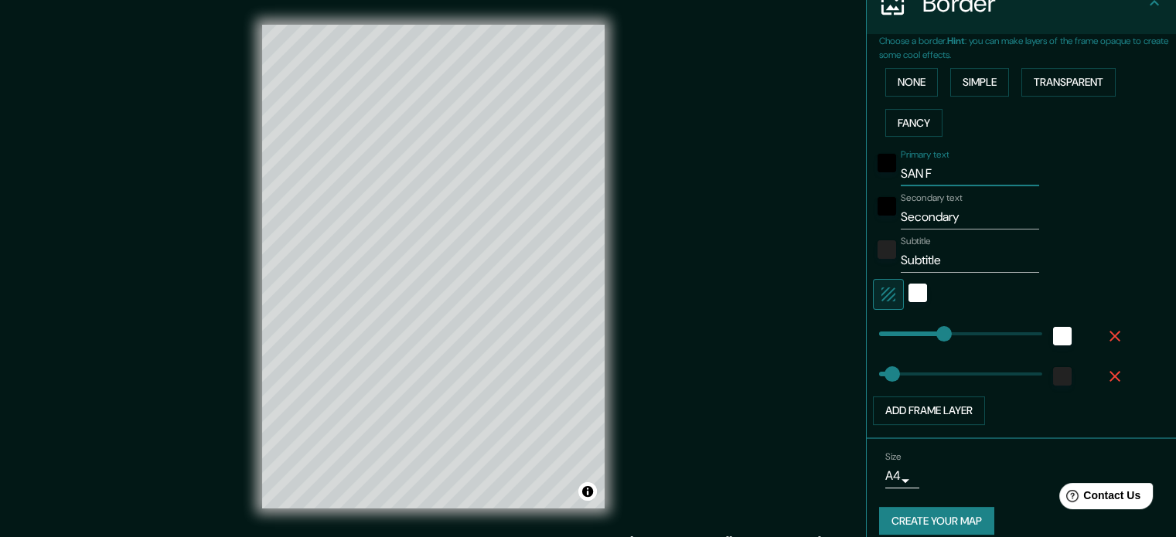
type input "SAN FS"
type input "177"
type input "35"
type input "SAN F"
type input "177"
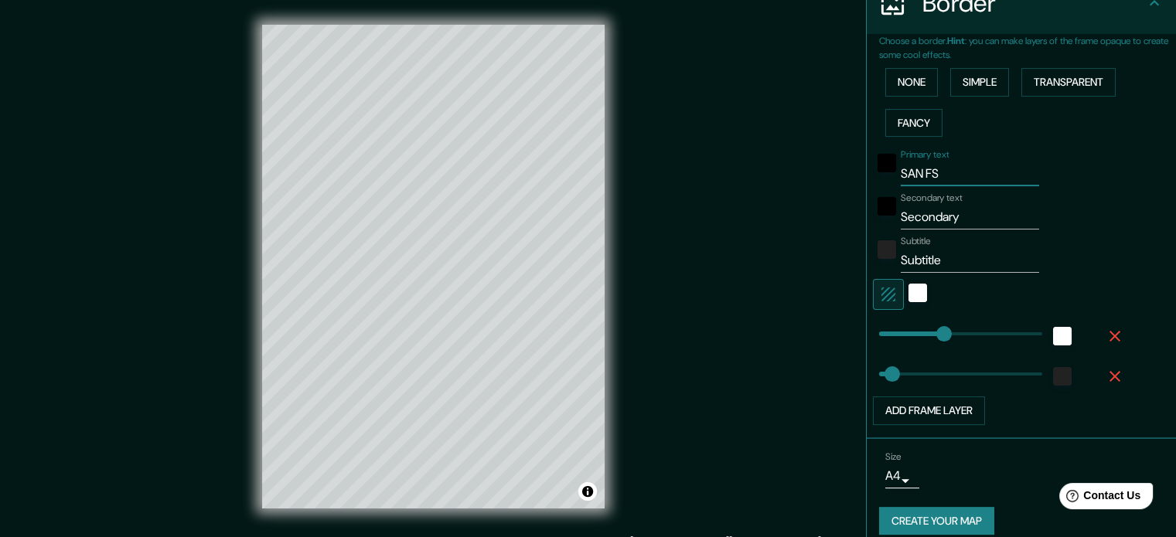
type input "35"
type input "SAN FC"
type input "177"
type input "35"
type input "SAN FCO"
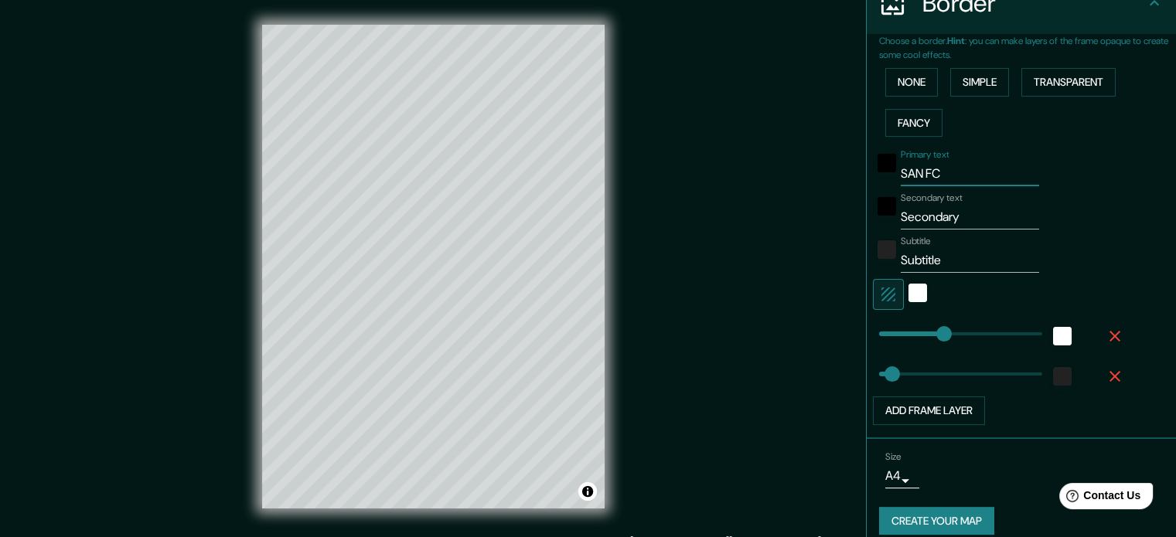
type input "177"
type input "35"
type input "SAN FCO."
type input "177"
type input "35"
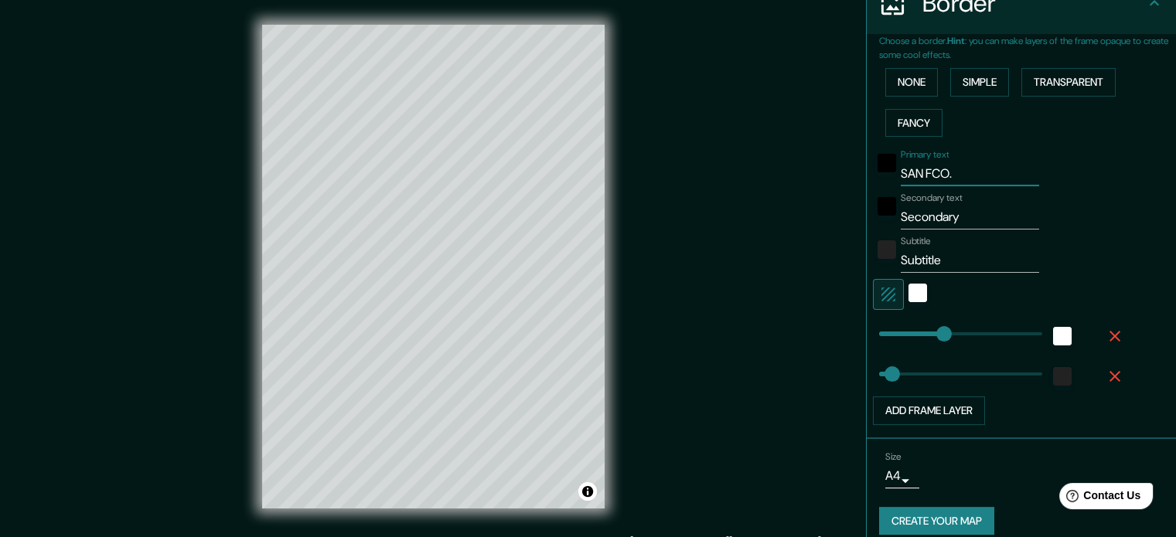
type input "SAN FCO.G"
type input "177"
type input "35"
type input "SAN FCO."
type input "177"
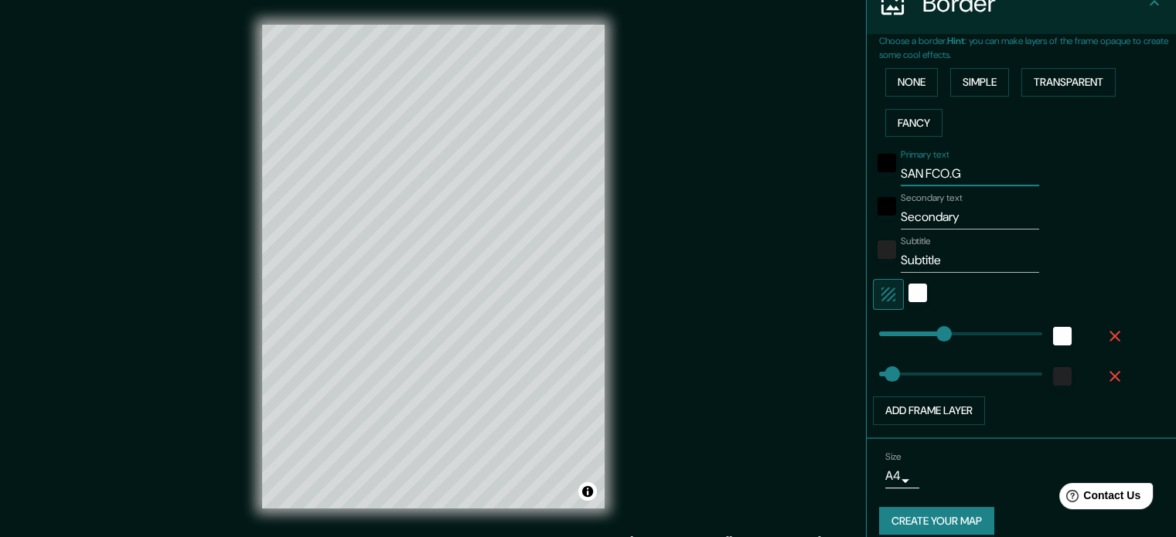
type input "35"
type input "SAN FCO."
type input "177"
type input "35"
type input "SAN FCO. G"
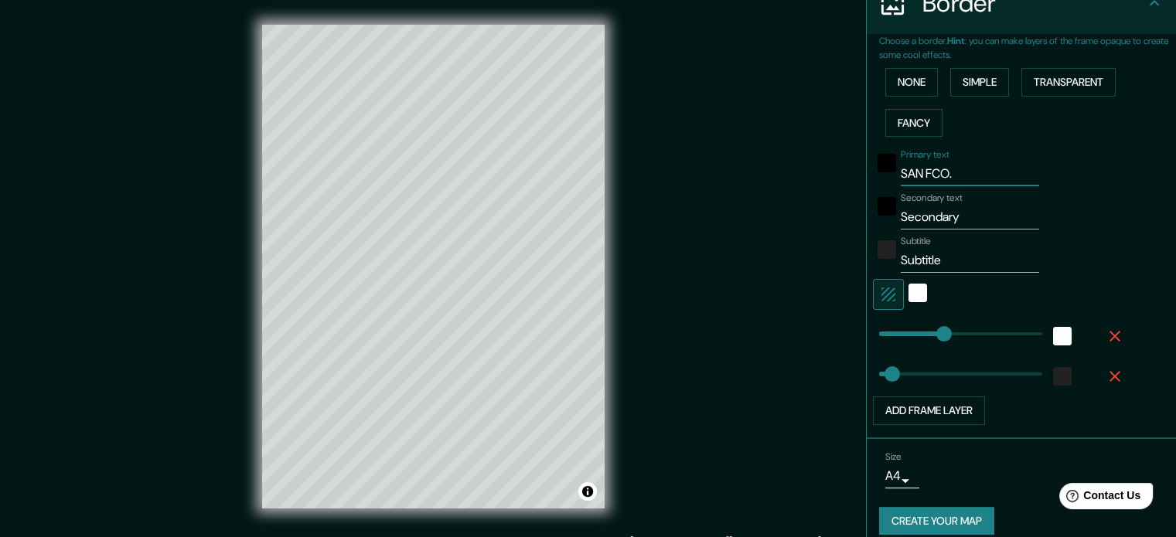
type input "177"
type input "35"
type input "SAN FCO. GO"
type input "177"
type input "35"
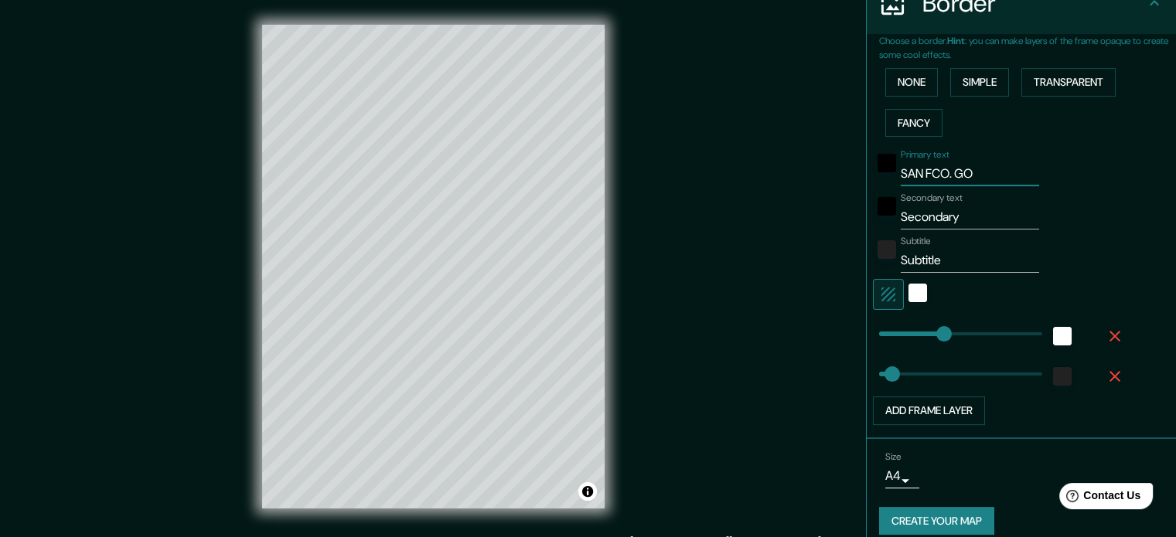
type input "SAN FCO. GOT"
type input "177"
type input "35"
type input "SAN FCO. GOTE"
type input "177"
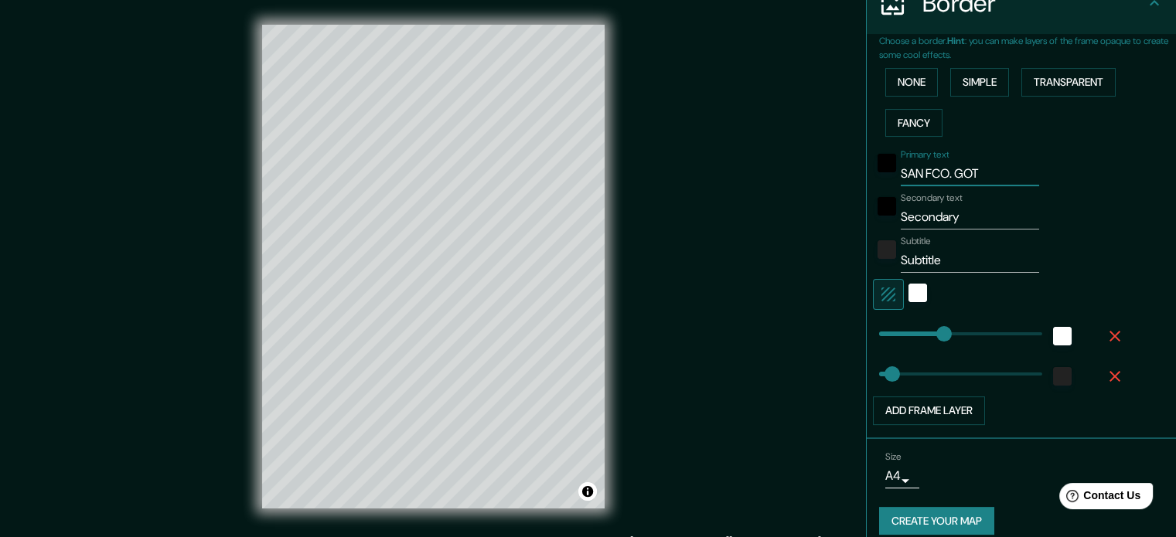
type input "35"
drag, startPoint x: 990, startPoint y: 173, endPoint x: 850, endPoint y: 180, distance: 140.9
click at [850, 180] on div "Mappin Location [GEOGRAPHIC_DATA][PERSON_NAME][GEOGRAPHIC_DATA], [GEOGRAPHIC_DA…" at bounding box center [588, 279] width 1176 height 558
type input "s"
type input "177"
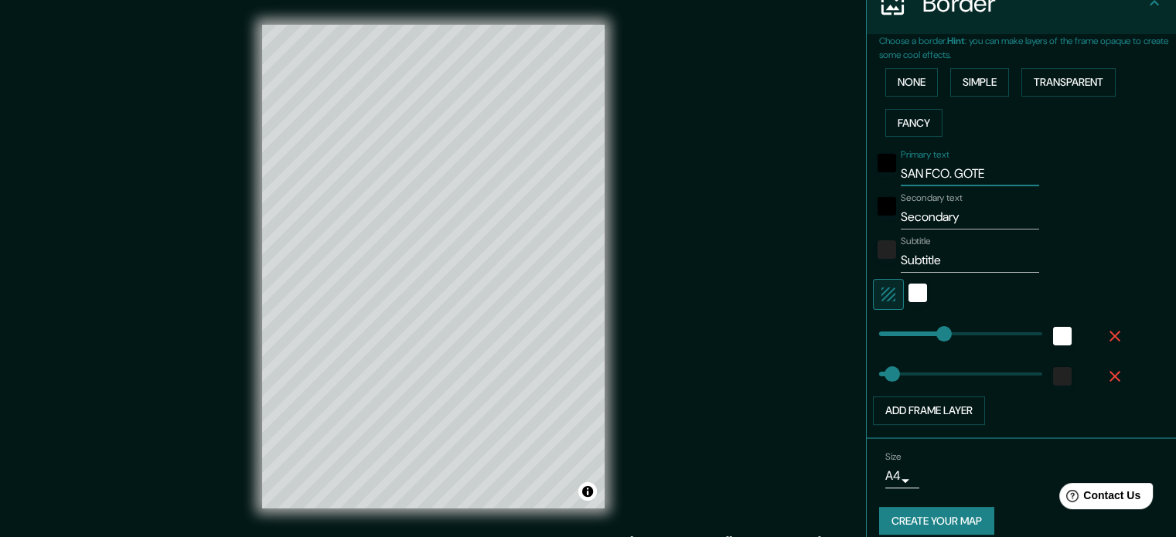
type input "35"
type input "ss"
type input "177"
type input "35"
type input "sss"
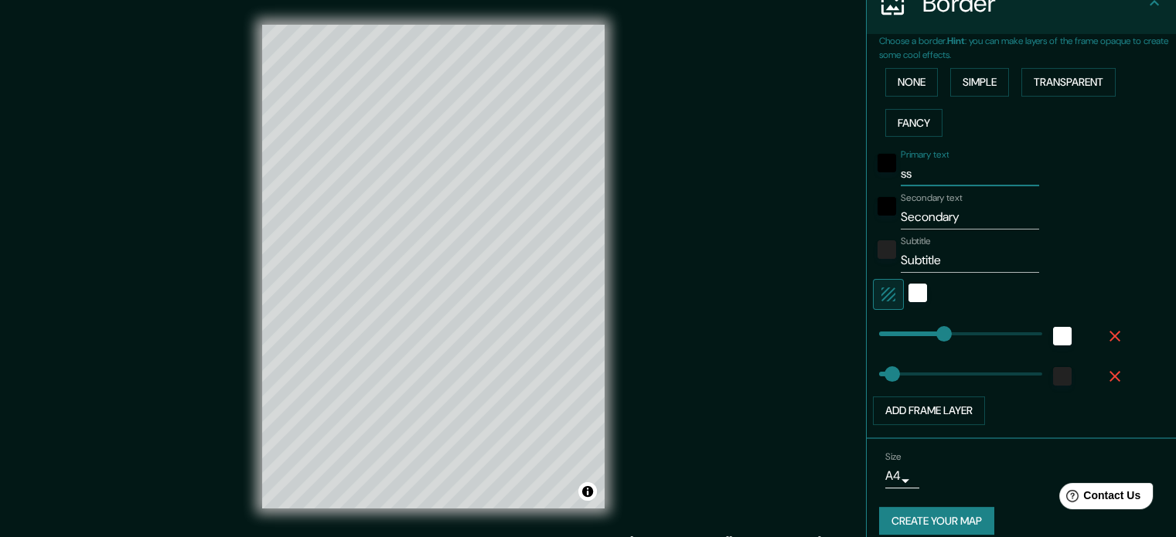
type input "177"
type input "35"
drag, startPoint x: 952, startPoint y: 171, endPoint x: 724, endPoint y: 187, distance: 228.7
click at [724, 187] on div "Mappin Location [GEOGRAPHIC_DATA][PERSON_NAME][GEOGRAPHIC_DATA], [GEOGRAPHIC_DA…" at bounding box center [588, 279] width 1176 height 558
type input "177"
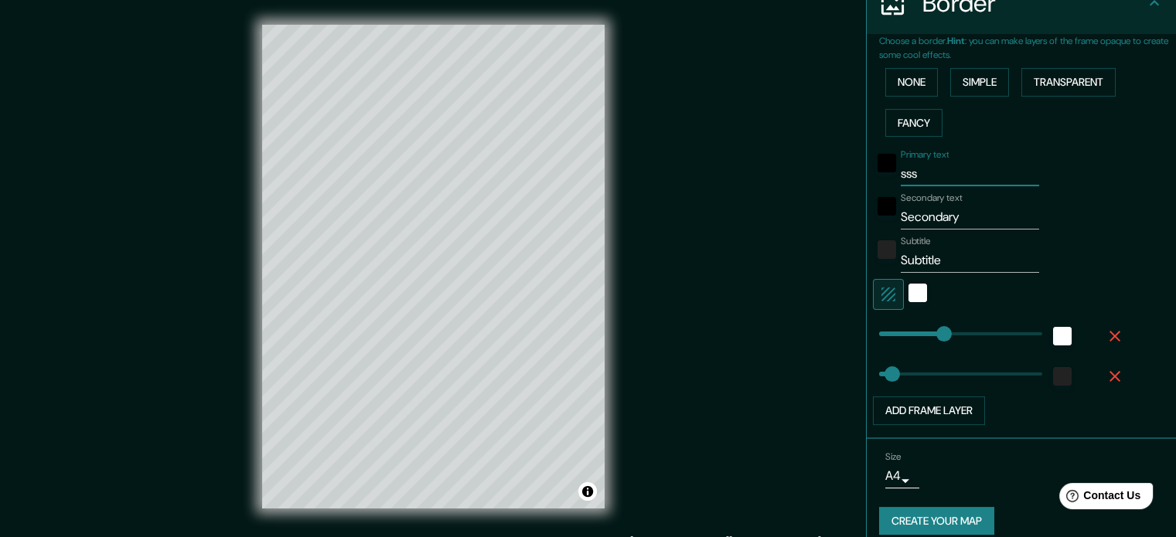
type input "35"
type input "G"
type input "177"
type input "35"
type input "Go"
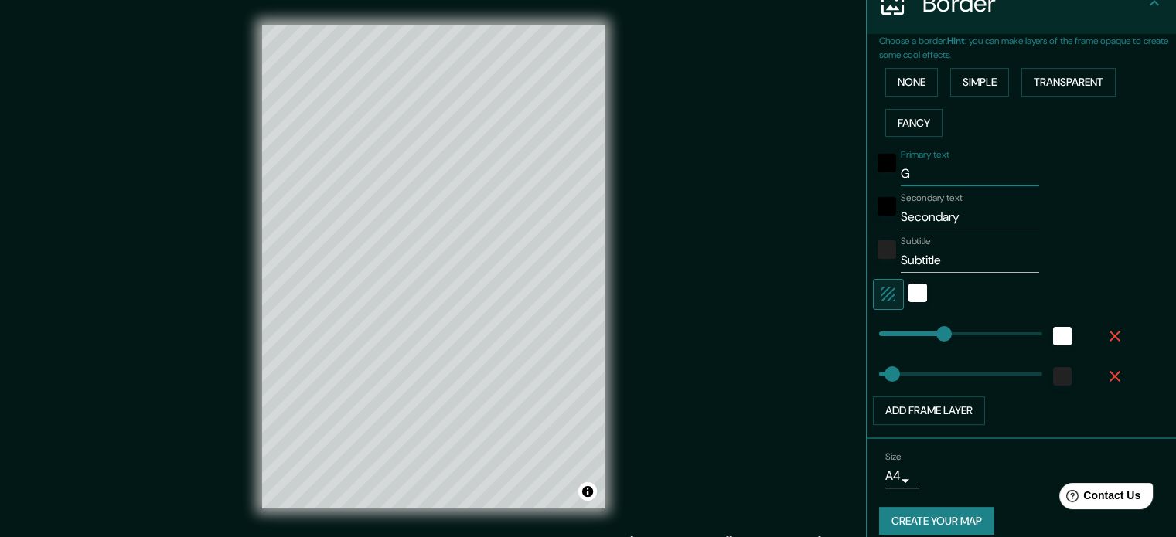
type input "177"
type input "35"
type input "Got"
type input "177"
type input "35"
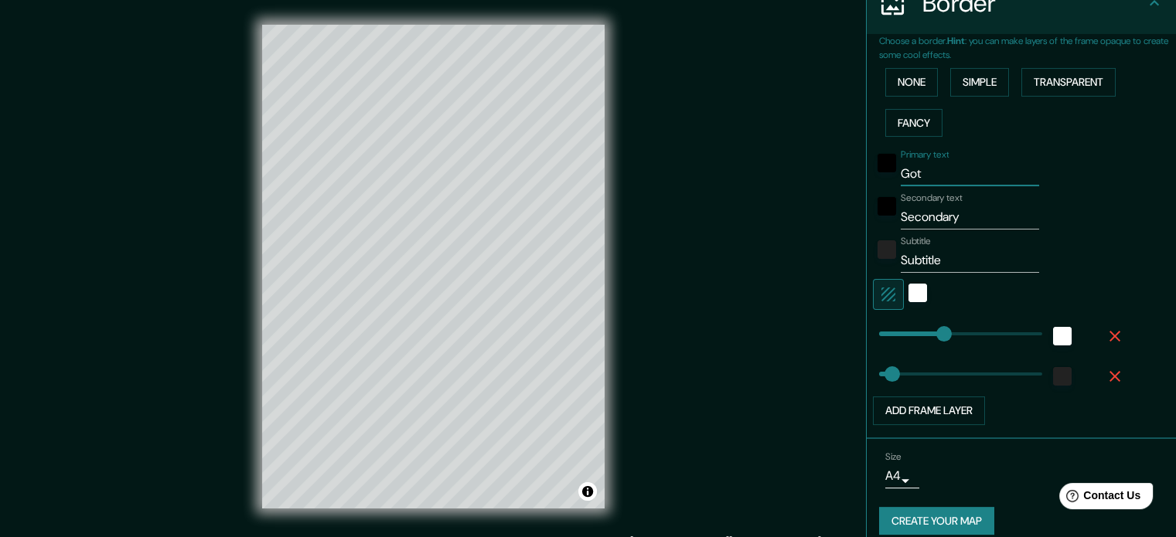
type input "Gote"
type input "177"
type input "35"
type input "Goter"
type input "177"
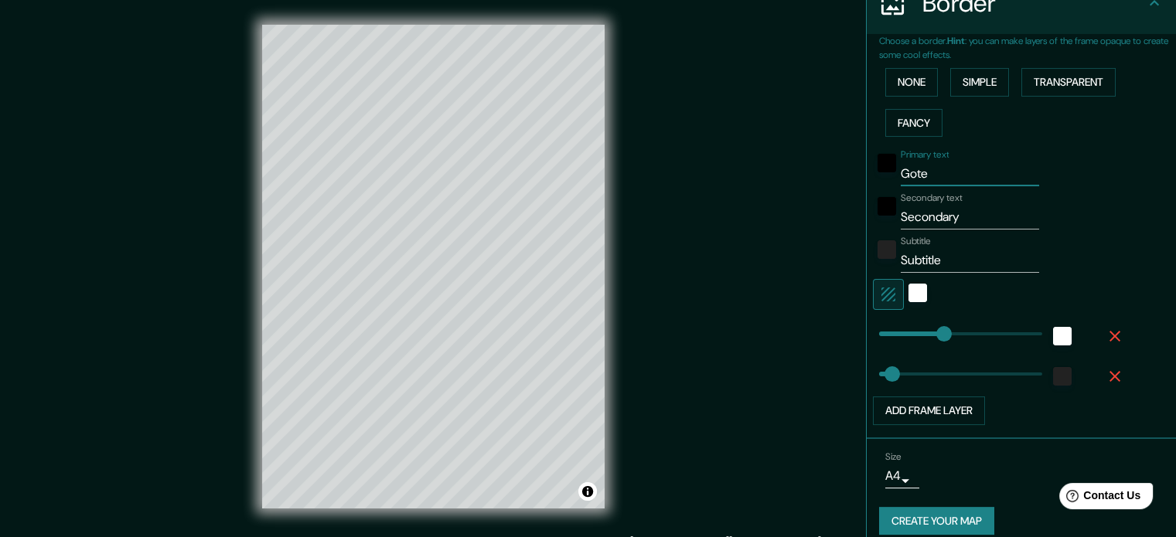
type input "35"
type input "Gotera"
type input "177"
type input "35"
type input "Gotera"
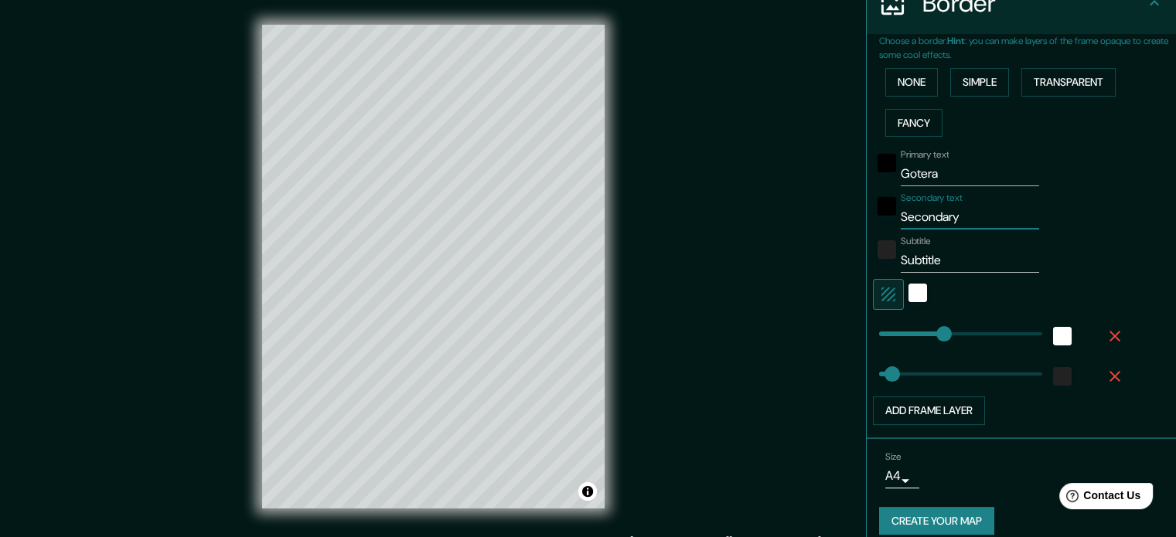
drag, startPoint x: 966, startPoint y: 220, endPoint x: 679, endPoint y: 250, distance: 289.2
click at [679, 250] on div "Mappin Location [GEOGRAPHIC_DATA][PERSON_NAME][GEOGRAPHIC_DATA], [GEOGRAPHIC_DA…" at bounding box center [588, 279] width 1176 height 558
type input "m"
type input "177"
type input "35"
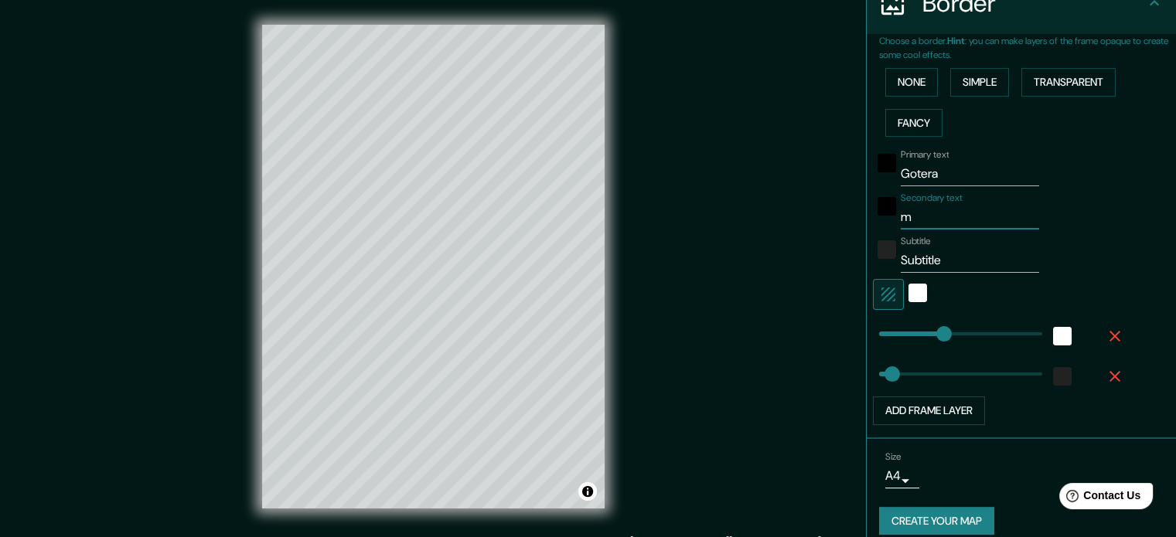
type input "mo"
type input "177"
type input "35"
type input "mor"
type input "177"
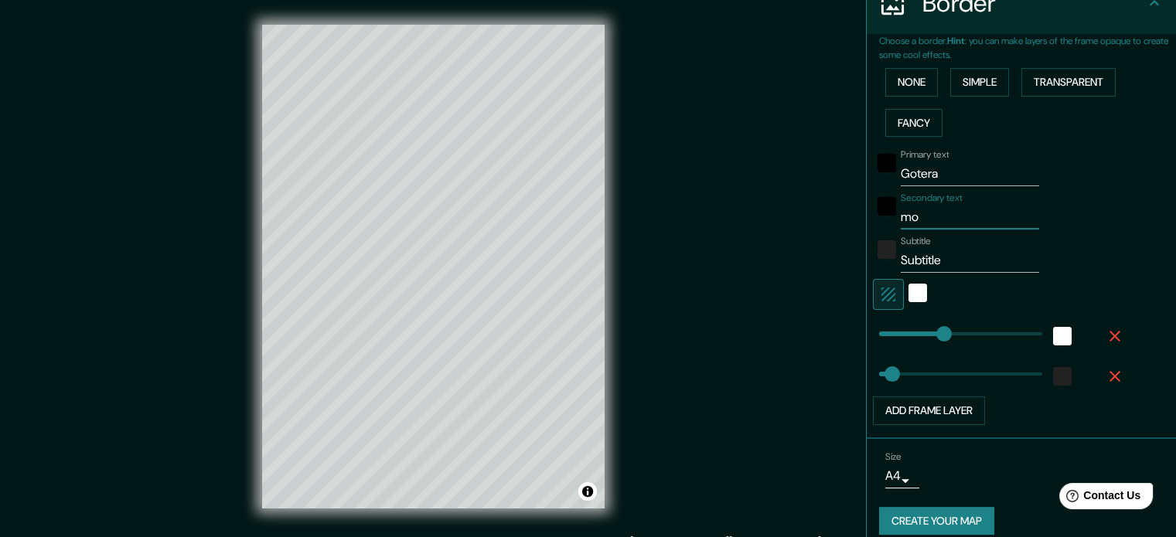
type input "35"
type input "[PERSON_NAME]"
type input "177"
type input "35"
type input "moraz"
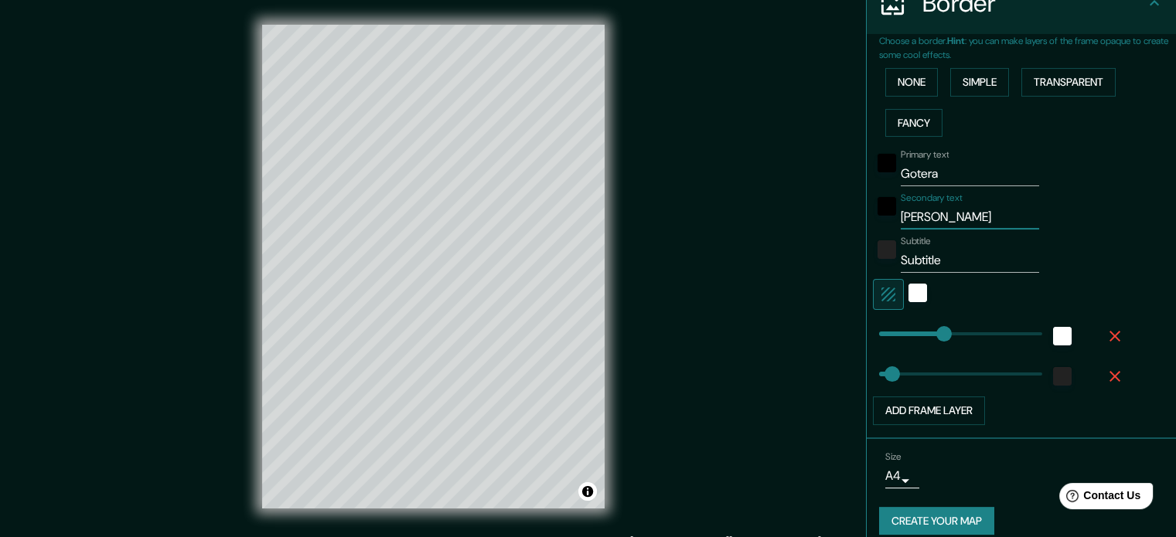
type input "177"
type input "35"
type input "moraz´´´´a"
type input "177"
type input "35"
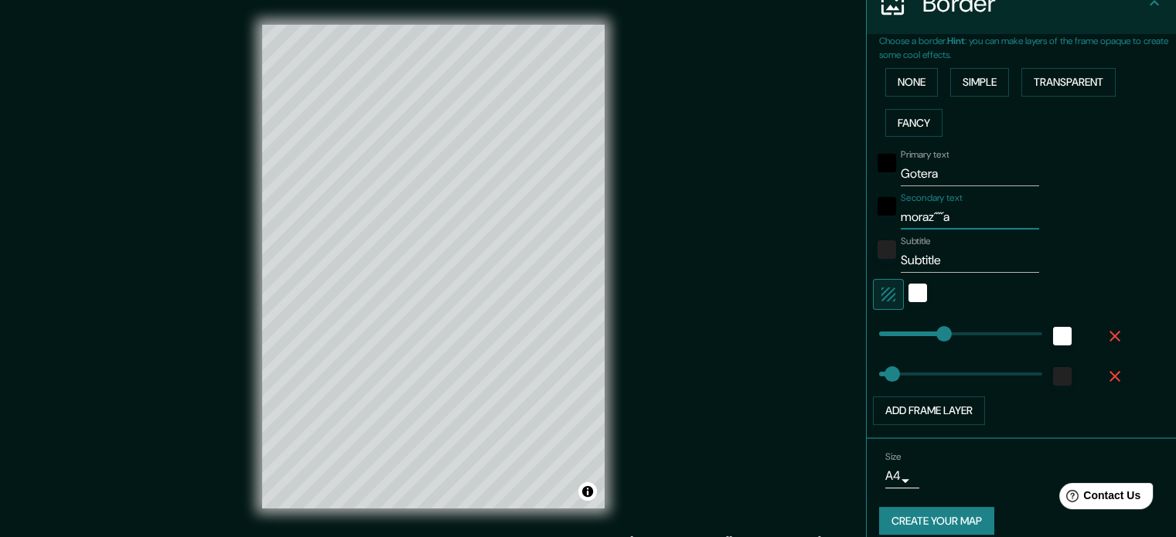
type input "moraz´´´´"
type input "177"
type input "35"
type input "moraz´´´"
type input "177"
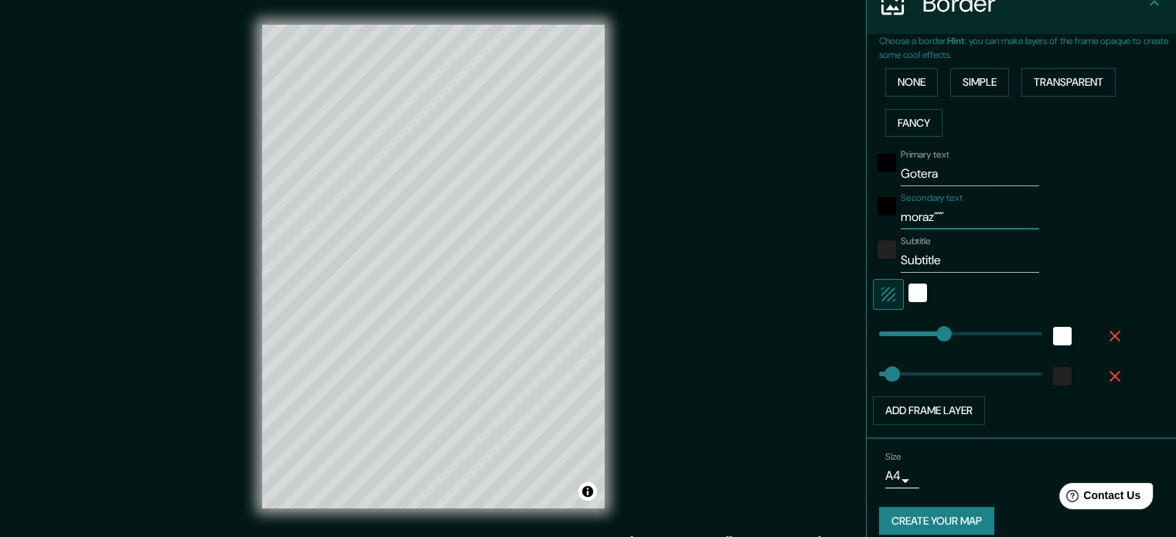
type input "35"
type input "moraz´´"
type input "177"
type input "35"
type input "moraz´"
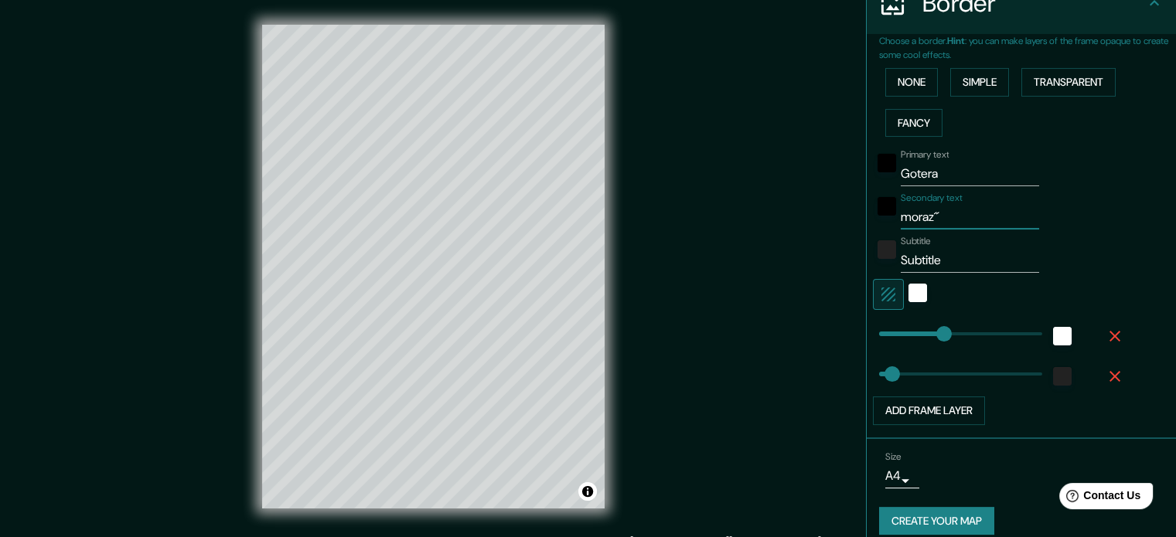
type input "177"
type input "35"
type input "moraz"
type input "177"
type input "35"
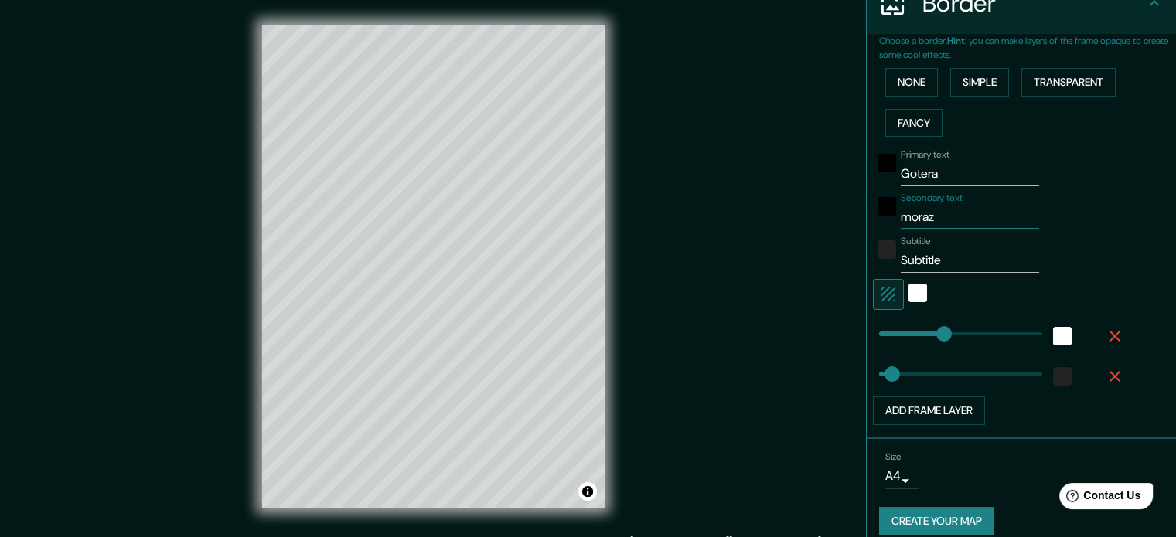
type input "morazá"
type input "177"
type input "35"
type input "morazám"
type input "177"
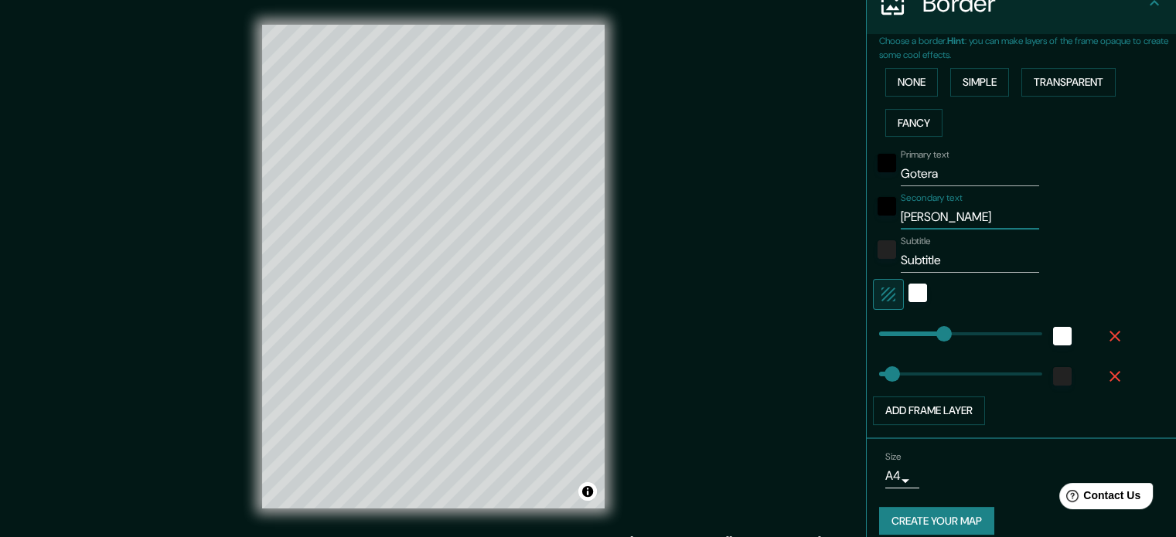
type input "35"
type input "morazá"
type input "177"
type input "35"
type input "morazán"
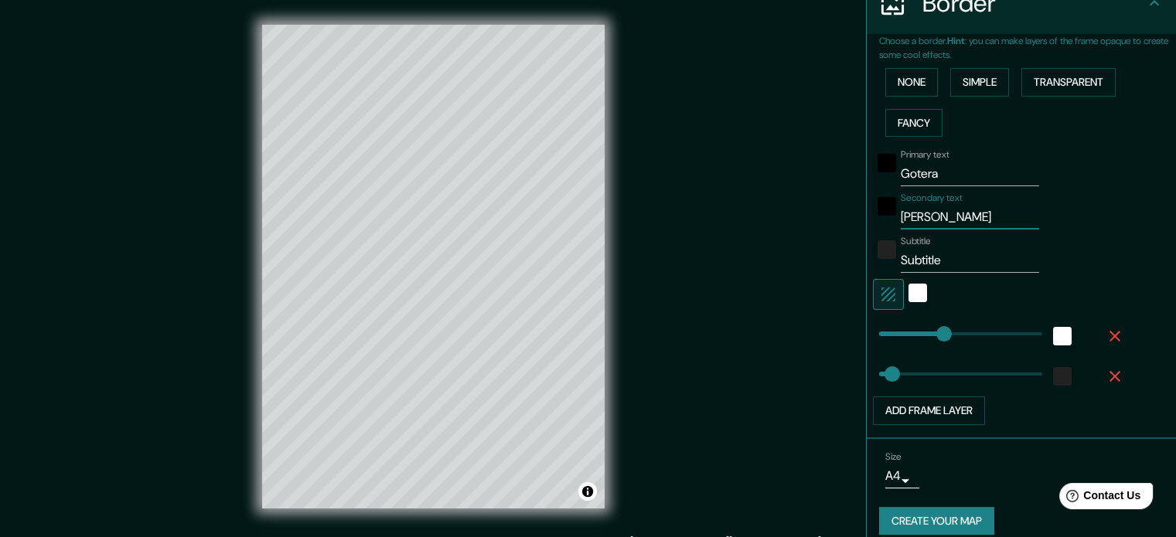
type input "177"
type input "35"
type input "morazá"
type input "177"
type input "35"
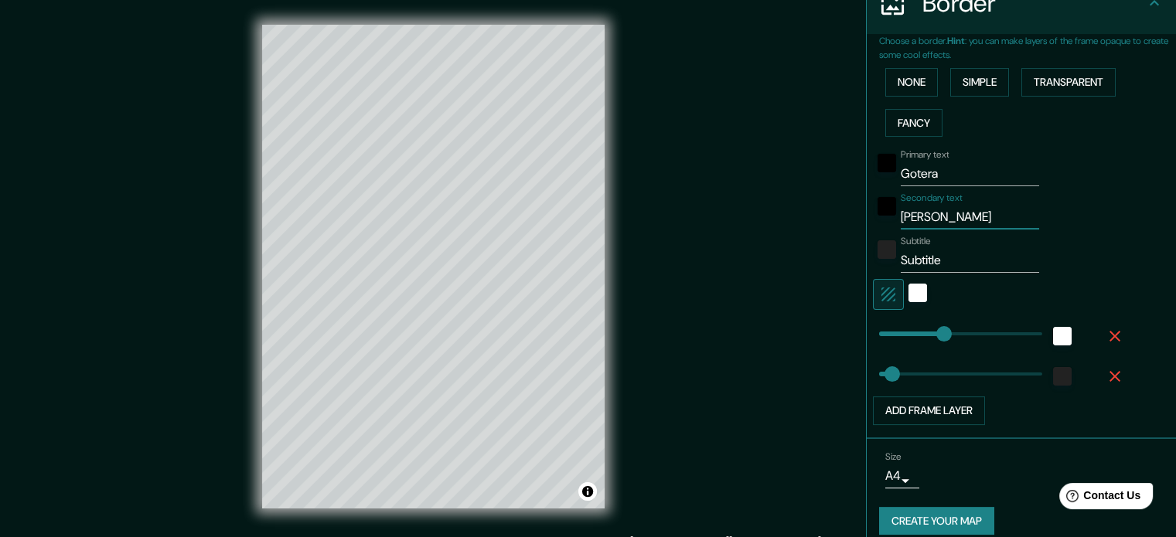
type input "morazán"
type input "177"
type input "35"
type input "morazá"
type input "177"
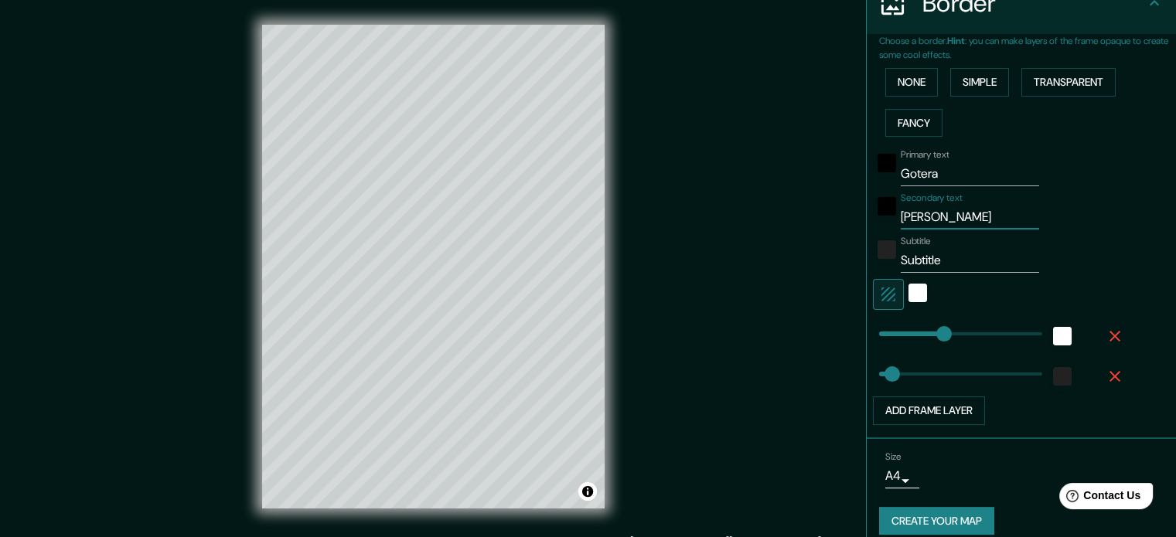
type input "35"
type input "moraz"
type input "177"
type input "35"
type input "moraza"
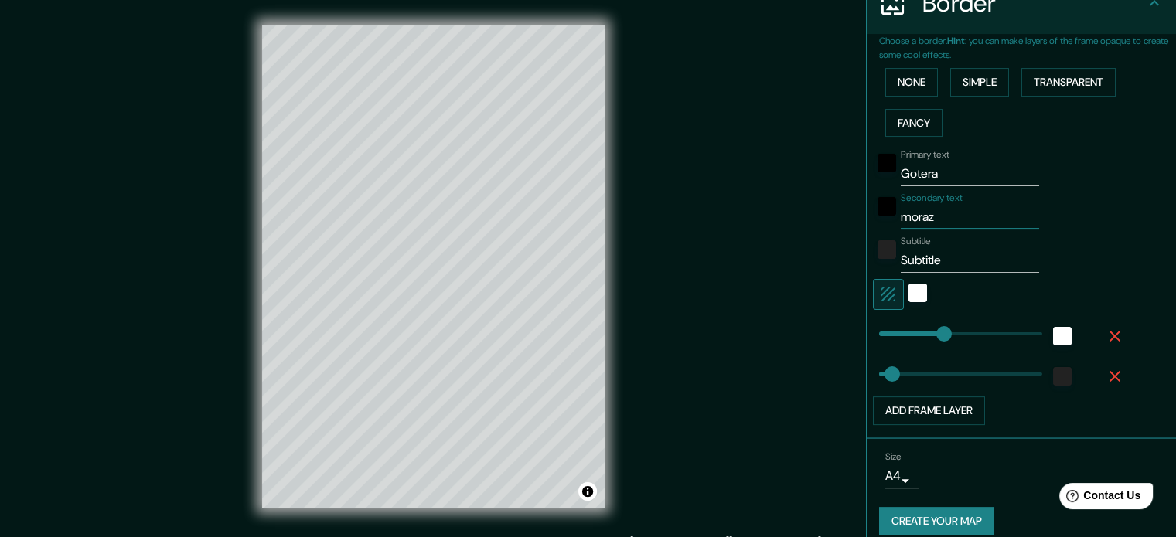
type input "177"
type input "35"
type input "morazan"
type input "177"
type input "35"
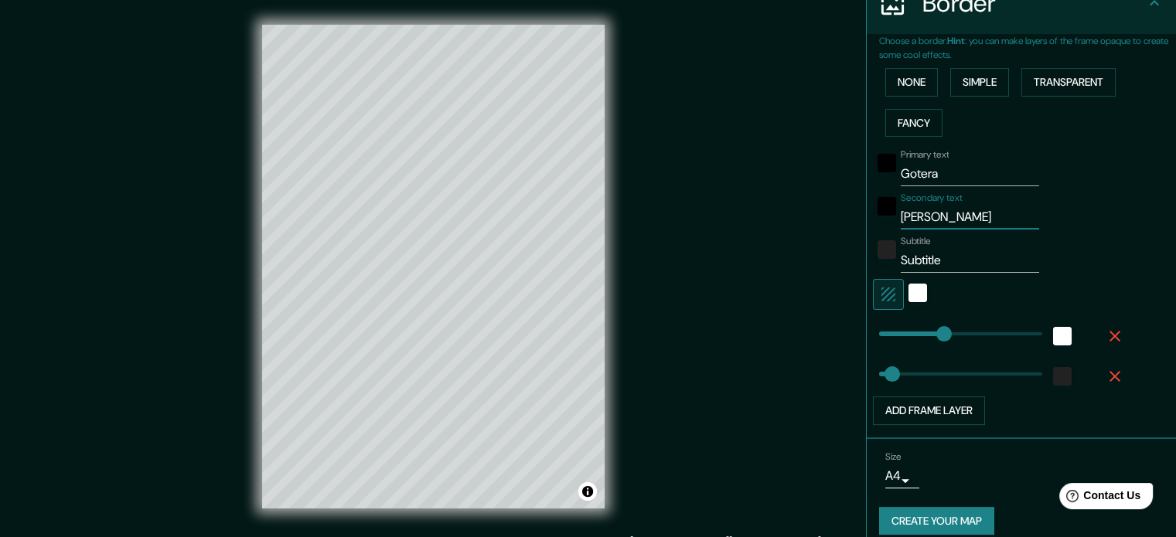
type input "177"
type input "morazan"
drag, startPoint x: 946, startPoint y: 261, endPoint x: 860, endPoint y: 265, distance: 86.7
click at [867, 265] on div "Choose a border. Hint : you can make layers of the frame opaque to create some …" at bounding box center [1021, 236] width 309 height 405
type input "177"
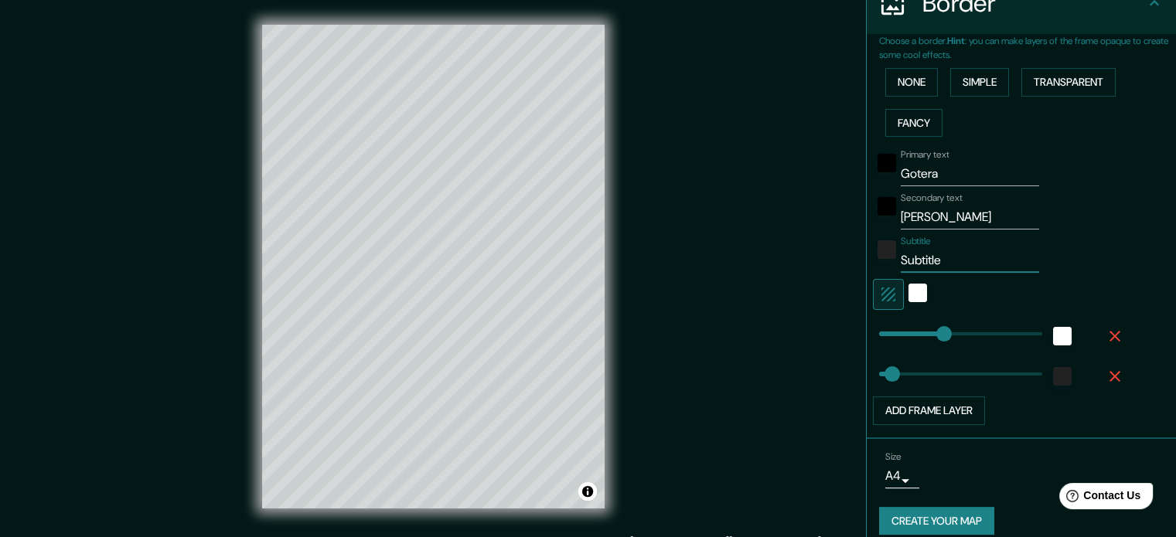
type input "35"
type input "177"
type input "35"
type input "177"
type input "35"
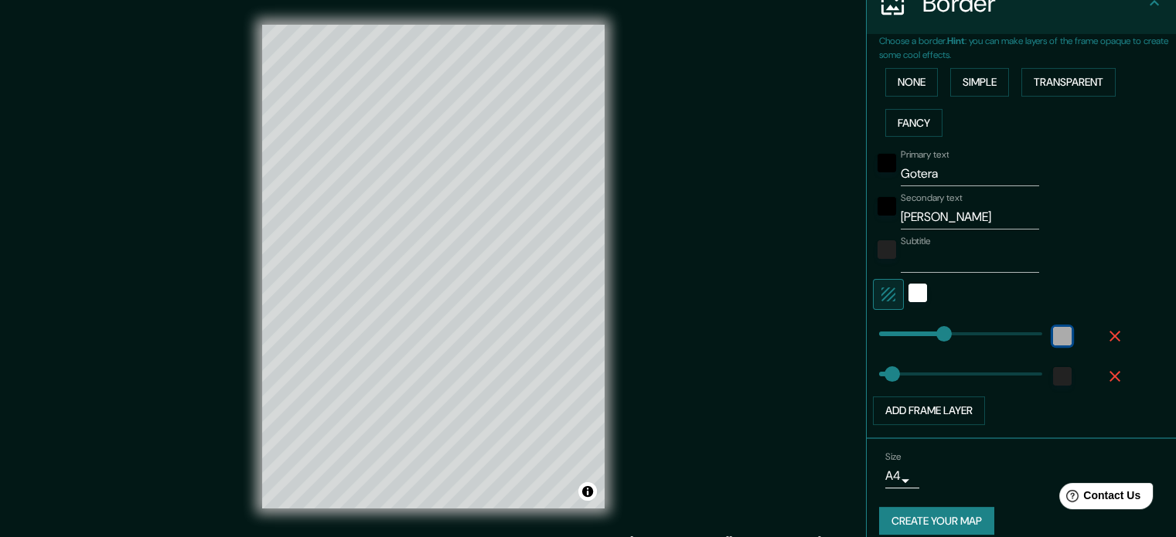
click at [1053, 339] on div "white" at bounding box center [1062, 336] width 19 height 19
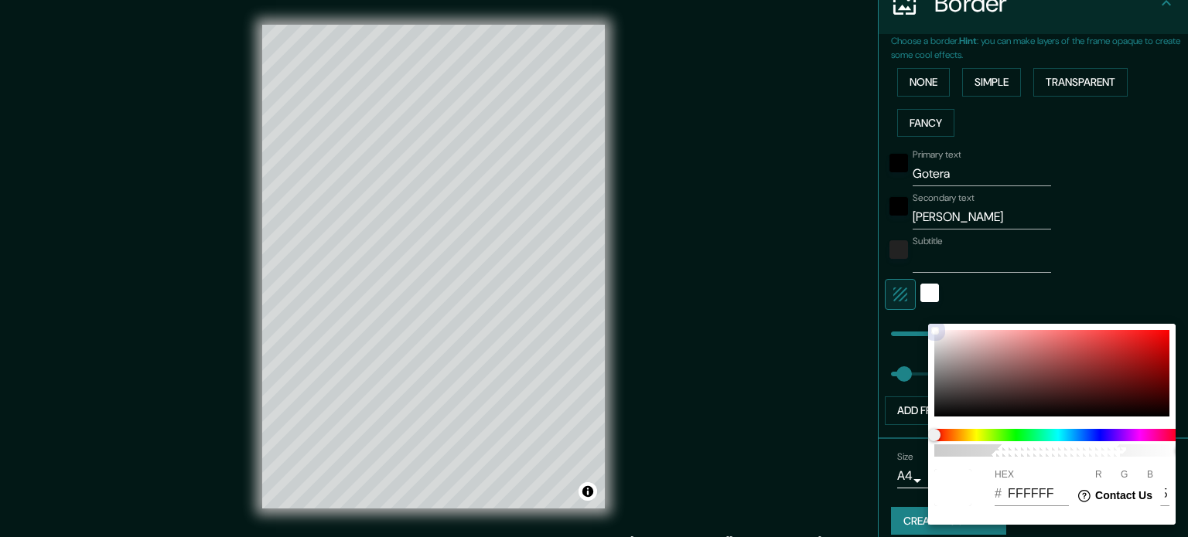
drag, startPoint x: 1048, startPoint y: 377, endPoint x: 1085, endPoint y: 366, distance: 37.9
click at [1085, 366] on div at bounding box center [1051, 373] width 235 height 87
type input "177"
type input "35"
type input "933434"
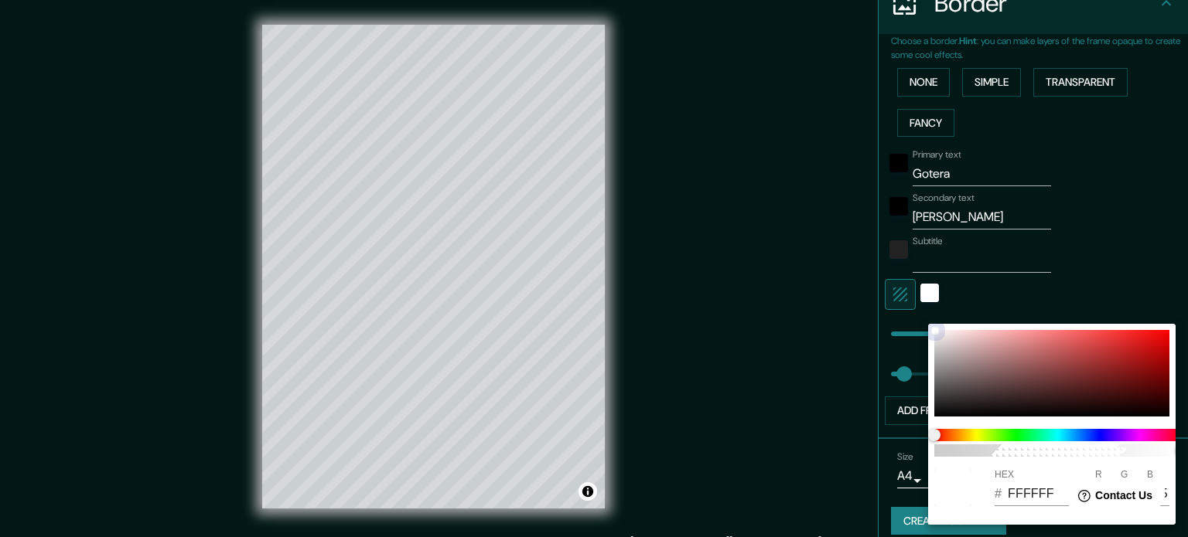
type input "147"
type input "52"
type input "177"
type input "35"
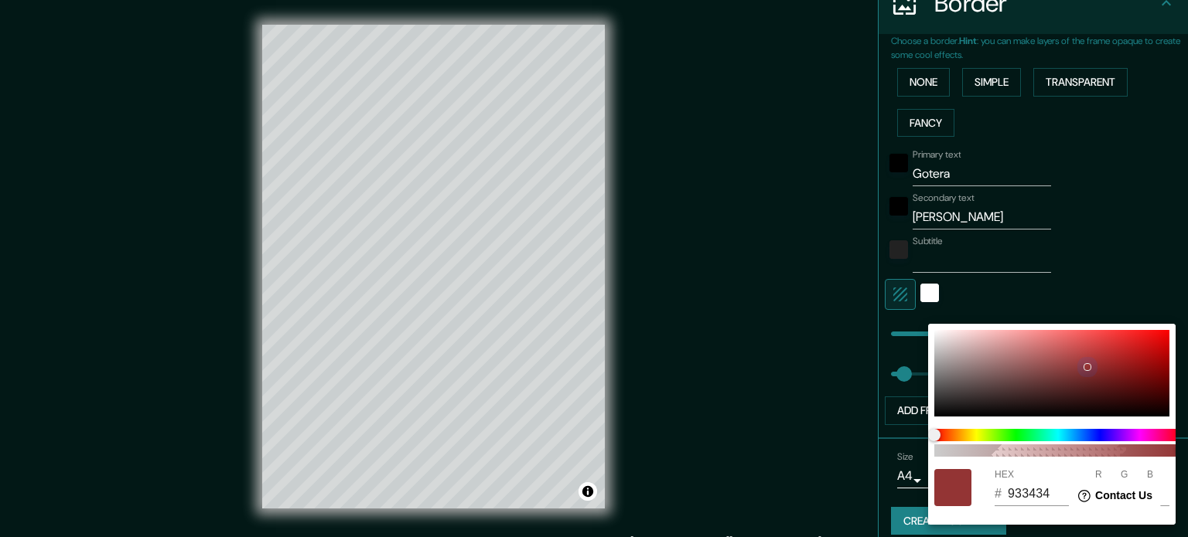
type input "9C8181"
type input "156"
type input "129"
drag, startPoint x: 1046, startPoint y: 392, endPoint x: 852, endPoint y: 219, distance: 260.1
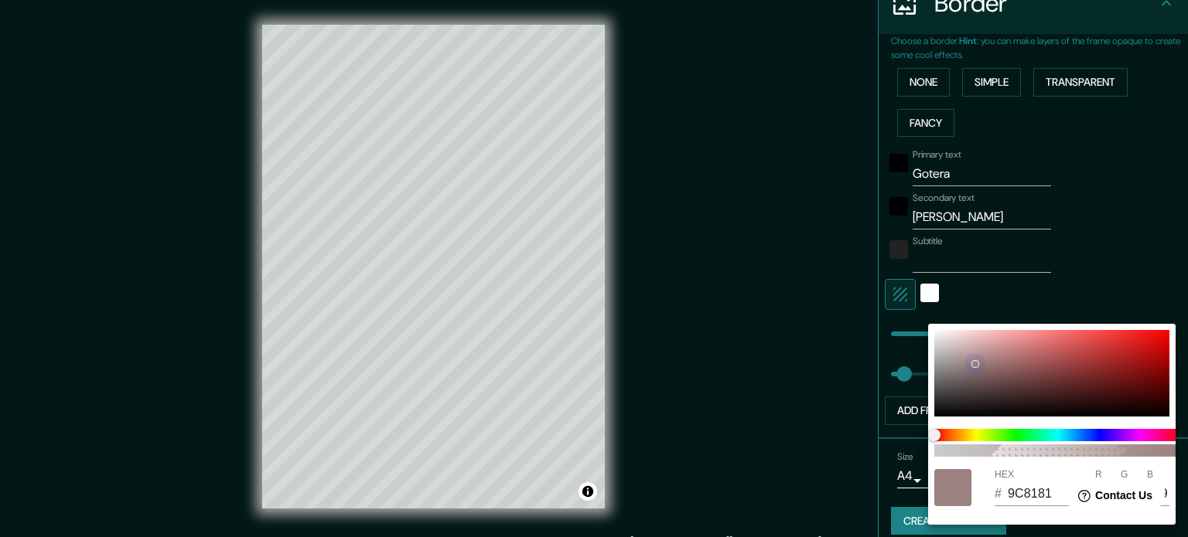
click at [852, 219] on div "100 HEX # 9C8181 R 156 G 129 B 129" at bounding box center [594, 268] width 1188 height 537
type input "177"
type input "35"
type input "D1BABA"
type input "209"
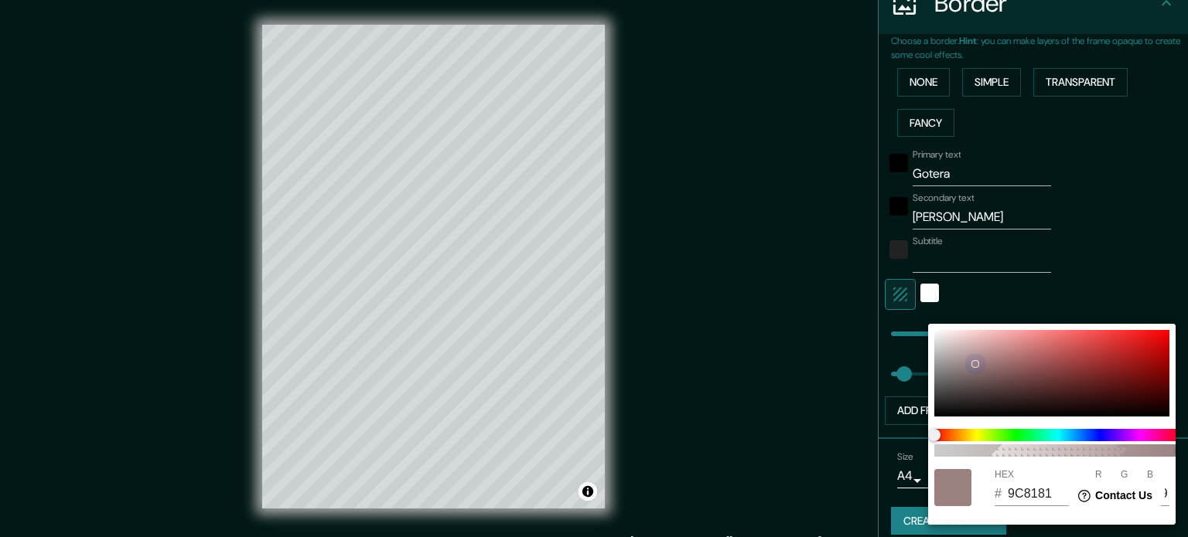
type input "186"
drag, startPoint x: 943, startPoint y: 321, endPoint x: 901, endPoint y: 302, distance: 46.4
click at [901, 302] on div "100 HEX # D1BABA R 209 G 186 B 186" at bounding box center [594, 268] width 1188 height 537
type input "177"
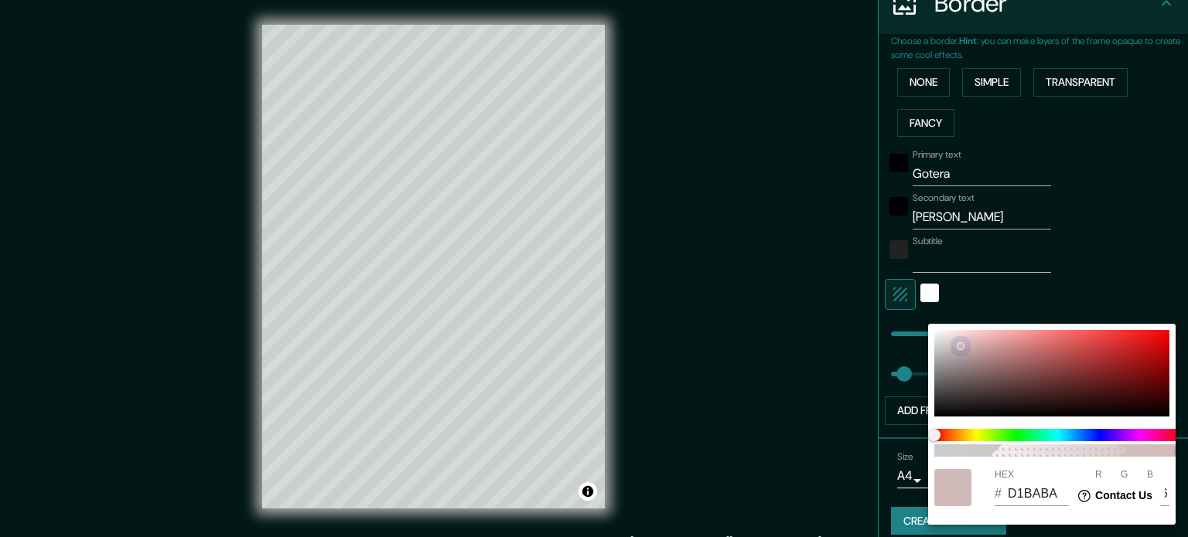
type input "35"
type input "FFFFFF"
type input "255"
drag, startPoint x: 932, startPoint y: 323, endPoint x: 925, endPoint y: 316, distance: 9.8
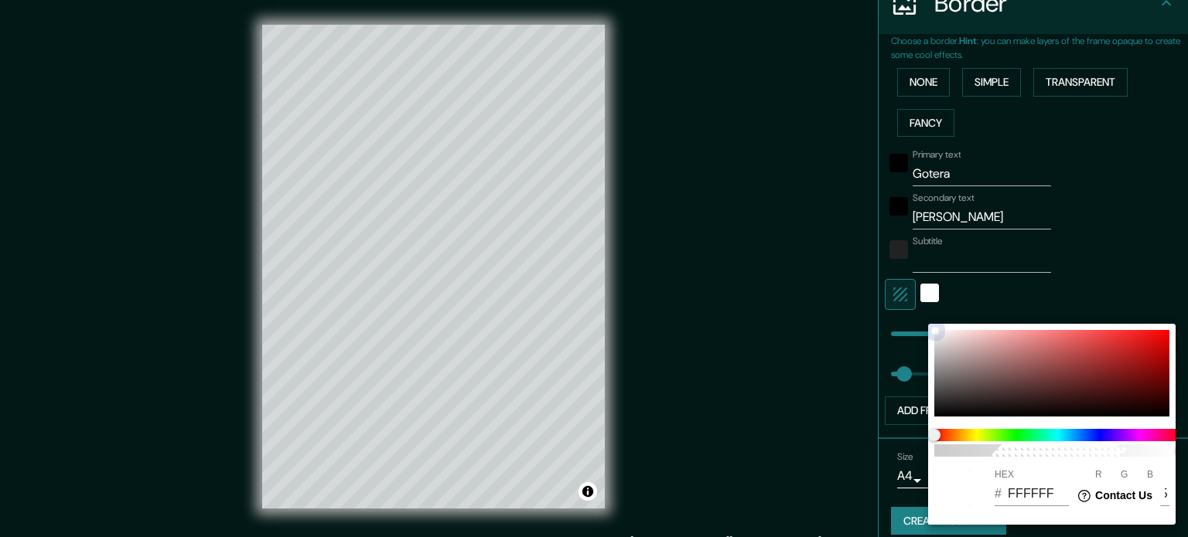
click at [925, 316] on div "100 HEX # FFFFFF R 255 G 255 B 255" at bounding box center [594, 268] width 1188 height 537
click at [1123, 284] on div at bounding box center [594, 268] width 1188 height 537
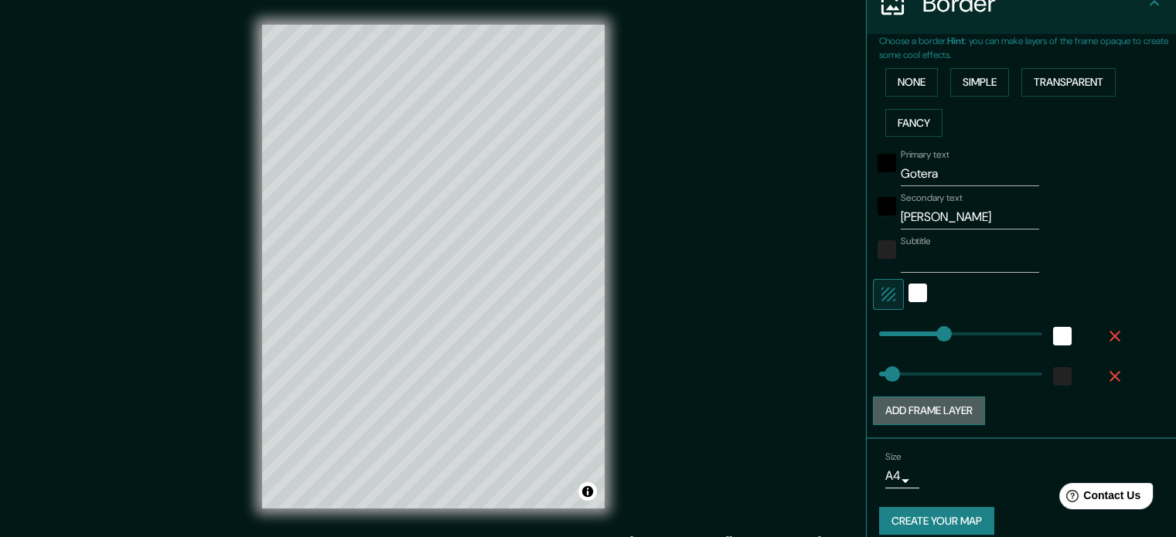
click at [966, 406] on button "Add frame layer" at bounding box center [929, 411] width 112 height 29
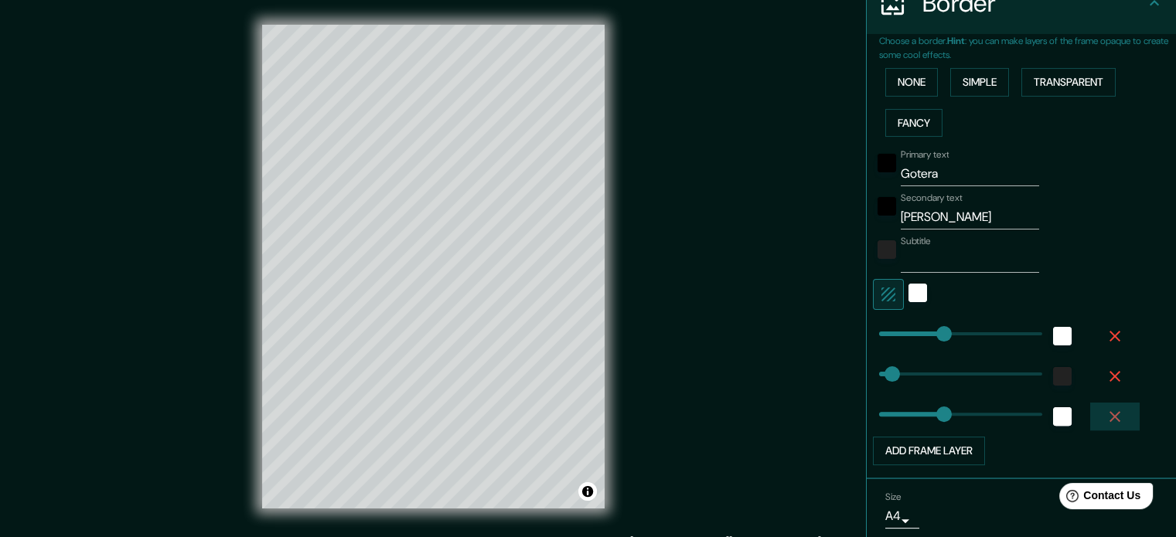
click at [1109, 418] on icon "button" at bounding box center [1114, 416] width 11 height 11
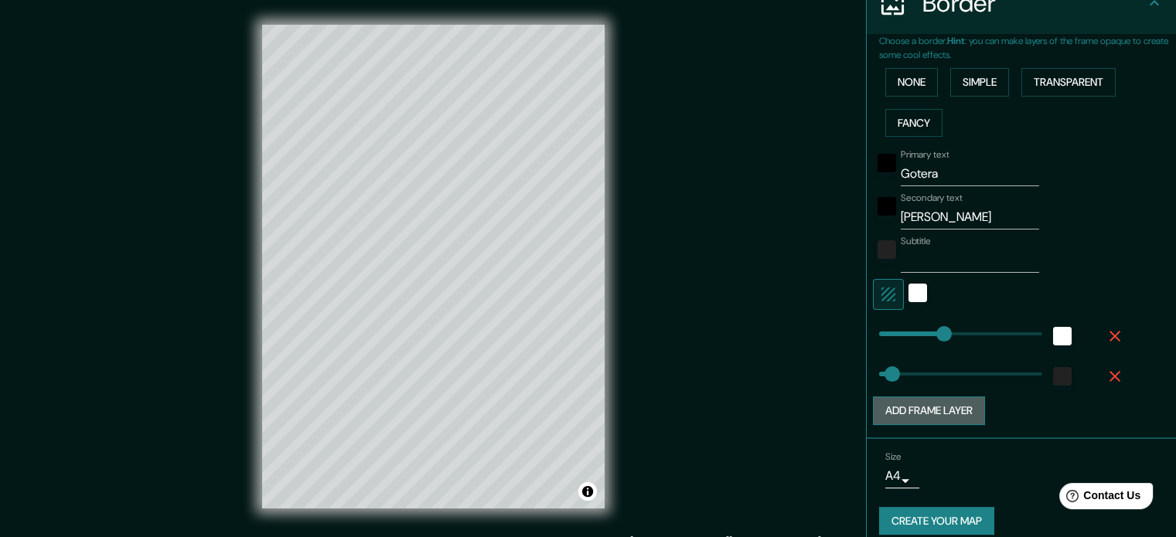
click at [919, 411] on button "Add frame layer" at bounding box center [929, 411] width 112 height 29
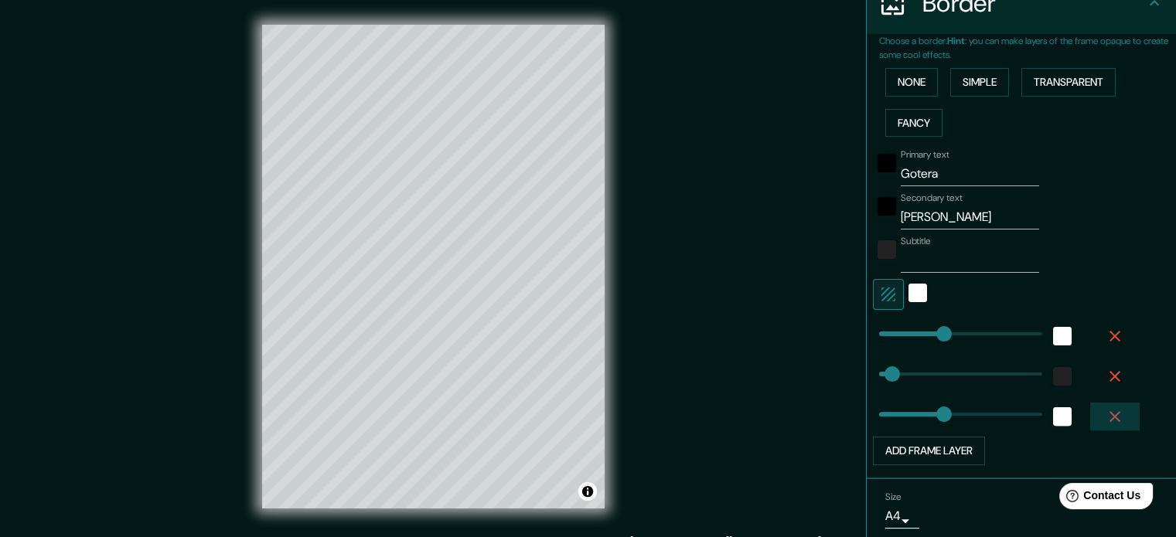
click at [1106, 421] on icon "button" at bounding box center [1115, 416] width 19 height 19
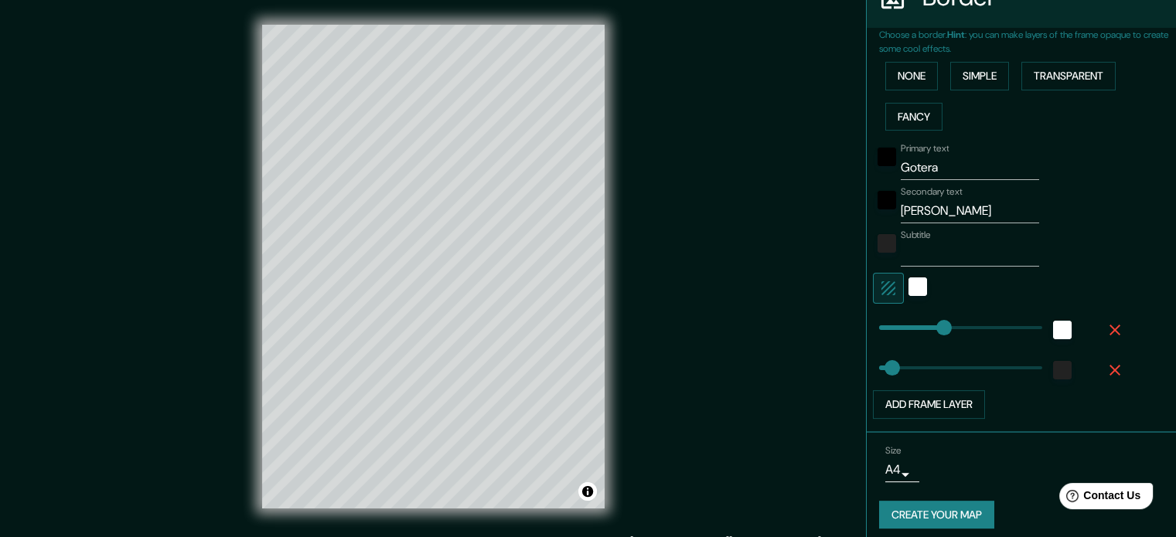
scroll to position [340, 0]
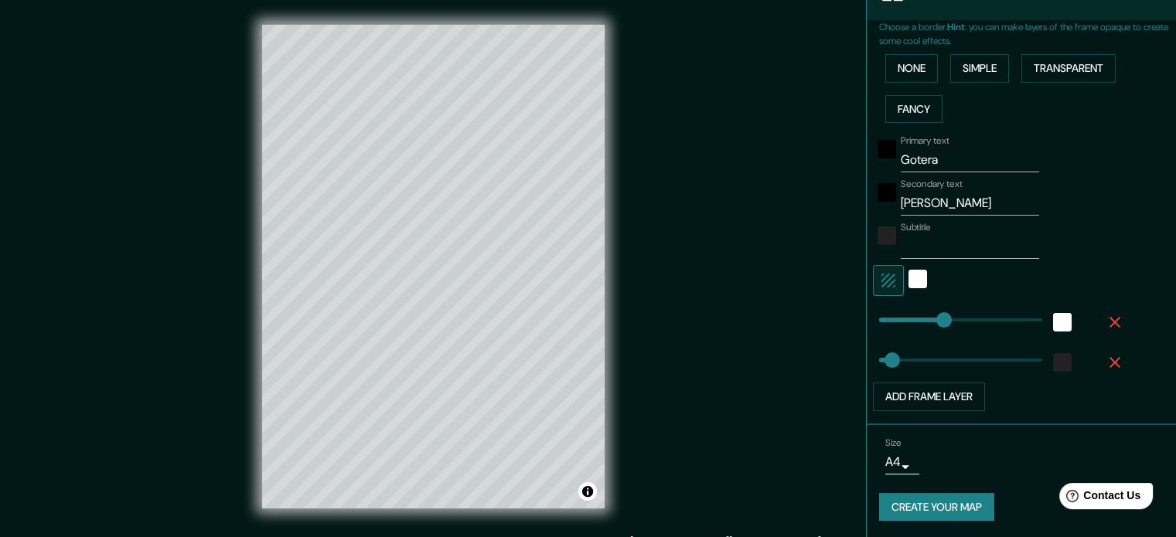
click at [942, 510] on button "Create your map" at bounding box center [936, 507] width 115 height 29
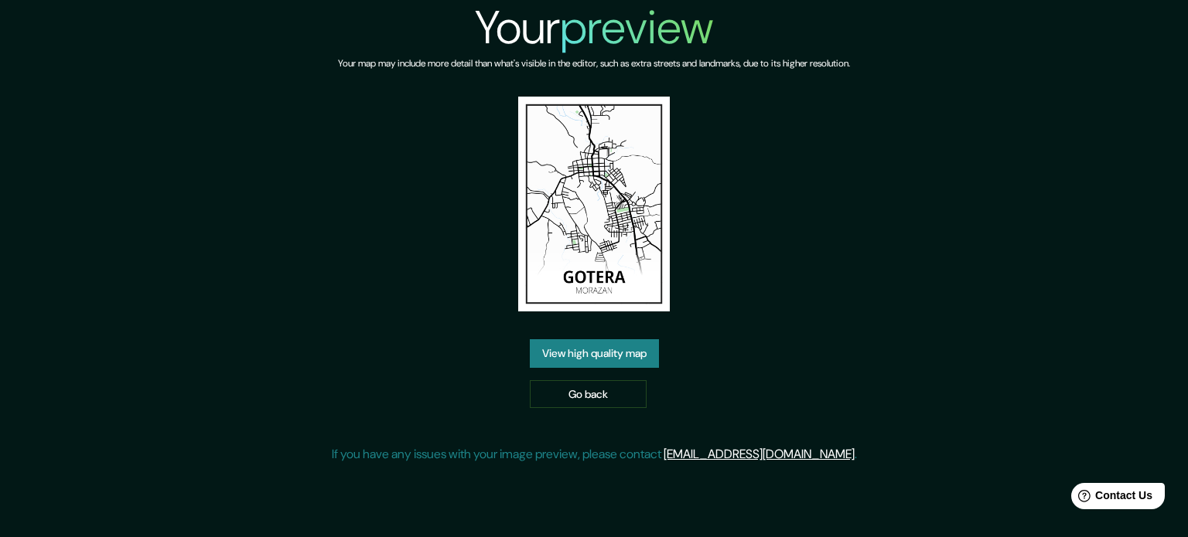
click at [596, 352] on link "View high quality map" at bounding box center [594, 353] width 129 height 29
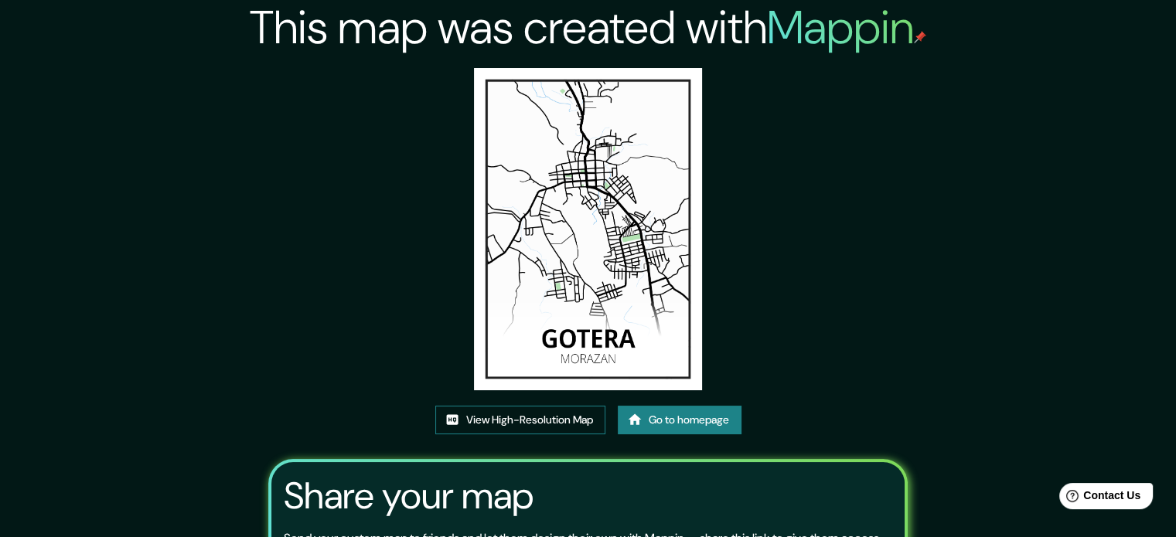
click at [535, 407] on link "View High-Resolution Map" at bounding box center [520, 420] width 170 height 29
click at [499, 413] on link "View High-Resolution Map" at bounding box center [520, 420] width 170 height 29
click at [656, 421] on link "Go to homepage" at bounding box center [680, 420] width 124 height 29
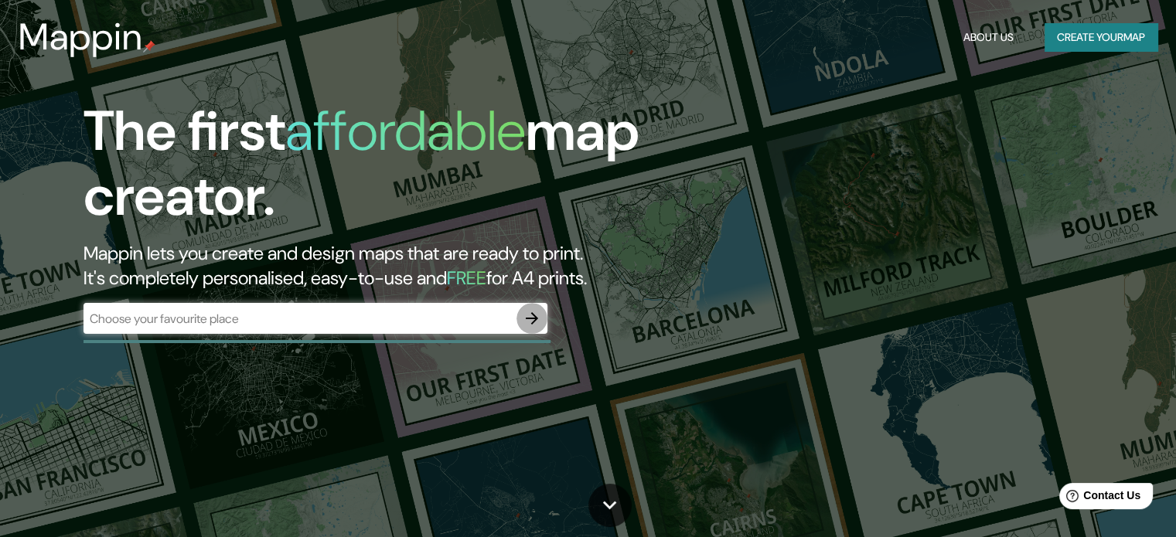
click at [537, 317] on icon "button" at bounding box center [532, 318] width 19 height 19
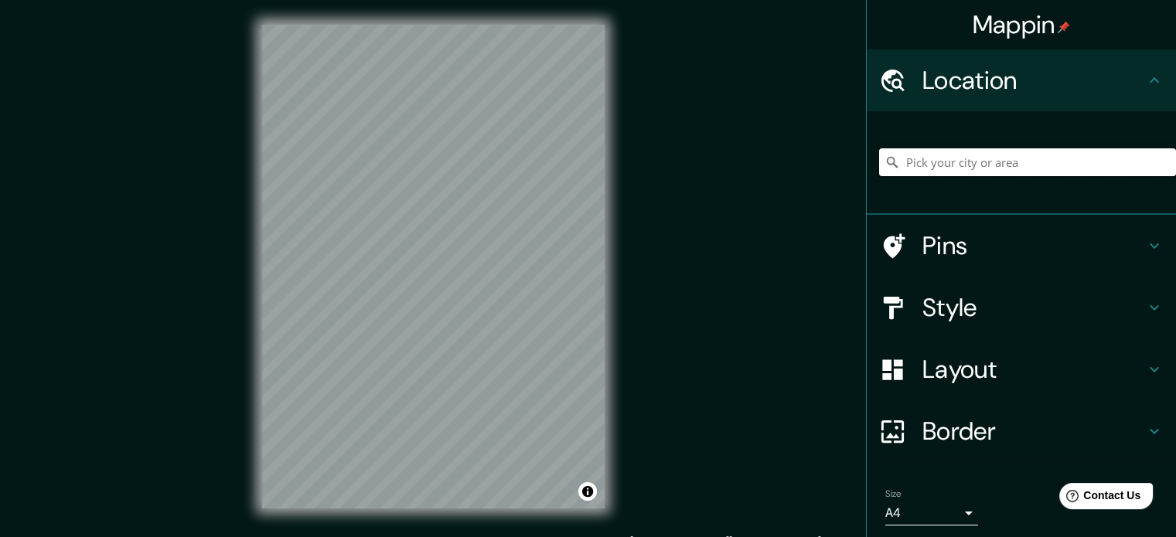
click at [944, 163] on input "Pick your city or area" at bounding box center [1027, 162] width 297 height 28
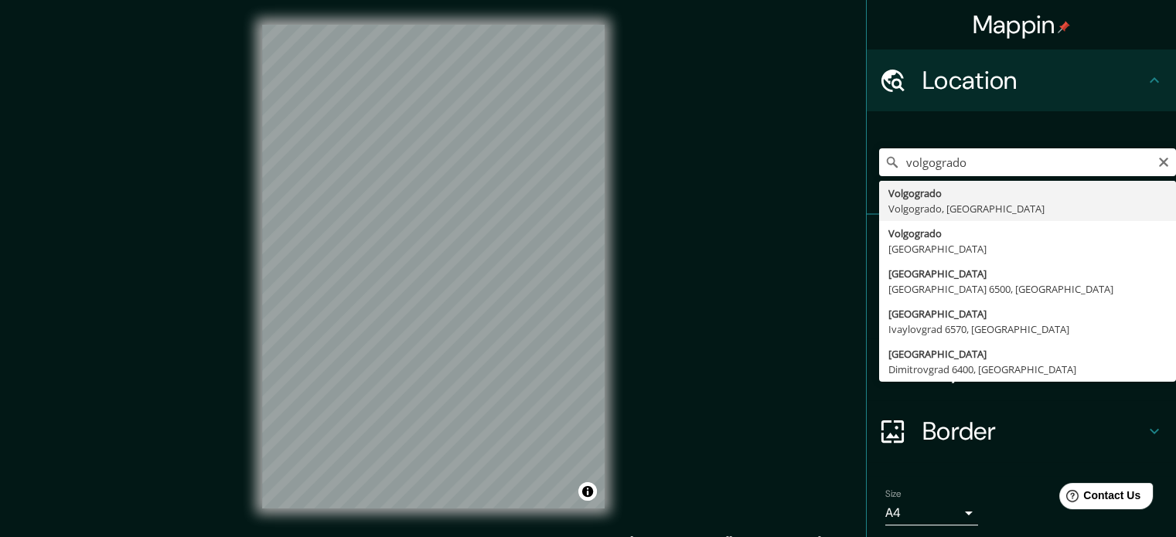
type input "Volgogrado, Volgogrado, Rusia"
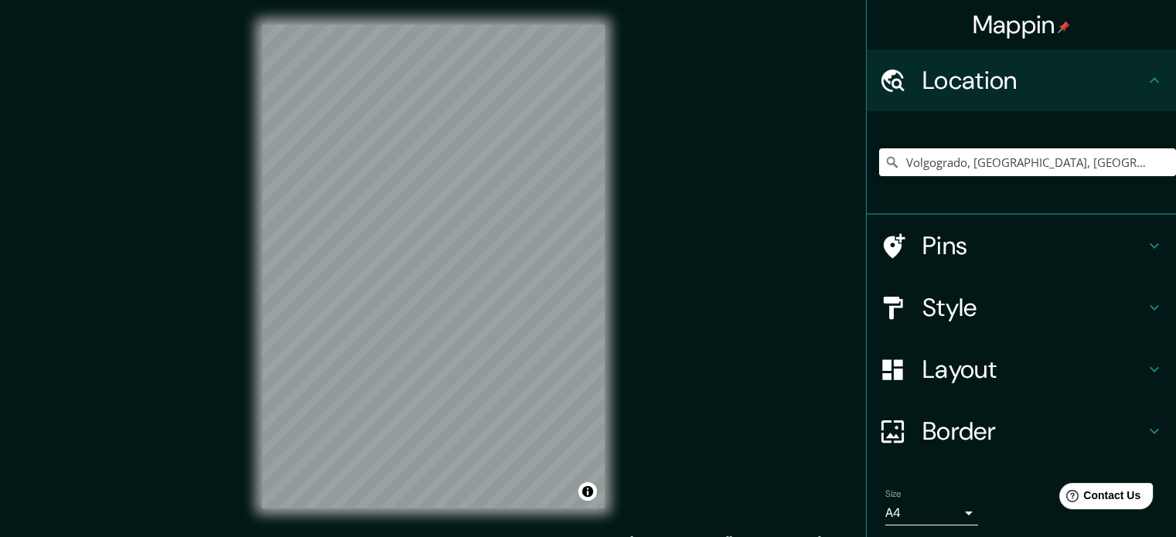
click at [1059, 293] on h4 "Style" at bounding box center [1033, 307] width 223 height 31
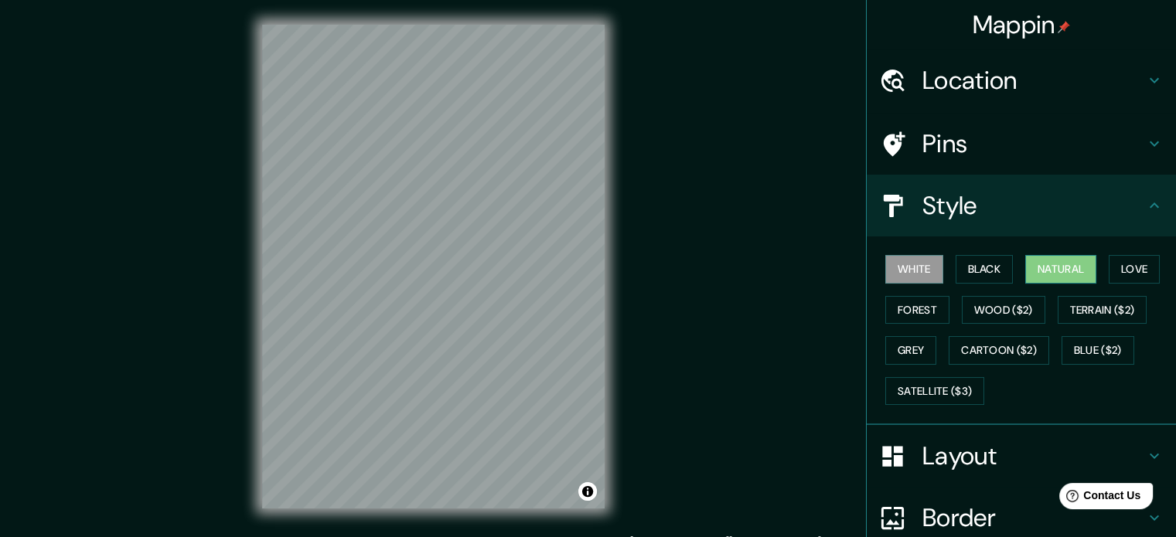
click at [1060, 266] on button "Natural" at bounding box center [1060, 269] width 71 height 29
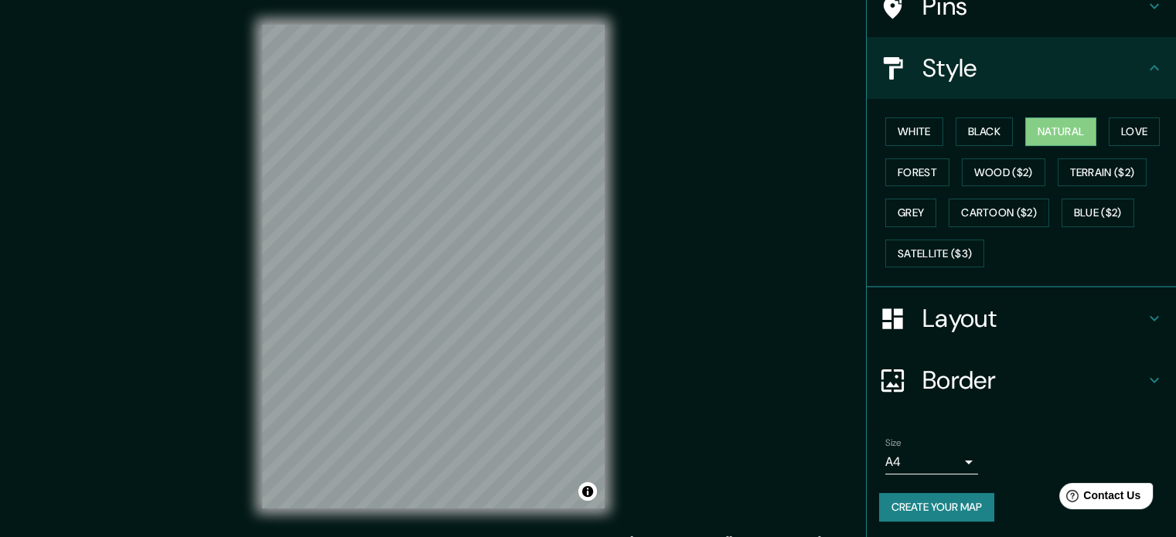
click at [1055, 378] on h4 "Border" at bounding box center [1033, 380] width 223 height 31
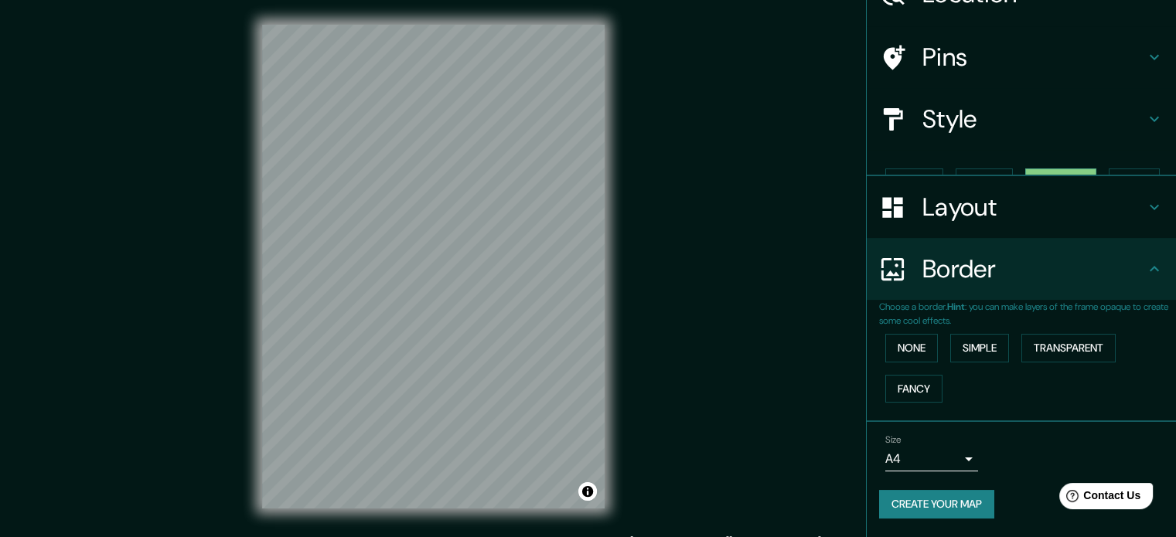
scroll to position [59, 0]
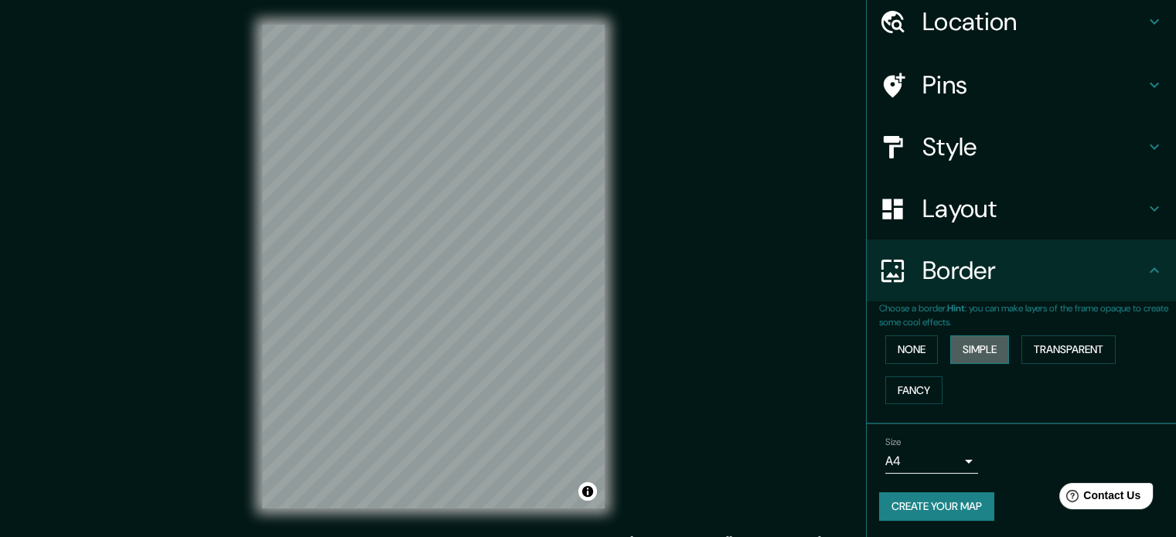
click at [970, 352] on button "Simple" at bounding box center [979, 350] width 59 height 29
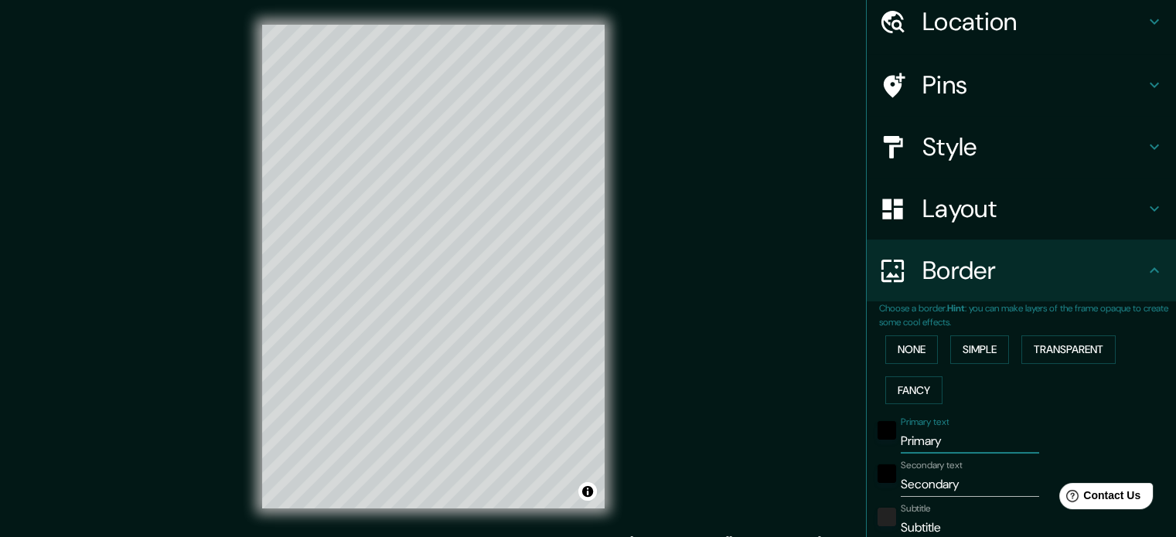
drag, startPoint x: 968, startPoint y: 436, endPoint x: 866, endPoint y: 439, distance: 102.1
click at [873, 439] on div "Primary text Primary" at bounding box center [1000, 435] width 254 height 37
type input "V"
type input "177"
type input "35"
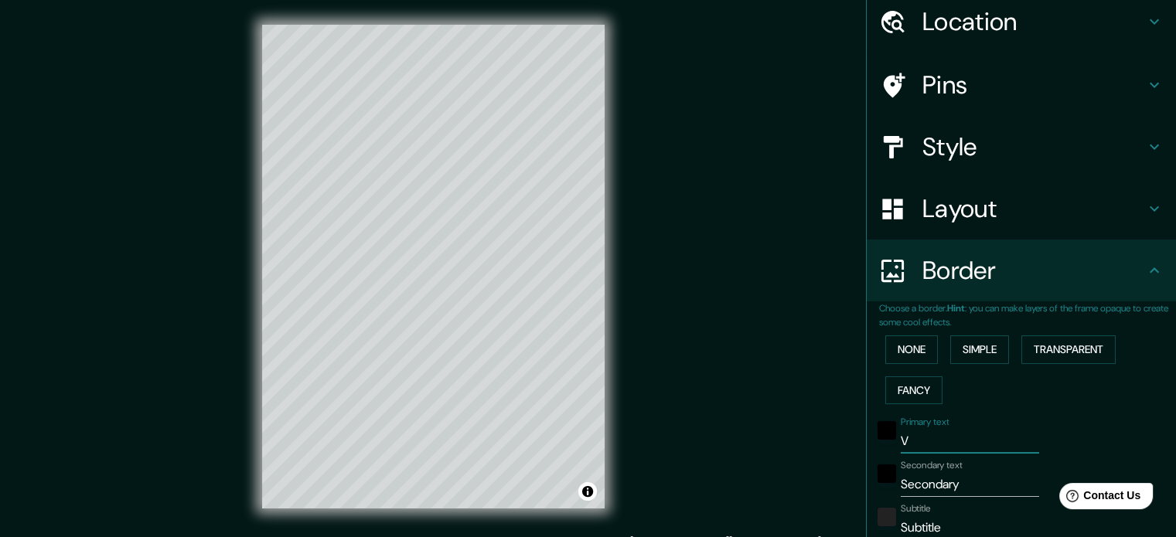
type input "VO"
type input "177"
type input "35"
type input "VOL"
type input "177"
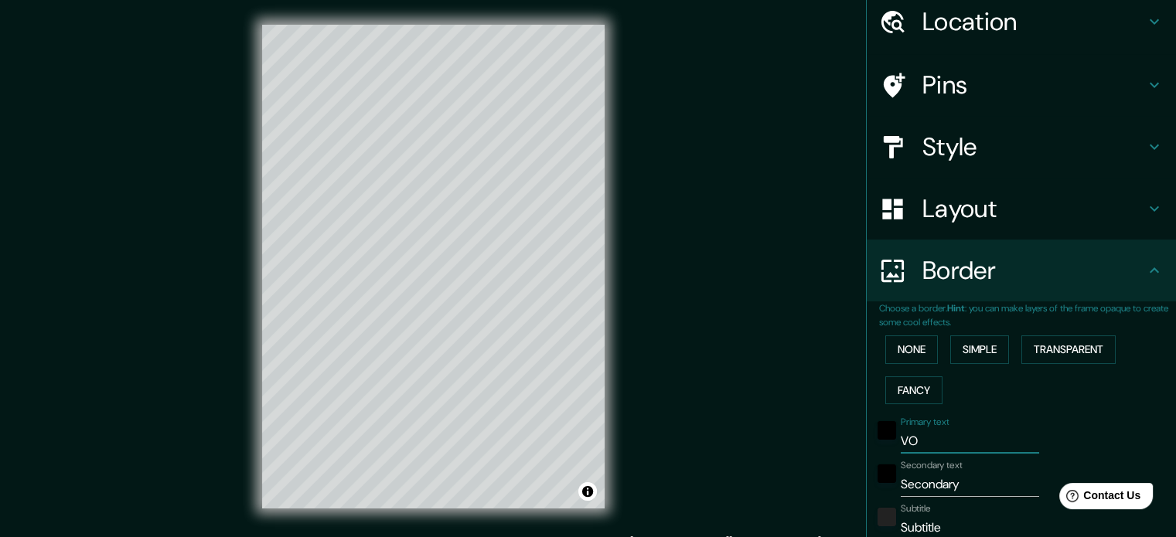
type input "35"
type input "VOLG"
type input "177"
type input "35"
type input "VOLGO"
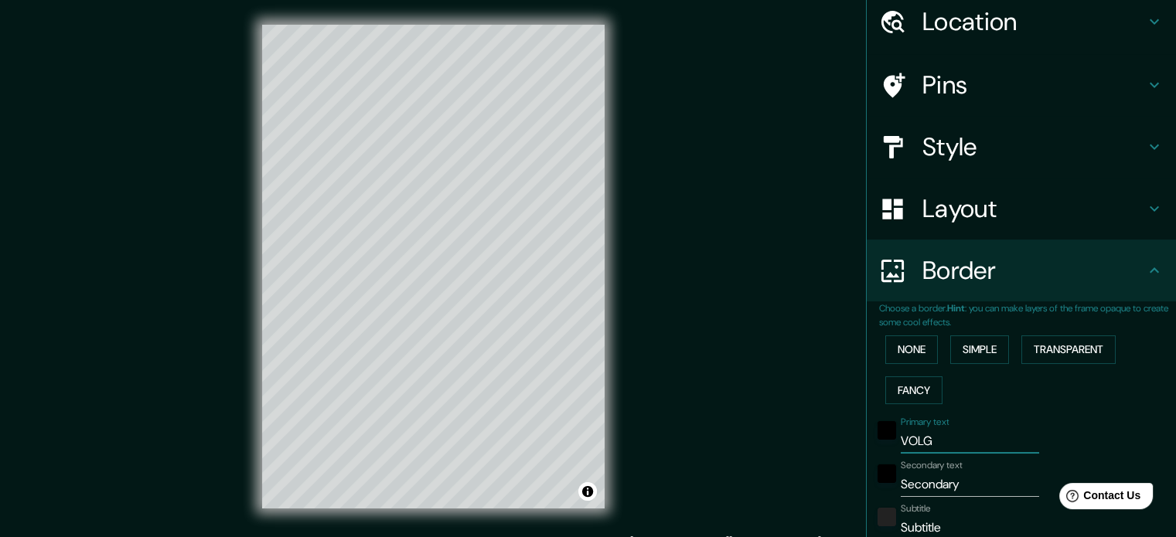
type input "177"
type input "35"
type input "VOLGOG"
type input "177"
type input "35"
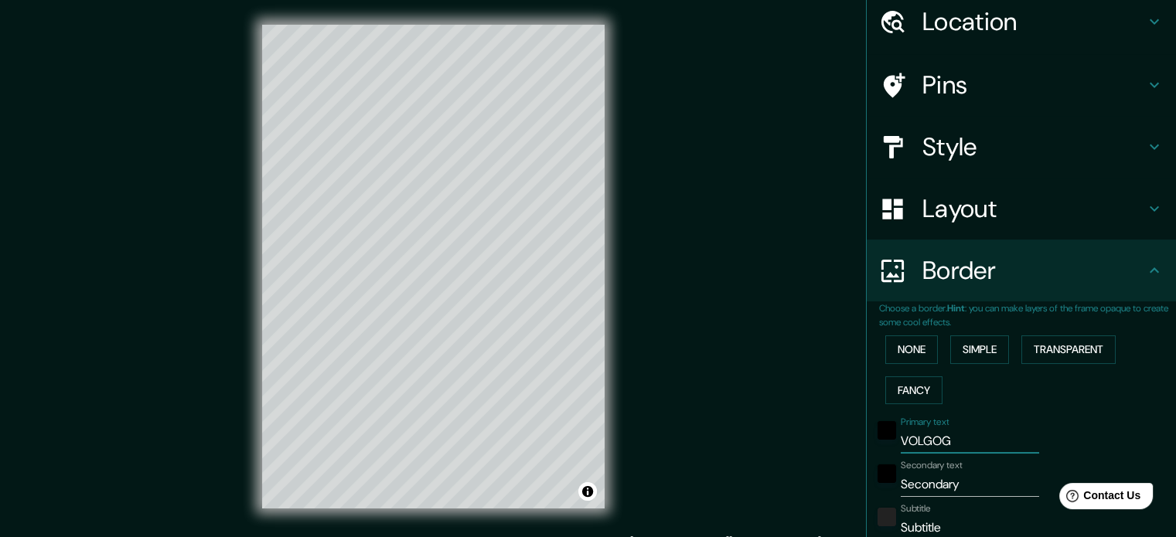
type input "VOLGOGR"
type input "177"
type input "35"
type input "VOLGOGRA"
type input "177"
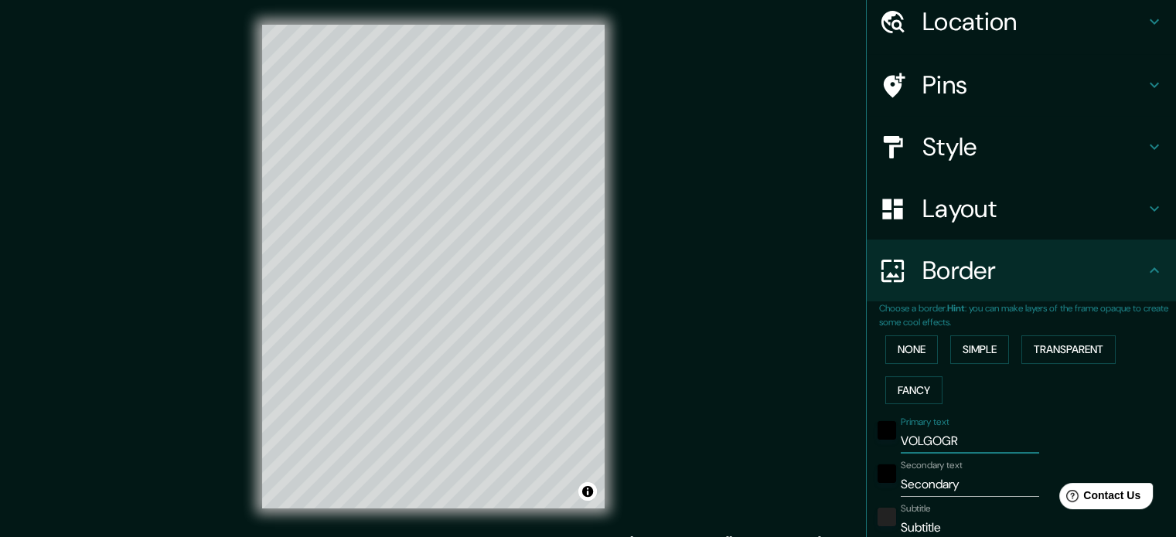
type input "35"
type input "VOLGOGRAD"
type input "177"
type input "35"
type input "VOLGOGRADO"
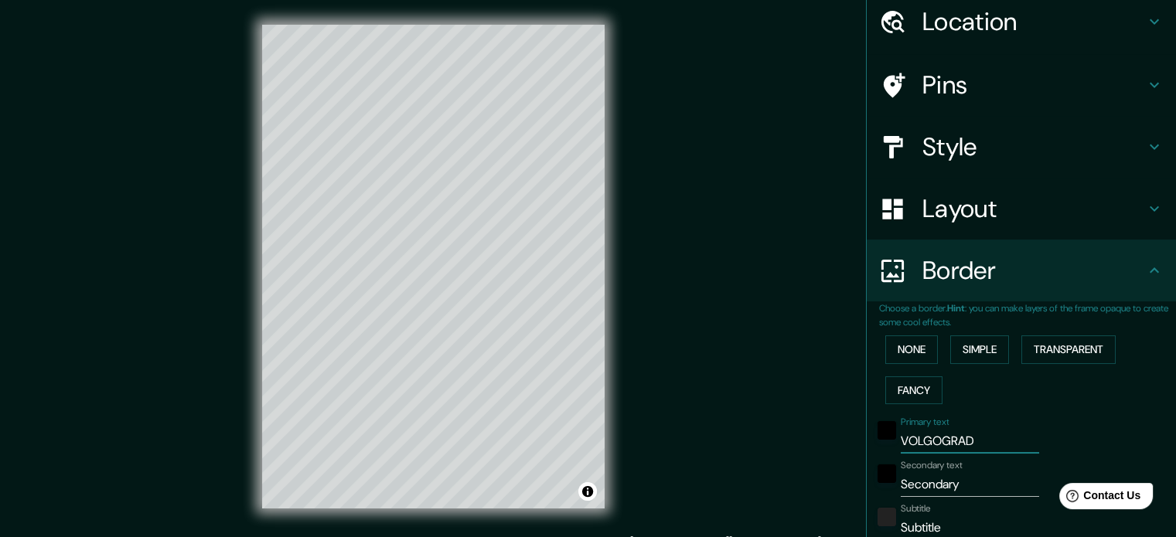
type input "177"
type input "35"
type input "VOLGOGRADO"
click at [911, 485] on input "Secondary" at bounding box center [970, 484] width 138 height 25
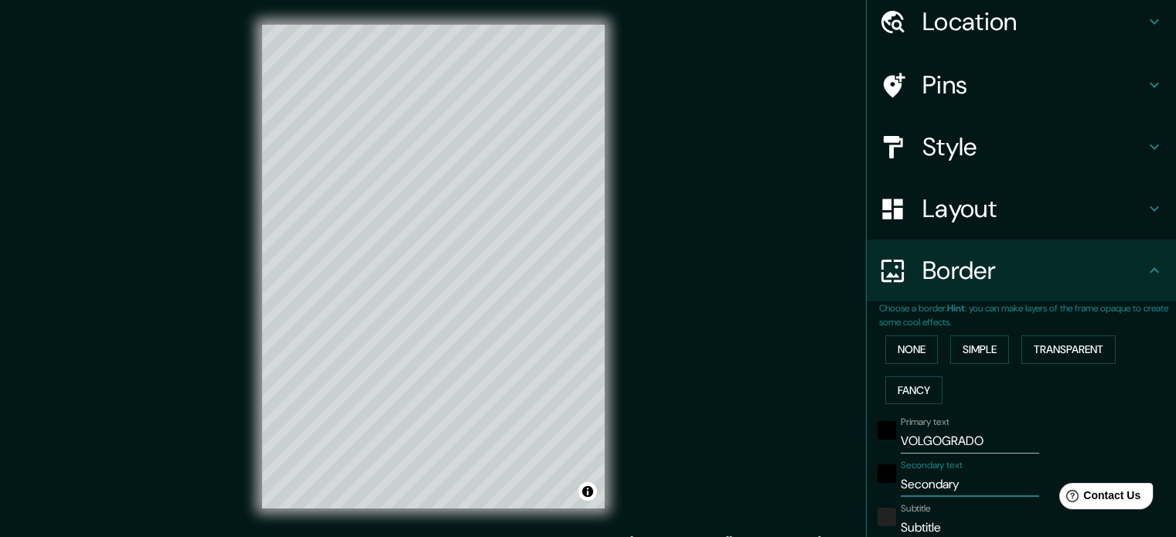
type input "R"
type input "177"
type input "35"
type input "RU"
type input "177"
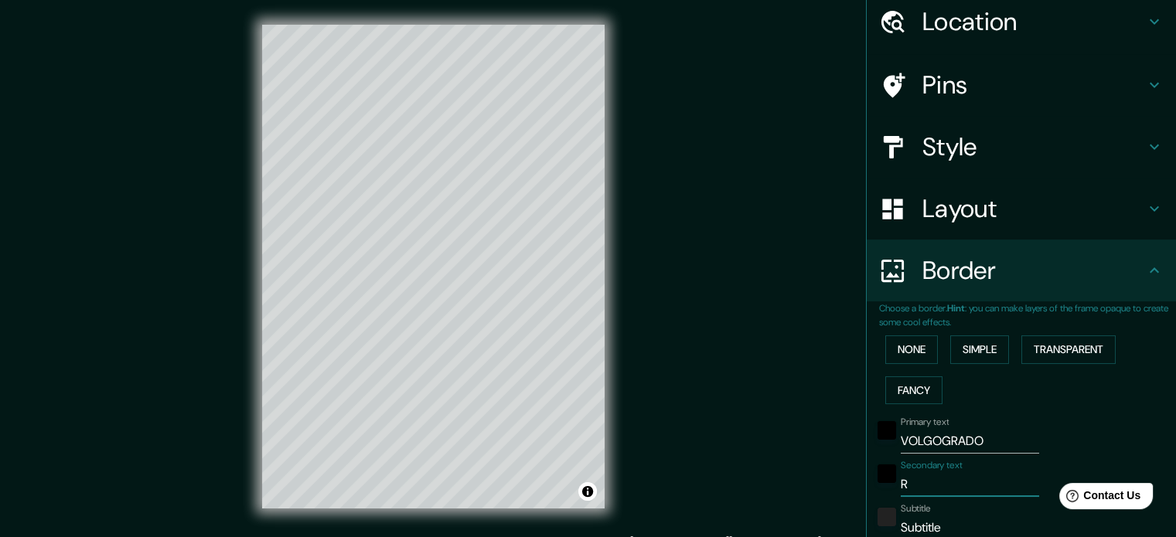
type input "35"
type input "RUS"
type input "177"
type input "35"
type input "RUSI"
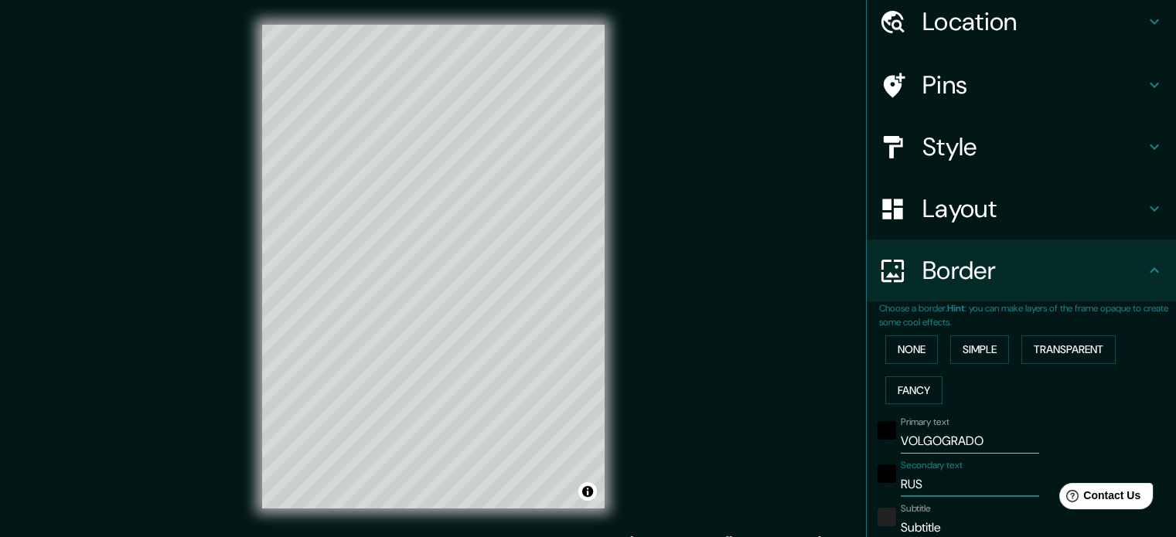
type input "177"
type input "35"
type input "RUSIA"
type input "177"
type input "35"
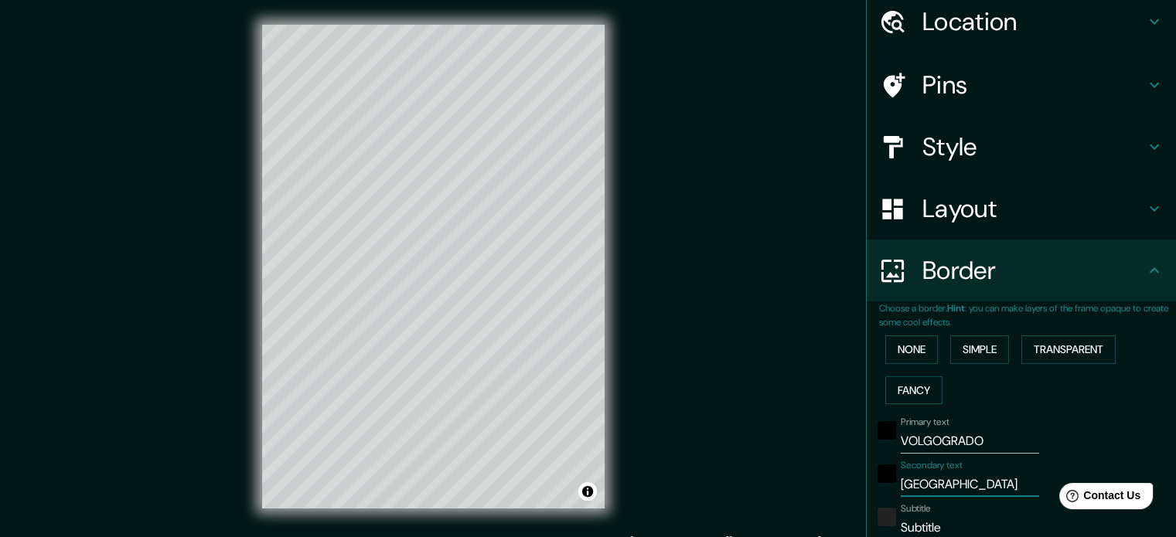
type input "Rusia"
type input "177"
click at [956, 528] on input "Subtitle" at bounding box center [970, 528] width 138 height 25
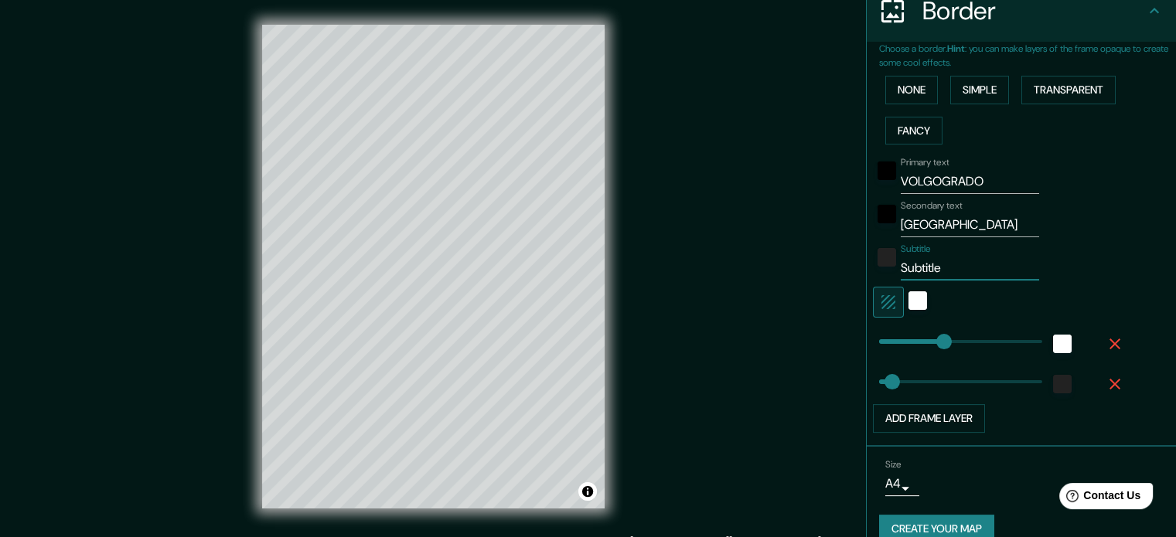
scroll to position [340, 0]
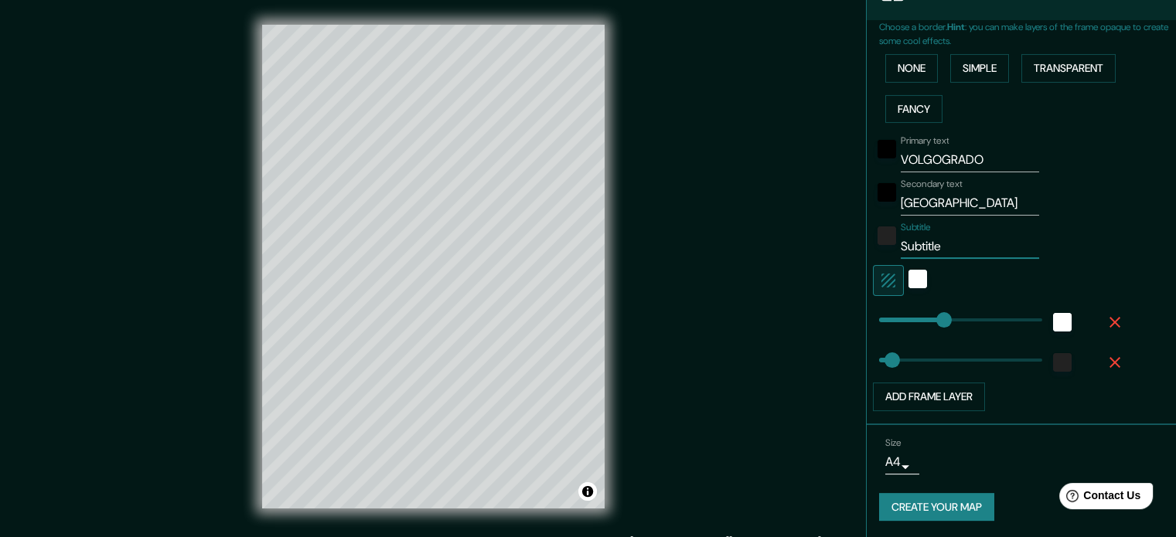
drag, startPoint x: 956, startPoint y: 528, endPoint x: 819, endPoint y: 537, distance: 137.2
click at [819, 537] on html "Mappin Location Volgogrado, Volgogrado, Rusia Pins Style Layout Border Choose a…" at bounding box center [588, 268] width 1176 height 537
type input "35"
click at [941, 191] on input "Rusia" at bounding box center [970, 203] width 138 height 25
drag, startPoint x: 956, startPoint y: 246, endPoint x: 851, endPoint y: 250, distance: 105.2
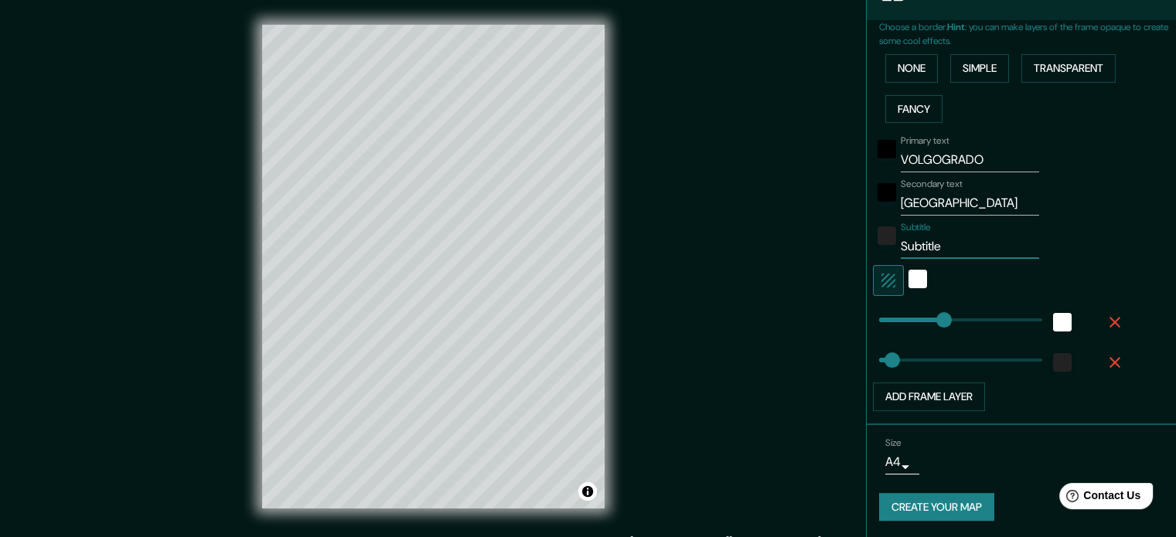
click at [851, 250] on div "Mappin Location Volgogrado, Volgogrado, Rusia Pins Style Layout Border Choose a…" at bounding box center [588, 279] width 1176 height 558
type input "177"
type input "35"
type input "177"
type input "35"
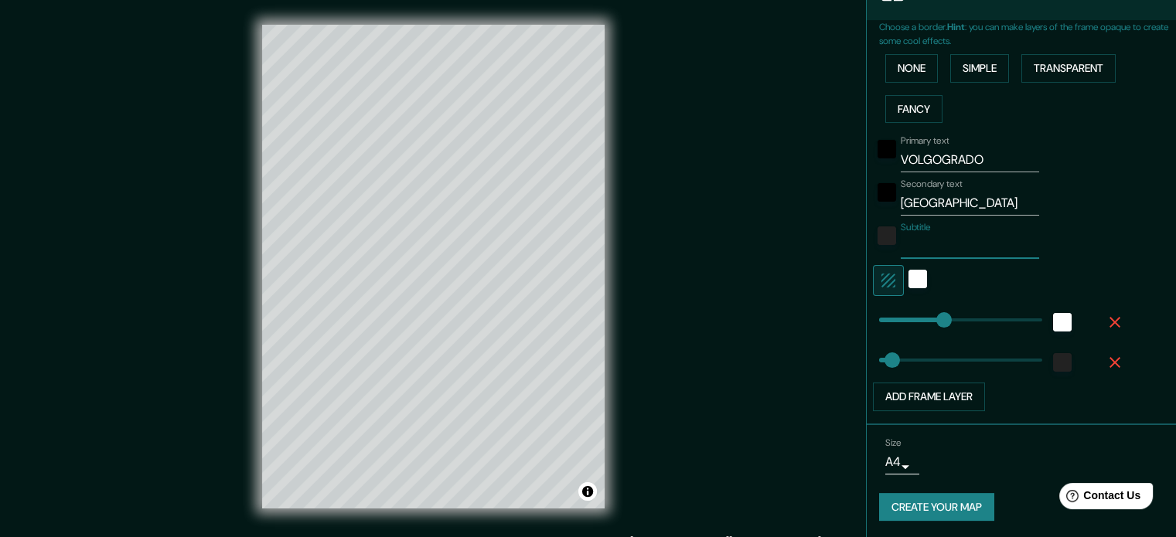
type input "177"
type input "35"
type input "177"
type input "35"
type input "177"
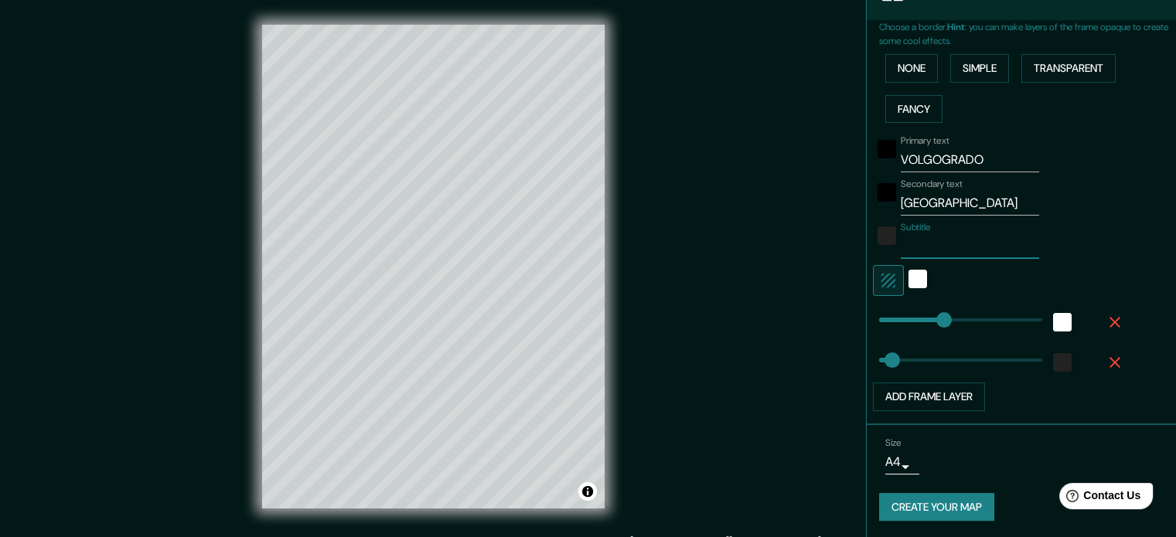
type input "35"
type input "177"
type input "35"
type input "177"
type input "35"
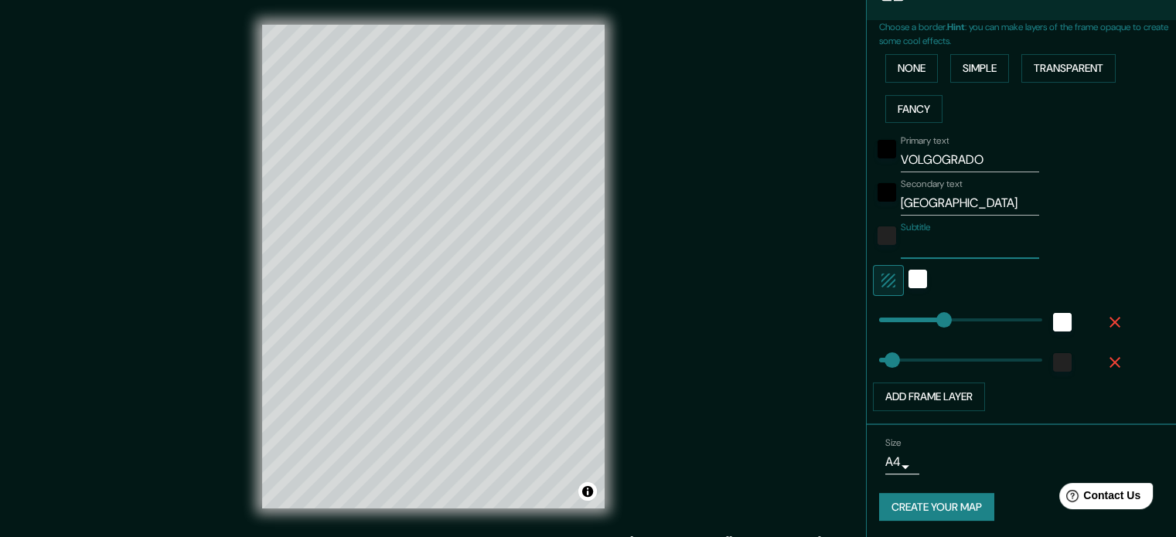
type input "177"
type input "35"
type input "177"
type input "35"
type input "177"
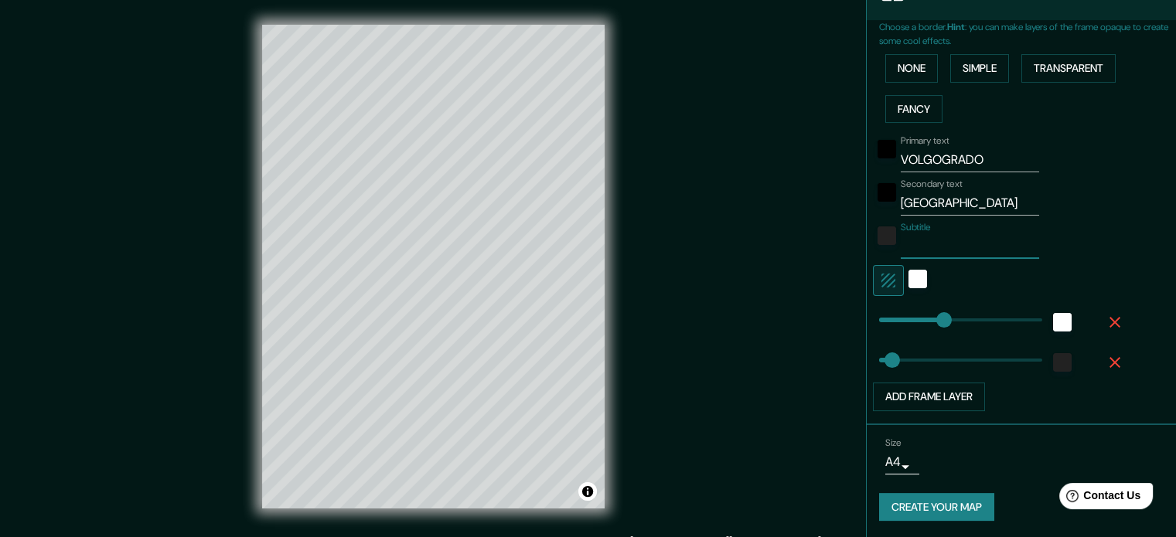
type input "35"
type input "177"
type input "35"
click at [933, 500] on button "Create your map" at bounding box center [936, 507] width 115 height 29
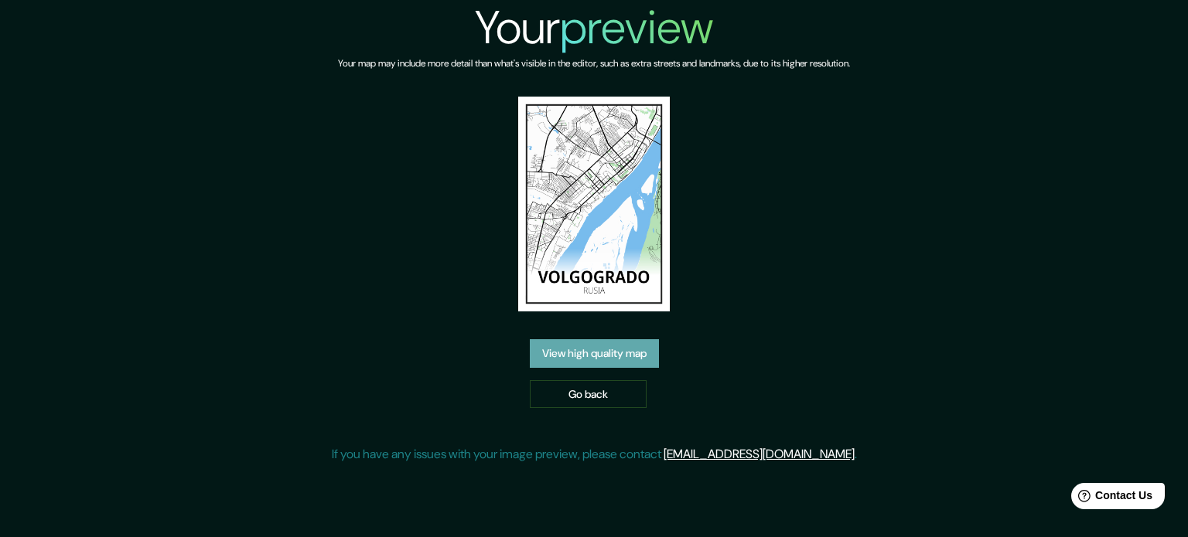
click at [562, 353] on link "View high quality map" at bounding box center [594, 353] width 129 height 29
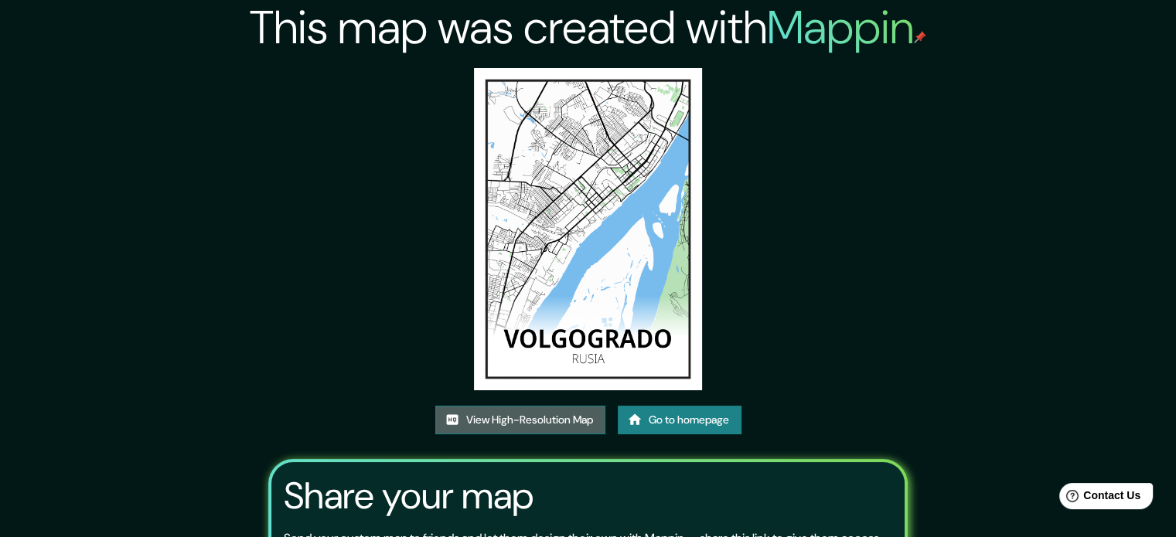
click at [543, 428] on link "View High-Resolution Map" at bounding box center [520, 420] width 170 height 29
